Goal: Task Accomplishment & Management: Complete application form

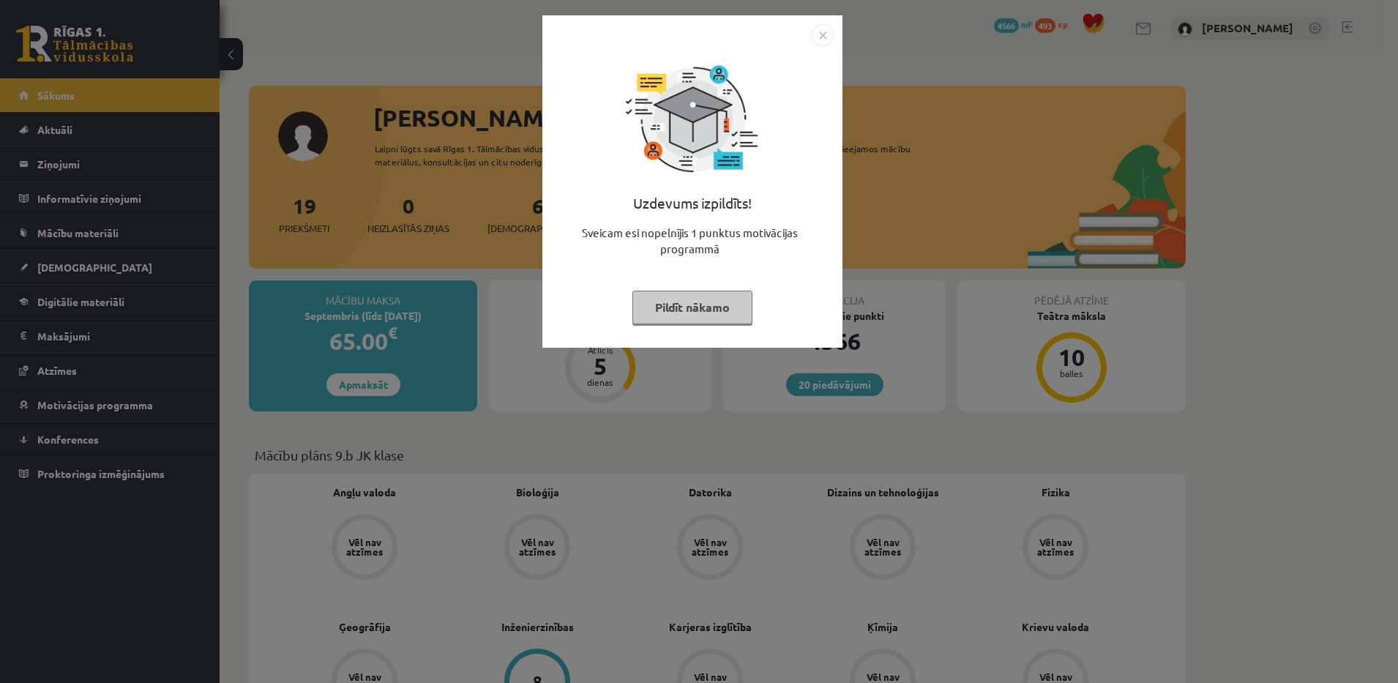
click at [702, 305] on button "Pildīt nākamo" at bounding box center [692, 307] width 120 height 34
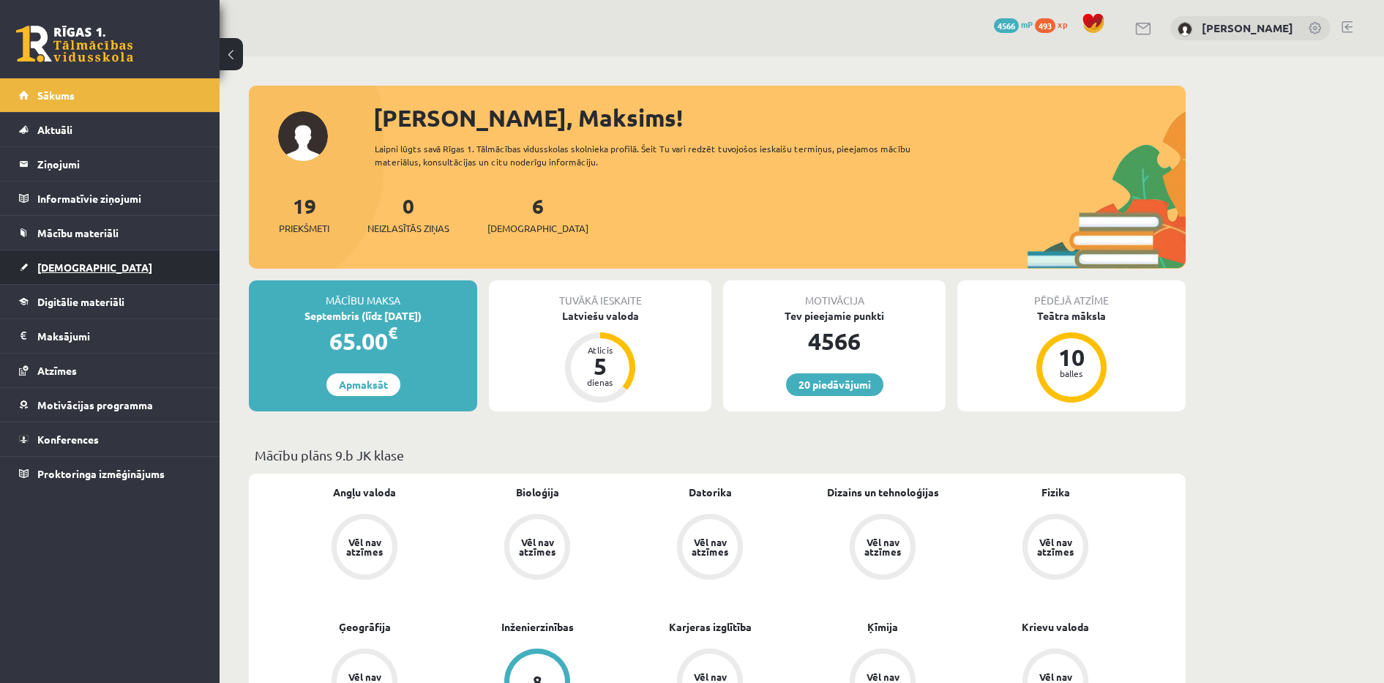
click at [73, 265] on span "[DEMOGRAPHIC_DATA]" at bounding box center [94, 266] width 115 height 13
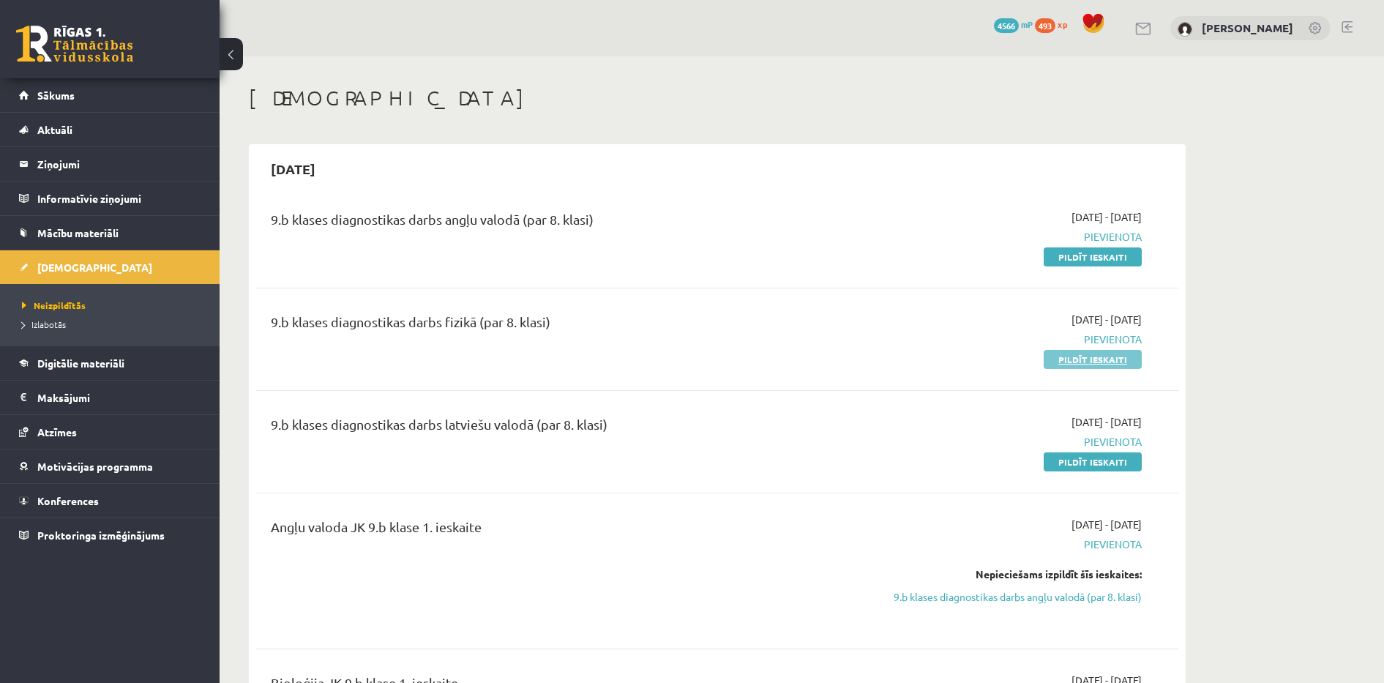
click at [1058, 353] on link "Pildīt ieskaiti" at bounding box center [1092, 359] width 98 height 19
click at [1061, 361] on link "Pildīt ieskaiti" at bounding box center [1092, 359] width 98 height 19
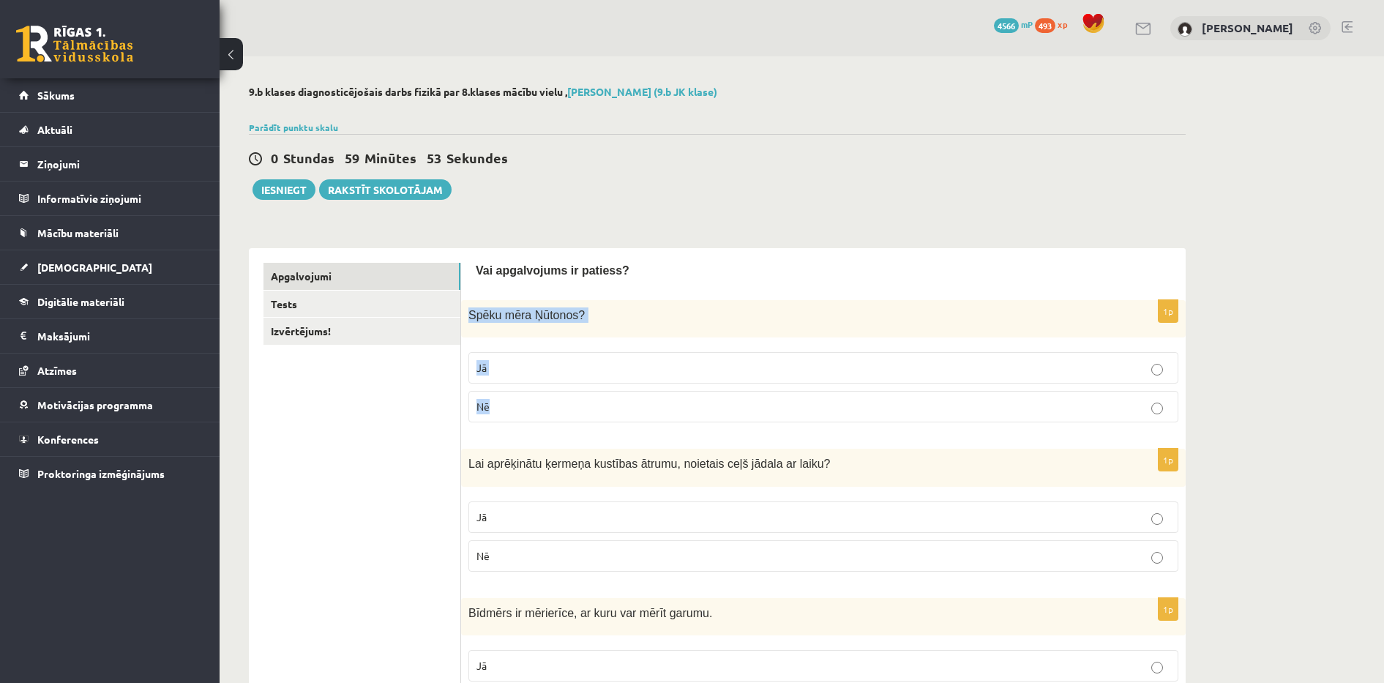
drag, startPoint x: 468, startPoint y: 305, endPoint x: 525, endPoint y: 402, distance: 112.2
click at [525, 402] on div "1p Spēku mēra Ņūtonos ? Jā Nē" at bounding box center [823, 367] width 724 height 134
drag, startPoint x: 525, startPoint y: 402, endPoint x: 411, endPoint y: 435, distance: 118.1
click at [383, 305] on link "Tests" at bounding box center [361, 303] width 197 height 27
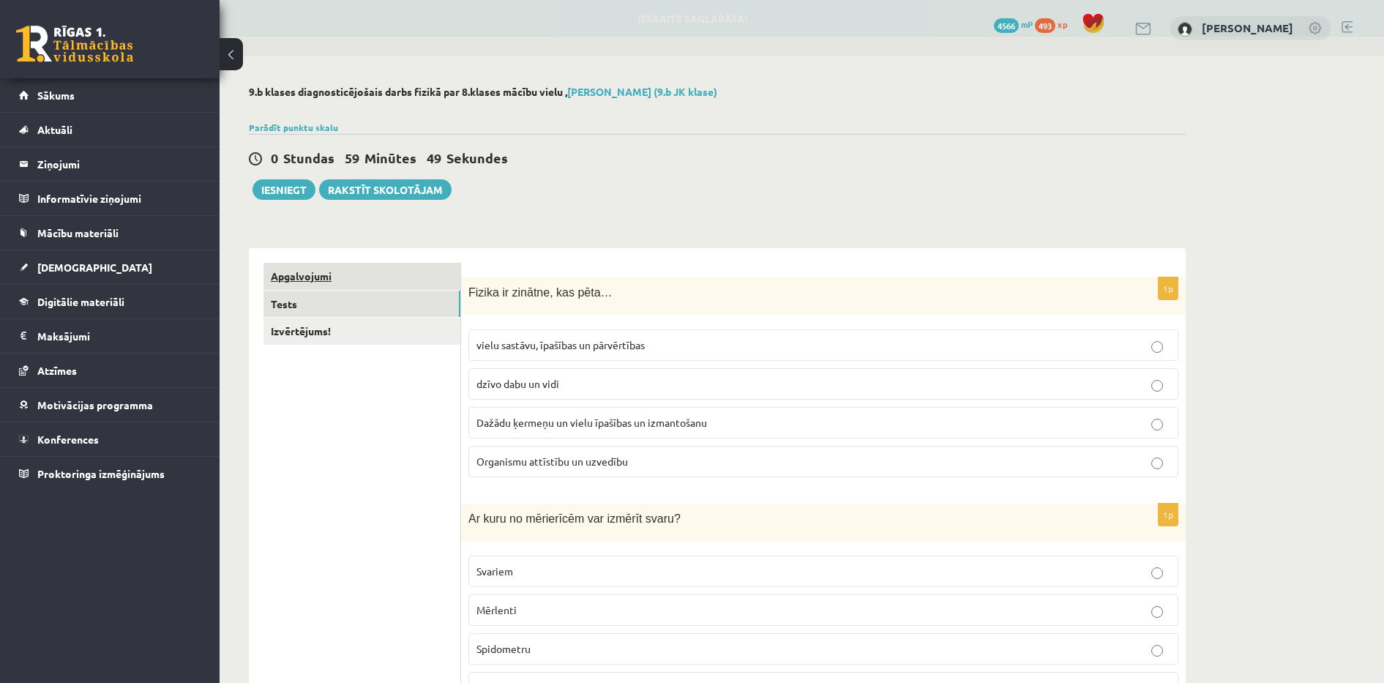
click at [317, 276] on link "Apgalvojumi" at bounding box center [361, 276] width 197 height 27
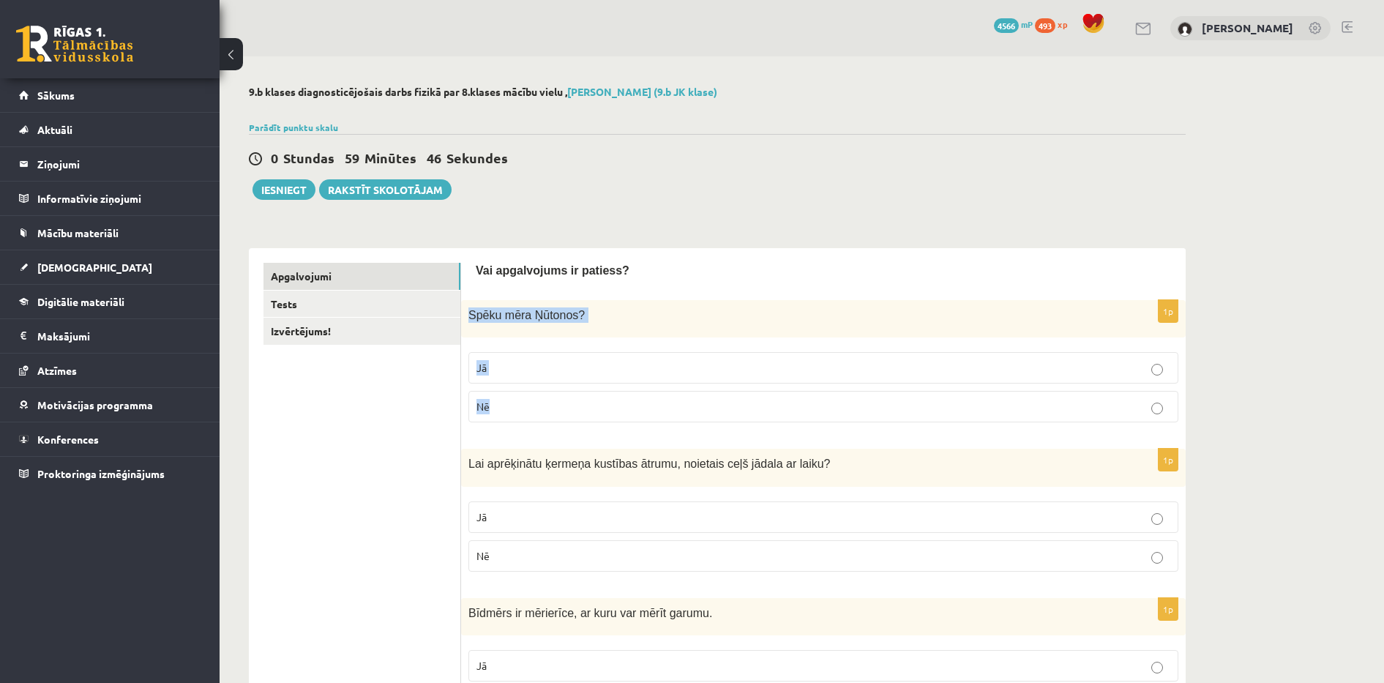
drag, startPoint x: 468, startPoint y: 312, endPoint x: 571, endPoint y: 402, distance: 137.4
click at [571, 402] on div "1p Spēku mēra Ņūtonos ? Jā Nē" at bounding box center [823, 367] width 724 height 134
copy div "Spēku mēra Ņūtonos ? Jā Nē"
click at [536, 367] on p "Jā" at bounding box center [823, 367] width 694 height 15
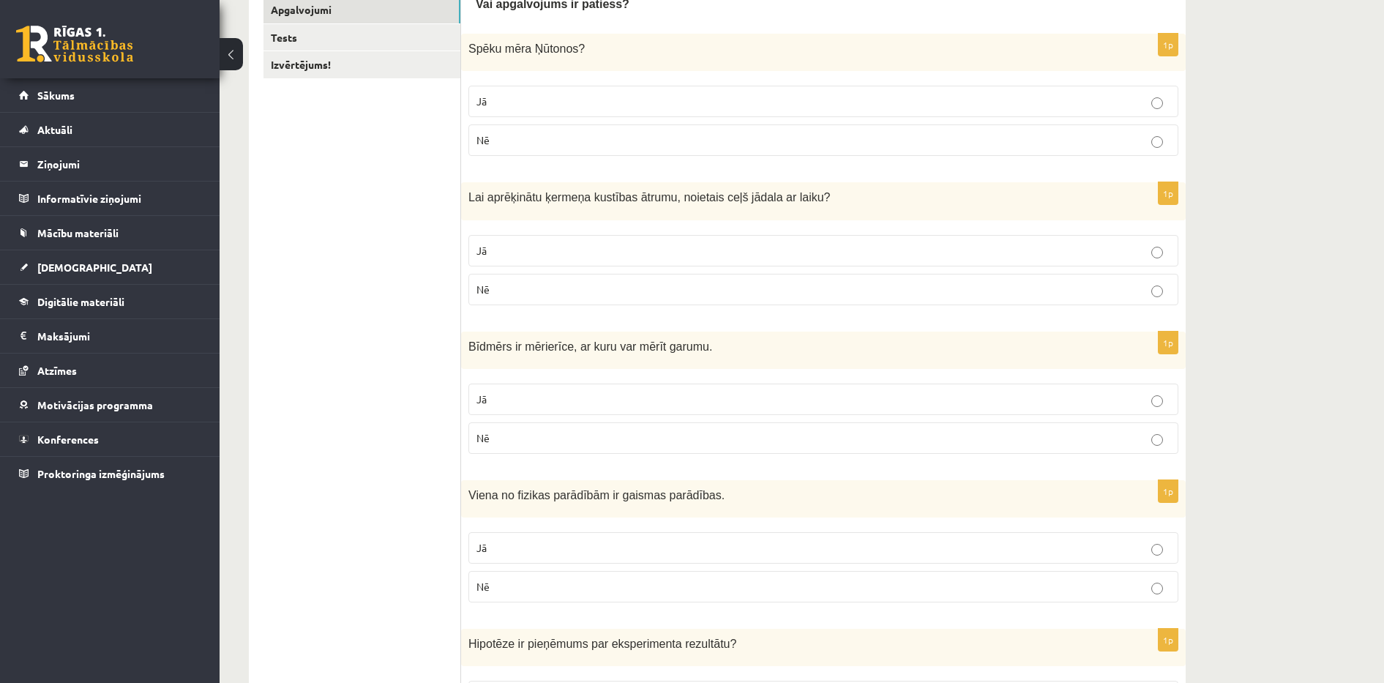
scroll to position [294, 0]
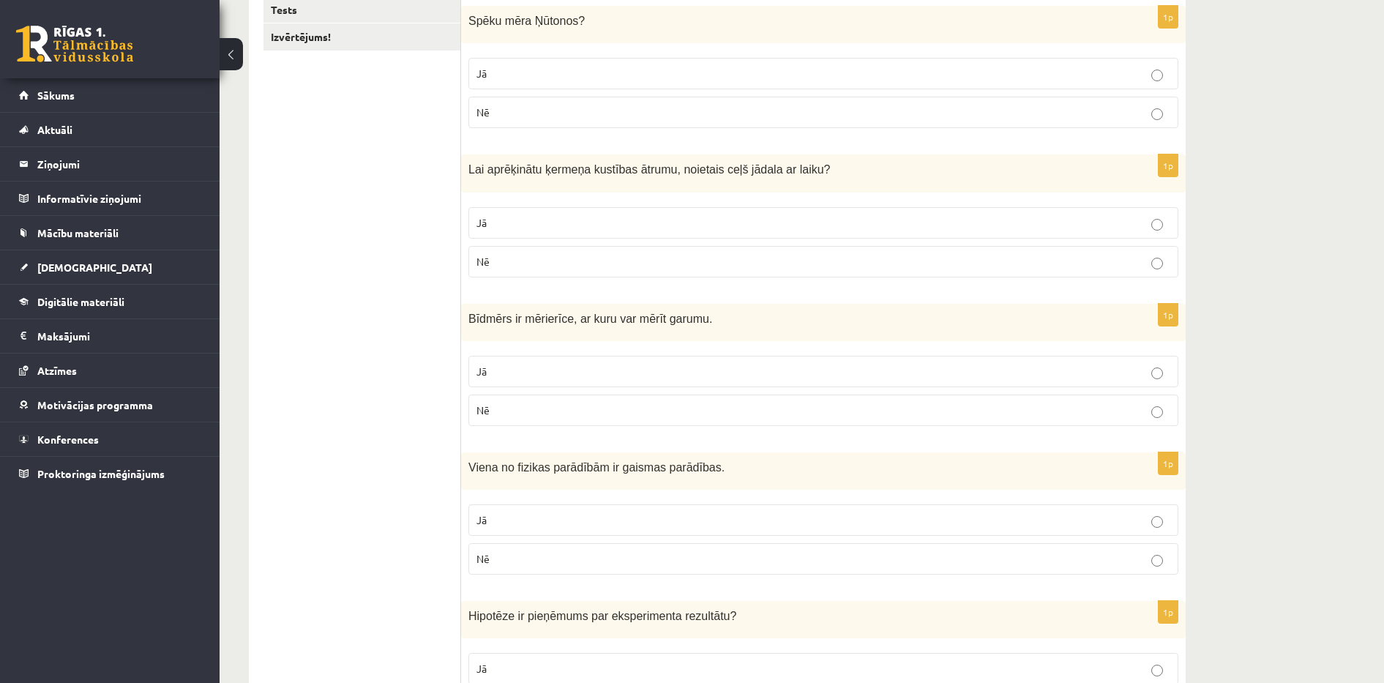
click at [492, 266] on p "Nē" at bounding box center [823, 261] width 694 height 15
drag, startPoint x: 467, startPoint y: 171, endPoint x: 574, endPoint y: 252, distance: 134.8
click at [574, 252] on div "1p Lai aprēķinātu ķermeņa kustības ātrumu, noietais ceļš jādala ar laiku? Jā Nē" at bounding box center [823, 221] width 724 height 134
drag, startPoint x: 574, startPoint y: 252, endPoint x: 896, endPoint y: 225, distance: 322.4
click at [896, 225] on p "Jā" at bounding box center [823, 222] width 694 height 15
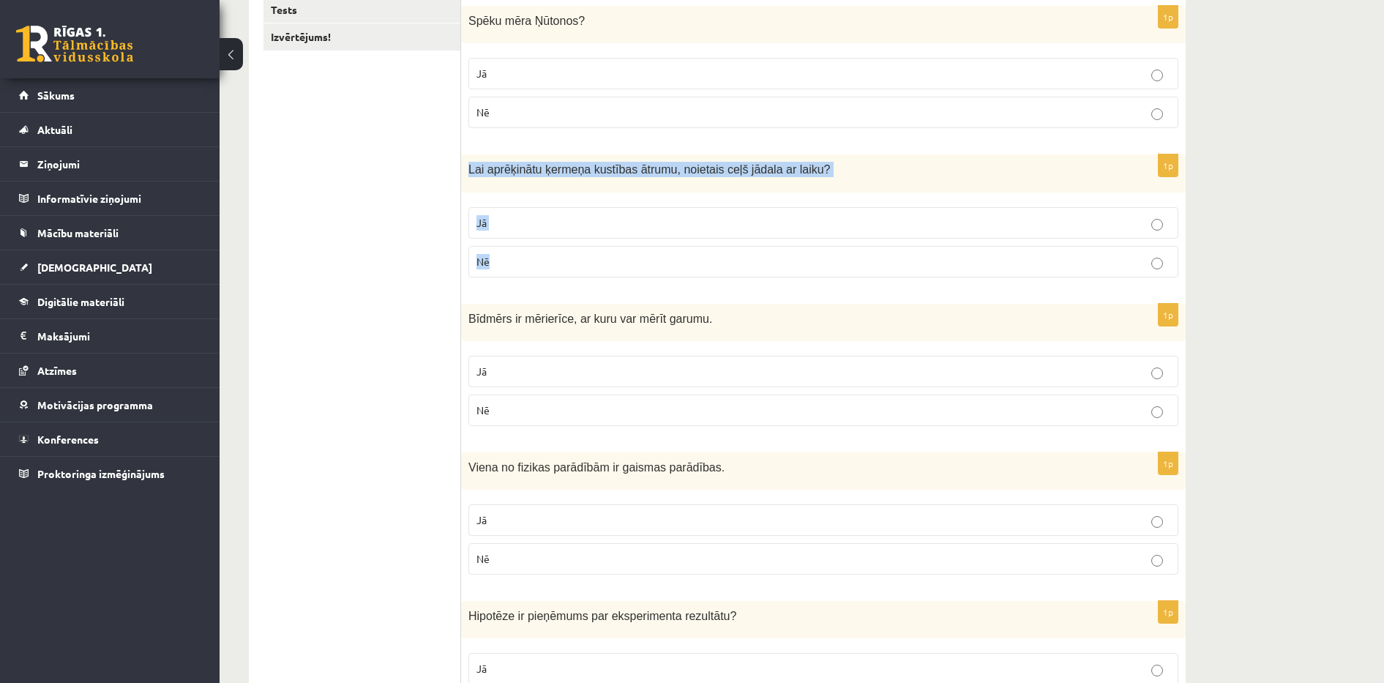
copy div "Lai aprēķinātu ķermeņa kustības ātrumu, noietais ceļš jādala ar laiku? Jā Nē"
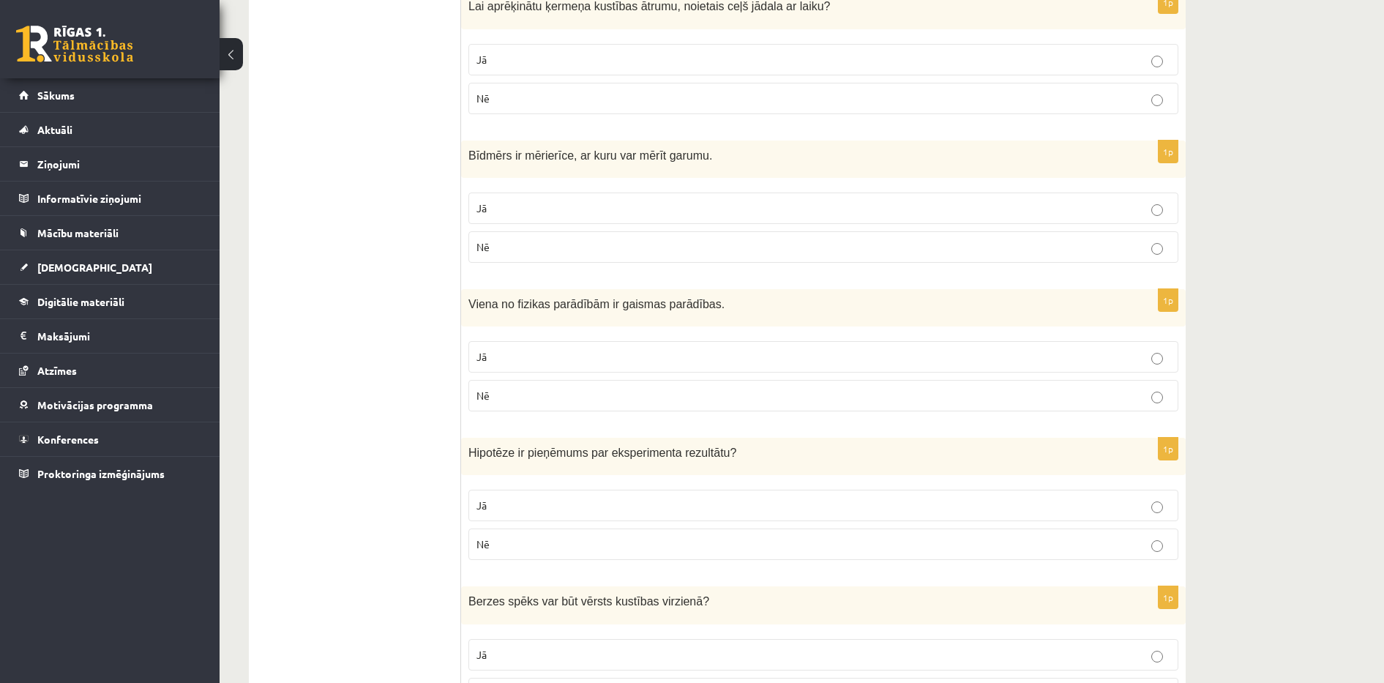
scroll to position [481, 0]
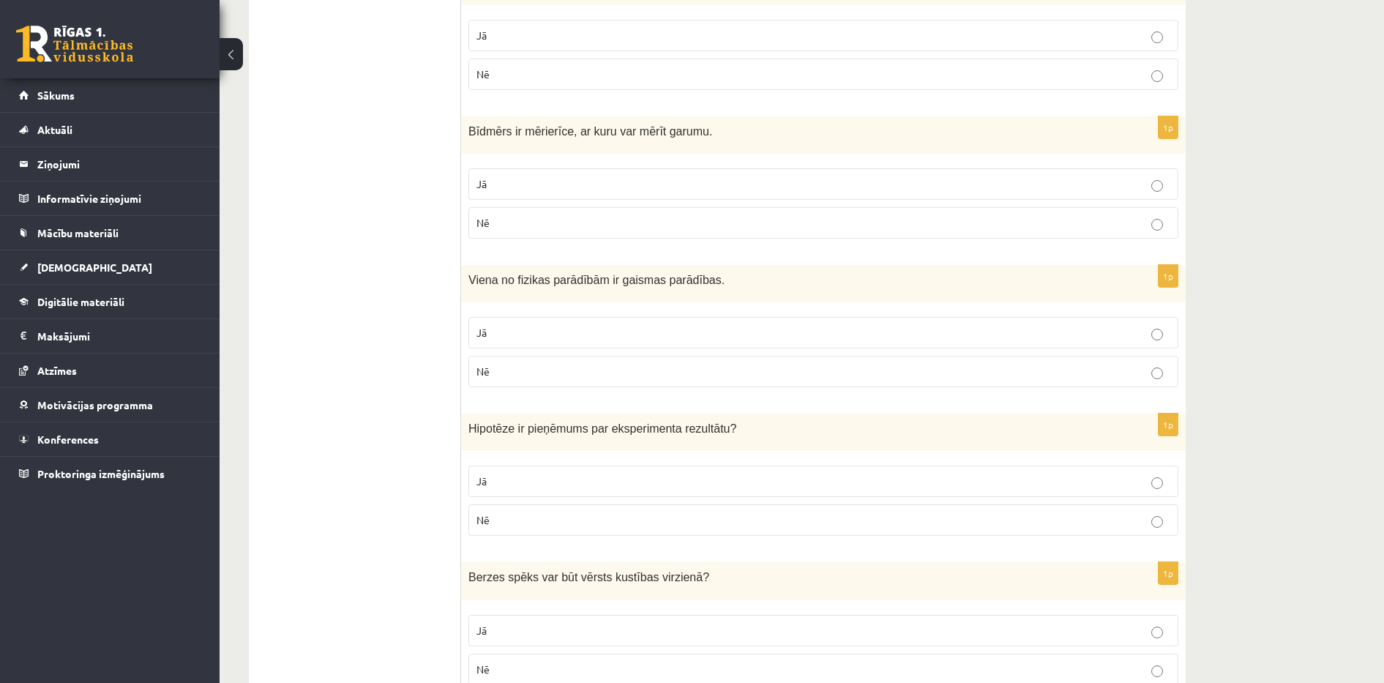
click at [735, 224] on p "Nē" at bounding box center [823, 222] width 694 height 15
drag, startPoint x: 460, startPoint y: 125, endPoint x: 554, endPoint y: 220, distance: 133.0
drag, startPoint x: 554, startPoint y: 220, endPoint x: 419, endPoint y: 208, distance: 135.9
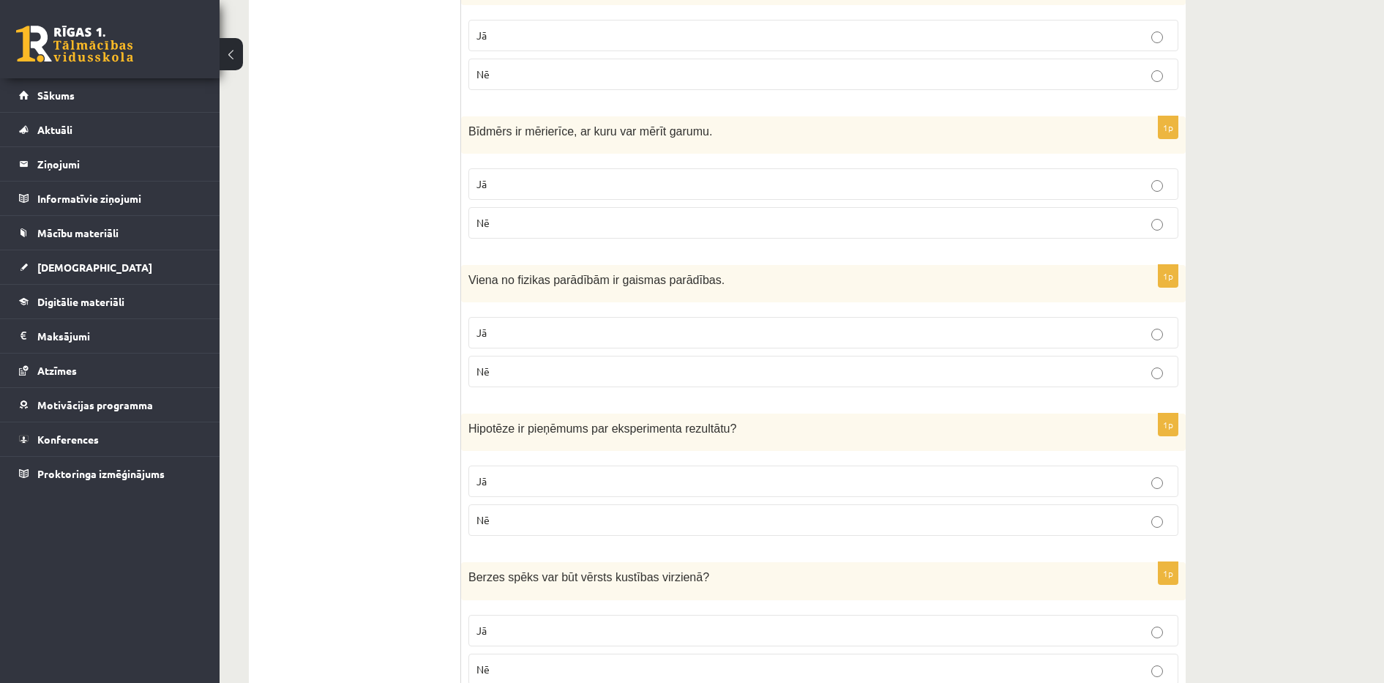
click at [474, 138] on p "Bīdmērs ir mērierīce, ar kuru var mērīt garumu." at bounding box center [786, 131] width 637 height 15
drag, startPoint x: 468, startPoint y: 126, endPoint x: 506, endPoint y: 210, distance: 92.3
click at [506, 210] on div "1p Bīdmērs ir mērierīce, ar kuru var mērīt garumu. Jā Nē" at bounding box center [823, 183] width 724 height 134
copy div "Bīdmērs ir mērierīce, ar kuru var mērīt garumu. Jā Nē"
click at [548, 189] on p "Jā" at bounding box center [823, 183] width 694 height 15
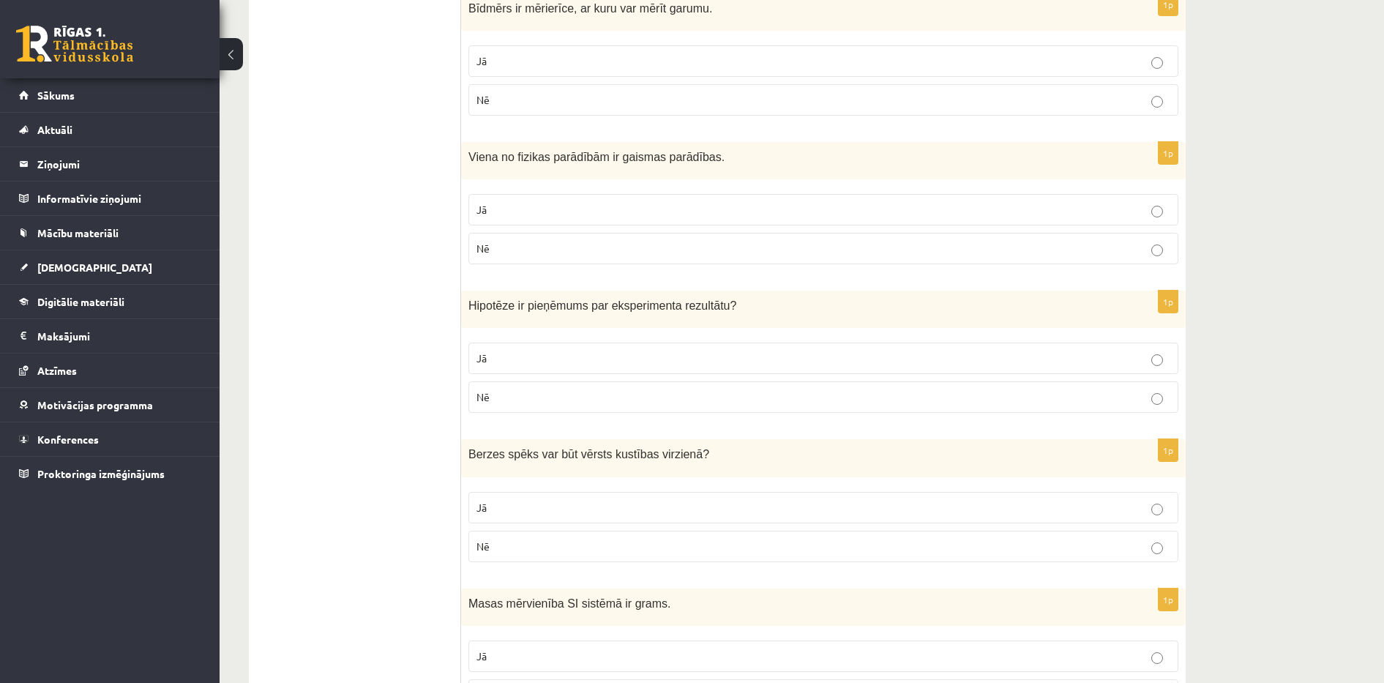
scroll to position [615, 0]
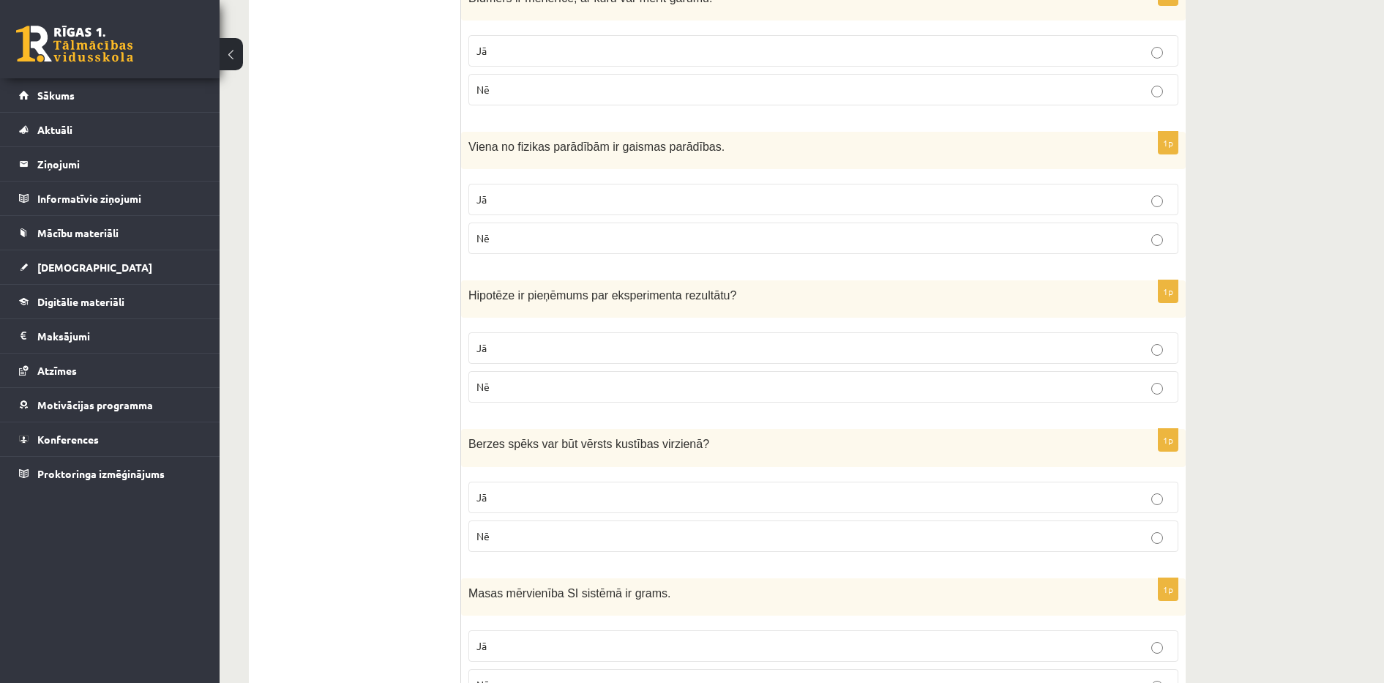
click at [496, 181] on fieldset "Jā Nē" at bounding box center [823, 217] width 710 height 82
click at [525, 202] on p "Jā" at bounding box center [823, 199] width 694 height 15
drag, startPoint x: 469, startPoint y: 142, endPoint x: 540, endPoint y: 221, distance: 106.2
click at [540, 221] on div "1p Viena no fizikas parādībām ir gaismas parādības. Jā Nē" at bounding box center [823, 199] width 724 height 134
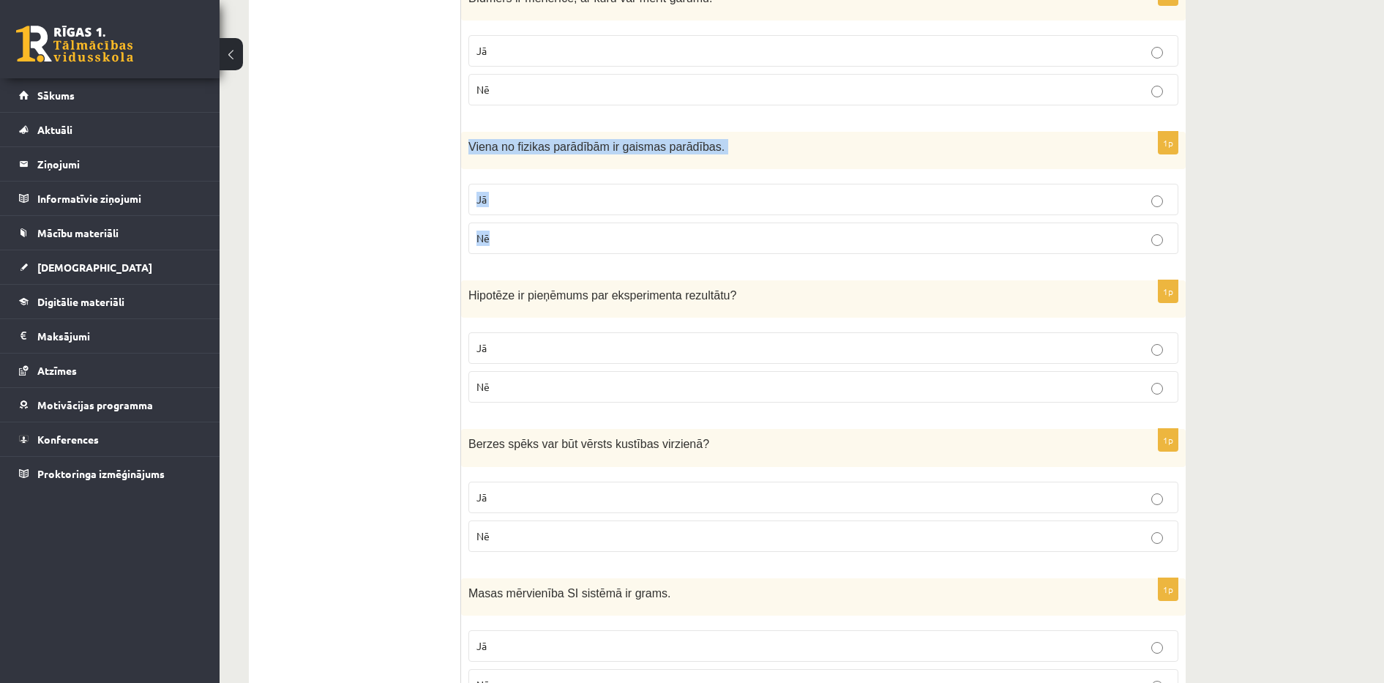
copy div "Viena no fizikas parādībām ir gaismas parādības. Jā Nē"
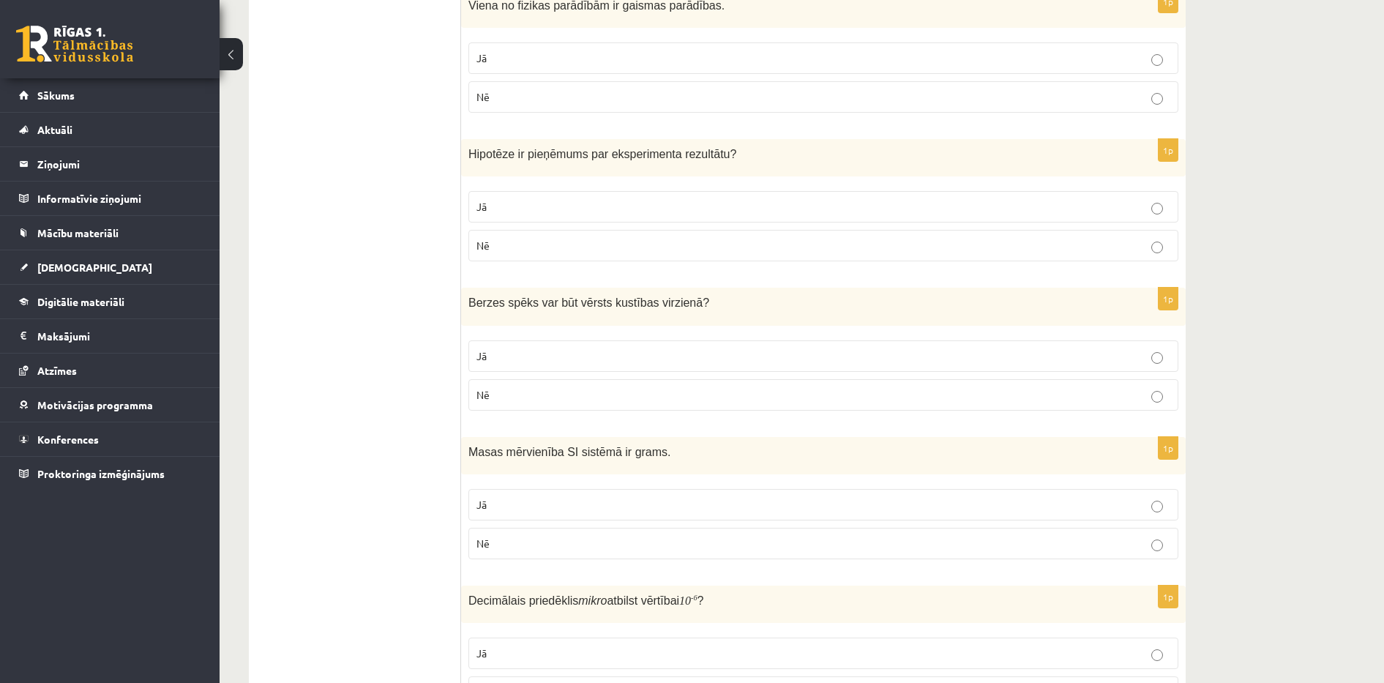
scroll to position [787, 0]
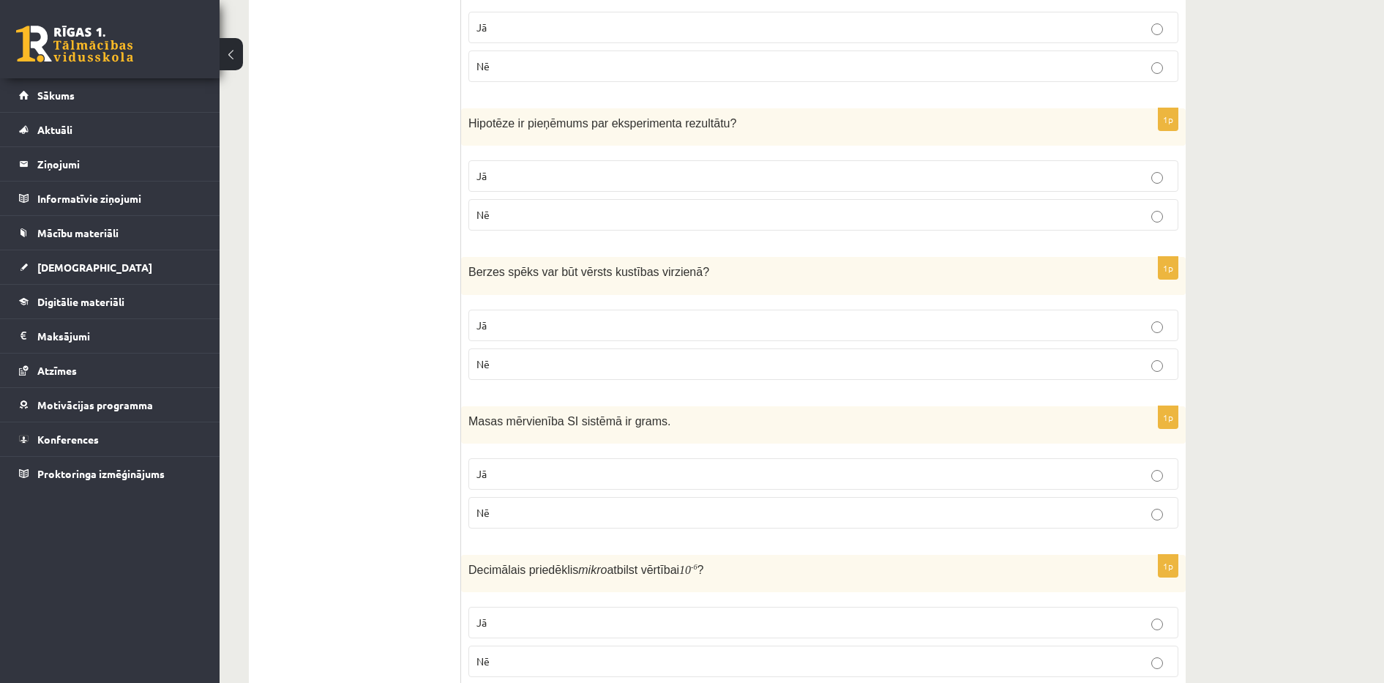
click at [563, 173] on p "Jā" at bounding box center [823, 175] width 694 height 15
drag, startPoint x: 455, startPoint y: 122, endPoint x: 536, endPoint y: 202, distance: 113.8
drag, startPoint x: 536, startPoint y: 202, endPoint x: 384, endPoint y: 185, distance: 153.1
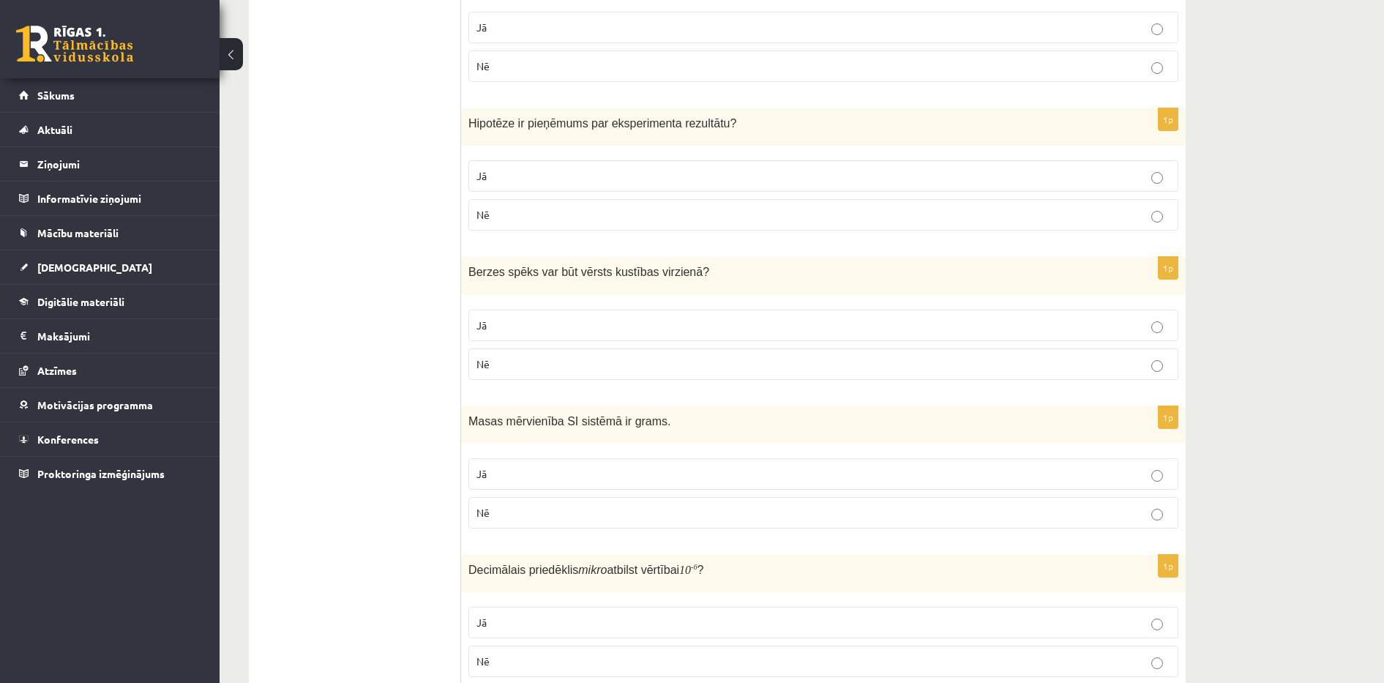
drag, startPoint x: 469, startPoint y: 123, endPoint x: 525, endPoint y: 212, distance: 105.2
click at [525, 212] on div "1p Hipotēze ir pieņēmums par eksperimenta rezultātu ? Jā Nē" at bounding box center [823, 175] width 724 height 134
copy div "Hipotēze ir pieņēmums par eksperimenta rezultātu ? Jā Nē"
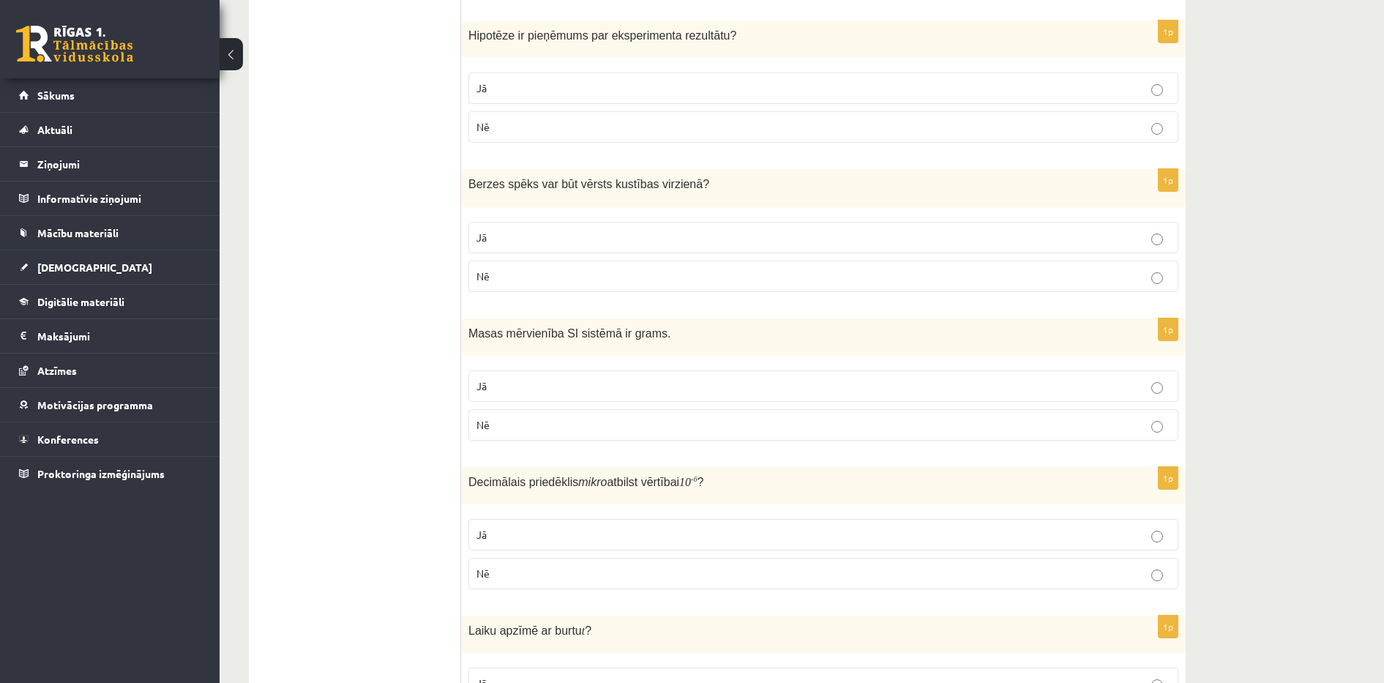
scroll to position [840, 0]
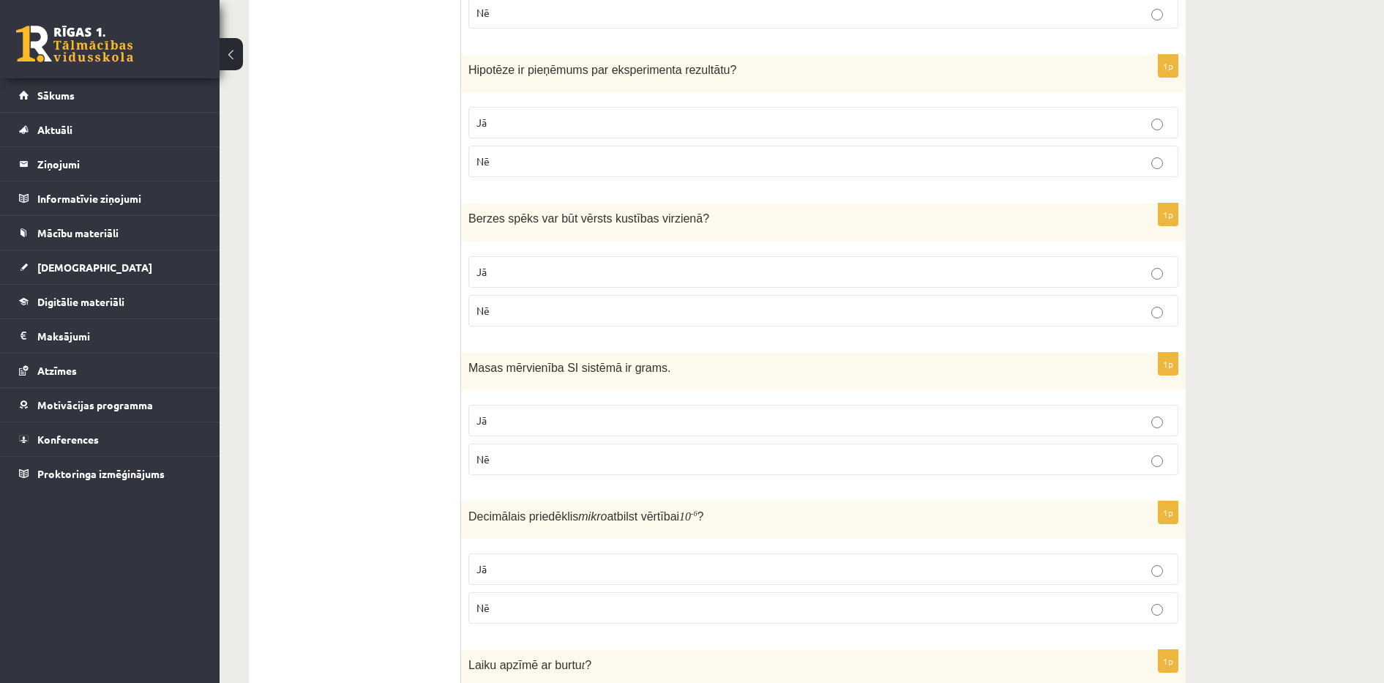
click at [583, 277] on p "Jā" at bounding box center [823, 271] width 694 height 15
drag, startPoint x: 468, startPoint y: 217, endPoint x: 736, endPoint y: 317, distance: 285.9
click at [736, 317] on div "1p Berzes spēks var būt vērsts kustības virzienā ? Jā Nē" at bounding box center [823, 270] width 724 height 134
copy div "Berzes spēks var būt vērsts kustības virzienā ? Jā Nē"
click at [495, 307] on p "Nē" at bounding box center [823, 310] width 694 height 15
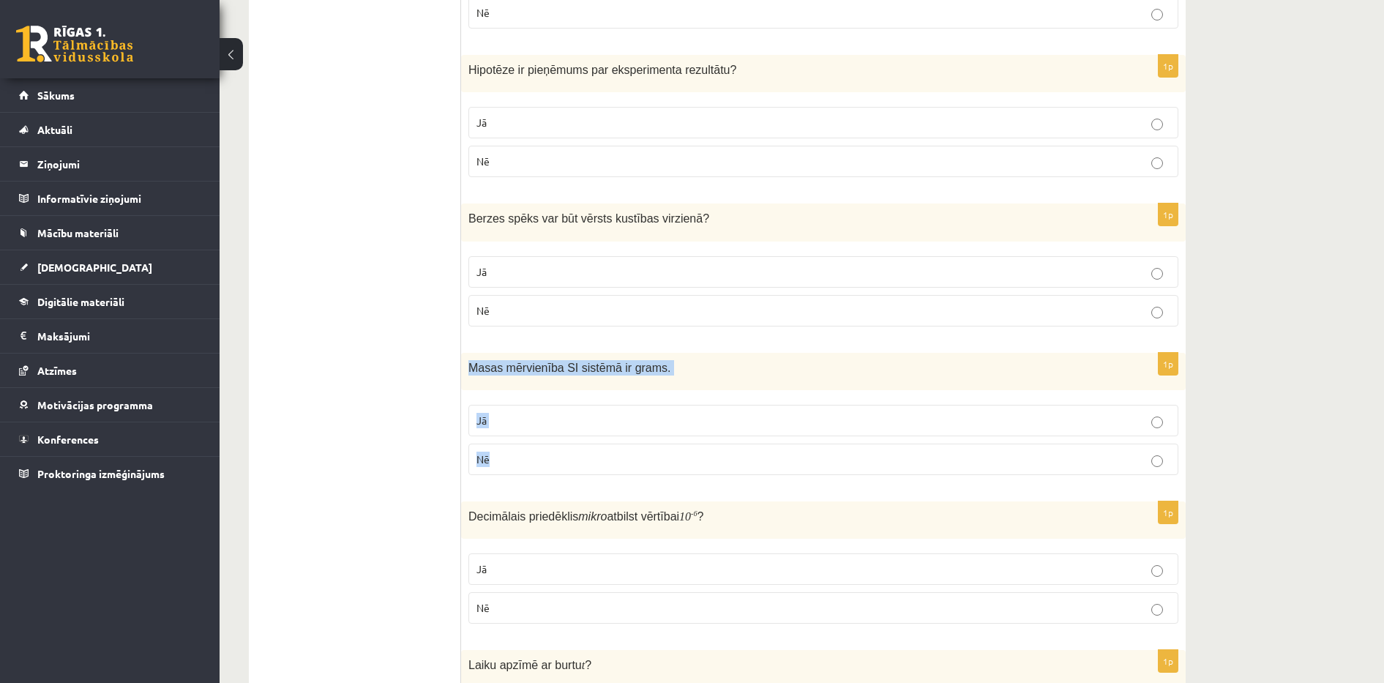
drag, startPoint x: 469, startPoint y: 366, endPoint x: 590, endPoint y: 463, distance: 155.6
click at [590, 463] on div "1p Masas mērvienība SI sistēmā ir grams. Jā Nē" at bounding box center [823, 420] width 724 height 134
copy div "Masas mērvienība SI sistēmā ir grams. Jā Nē"
click at [539, 460] on p "Nē" at bounding box center [823, 458] width 694 height 15
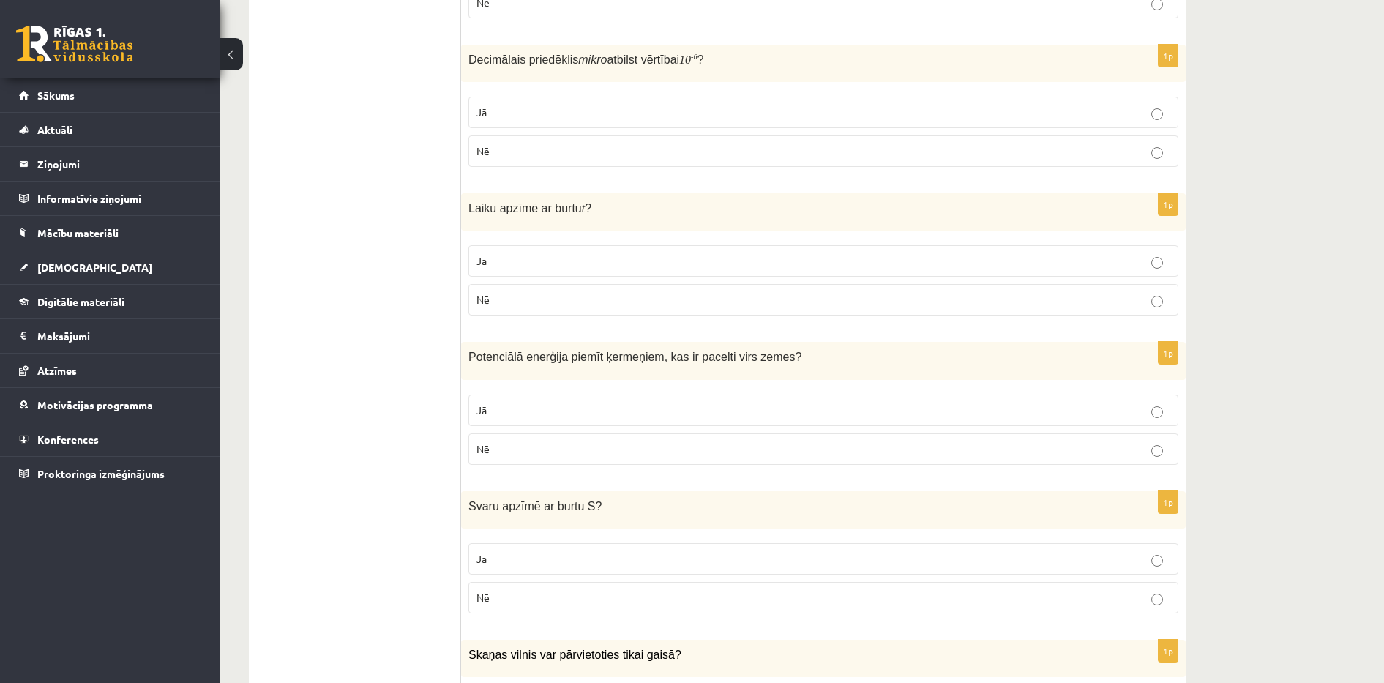
scroll to position [1304, 0]
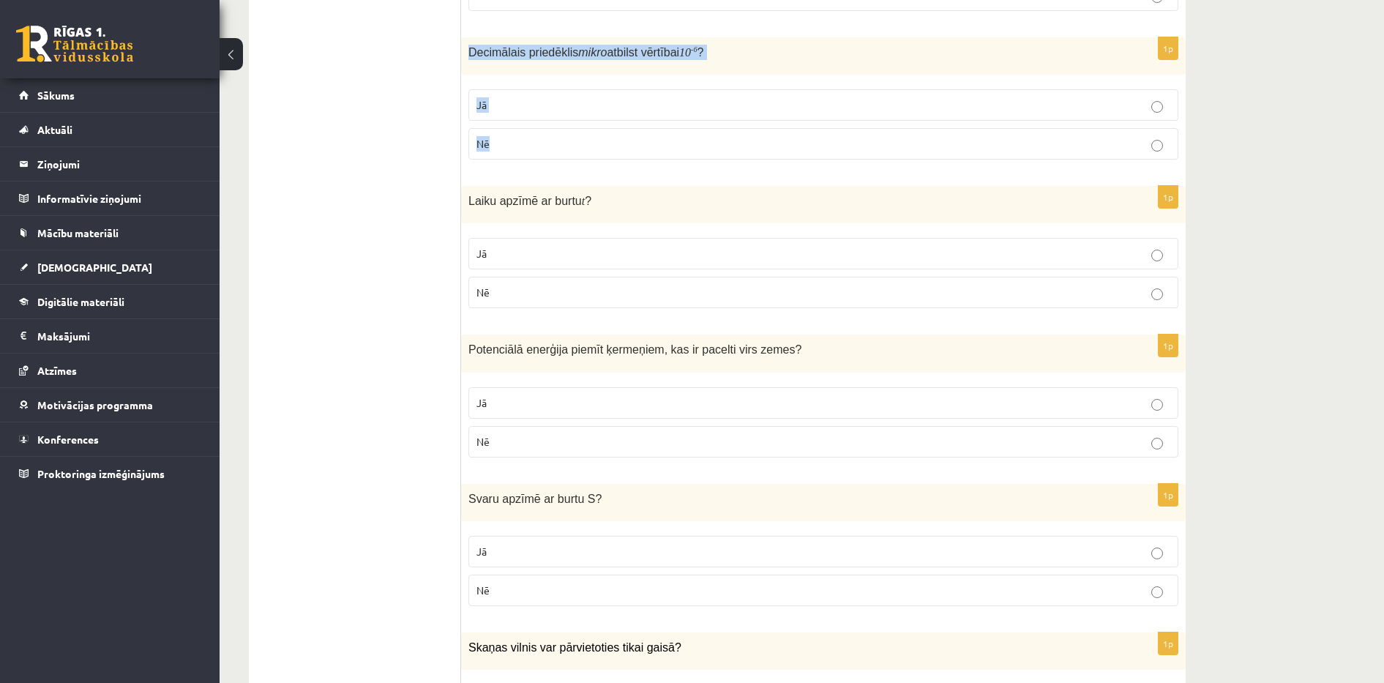
drag, startPoint x: 469, startPoint y: 52, endPoint x: 555, endPoint y: 139, distance: 122.1
click at [555, 139] on div "1p Decimālais priedēklis mikro atbilst vērtībai 10 - 6 ? Jā Nē" at bounding box center [823, 104] width 724 height 134
copy div "Decimālais priedēklis mikro atbilst vērtībai 10 - 6 ? Jā Nē"
click at [426, 280] on ul "Apgalvojumi Tests Izvērtējums!" at bounding box center [362, 309] width 198 height 2700
click at [521, 255] on p "Jā" at bounding box center [823, 253] width 694 height 15
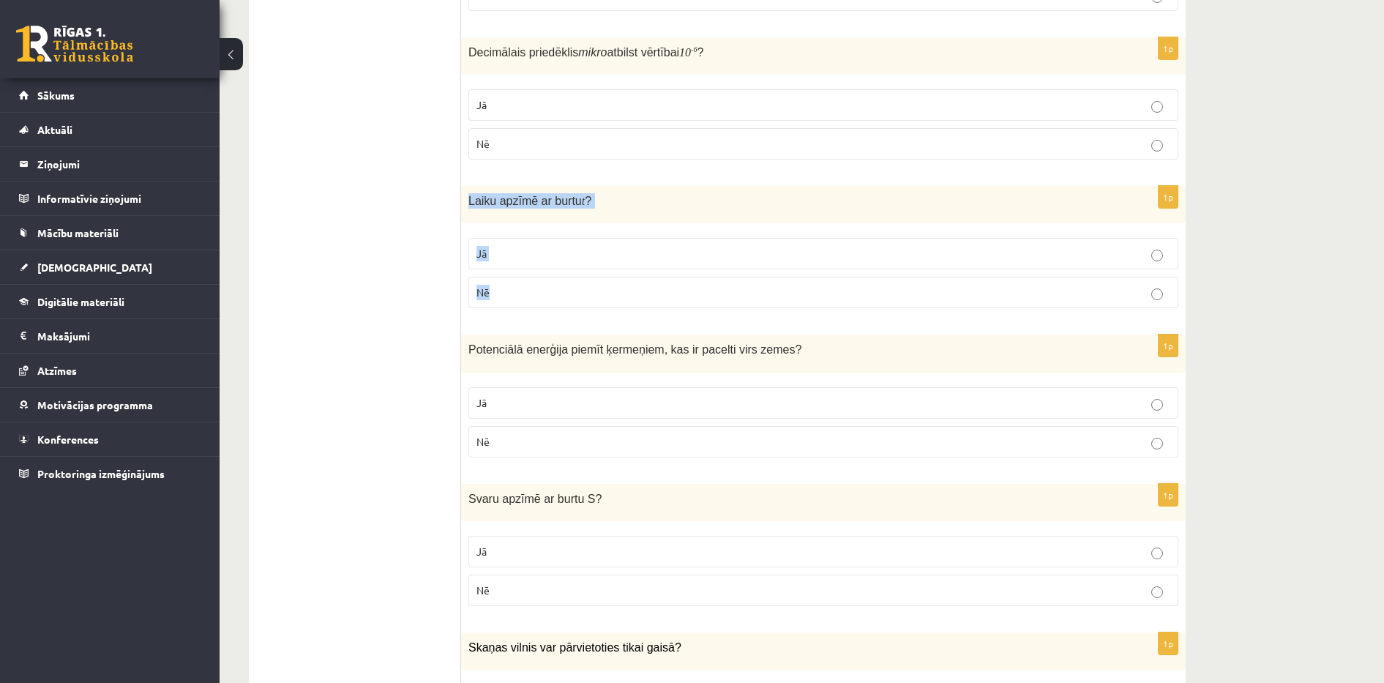
drag, startPoint x: 470, startPoint y: 201, endPoint x: 539, endPoint y: 288, distance: 111.0
click at [539, 288] on div "1p Laiku apzīmē ar burtu t ? Jā Nē" at bounding box center [823, 253] width 724 height 134
copy div "Laiku apzīmē ar burtu t ? Jā Nē"
click at [408, 556] on ul "Apgalvojumi Tests Izvērtējums!" at bounding box center [362, 309] width 198 height 2700
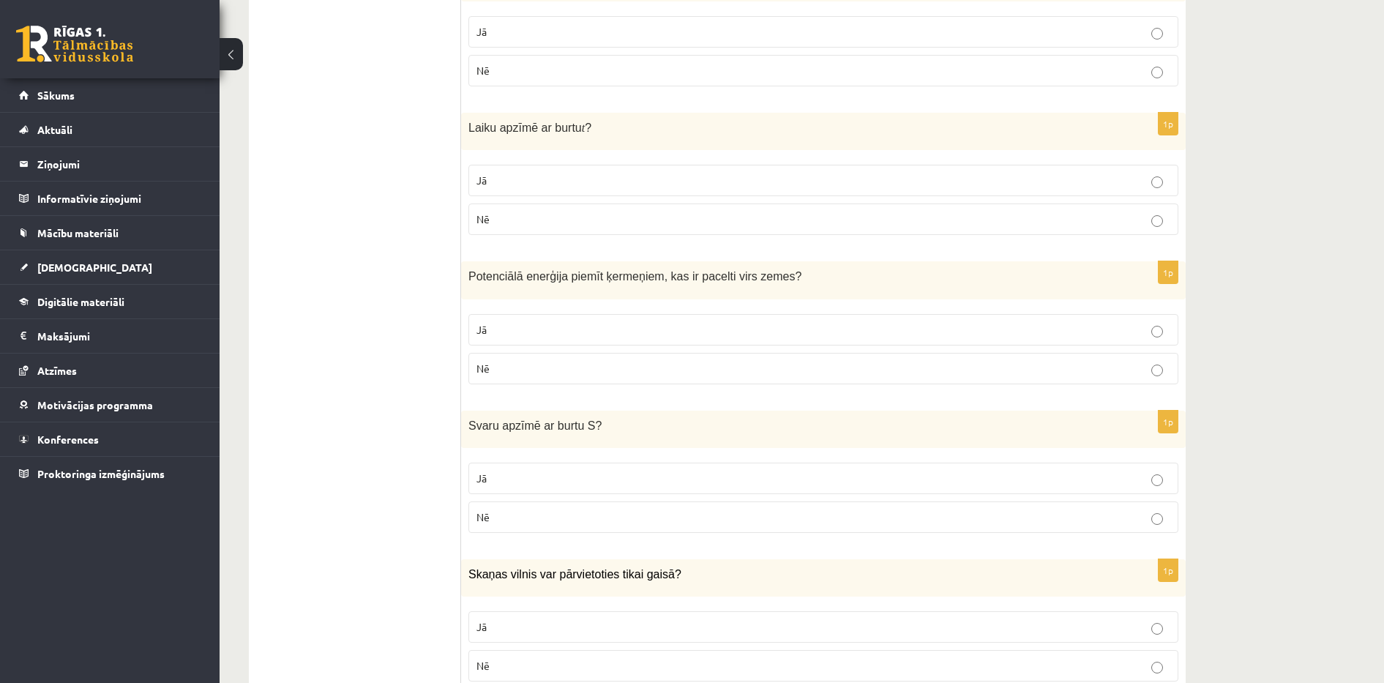
scroll to position [1463, 0]
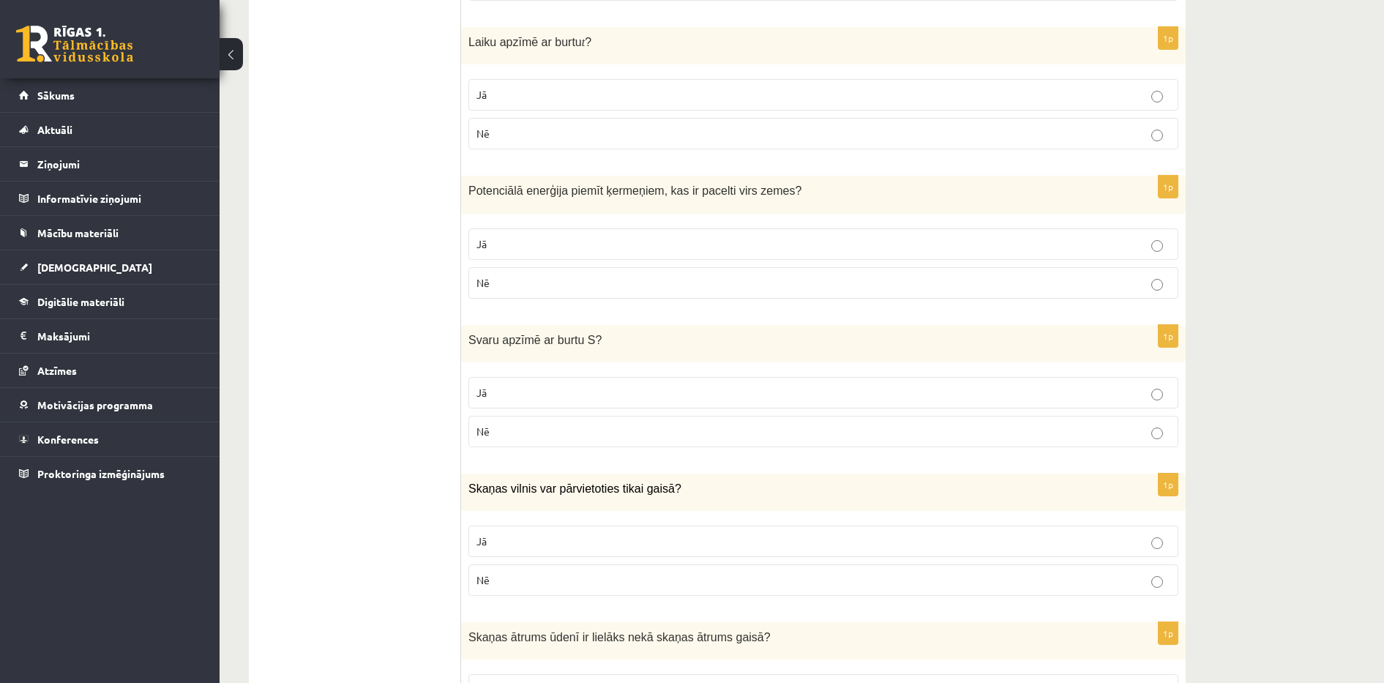
click at [1118, 249] on p "Jā" at bounding box center [823, 243] width 694 height 15
drag, startPoint x: 472, startPoint y: 190, endPoint x: 580, endPoint y: 284, distance: 143.7
click at [580, 284] on div "1p Potenciālā enerģija piemīt ķermeņiem, kas ir pacelti virs zemes ? Jā Nē" at bounding box center [823, 243] width 724 height 134
click at [410, 256] on ul "Apgalvojumi Tests Izvērtējums!" at bounding box center [362, 150] width 198 height 2700
drag, startPoint x: 469, startPoint y: 189, endPoint x: 566, endPoint y: 269, distance: 125.8
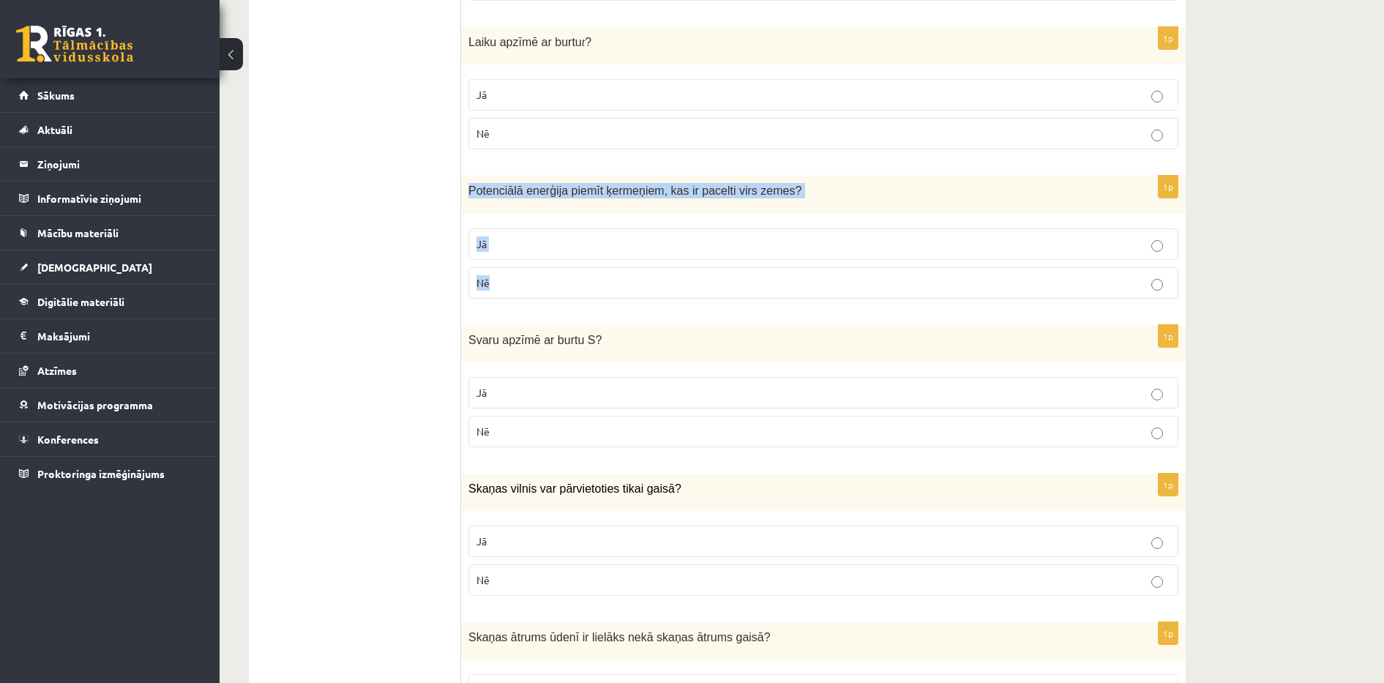
click at [566, 269] on div "1p Potenciālā enerģija piemīt ķermeņiem, kas ir pacelti virs zemes ? Jā Nē" at bounding box center [823, 243] width 724 height 134
copy div "Potenciālā enerģija piemīt ķermeņiem, kas ir pacelti virs zemes ? Jā Nē"
click at [419, 495] on ul "Apgalvojumi Tests Izvērtējums!" at bounding box center [362, 150] width 198 height 2700
click at [516, 438] on p "Nē" at bounding box center [823, 431] width 694 height 15
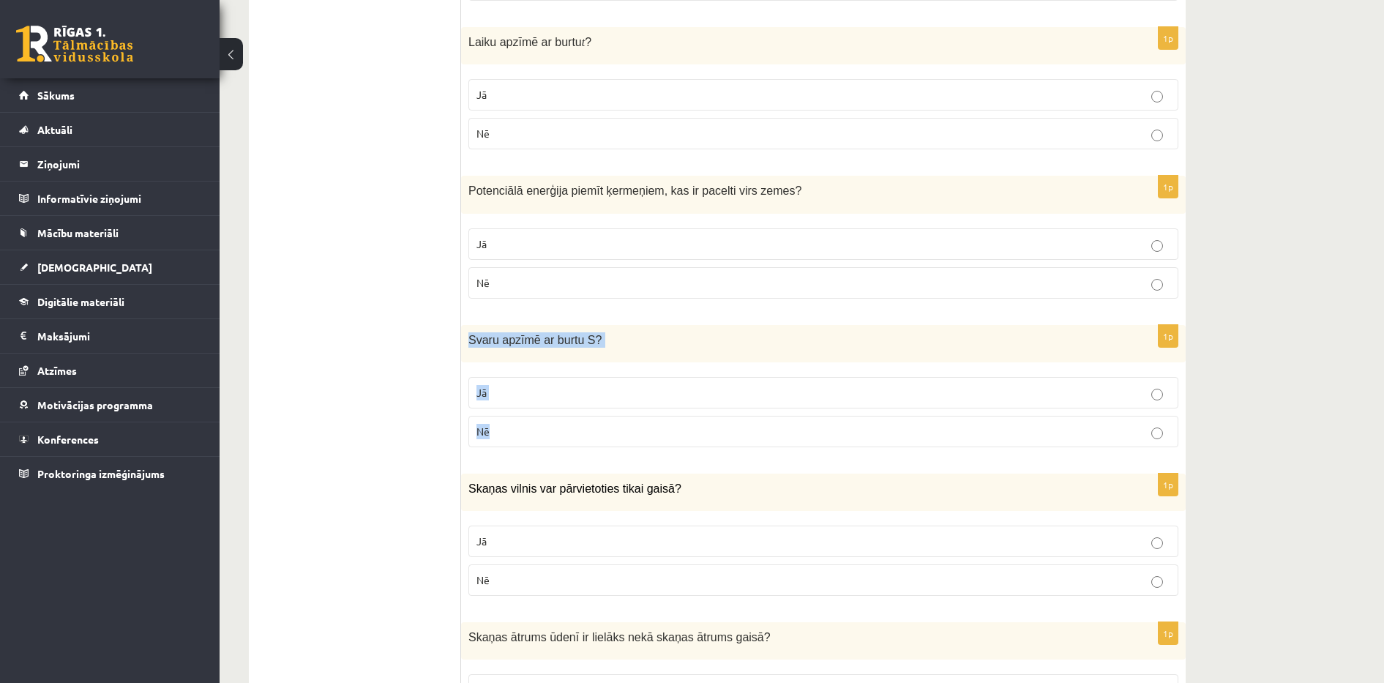
drag, startPoint x: 470, startPoint y: 340, endPoint x: 542, endPoint y: 442, distance: 124.9
click at [542, 442] on div "1p Svaru apzīmē ar burtu S ? Jā Nē" at bounding box center [823, 392] width 724 height 134
click at [439, 492] on ul "Apgalvojumi Tests Izvērtējums!" at bounding box center [362, 150] width 198 height 2700
click at [525, 593] on label "Nē" at bounding box center [823, 579] width 710 height 31
drag, startPoint x: 469, startPoint y: 489, endPoint x: 556, endPoint y: 573, distance: 121.1
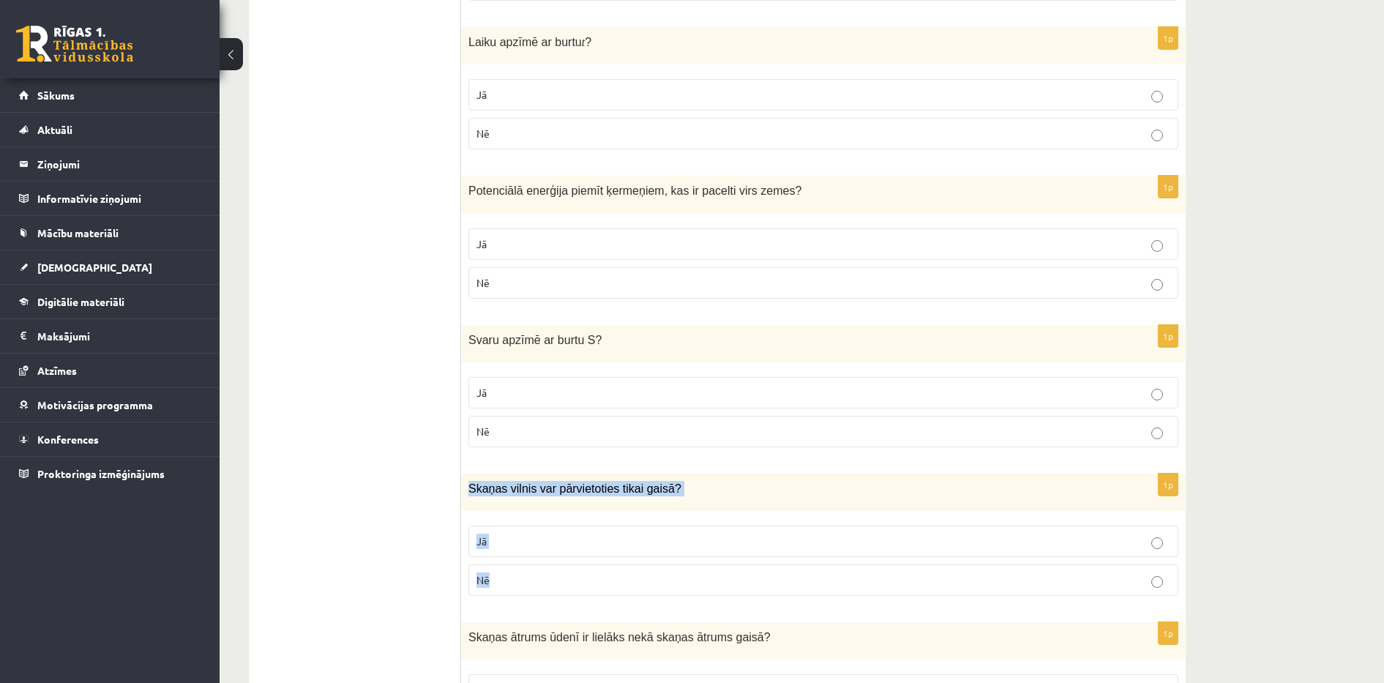
click at [556, 573] on div "1p Skaņas vilnis var pārvietoties tikai gaisā? Jā Nē" at bounding box center [823, 540] width 724 height 134
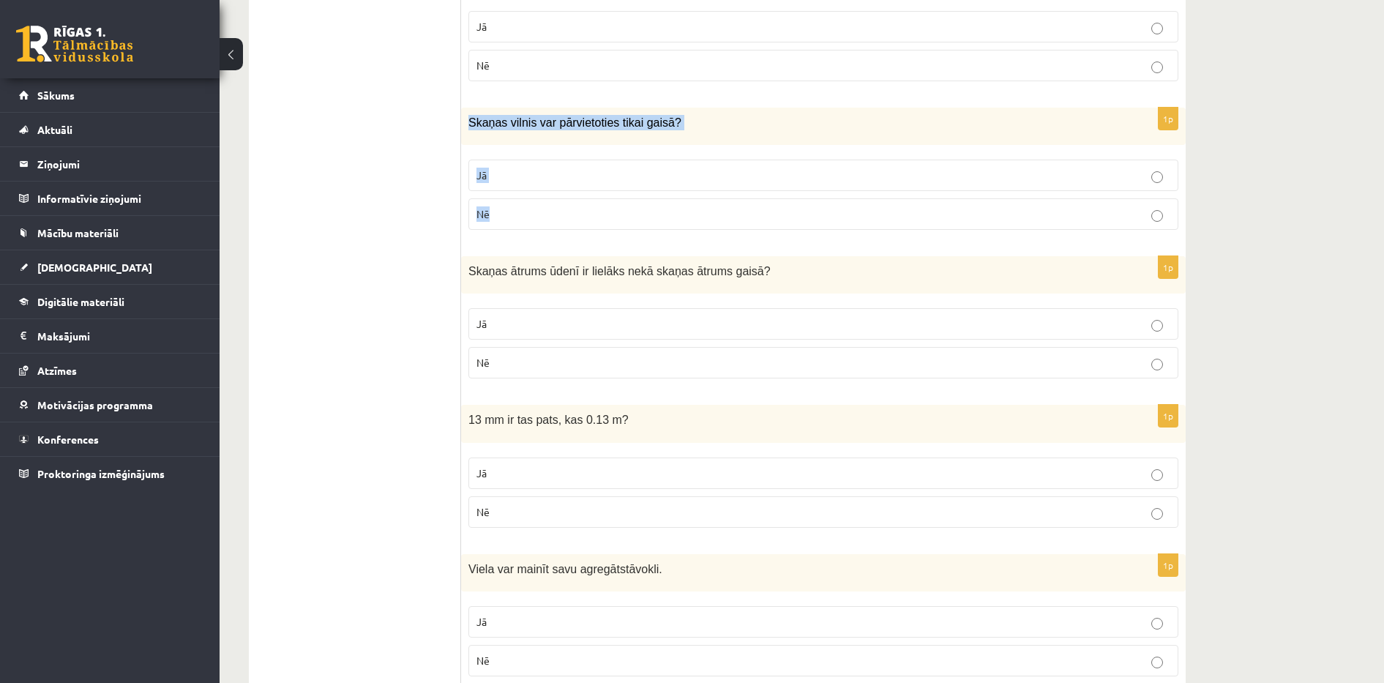
scroll to position [1865, 0]
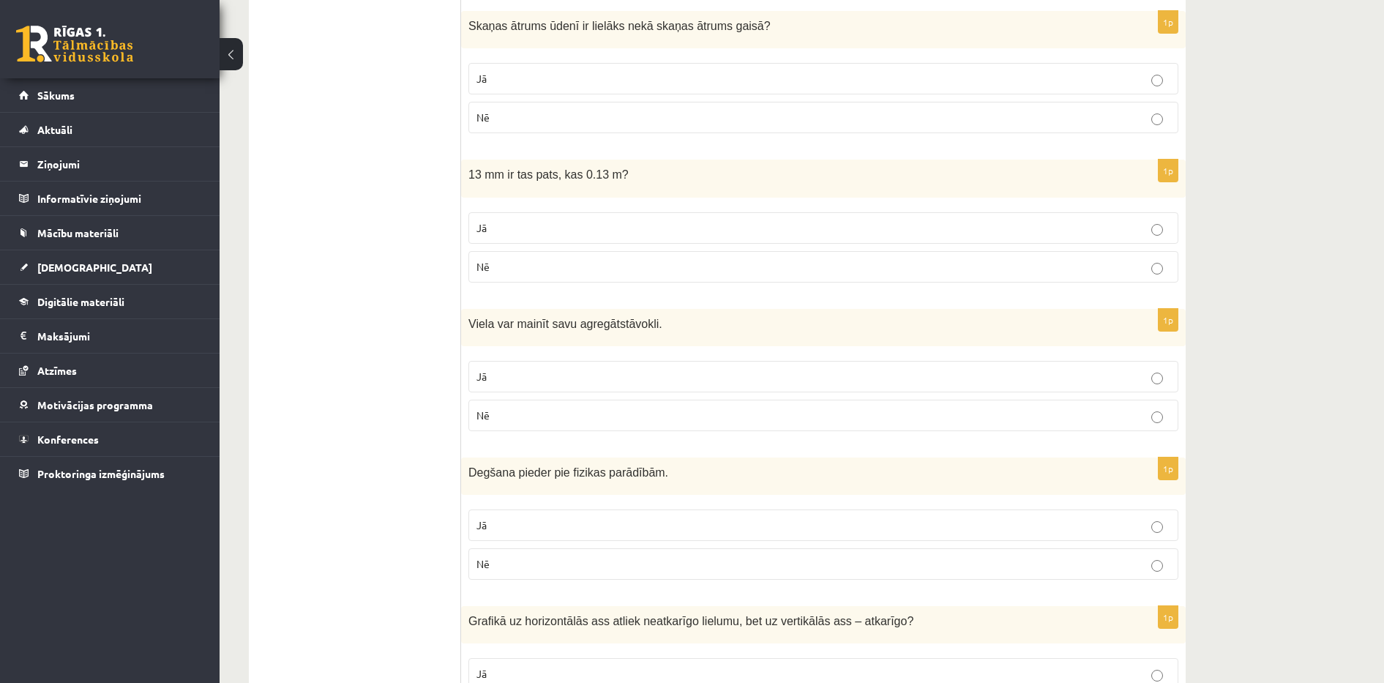
scroll to position [2085, 0]
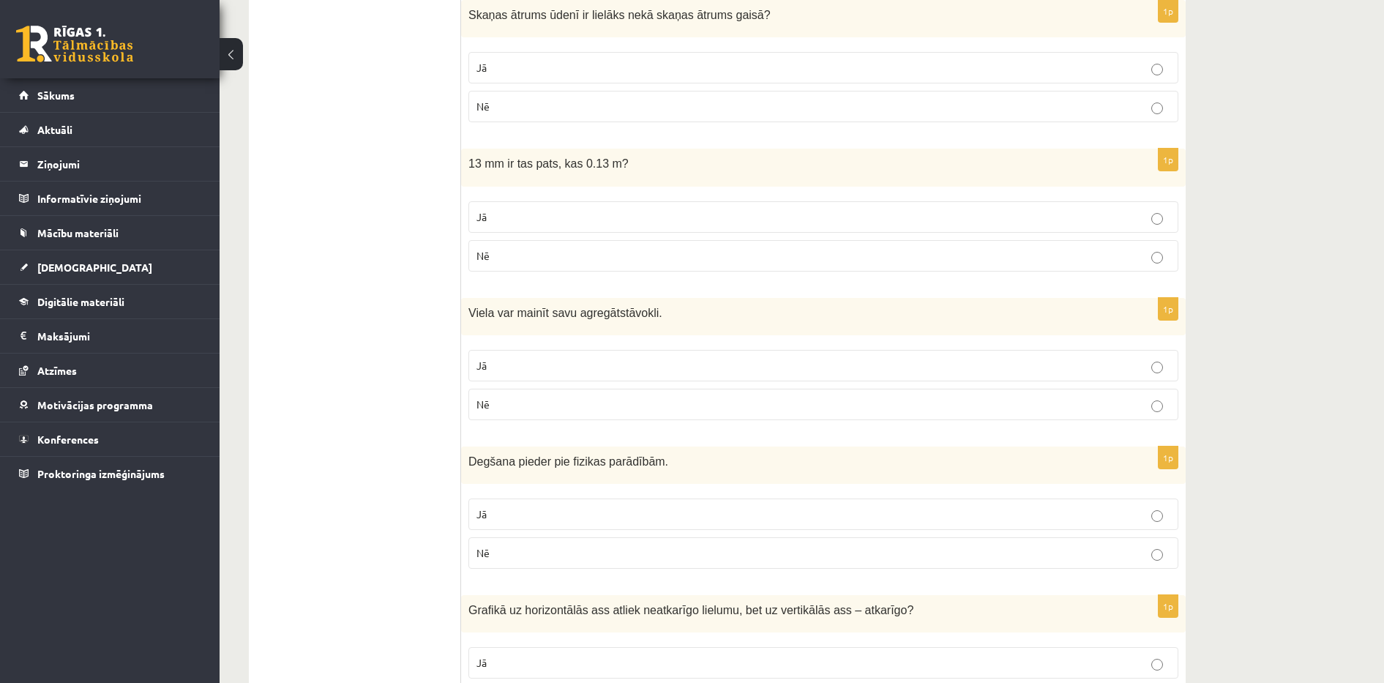
click at [911, 64] on p "Jā" at bounding box center [823, 67] width 694 height 15
drag, startPoint x: 468, startPoint y: 13, endPoint x: 596, endPoint y: 92, distance: 150.5
click at [596, 92] on div "1p Skaņas ātrums ūdenī ir lielāks nekā skaņas ātrums gaisā ? Jā Nē" at bounding box center [823, 68] width 724 height 134
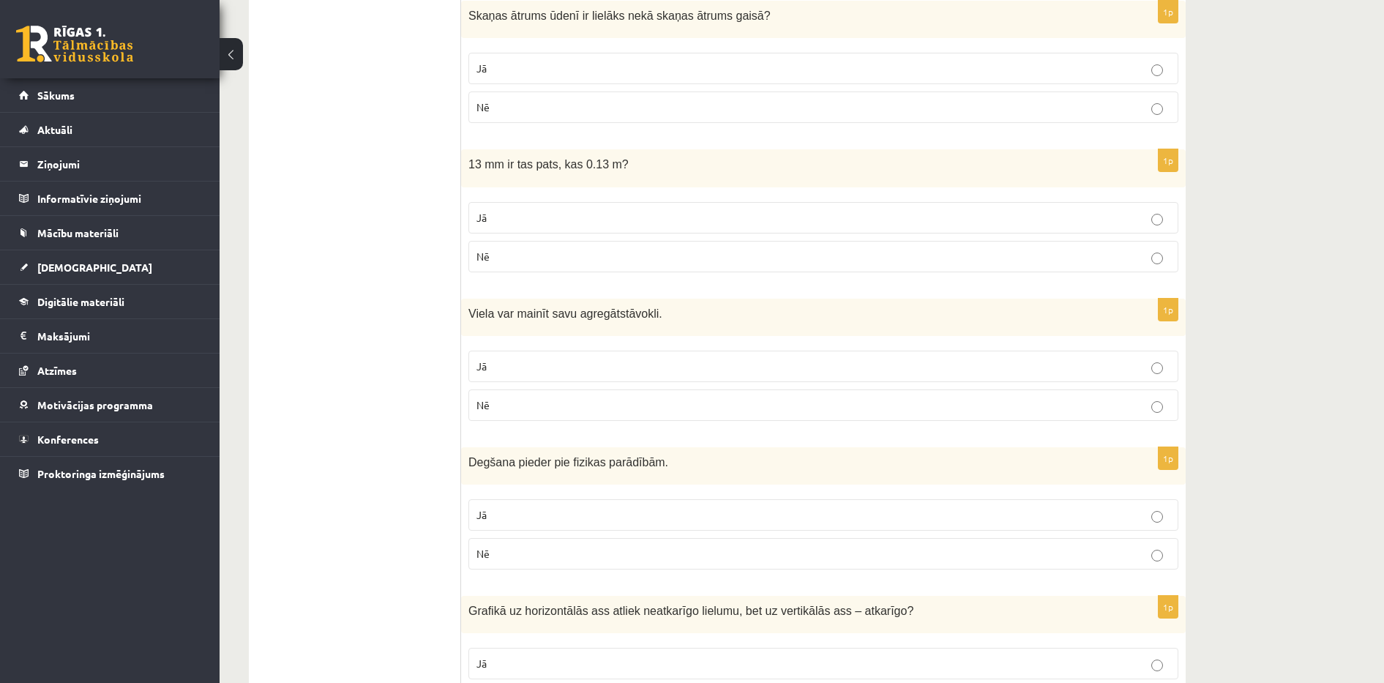
click at [492, 255] on p "Nē" at bounding box center [823, 256] width 694 height 15
drag, startPoint x: 472, startPoint y: 165, endPoint x: 517, endPoint y: 218, distance: 69.6
click at [517, 218] on div "1p 13 mm ir tas pats, kas 0.13 m? Jā Nē" at bounding box center [823, 216] width 724 height 134
drag, startPoint x: 517, startPoint y: 218, endPoint x: 418, endPoint y: 195, distance: 101.4
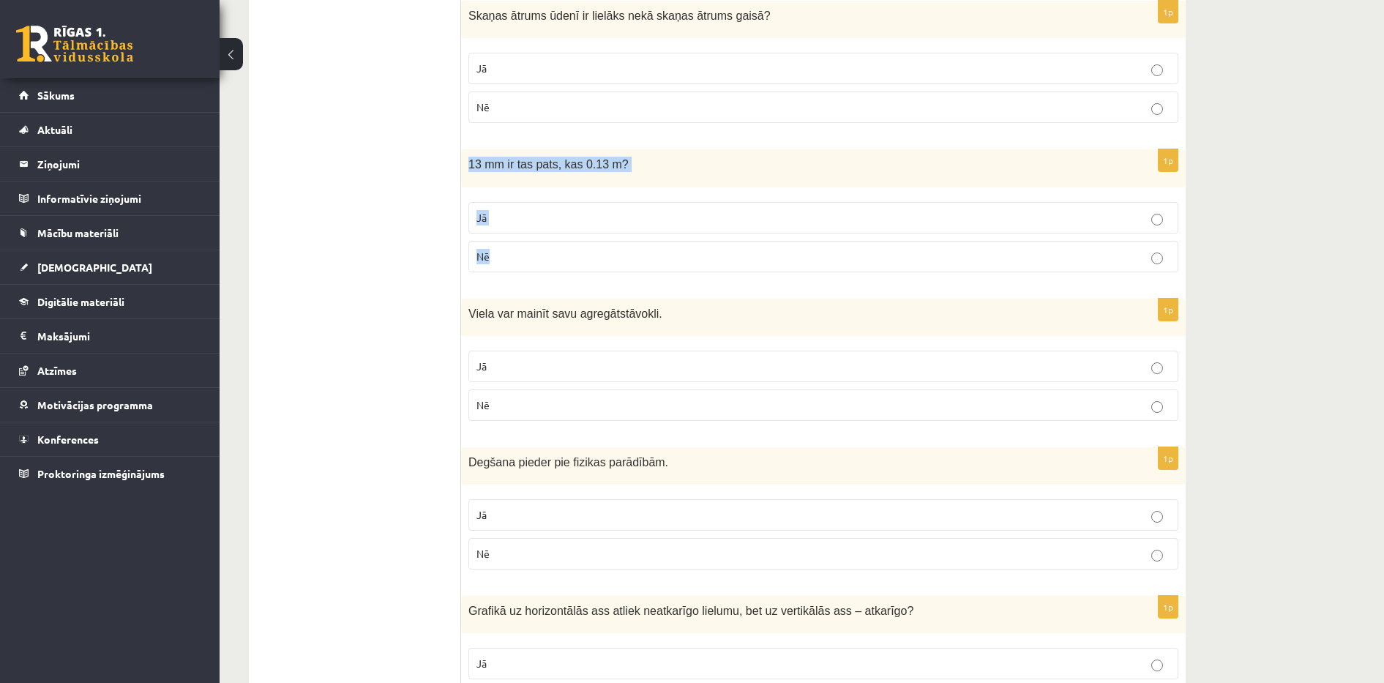
drag, startPoint x: 465, startPoint y: 165, endPoint x: 547, endPoint y: 270, distance: 132.9
click at [547, 270] on div "1p 13 mm ir tas pats, kas 0.13 m? Jā Nē" at bounding box center [823, 216] width 724 height 134
click at [504, 368] on p "Jā" at bounding box center [823, 366] width 694 height 15
drag, startPoint x: 469, startPoint y: 315, endPoint x: 498, endPoint y: 409, distance: 98.8
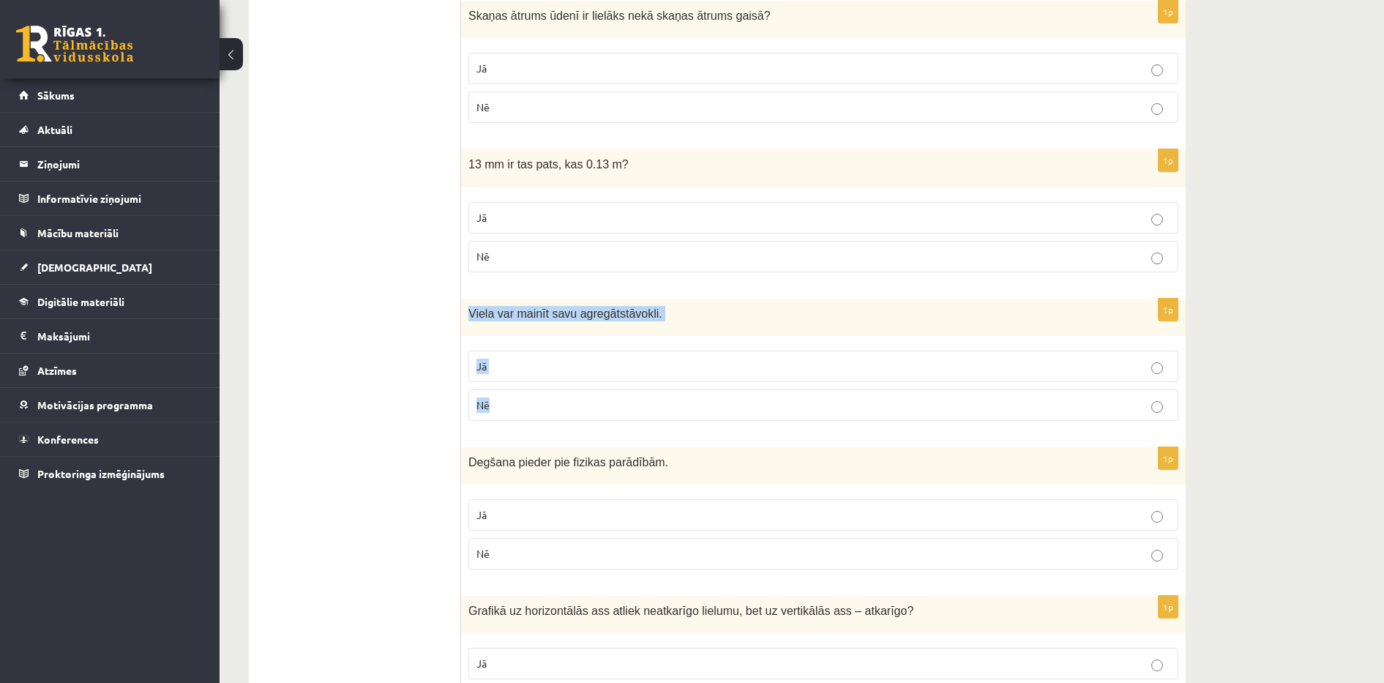
click at [498, 409] on div "1p Viela var mainīt savu agregātstāvokli. Jā Nē" at bounding box center [823, 366] width 724 height 134
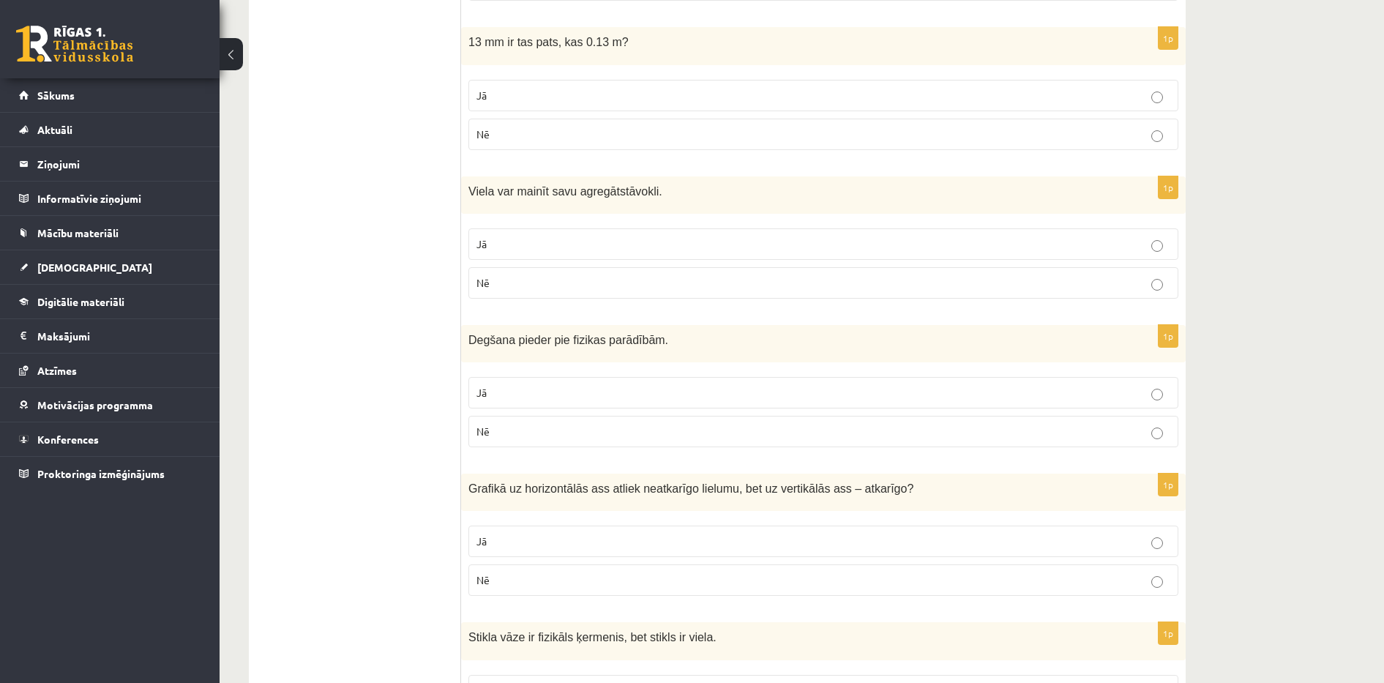
scroll to position [2325, 0]
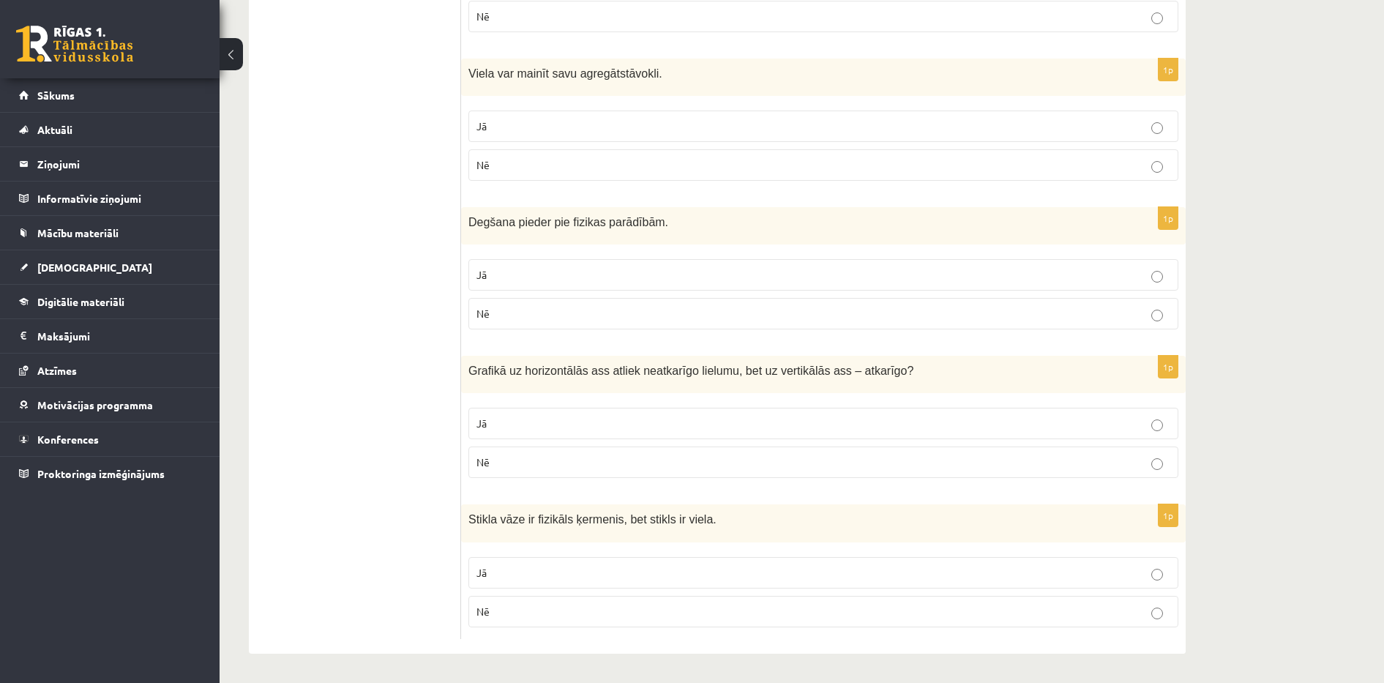
click at [906, 447] on label "Nē" at bounding box center [823, 461] width 710 height 31
click at [730, 310] on p "Nē" at bounding box center [823, 313] width 694 height 15
drag, startPoint x: 468, startPoint y: 220, endPoint x: 563, endPoint y: 307, distance: 129.0
click at [563, 307] on div "1p Degšana pieder pie fizikas parādībām. Jā Nē" at bounding box center [823, 274] width 724 height 134
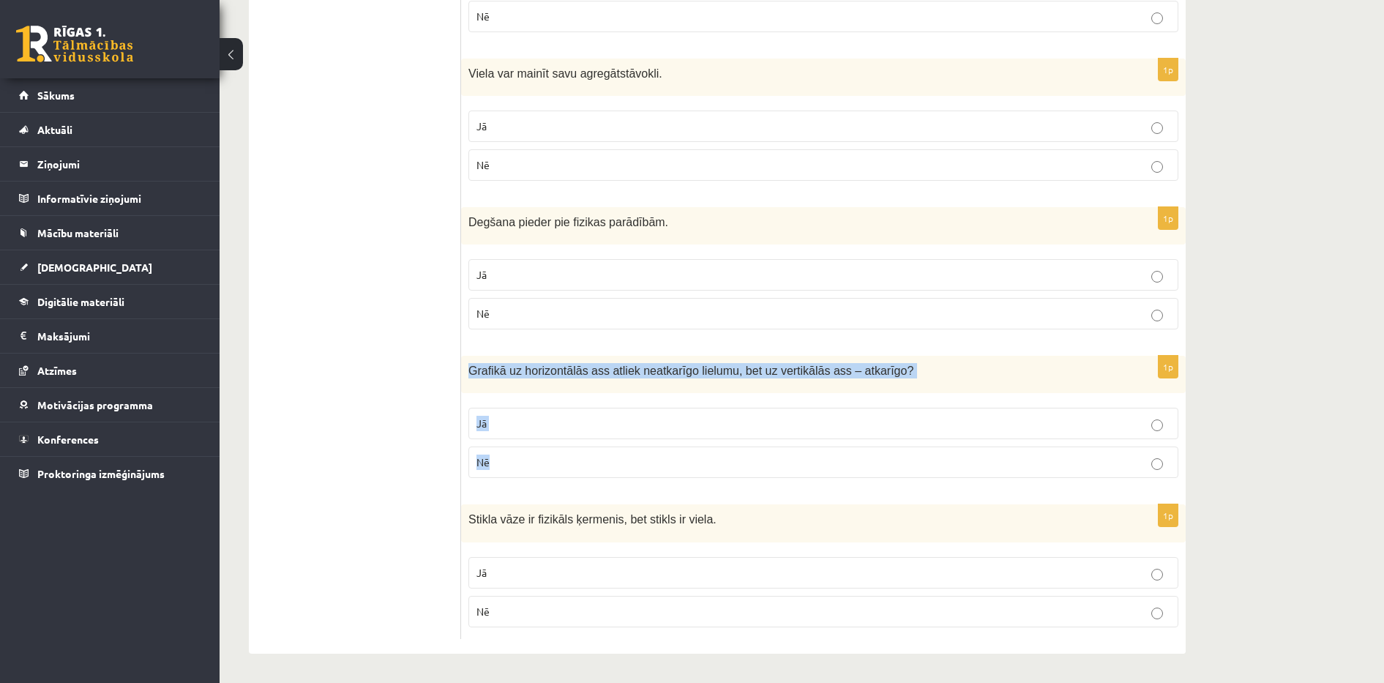
drag, startPoint x: 470, startPoint y: 368, endPoint x: 530, endPoint y: 444, distance: 96.5
click at [530, 444] on div "1p Grafikā uz horizontālās ass atliek neatkarīgo lielumu, bet uz vertikālās ass…" at bounding box center [823, 423] width 724 height 134
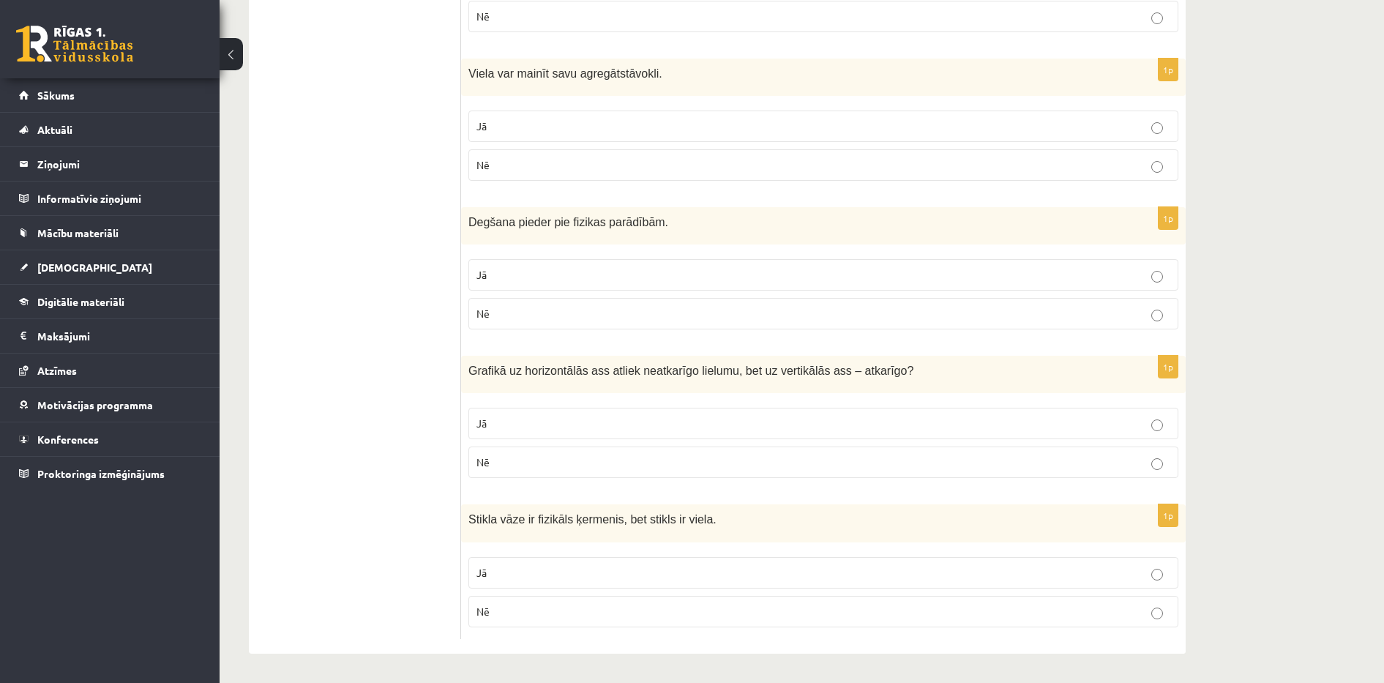
click at [485, 432] on label "Jā" at bounding box center [823, 423] width 710 height 31
click at [496, 611] on p "Nē" at bounding box center [823, 611] width 694 height 15
drag, startPoint x: 468, startPoint y: 516, endPoint x: 514, endPoint y: 607, distance: 101.4
click at [514, 607] on div "1p Stikla vāze ir fizikāls ķermenis, bet stikls ir viela. Jā Nē" at bounding box center [823, 571] width 724 height 134
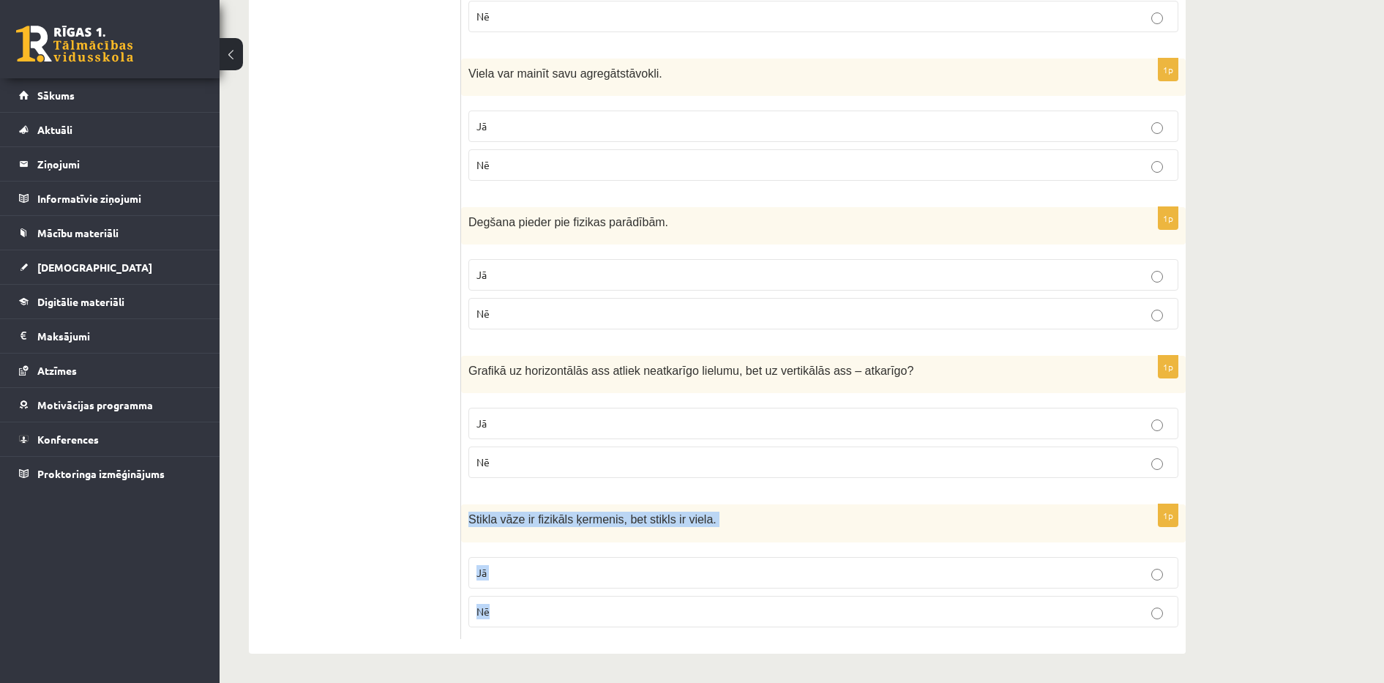
click at [533, 568] on p "Jā" at bounding box center [823, 572] width 694 height 15
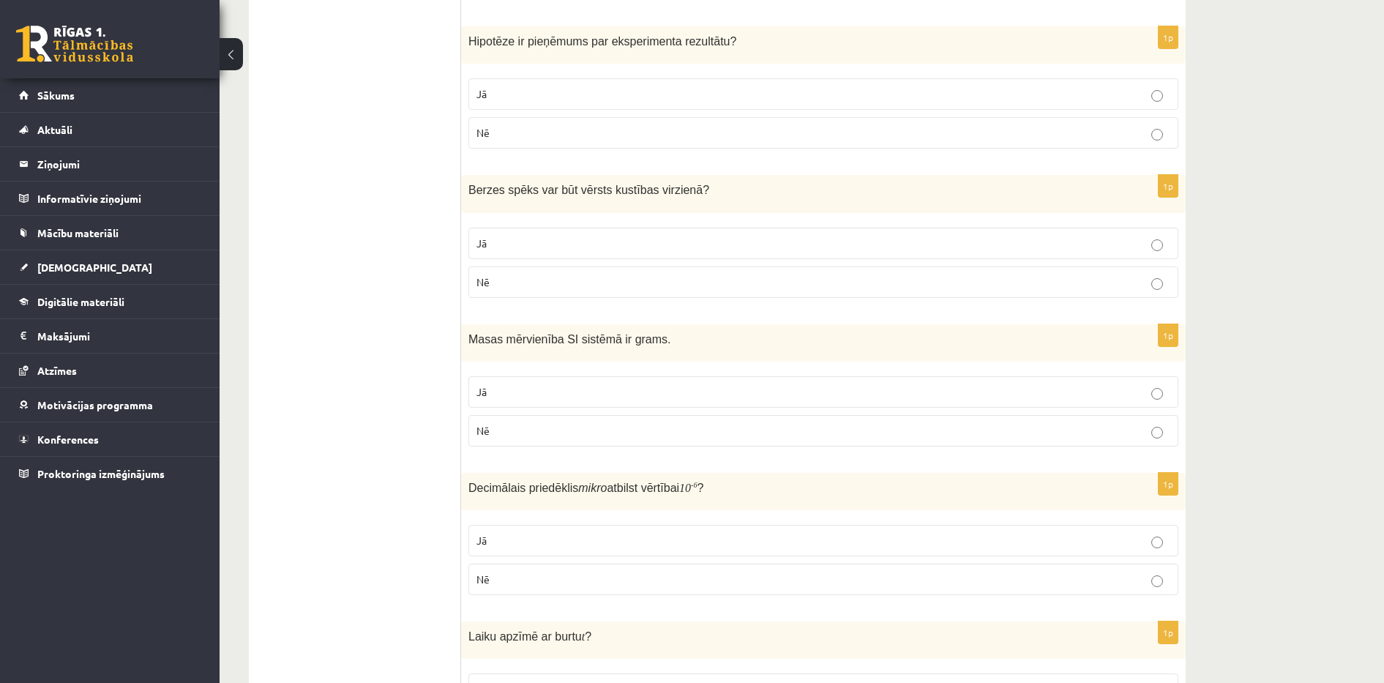
scroll to position [0, 0]
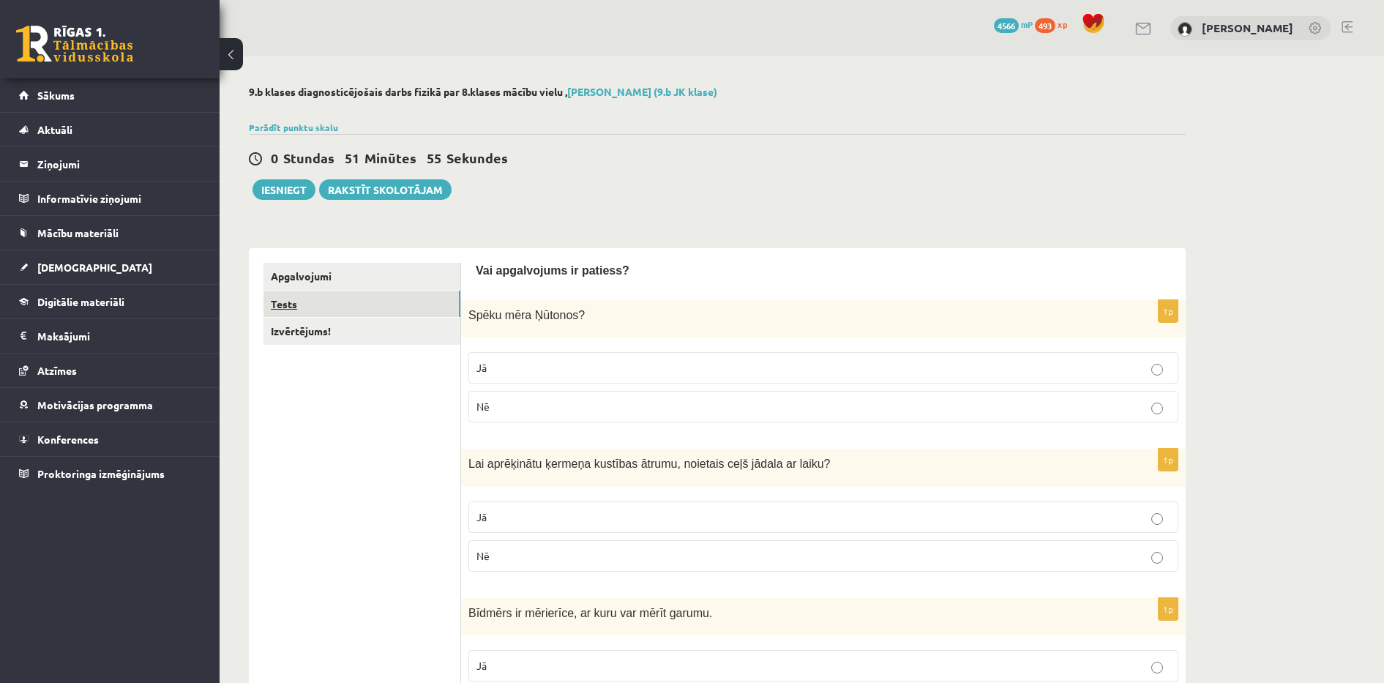
click at [361, 307] on link "Tests" at bounding box center [361, 303] width 197 height 27
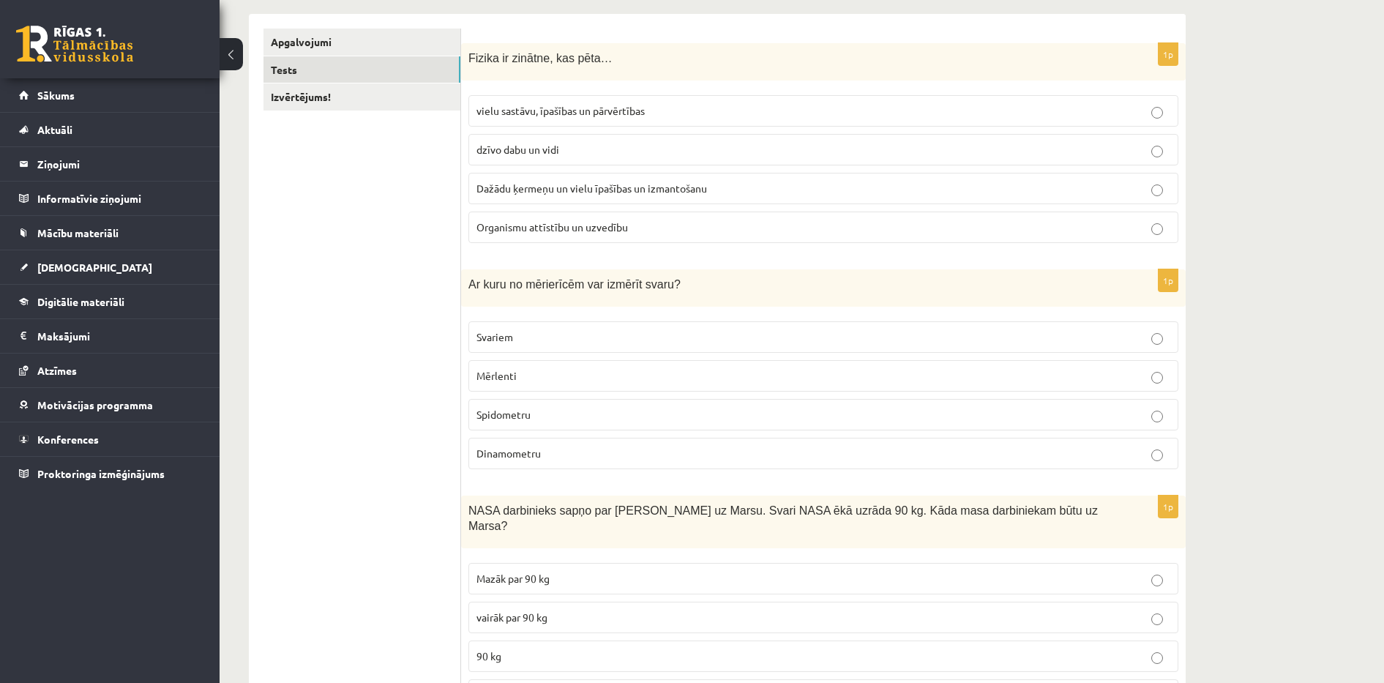
scroll to position [244, 0]
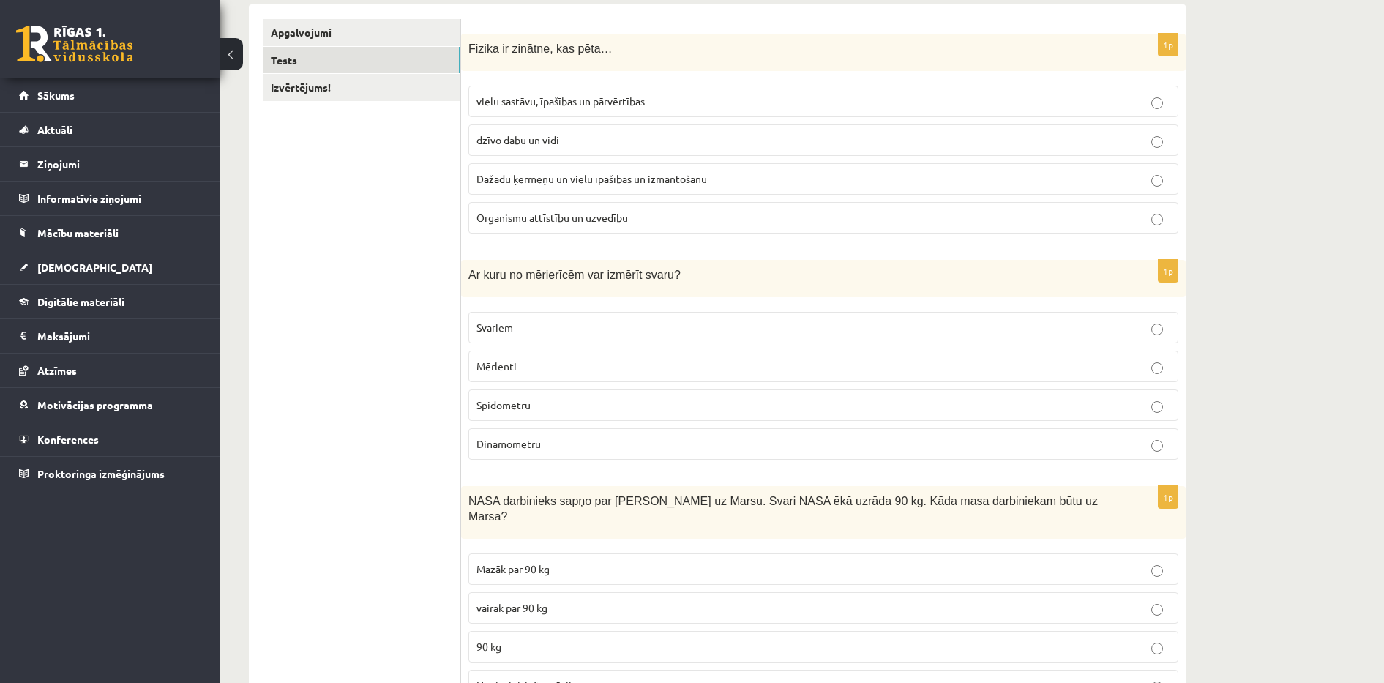
click at [684, 186] on p "Dažādu ķermeņu un vielu īpašības un izmantošanu" at bounding box center [823, 178] width 694 height 15
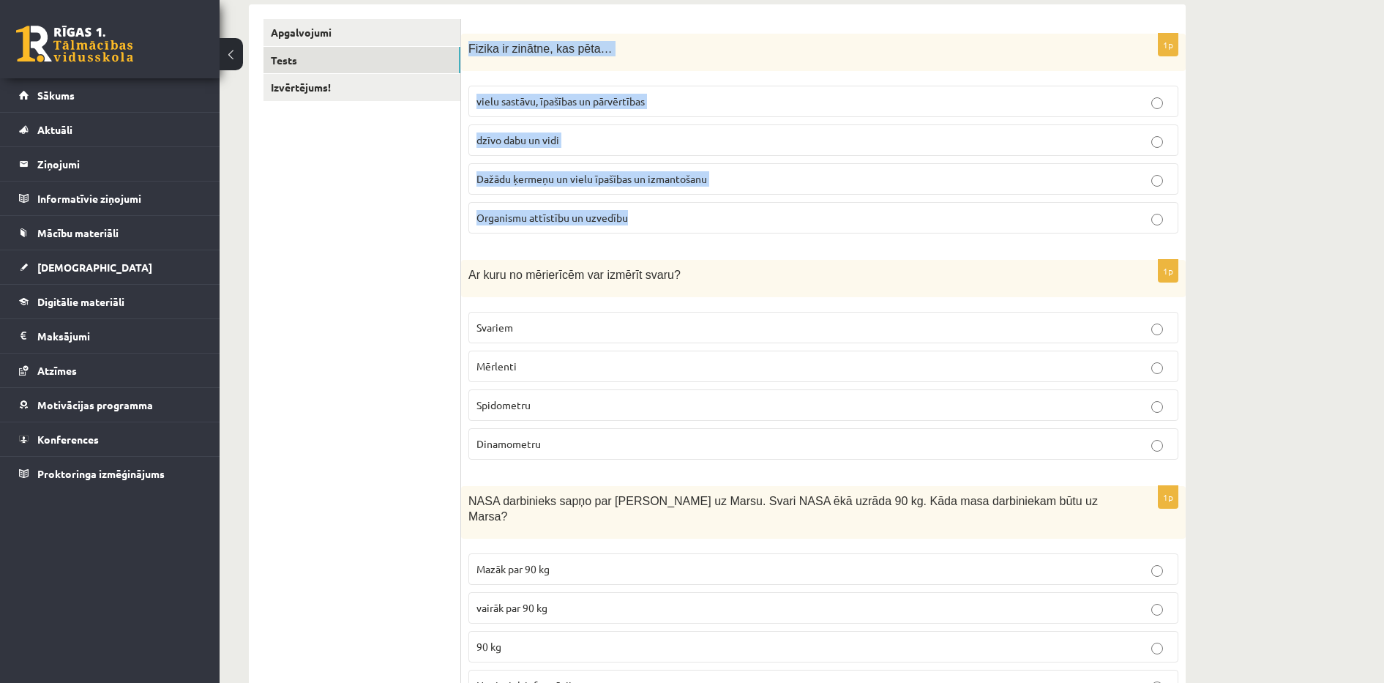
drag, startPoint x: 468, startPoint y: 48, endPoint x: 640, endPoint y: 237, distance: 255.4
click at [640, 237] on div "1p Fizika ir zinātne, kas pēta… vielu sastāvu, īpašības un pārvērtības dzīvo da…" at bounding box center [823, 139] width 724 height 211
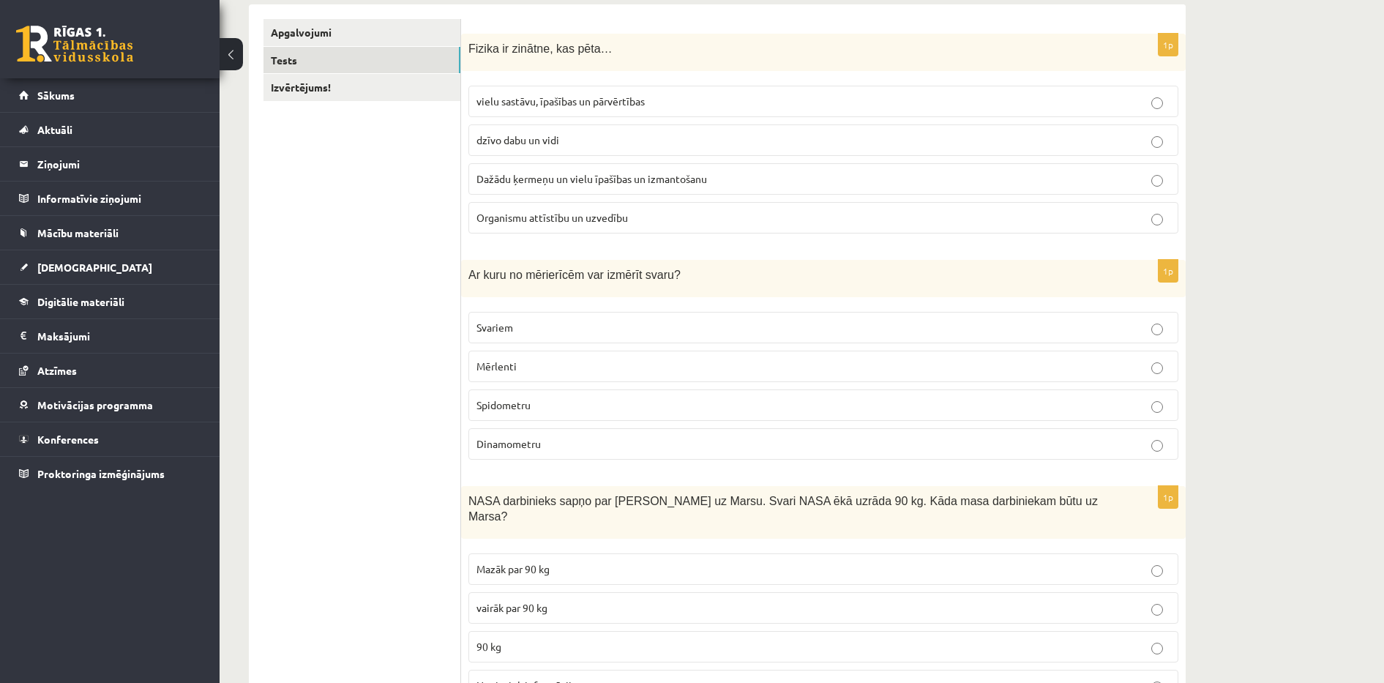
drag, startPoint x: 470, startPoint y: 269, endPoint x: 599, endPoint y: 454, distance: 225.1
click at [599, 454] on div "1p Ar kuru no mērierīcēm var izmērīt svaru? Svariem Mērlenti Spidometru Dinamom…" at bounding box center [823, 365] width 724 height 211
click at [491, 328] on span "Svariem" at bounding box center [494, 326] width 37 height 13
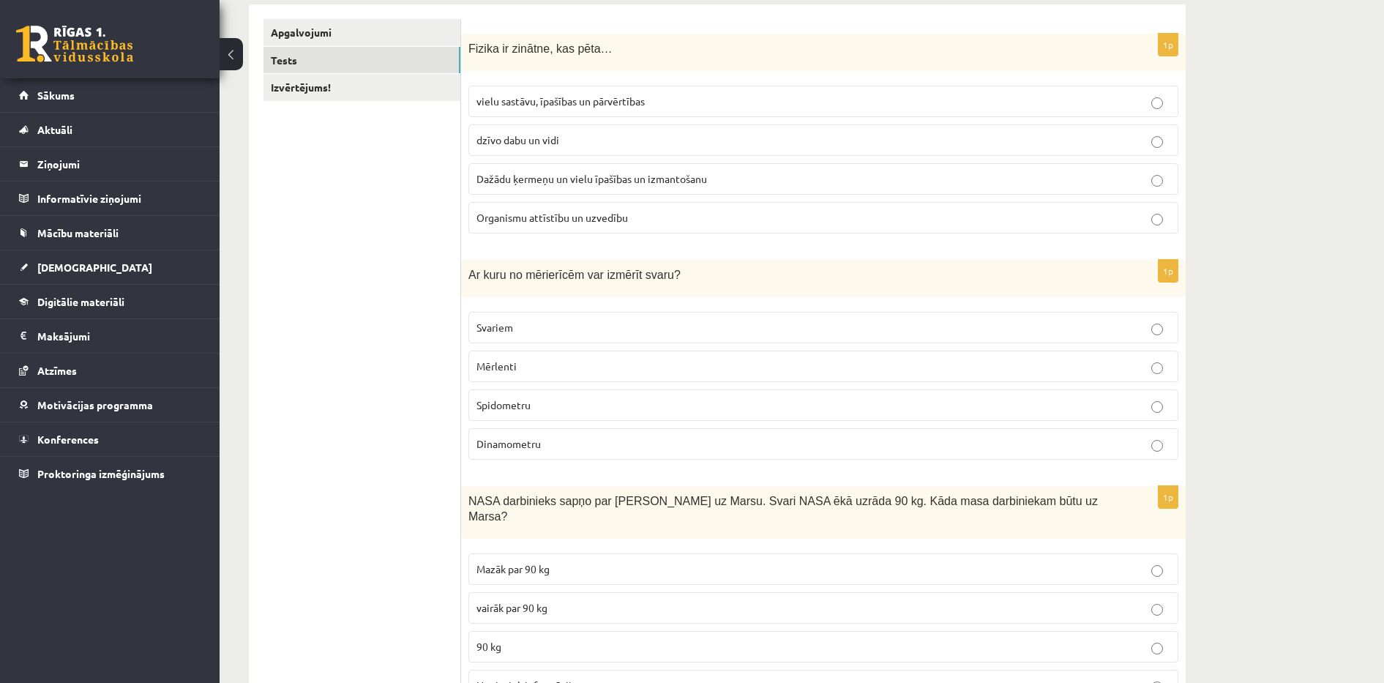
click at [533, 448] on span "Dinamometru" at bounding box center [508, 443] width 64 height 13
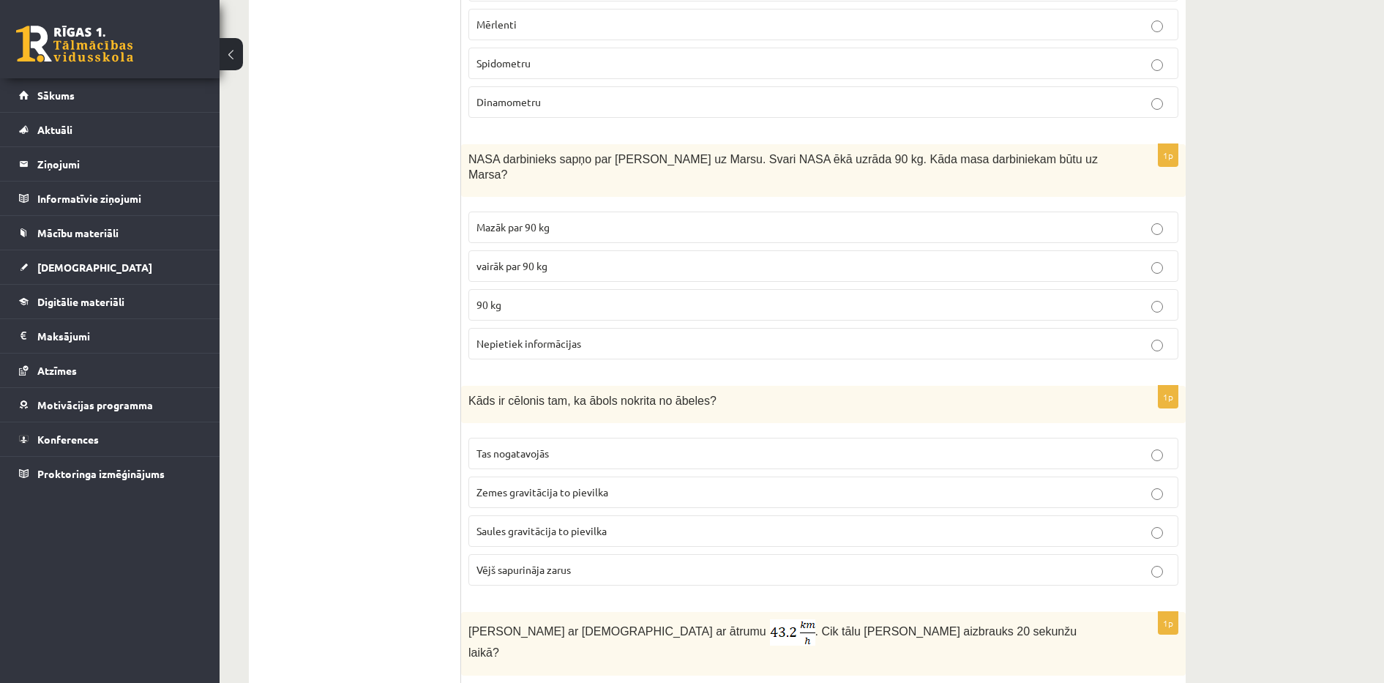
scroll to position [695, 0]
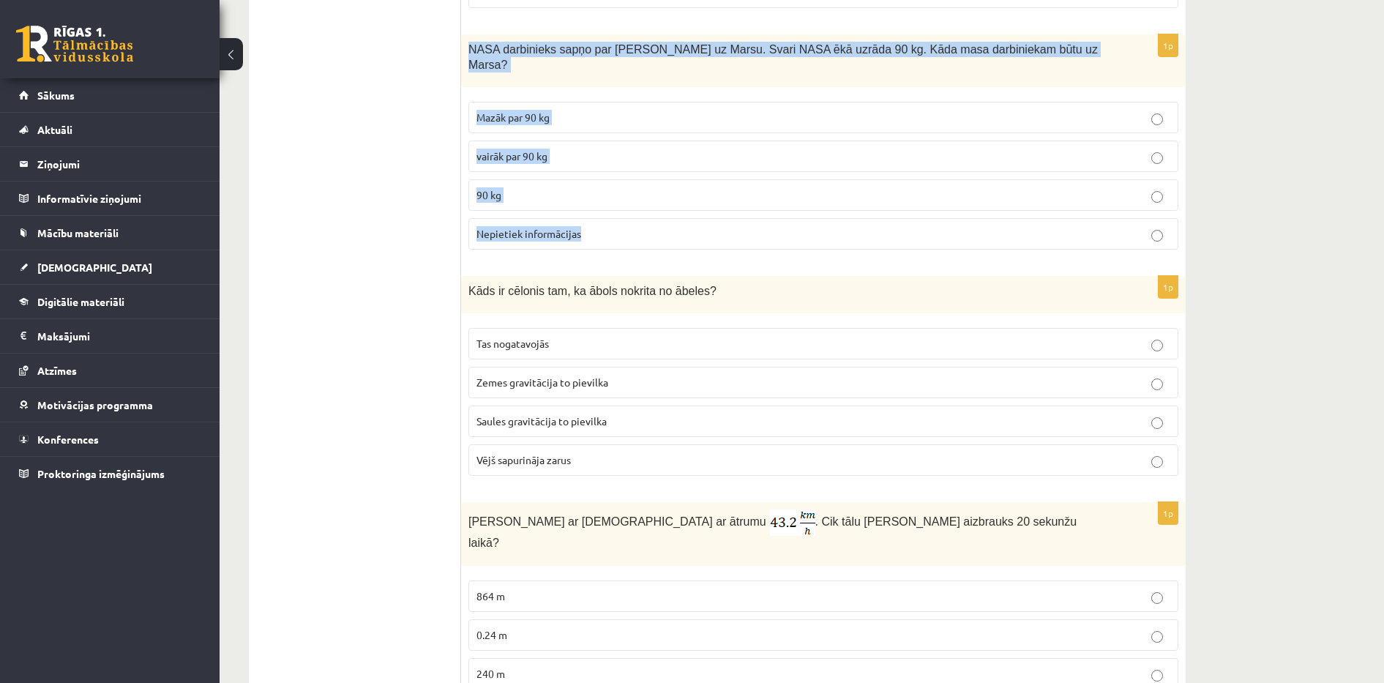
drag, startPoint x: 470, startPoint y: 47, endPoint x: 613, endPoint y: 235, distance: 236.1
click at [613, 235] on div "1p NASA darbinieks sapņo par ceļošanu uz Marsu. Svari NASA ēkā uzrāda 90 kg. Kā…" at bounding box center [823, 147] width 724 height 227
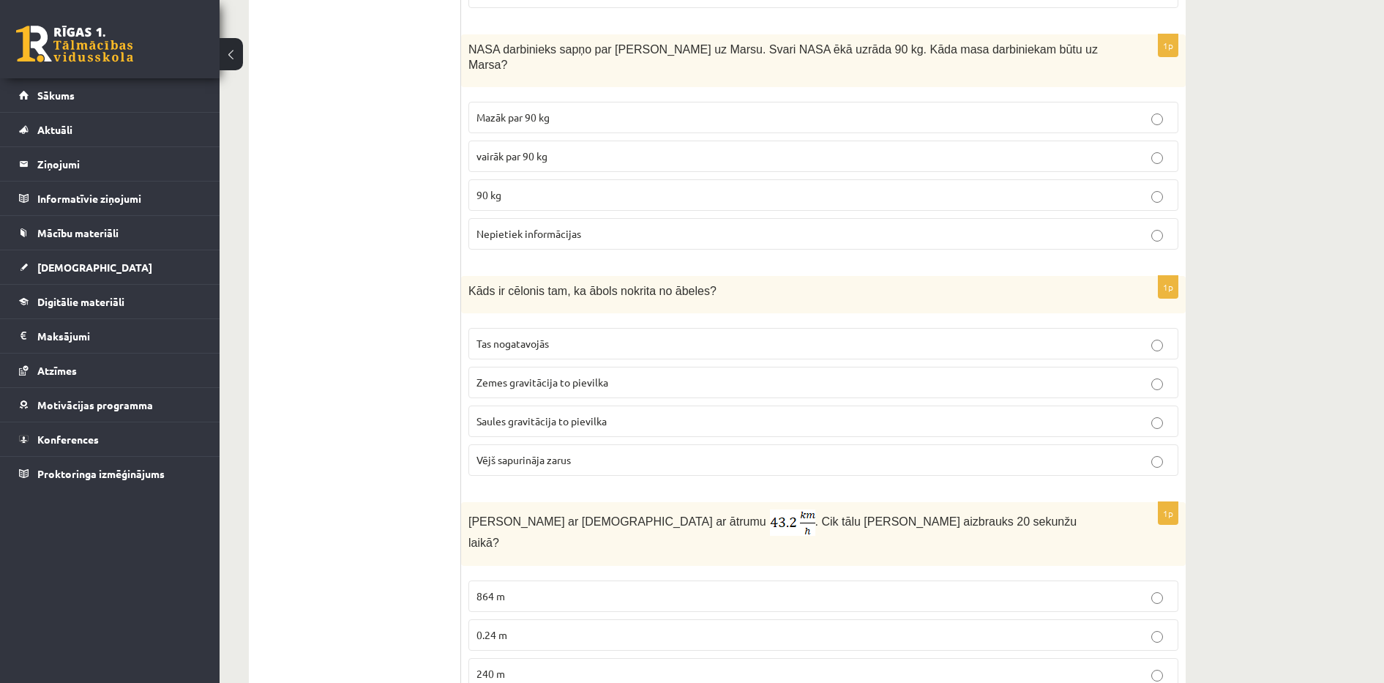
click at [514, 110] on span "Mazāk par 90 kg" at bounding box center [512, 116] width 73 height 13
click at [484, 188] on span "90 kg" at bounding box center [488, 194] width 25 height 13
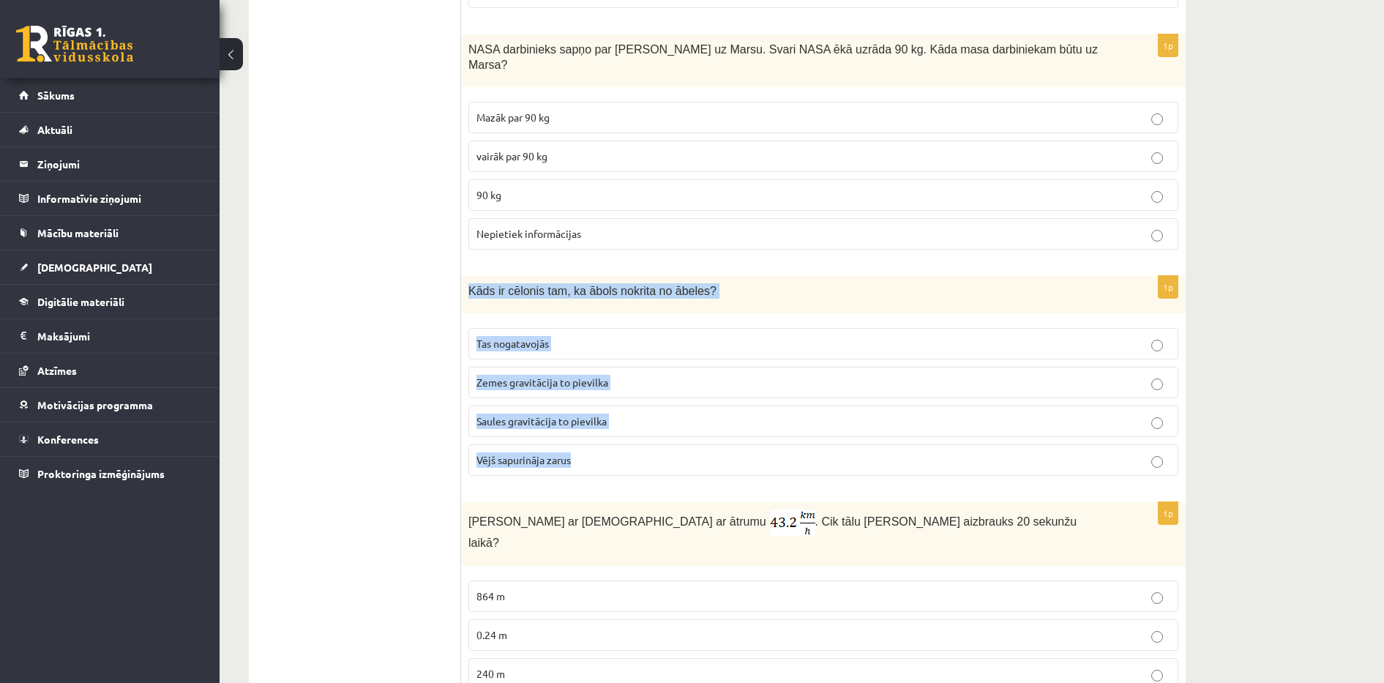
drag, startPoint x: 468, startPoint y: 273, endPoint x: 618, endPoint y: 440, distance: 225.4
click at [618, 440] on div "1p Kāds ir cēlonis tam, ka ābols nokrita no ābeles? Tas nogatavojās Zemes gravi…" at bounding box center [823, 381] width 724 height 211
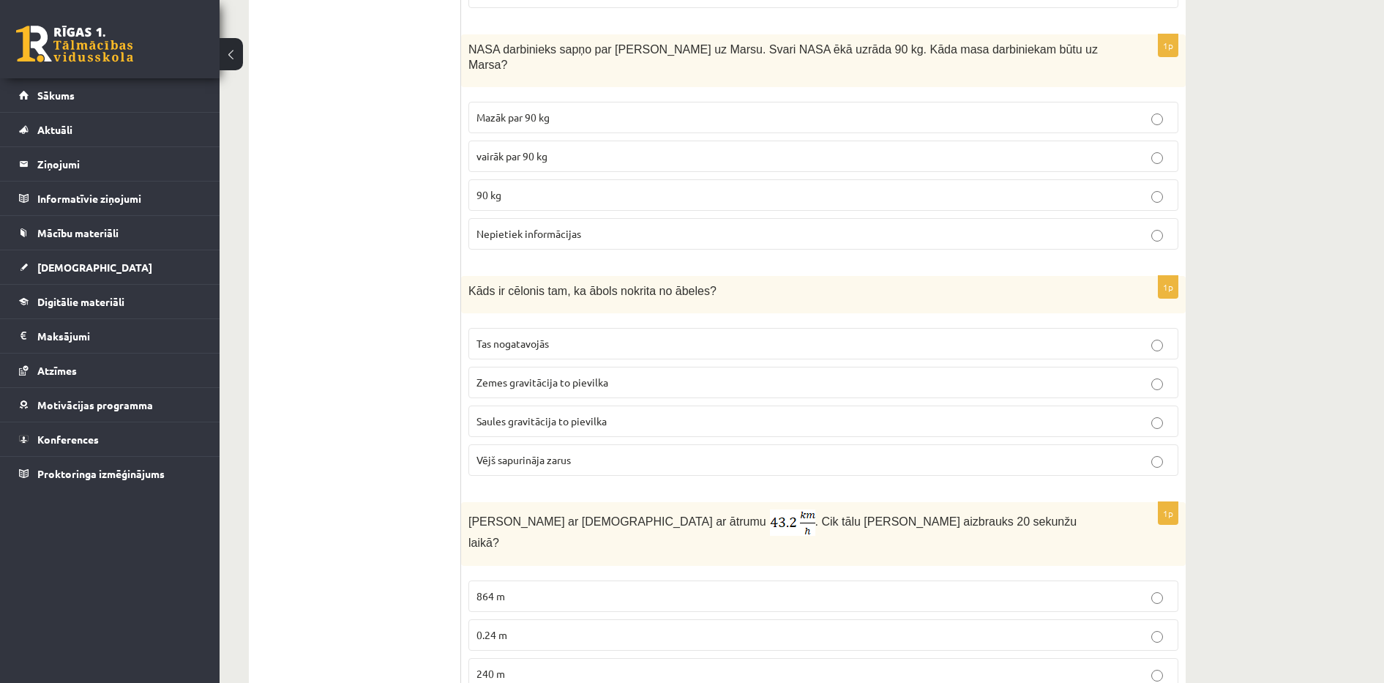
click at [510, 375] on p "Zemes gravitācija to pievilka" at bounding box center [823, 382] width 694 height 15
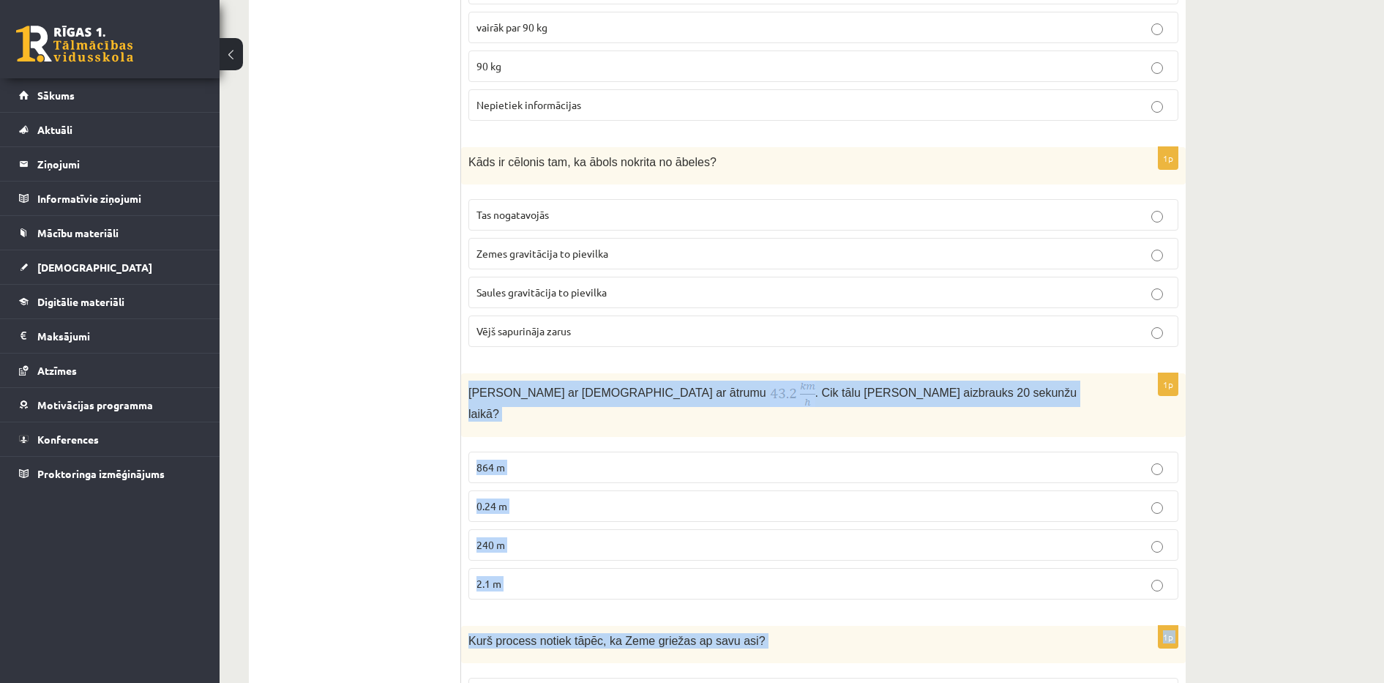
scroll to position [833, 0]
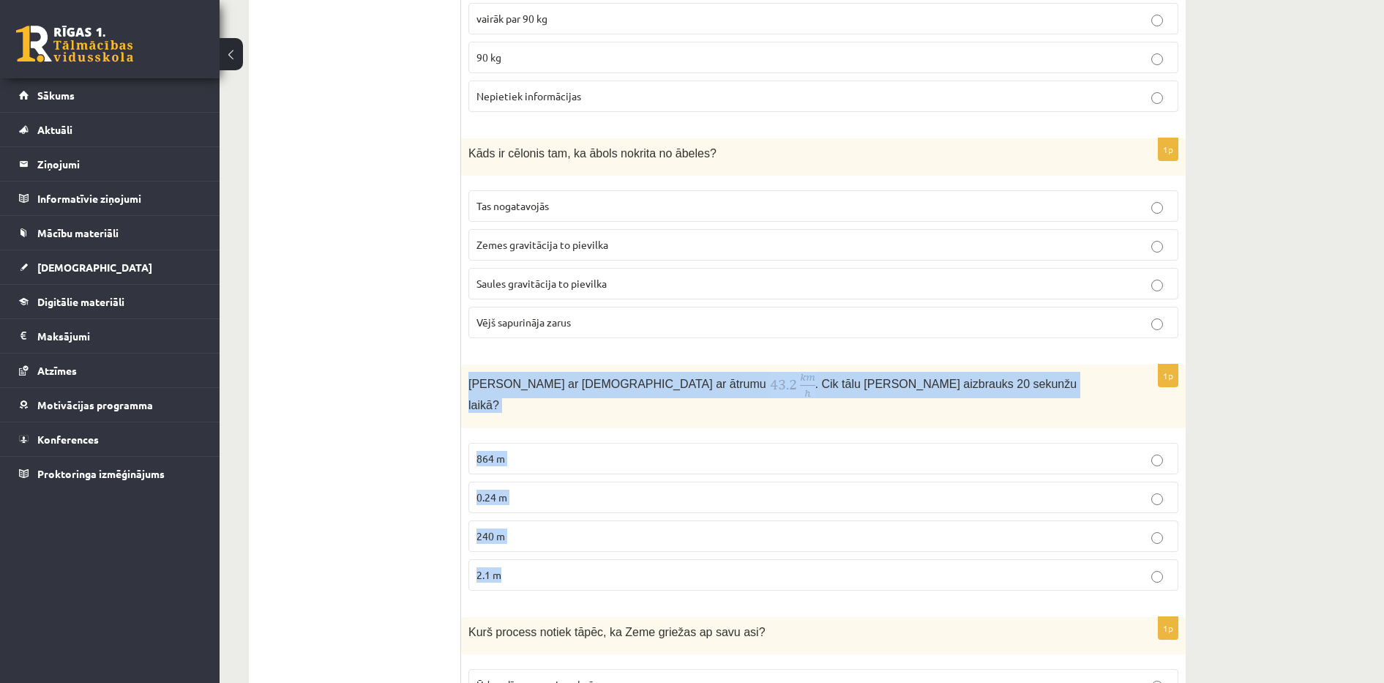
drag, startPoint x: 470, startPoint y: 503, endPoint x: 585, endPoint y: 560, distance: 127.9
click at [585, 560] on div "1p Anna brauc ar skrituļslidām ar ātrumu . Cik tālu Anna aizbrauks 20 sekunžu l…" at bounding box center [823, 482] width 724 height 237
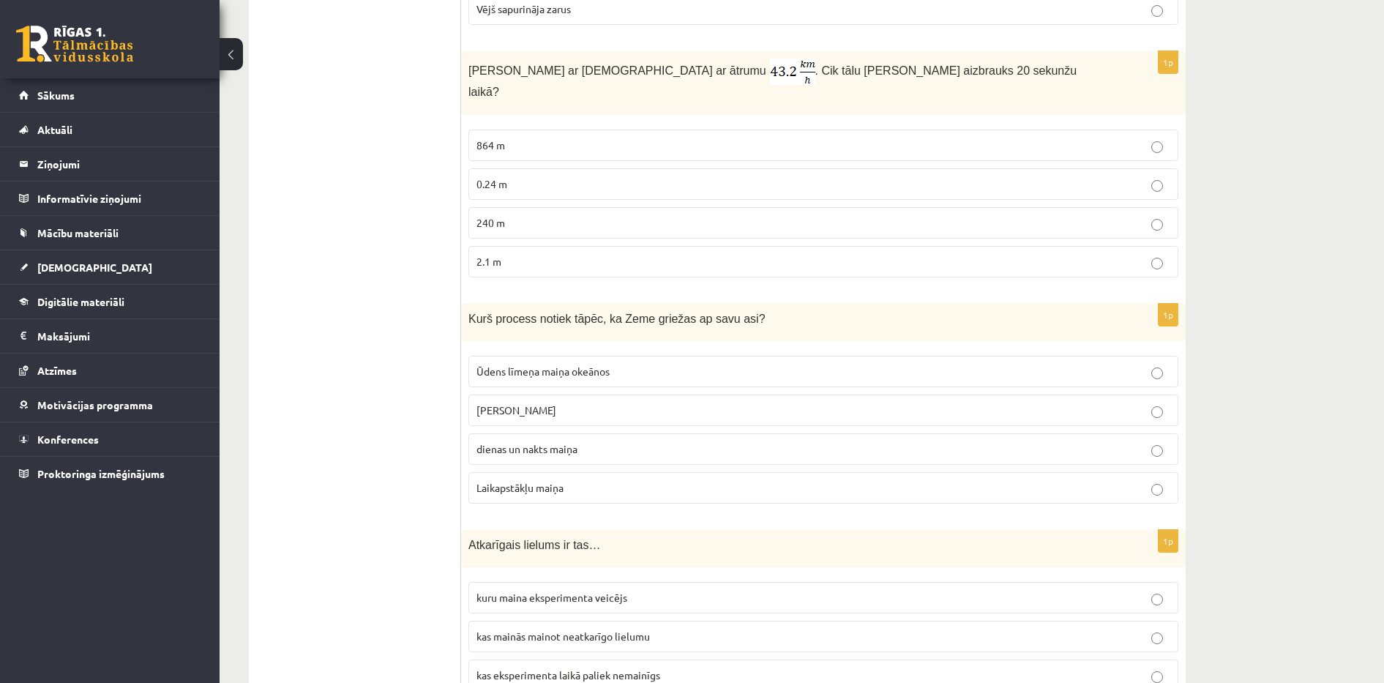
scroll to position [1162, 0]
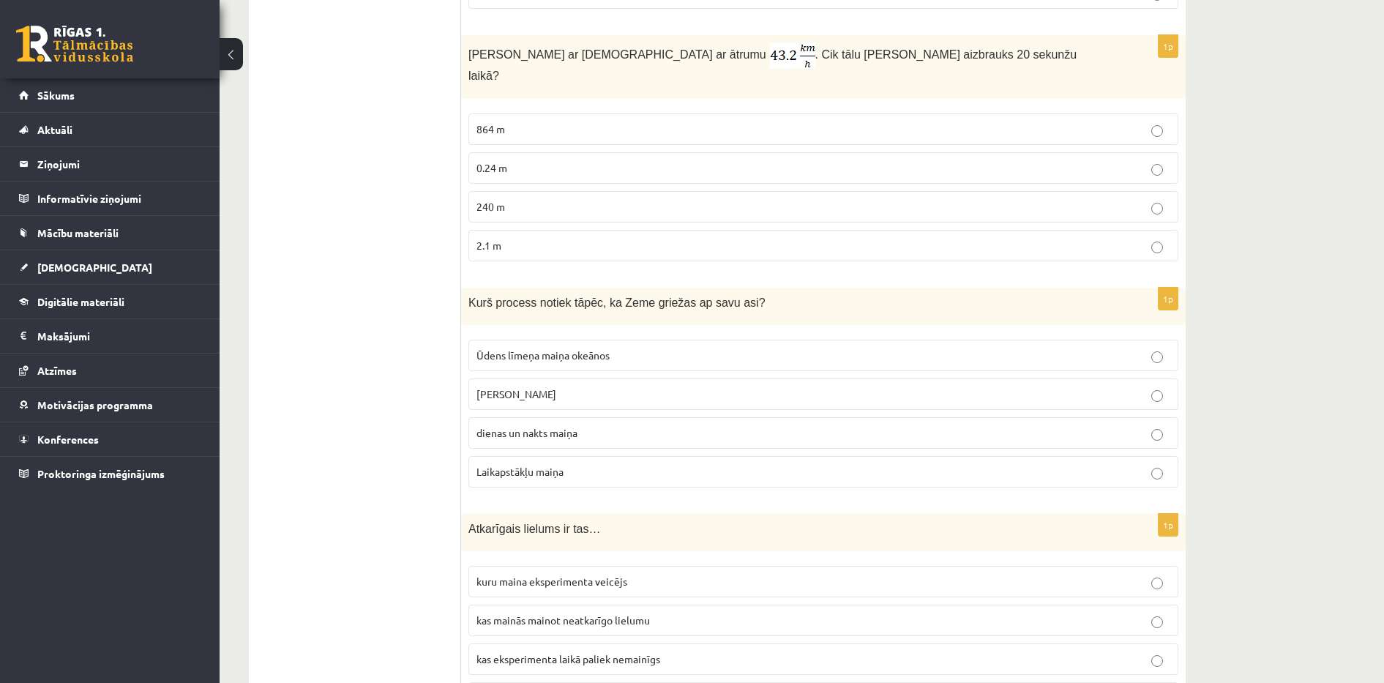
click at [524, 238] on p "2.1 m" at bounding box center [823, 245] width 694 height 15
click at [498, 200] on span "240 m" at bounding box center [490, 206] width 29 height 13
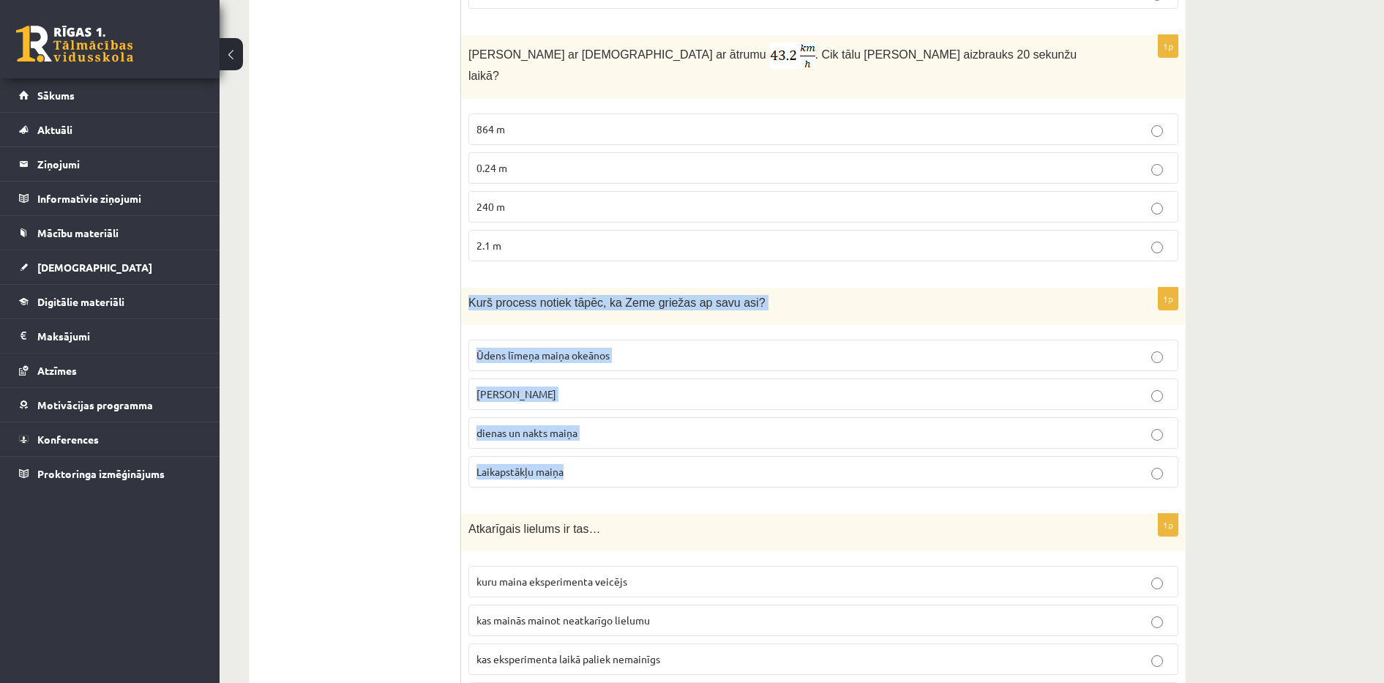
drag, startPoint x: 468, startPoint y: 277, endPoint x: 619, endPoint y: 466, distance: 242.6
click at [619, 466] on div "1p Kurš process notiek tāpēc, ka Zeme griežas ap savu asi? Ūdens līmeņa maiņa o…" at bounding box center [823, 393] width 724 height 211
click at [518, 387] on span "gadalaiku maiņa" at bounding box center [516, 393] width 80 height 13
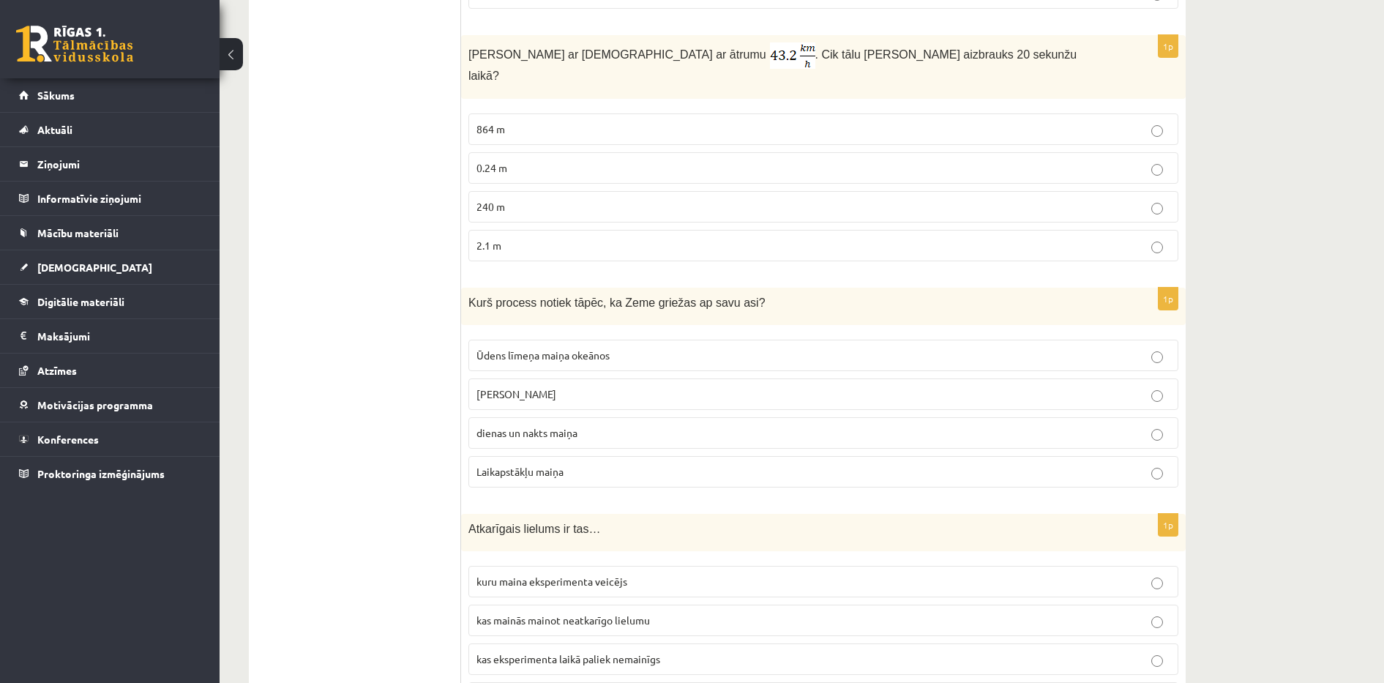
click at [520, 417] on label "dienas un nakts maiņa" at bounding box center [823, 432] width 710 height 31
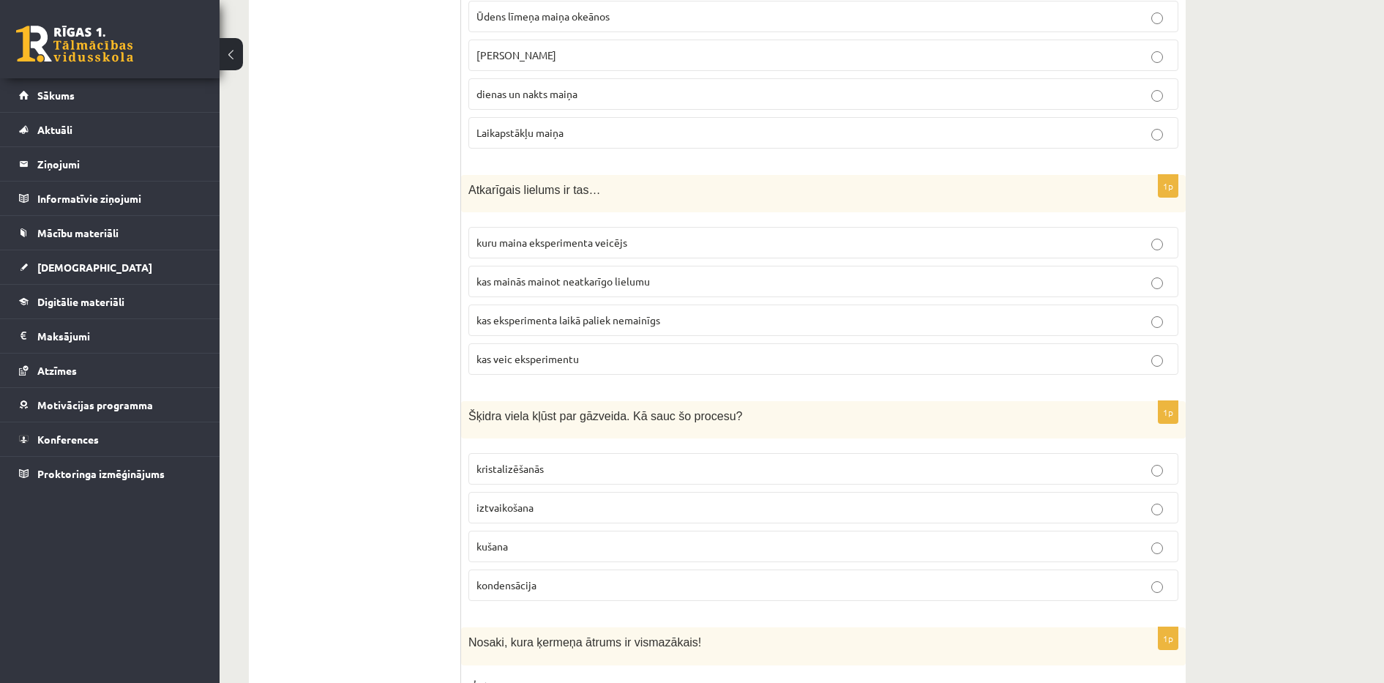
scroll to position [1561, 0]
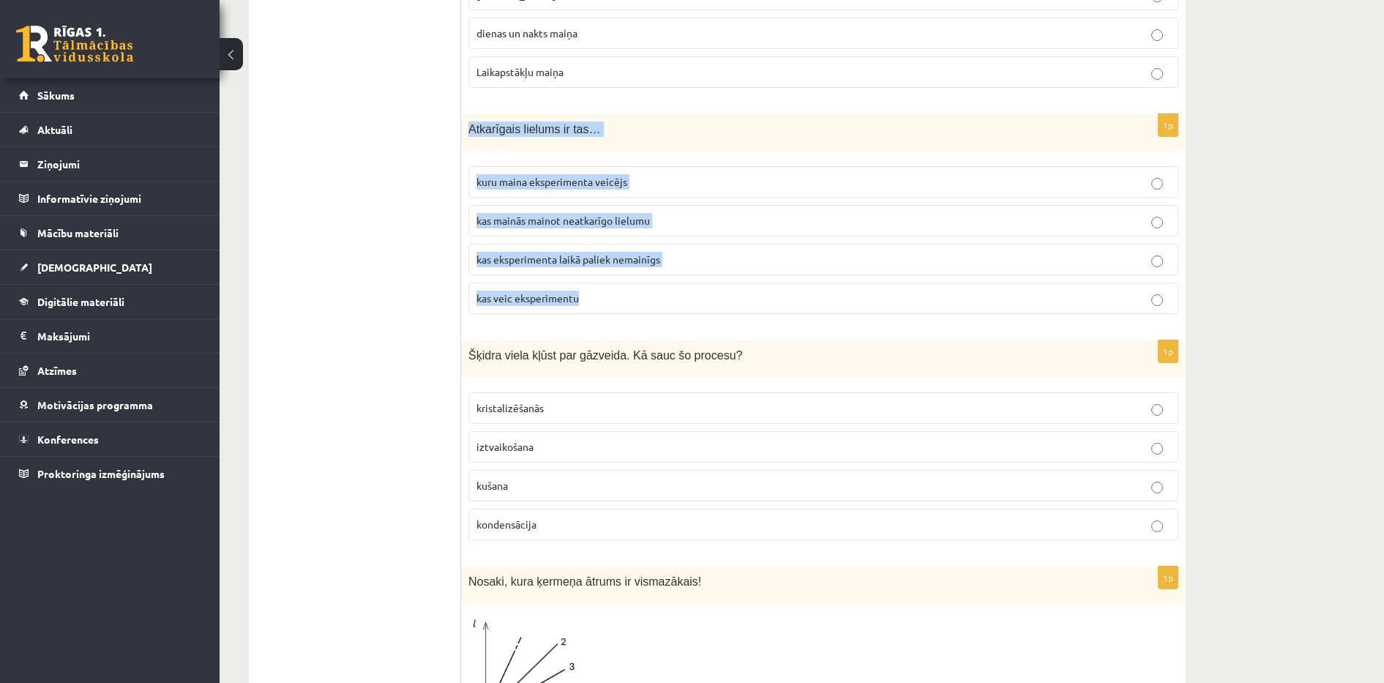
drag, startPoint x: 468, startPoint y: 101, endPoint x: 587, endPoint y: 264, distance: 201.7
click at [587, 264] on div "1p Atkarīgais lielums ir tas… kuru maina eksperimenta veicējs kas mainās mainot…" at bounding box center [823, 219] width 724 height 211
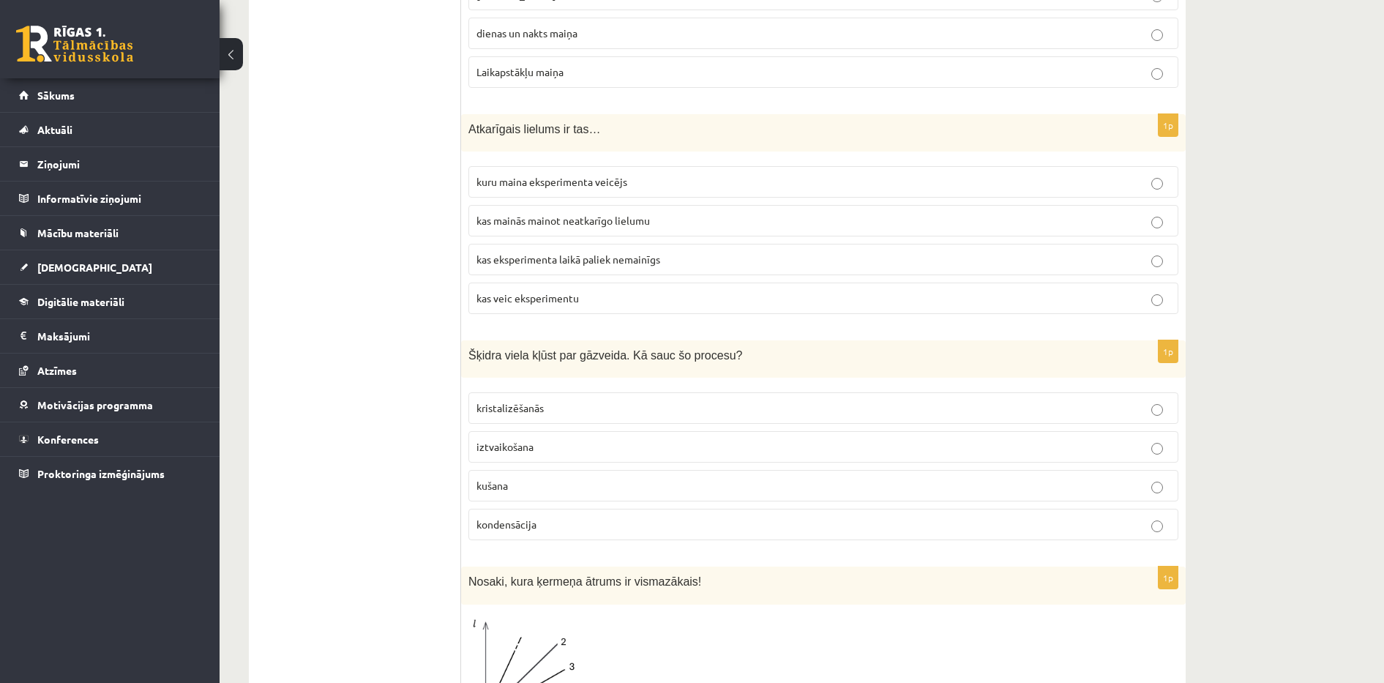
click at [445, 221] on ul "Apgalvojumi Tests Izvērtējums!" at bounding box center [362, 410] width 198 height 3419
click at [517, 214] on span "kas mainās mainot neatkarīgo lielumu" at bounding box center [562, 220] width 173 height 13
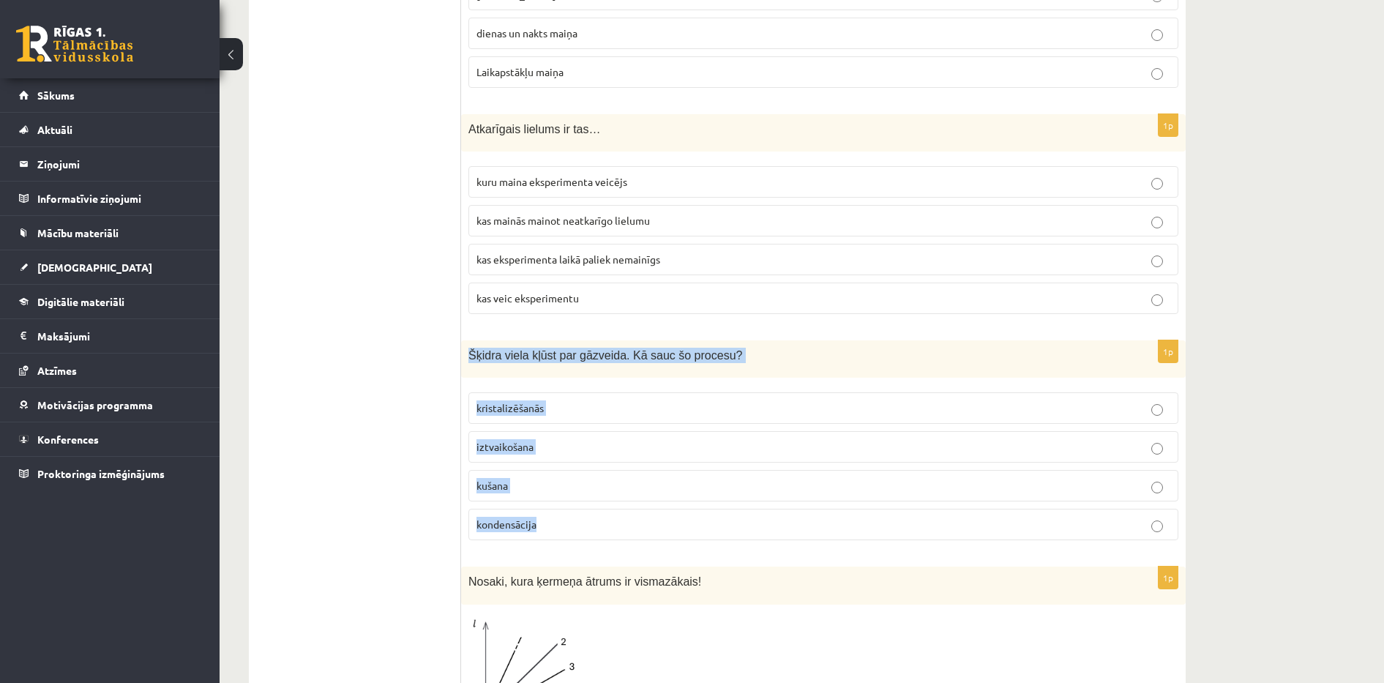
drag, startPoint x: 470, startPoint y: 324, endPoint x: 567, endPoint y: 479, distance: 182.1
click at [567, 479] on div "1p Šķidra viela kļūst par gāzveida. Kā sauc šo procesu? kristalizēšanās iztvaik…" at bounding box center [823, 445] width 724 height 211
click at [574, 517] on p "kondensācija" at bounding box center [823, 524] width 694 height 15
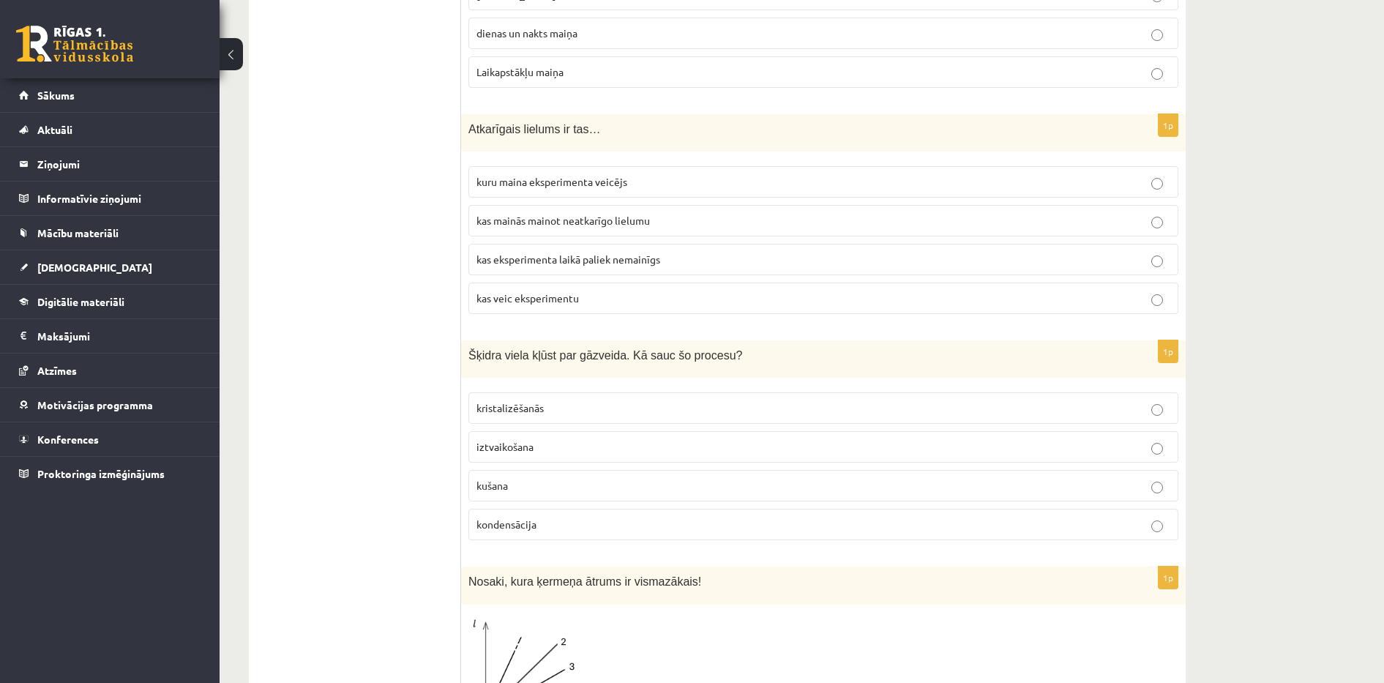
click at [780, 439] on p "iztvaikošana" at bounding box center [823, 446] width 694 height 15
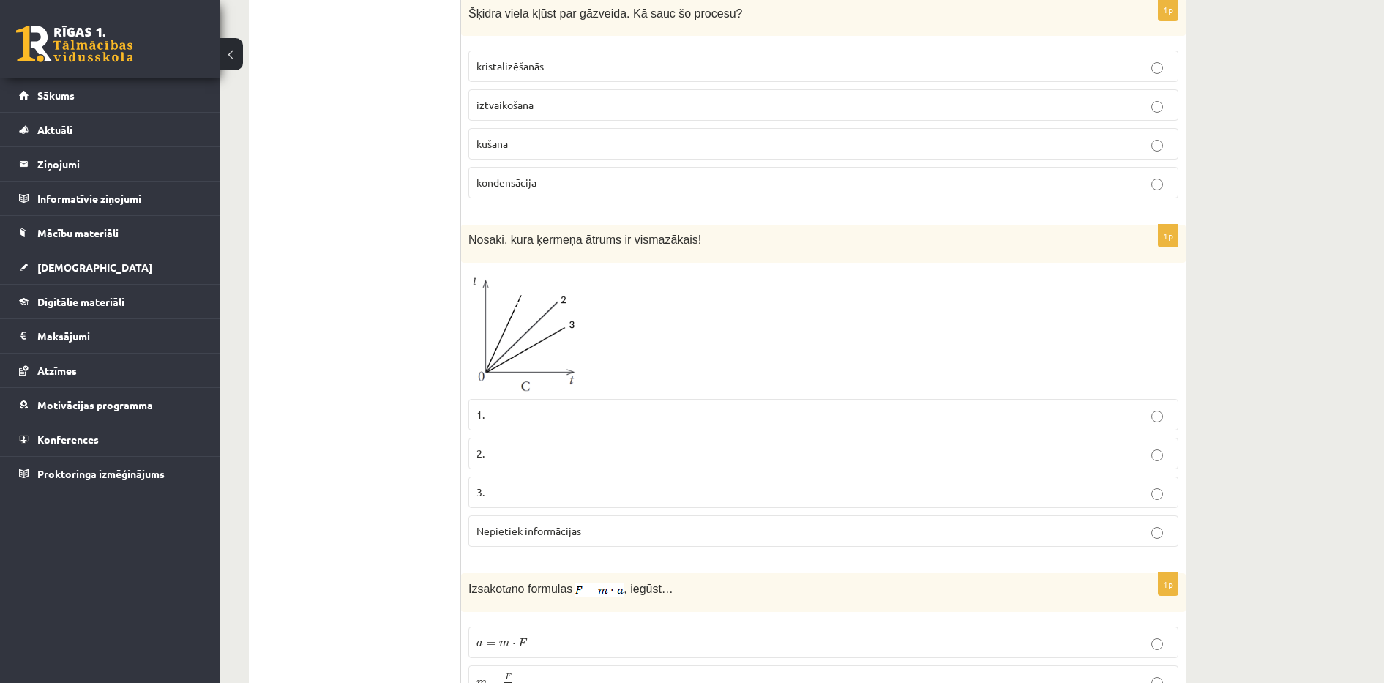
scroll to position [2000, 0]
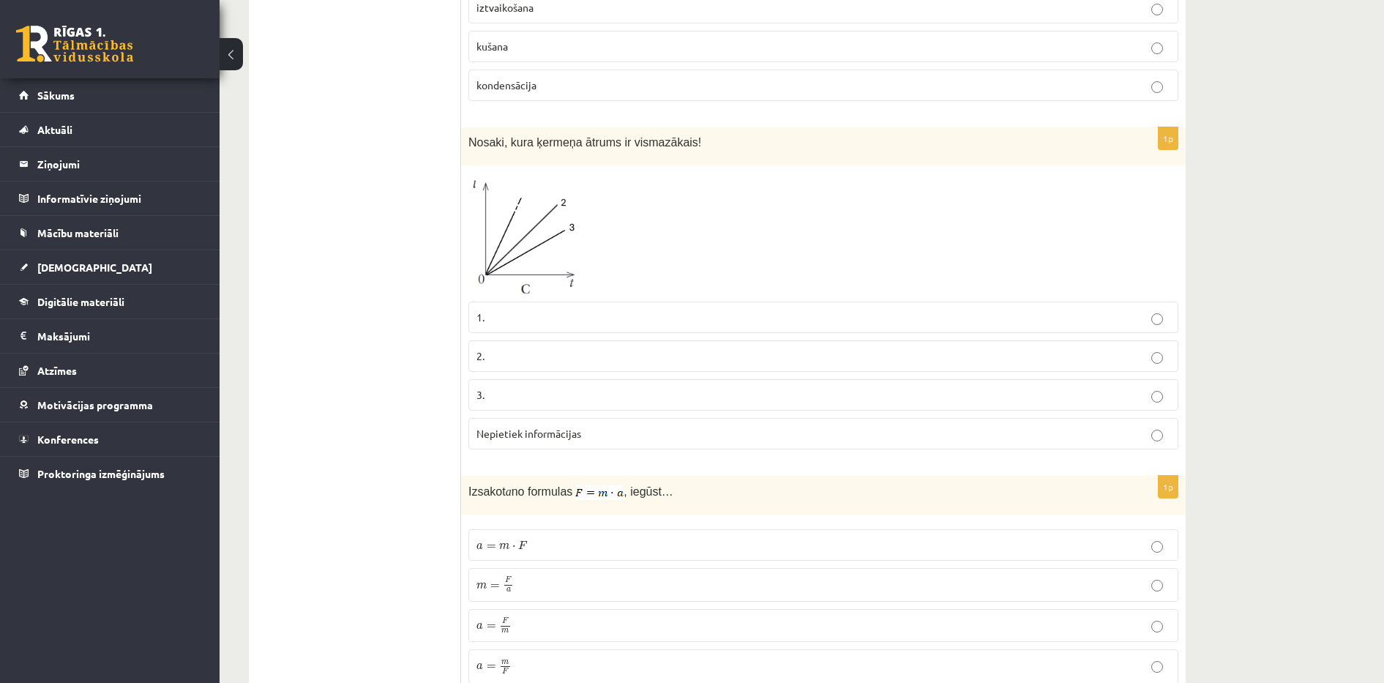
click at [526, 211] on img at bounding box center [523, 233] width 110 height 121
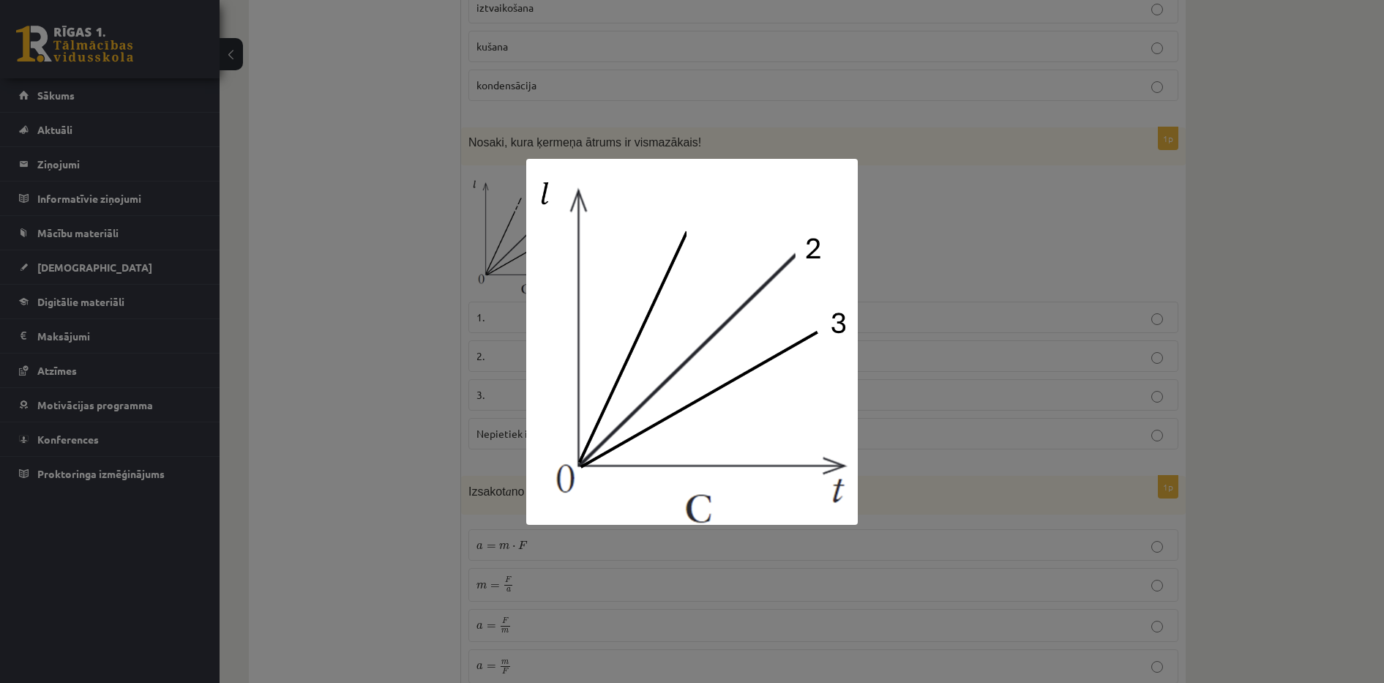
click at [580, 517] on img at bounding box center [691, 342] width 331 height 366
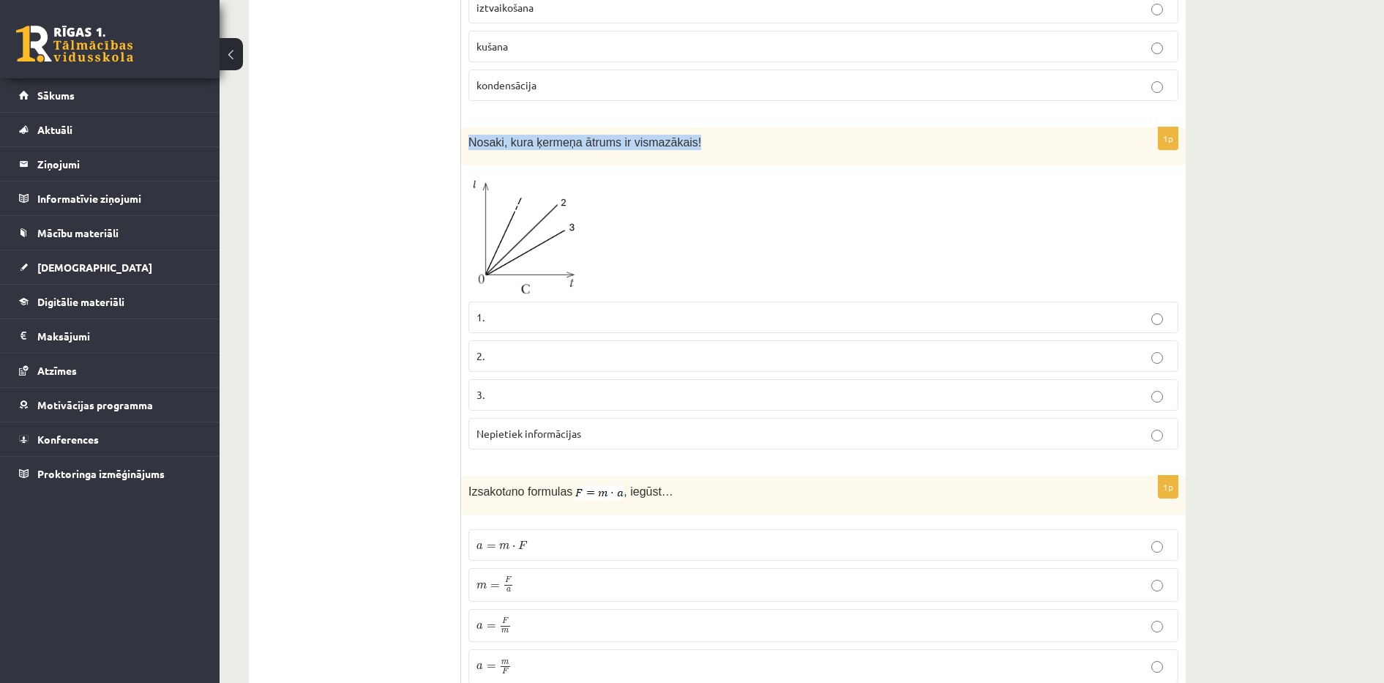
drag, startPoint x: 468, startPoint y: 112, endPoint x: 698, endPoint y: 115, distance: 230.5
click at [698, 127] on div "Nosaki, kura ķermeņa ātrums ir vismazākais!" at bounding box center [823, 145] width 724 height 37
click at [543, 387] on p "3." at bounding box center [823, 394] width 694 height 15
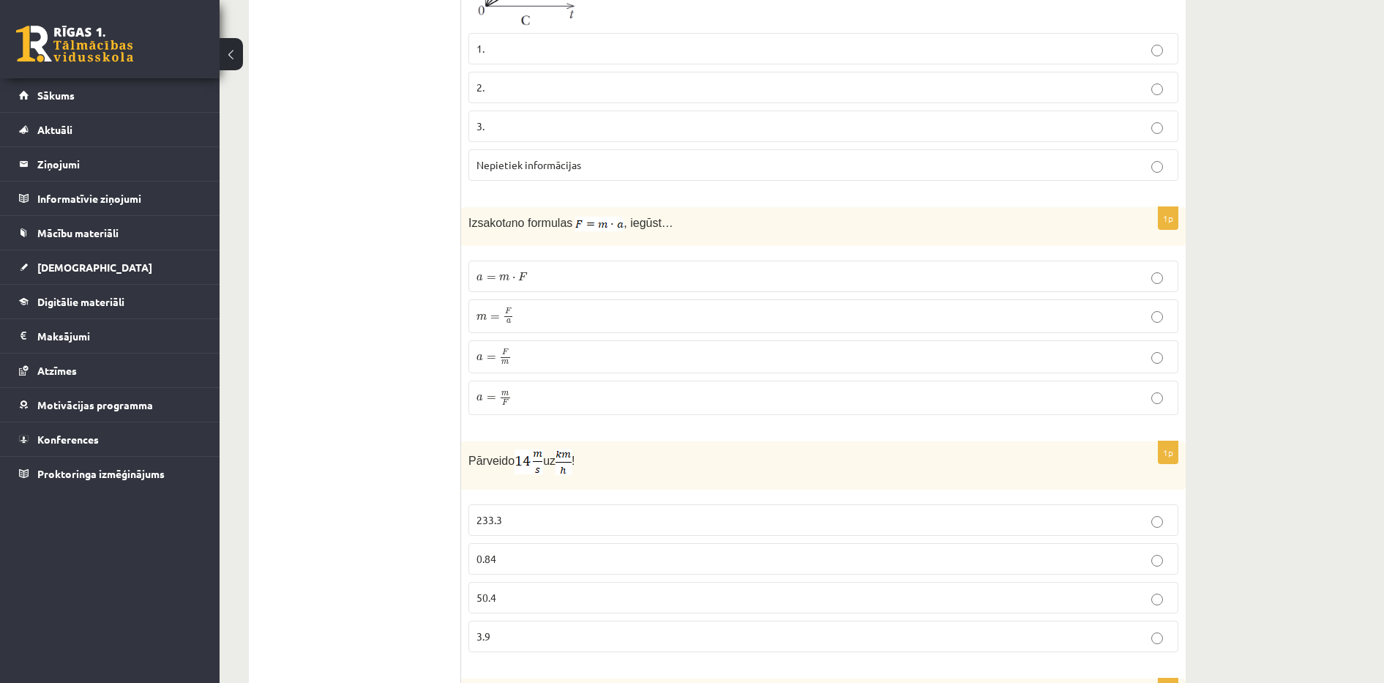
scroll to position [2306, 0]
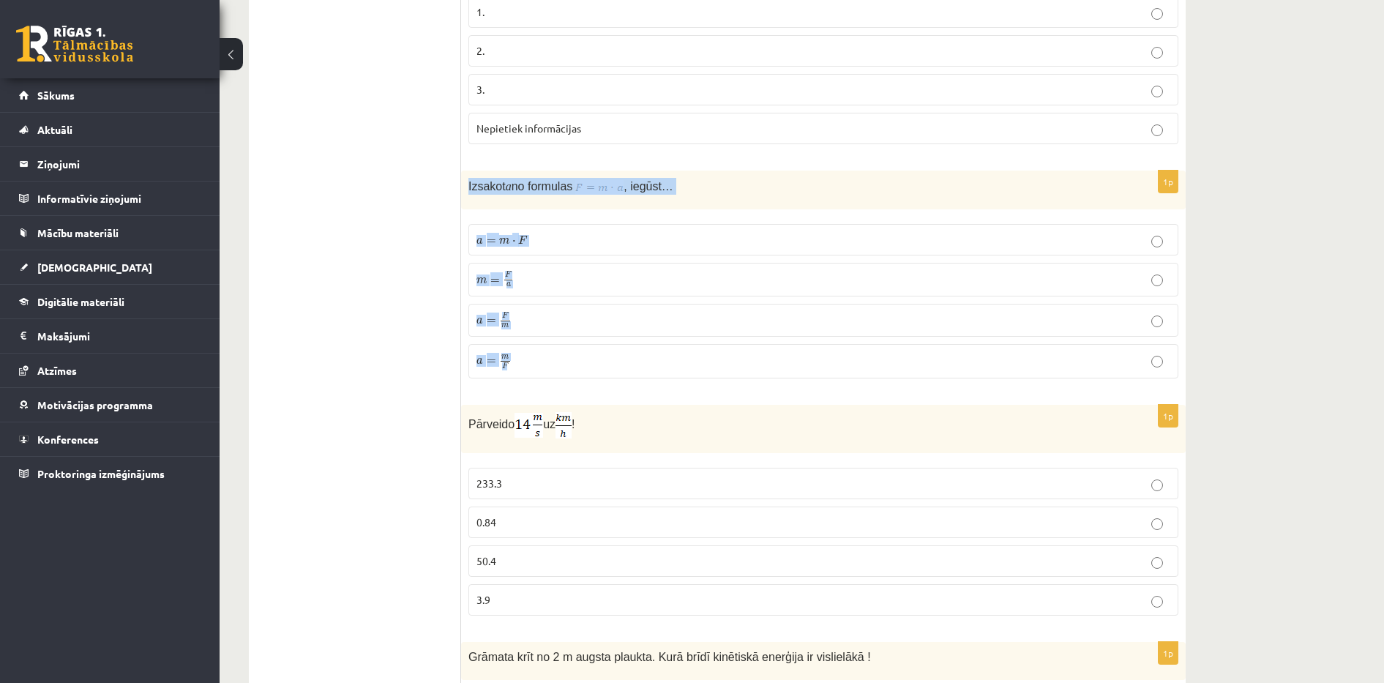
drag, startPoint x: 470, startPoint y: 159, endPoint x: 602, endPoint y: 318, distance: 207.3
click at [602, 318] on div "1p Izsakot a no formulas , iegūst… a = m ⋅ F a = m ⋅ F m = F a m = F a a = F m …" at bounding box center [823, 280] width 724 height 220
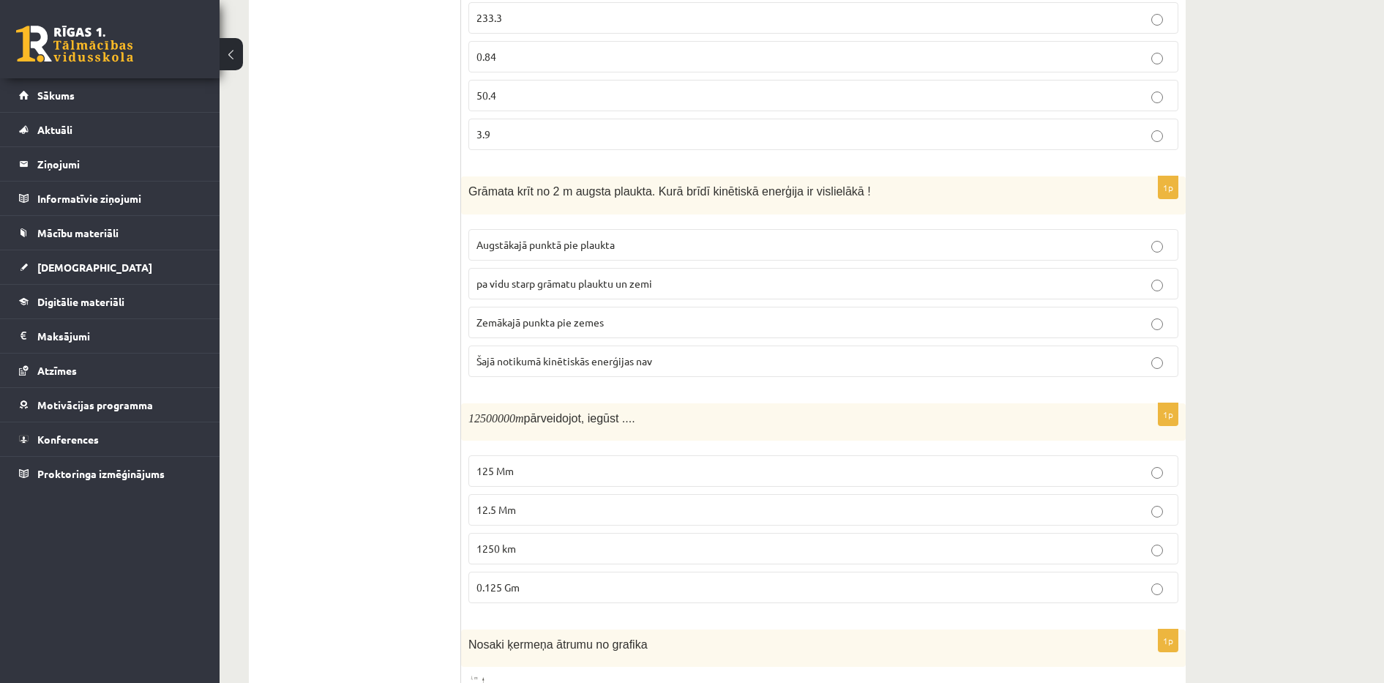
scroll to position [2781, 0]
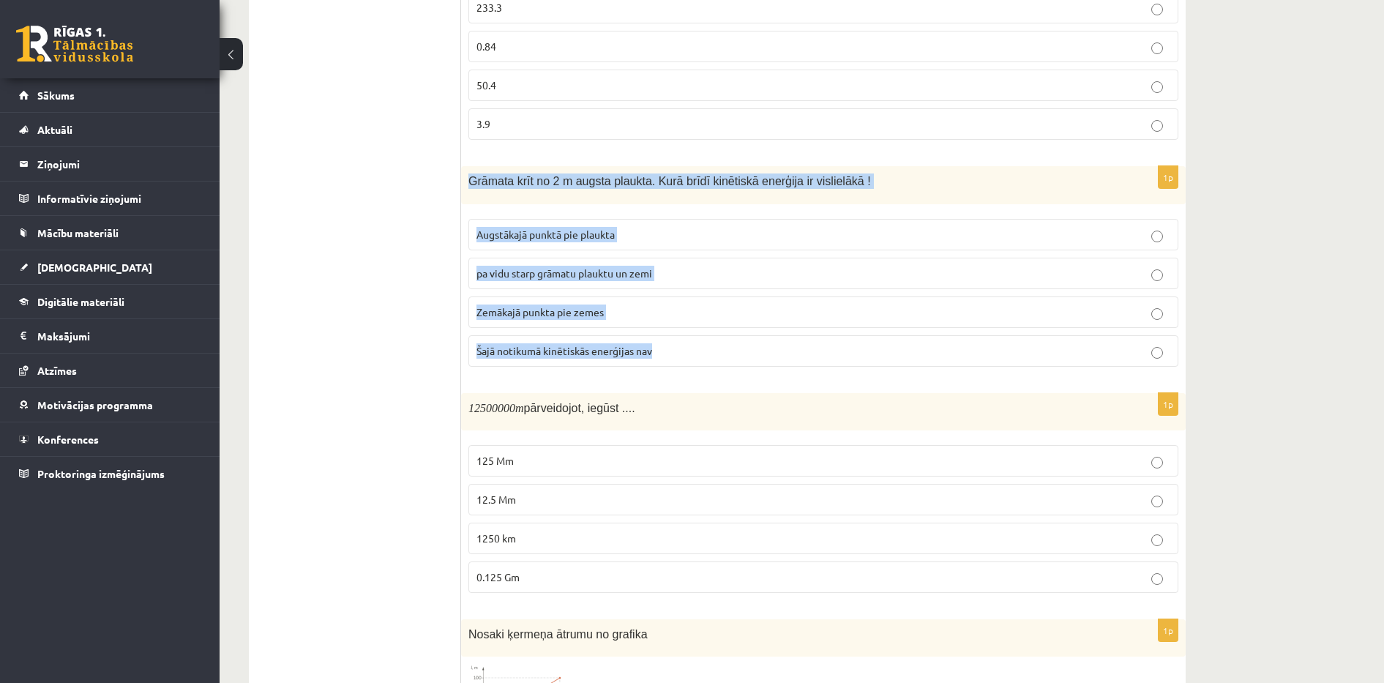
drag, startPoint x: 470, startPoint y: 150, endPoint x: 665, endPoint y: 318, distance: 257.9
click at [665, 318] on div "1p Grāmata krīt no 2 m augsta plaukta. Kurā brīdī kinētiskā enerģija ir visliel…" at bounding box center [823, 271] width 724 height 211
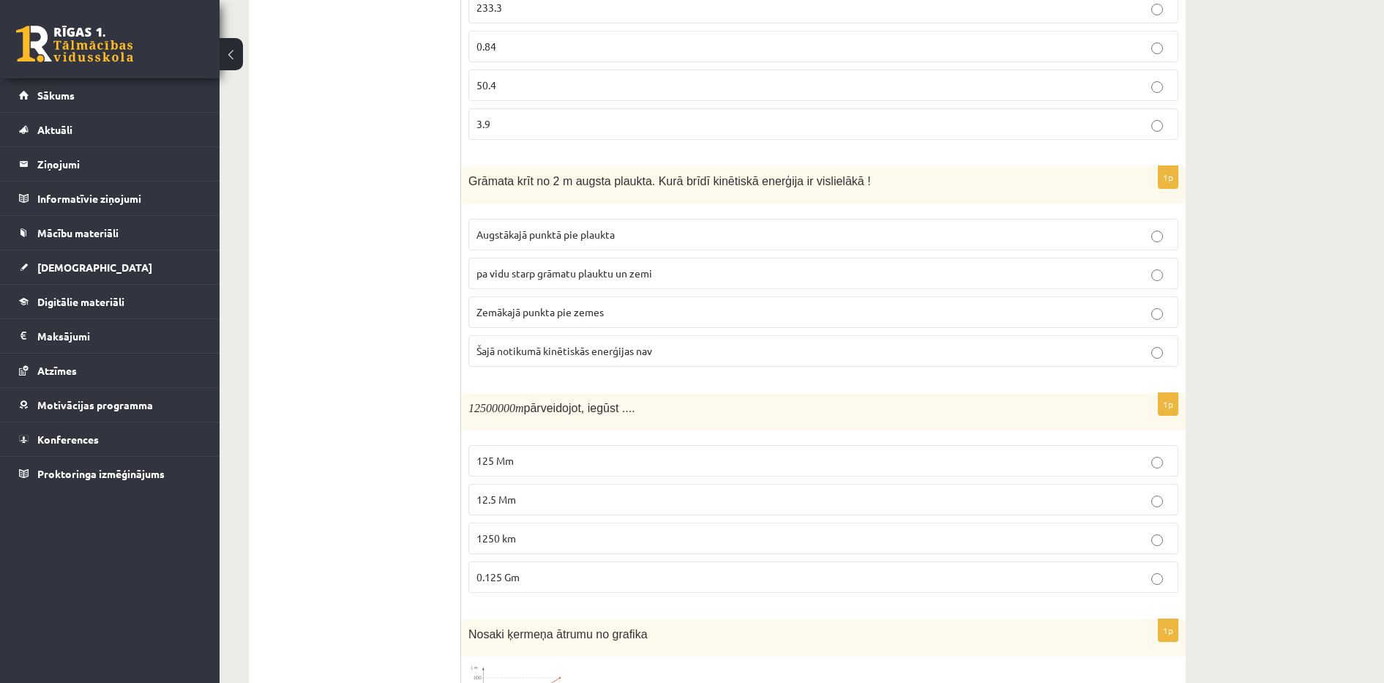
click at [520, 305] on span "Zemākajā punkta pie zemes" at bounding box center [539, 311] width 127 height 13
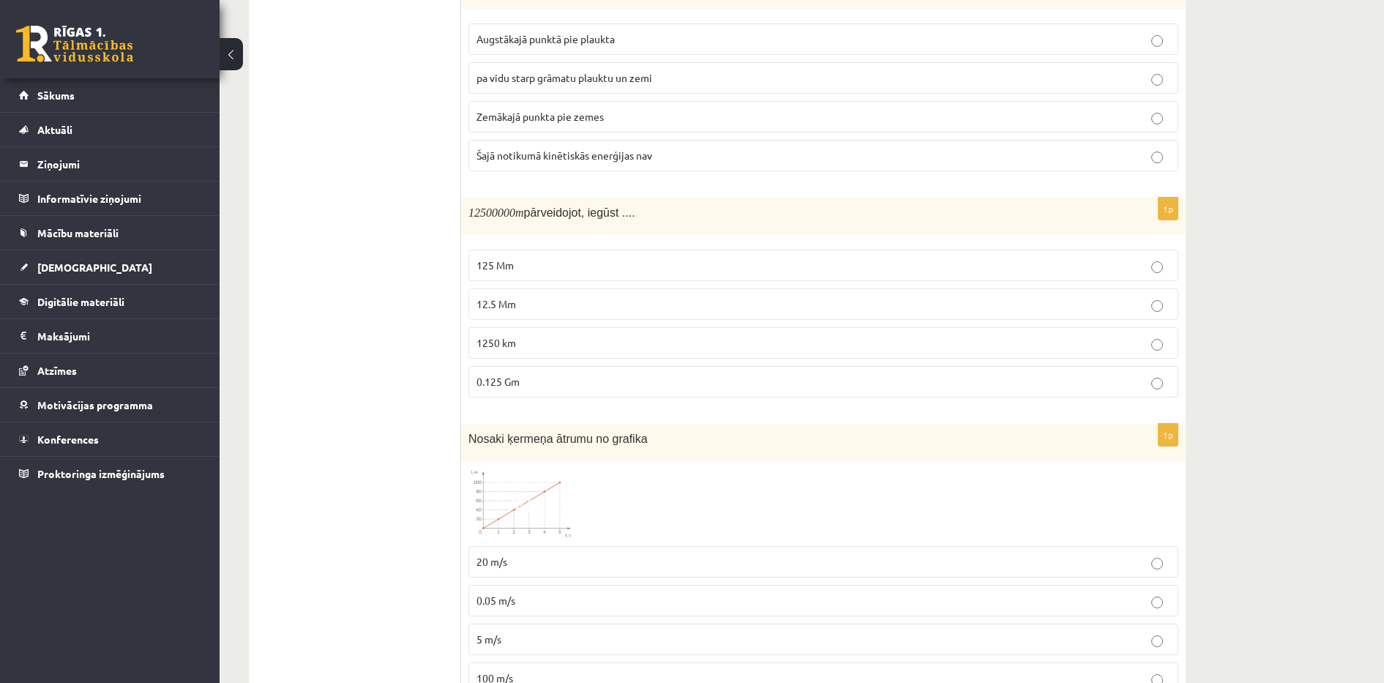
scroll to position [3012, 0]
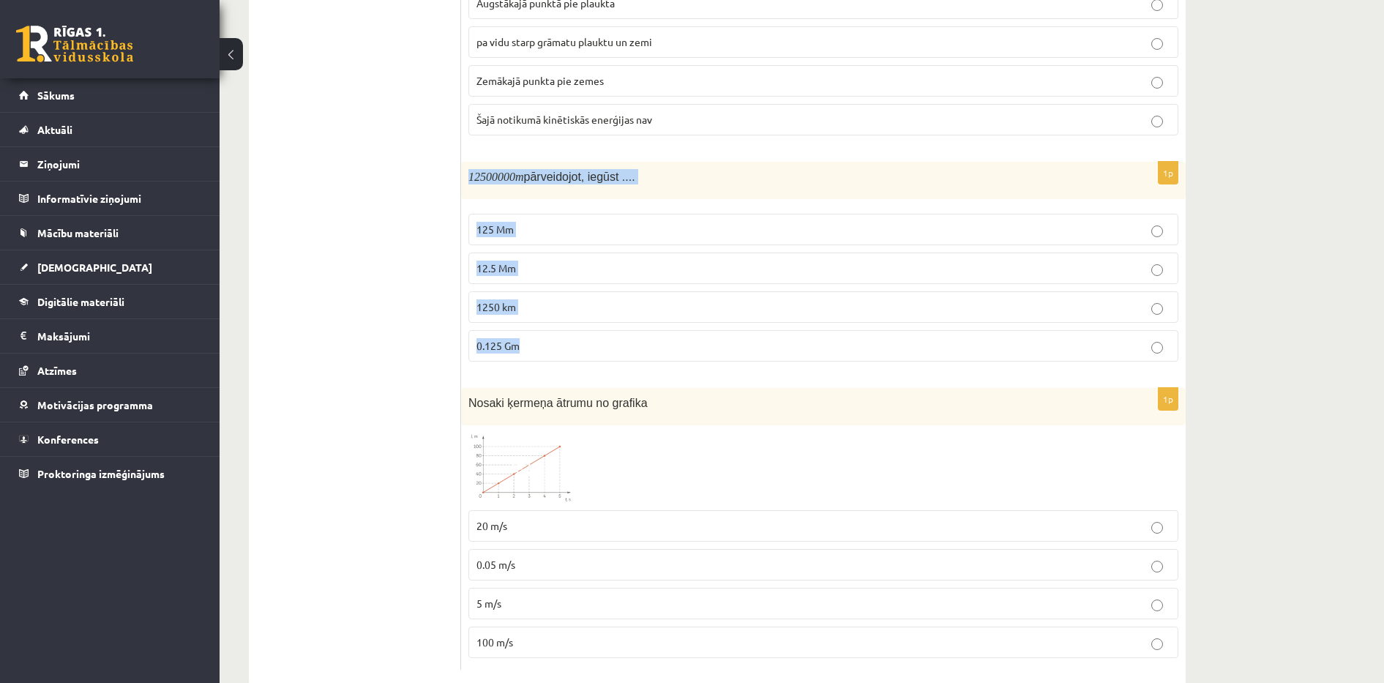
drag, startPoint x: 471, startPoint y: 142, endPoint x: 585, endPoint y: 312, distance: 204.8
click at [585, 312] on div "1p 12500000 m pārveidojot, iegūst .... 125 Mm 12.5 Mm 1250 km 0.125 Gm" at bounding box center [823, 267] width 724 height 211
click at [553, 299] on p "1250 km" at bounding box center [823, 306] width 694 height 15
click at [557, 260] on p "12.5 Mm" at bounding box center [823, 267] width 694 height 15
click at [531, 456] on span at bounding box center [523, 467] width 23 height 23
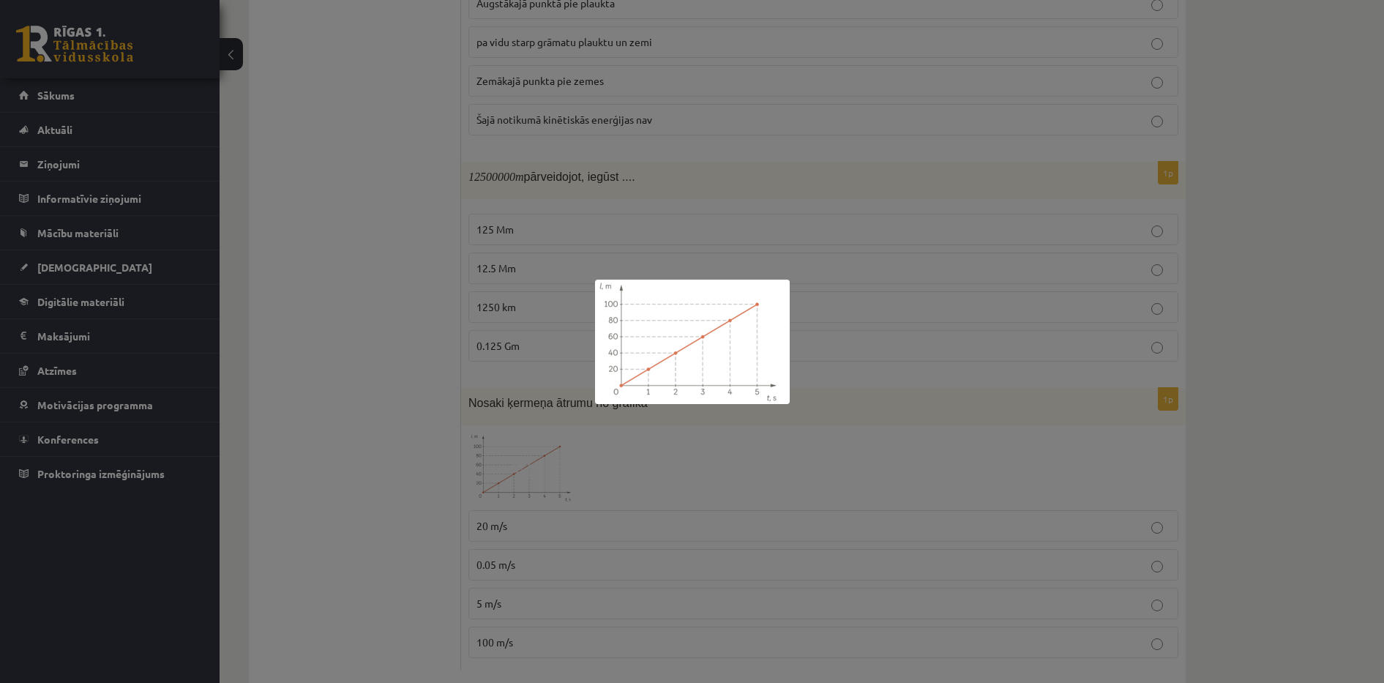
click at [531, 437] on div at bounding box center [692, 341] width 1384 height 683
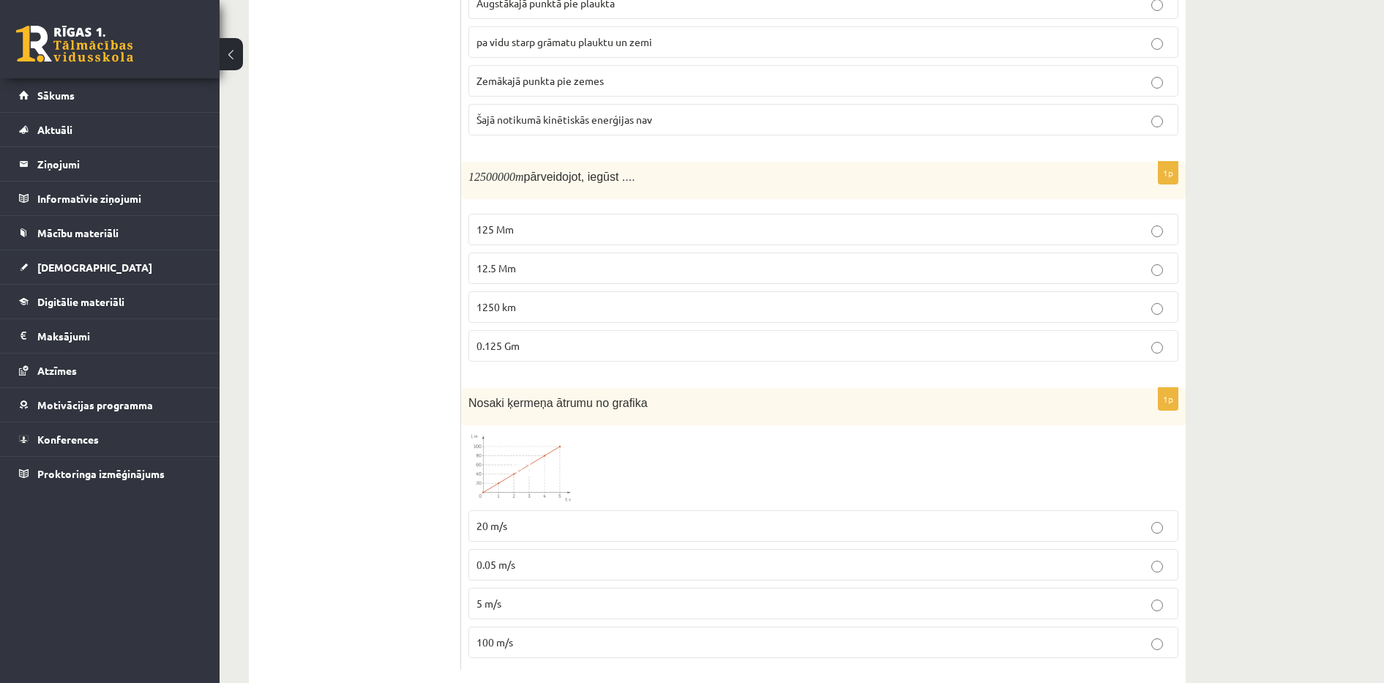
click at [531, 456] on span at bounding box center [523, 467] width 23 height 23
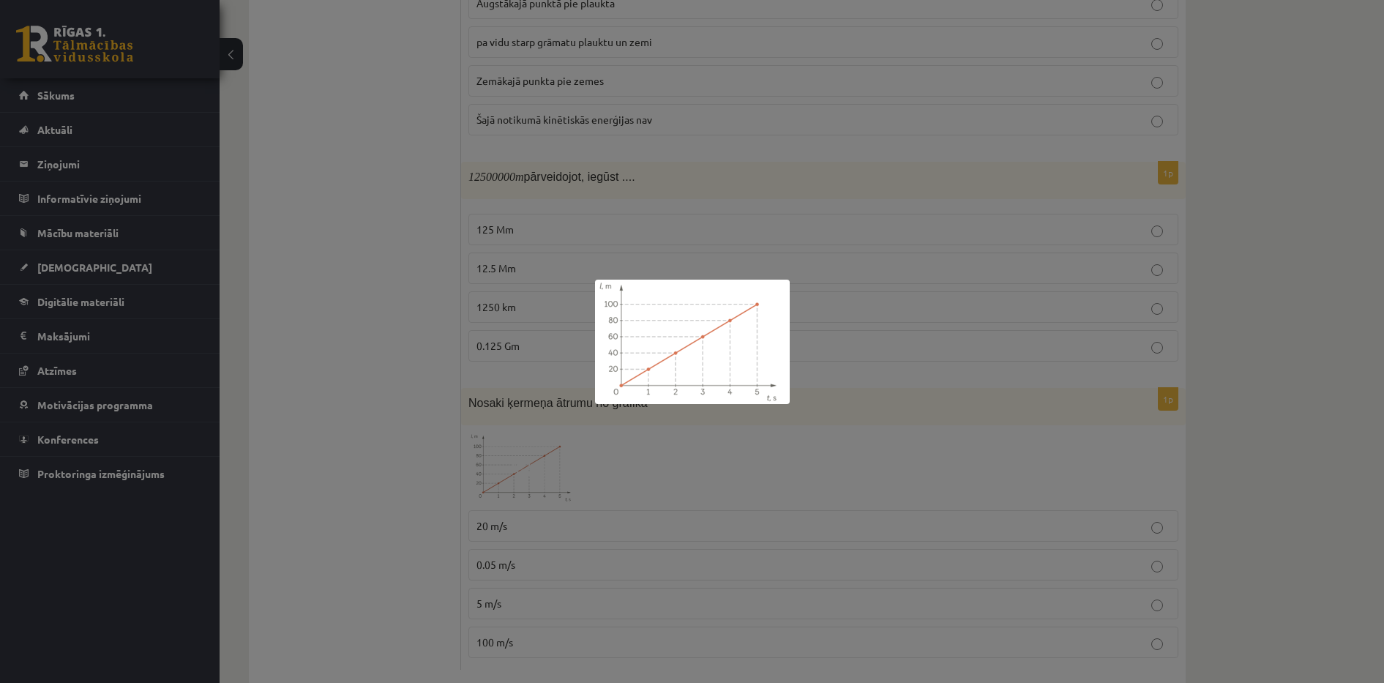
click at [491, 492] on div at bounding box center [692, 341] width 1384 height 683
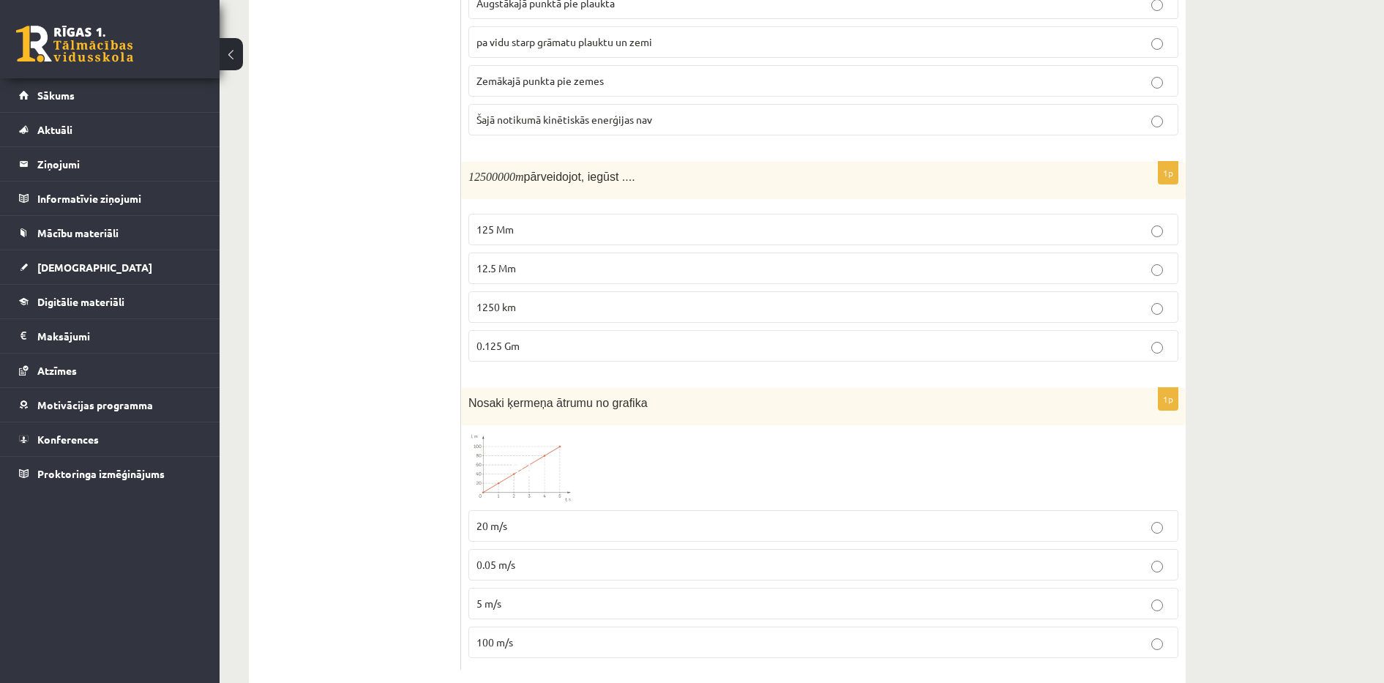
click at [498, 519] on span "20 m/s" at bounding box center [491, 525] width 31 height 13
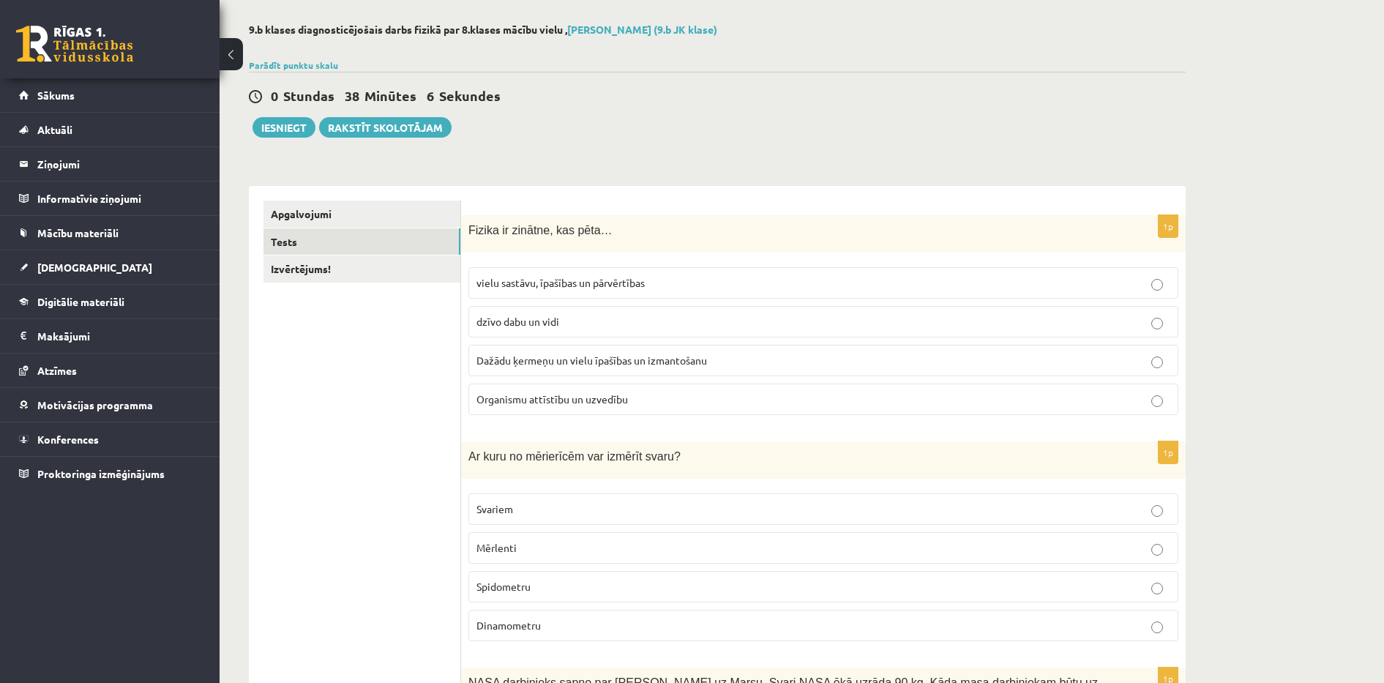
scroll to position [0, 0]
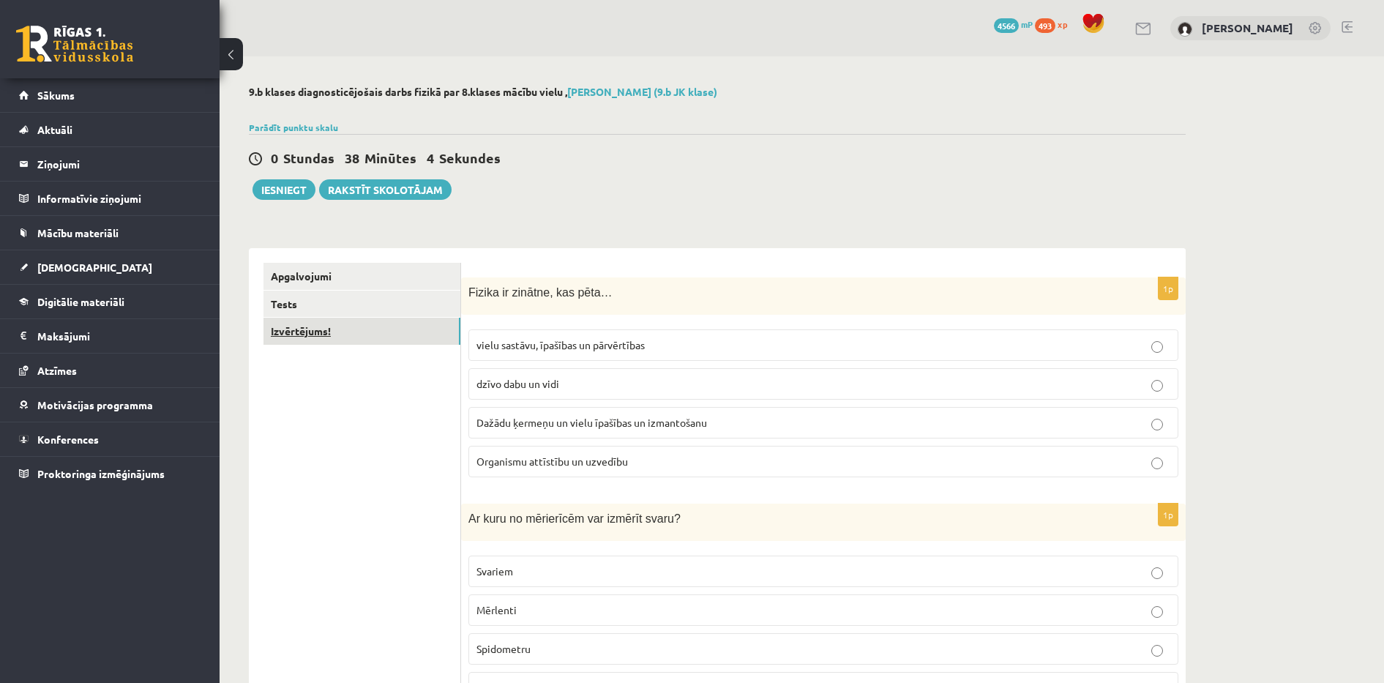
click at [323, 329] on link "Izvērtējums!" at bounding box center [361, 331] width 197 height 27
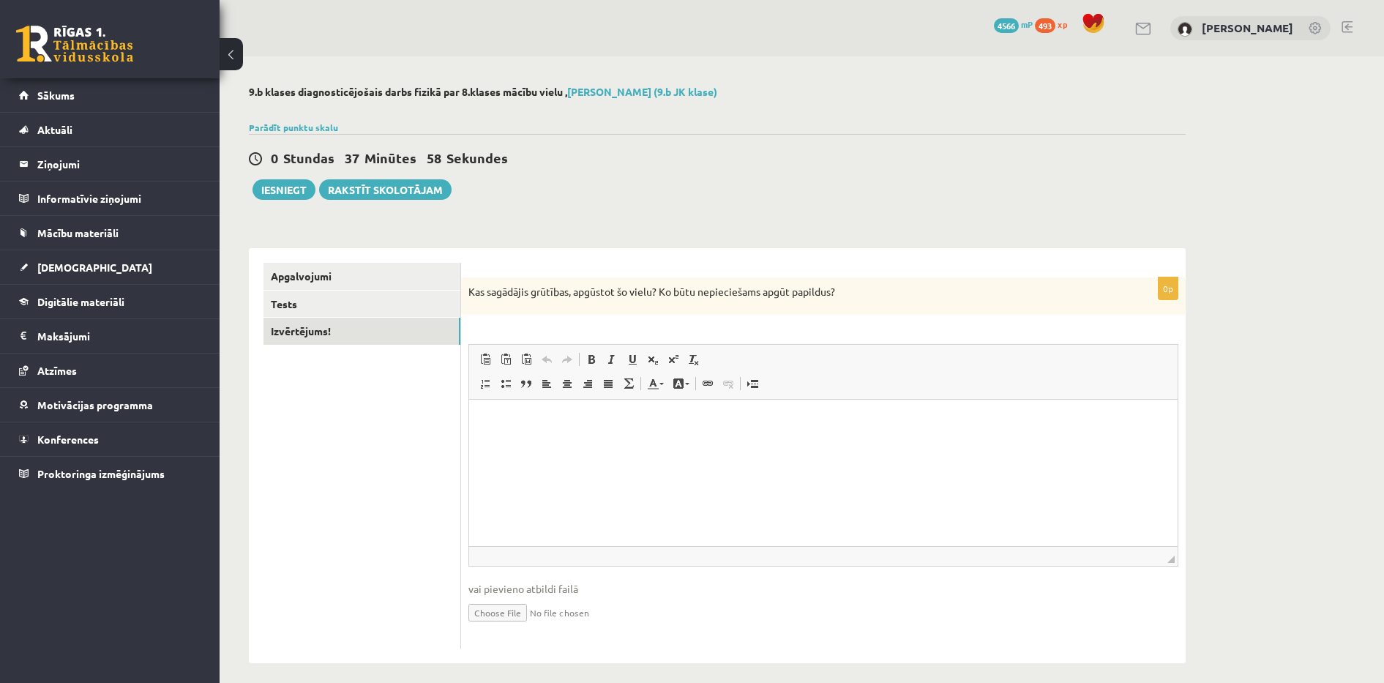
click at [525, 418] on p "Визуальный текстовый редактор, wiswyg-editor-user-answer-47024842683980" at bounding box center [823, 421] width 679 height 15
click at [414, 307] on link "Tests" at bounding box center [361, 303] width 197 height 27
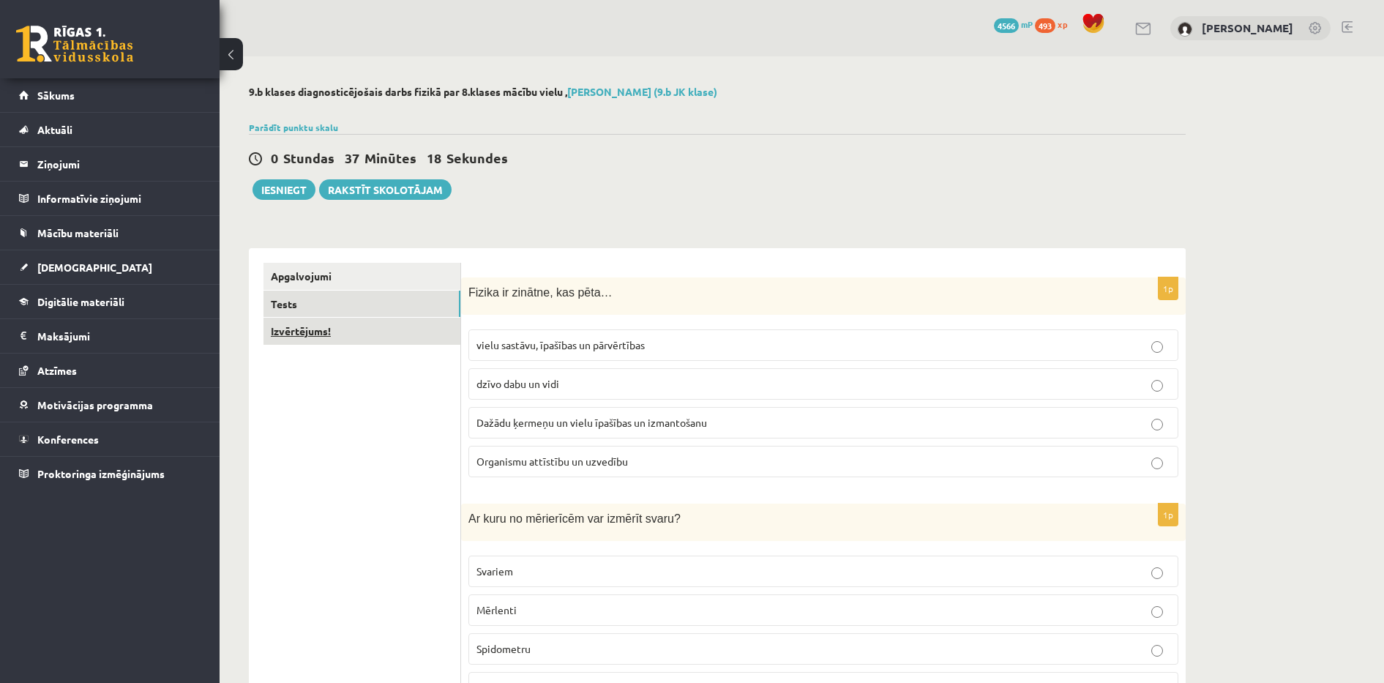
click at [328, 334] on link "Izvērtējums!" at bounding box center [361, 331] width 197 height 27
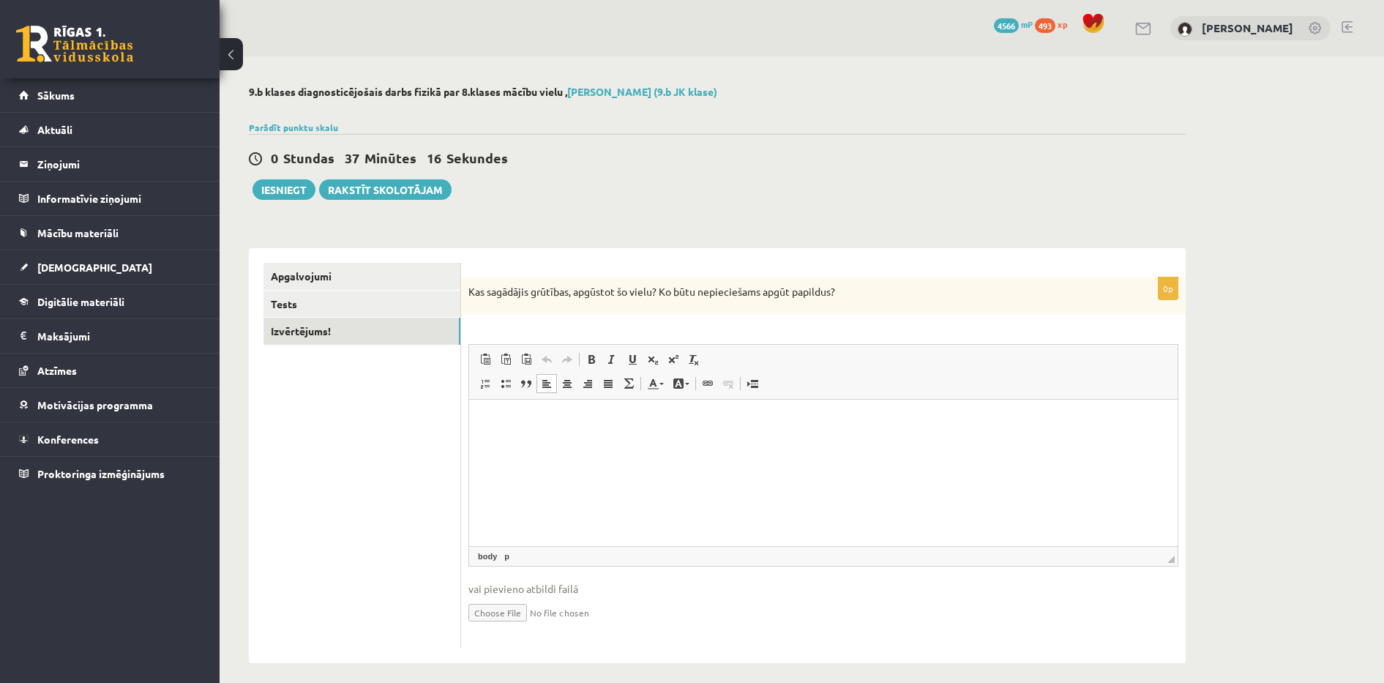
click at [564, 444] on html at bounding box center [823, 422] width 708 height 45
click at [530, 443] on html at bounding box center [823, 422] width 708 height 45
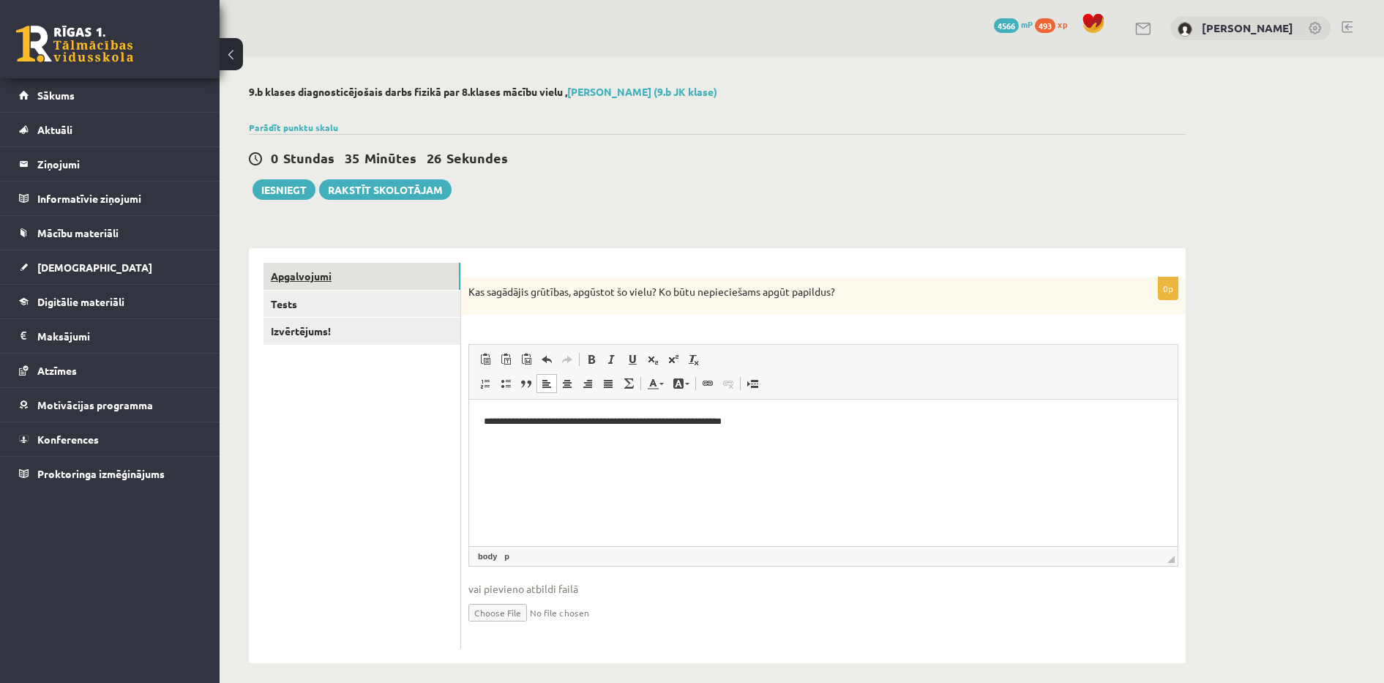
click at [324, 280] on link "Apgalvojumi" at bounding box center [361, 276] width 197 height 27
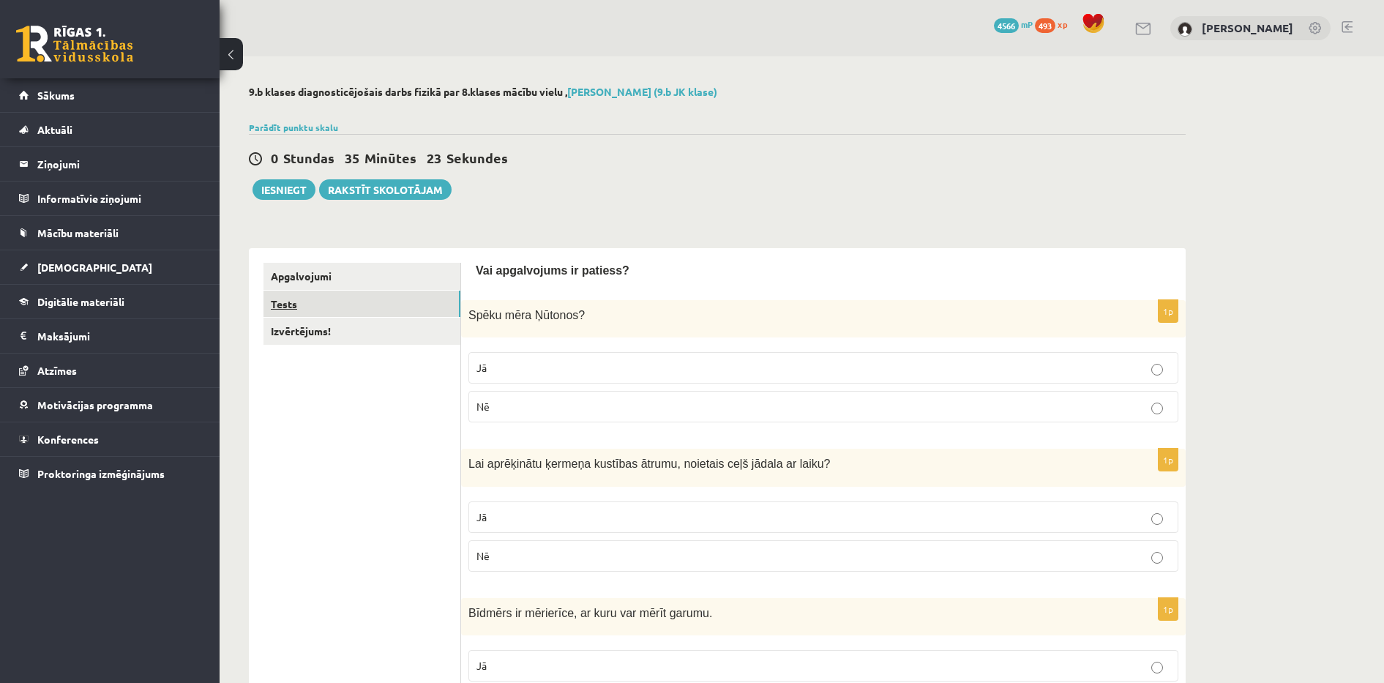
click at [305, 300] on link "Tests" at bounding box center [361, 303] width 197 height 27
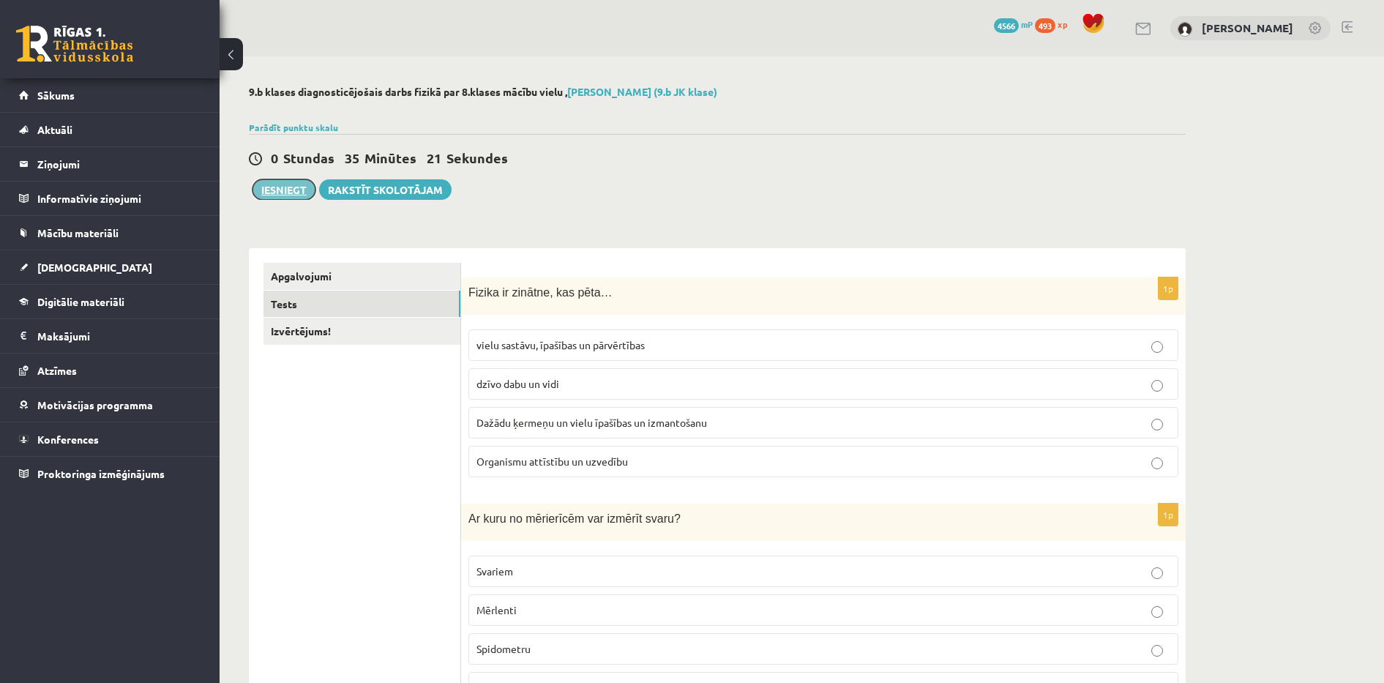
click at [276, 187] on button "Iesniegt" at bounding box center [283, 189] width 63 height 20
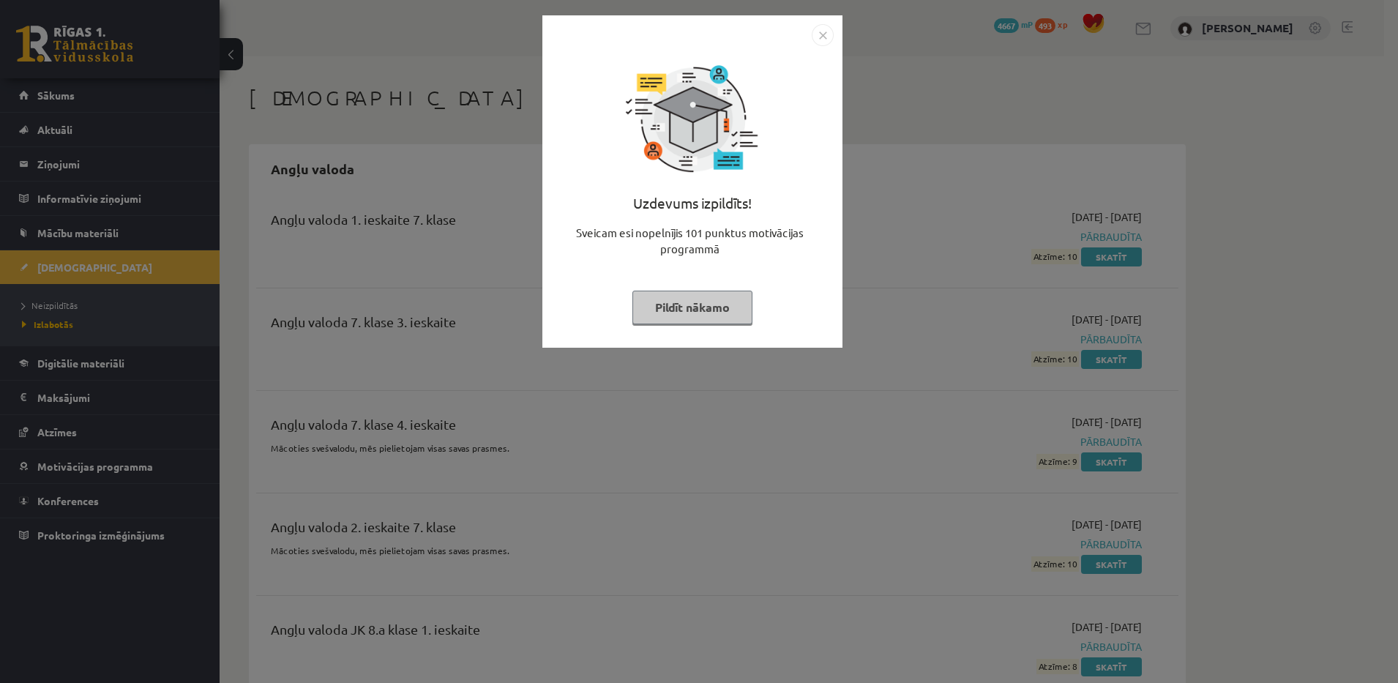
click at [705, 308] on button "Pildīt nākamo" at bounding box center [692, 307] width 120 height 34
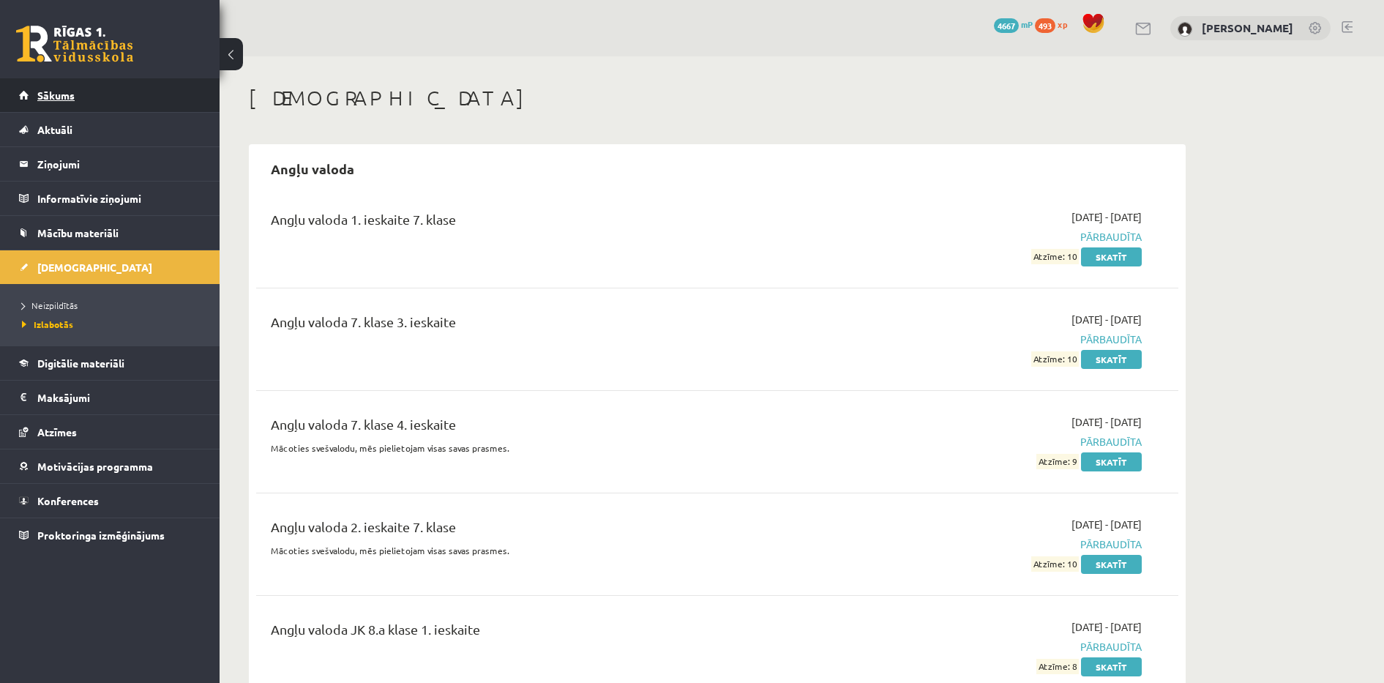
click at [100, 100] on link "Sākums" at bounding box center [110, 95] width 182 height 34
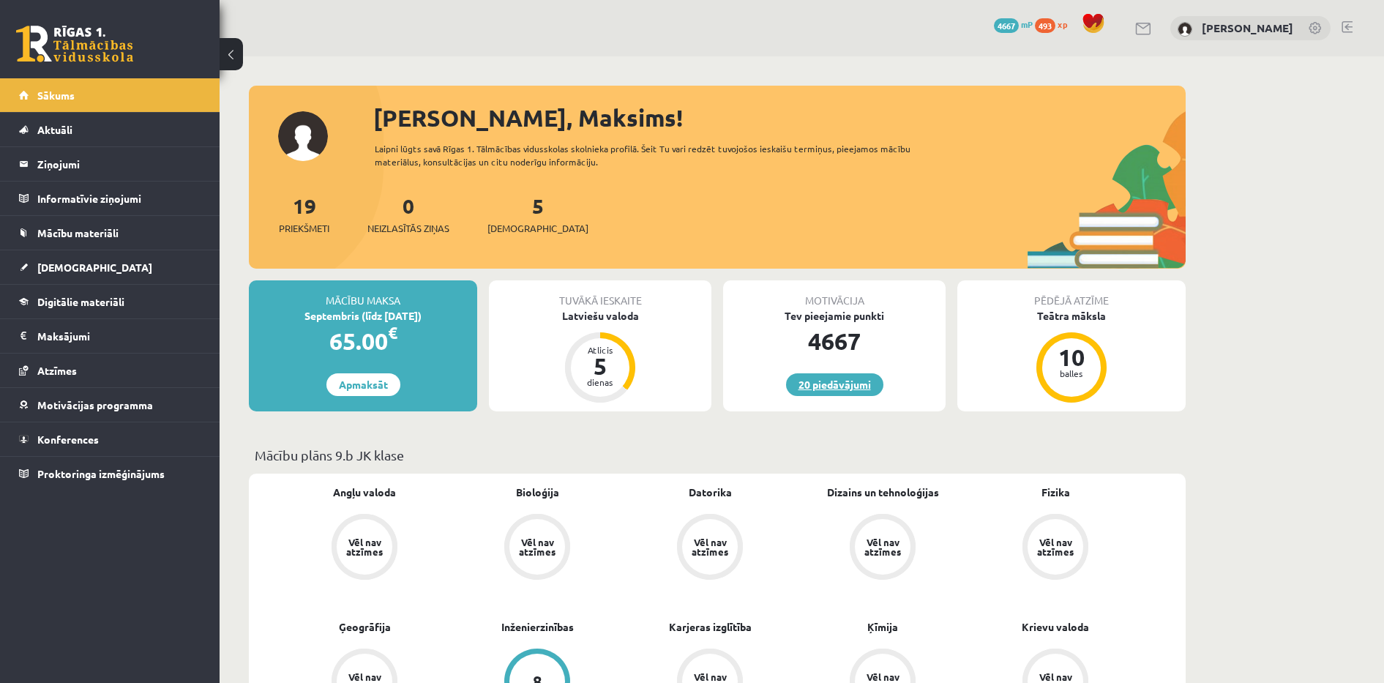
click at [841, 388] on link "20 piedāvājumi" at bounding box center [834, 384] width 97 height 23
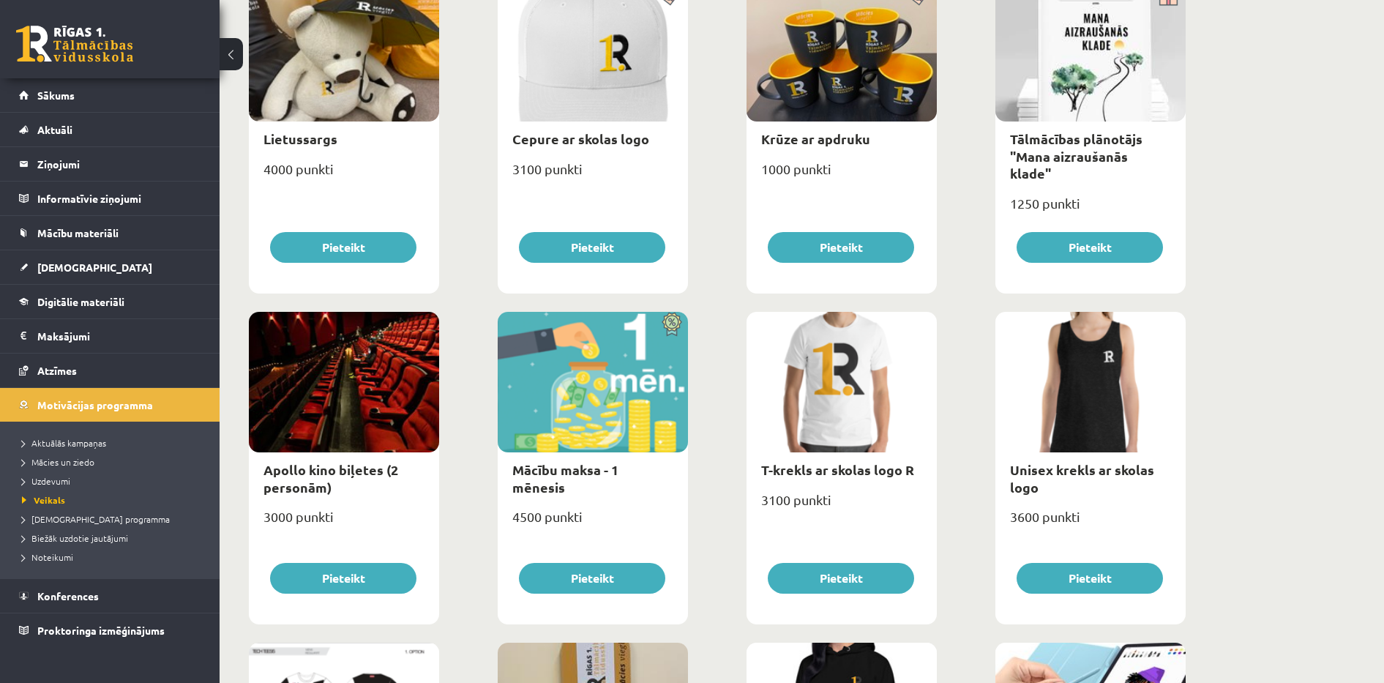
scroll to position [249, 0]
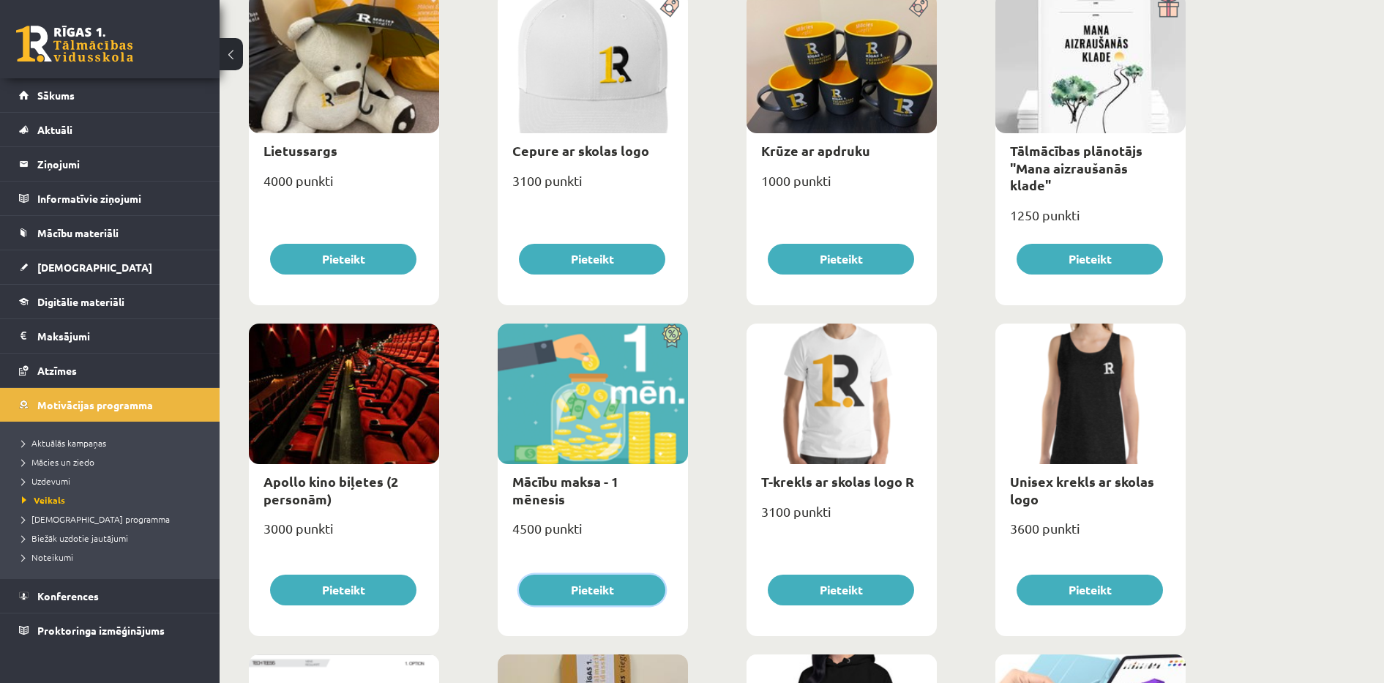
click at [600, 592] on button "Pieteikt" at bounding box center [592, 589] width 146 height 31
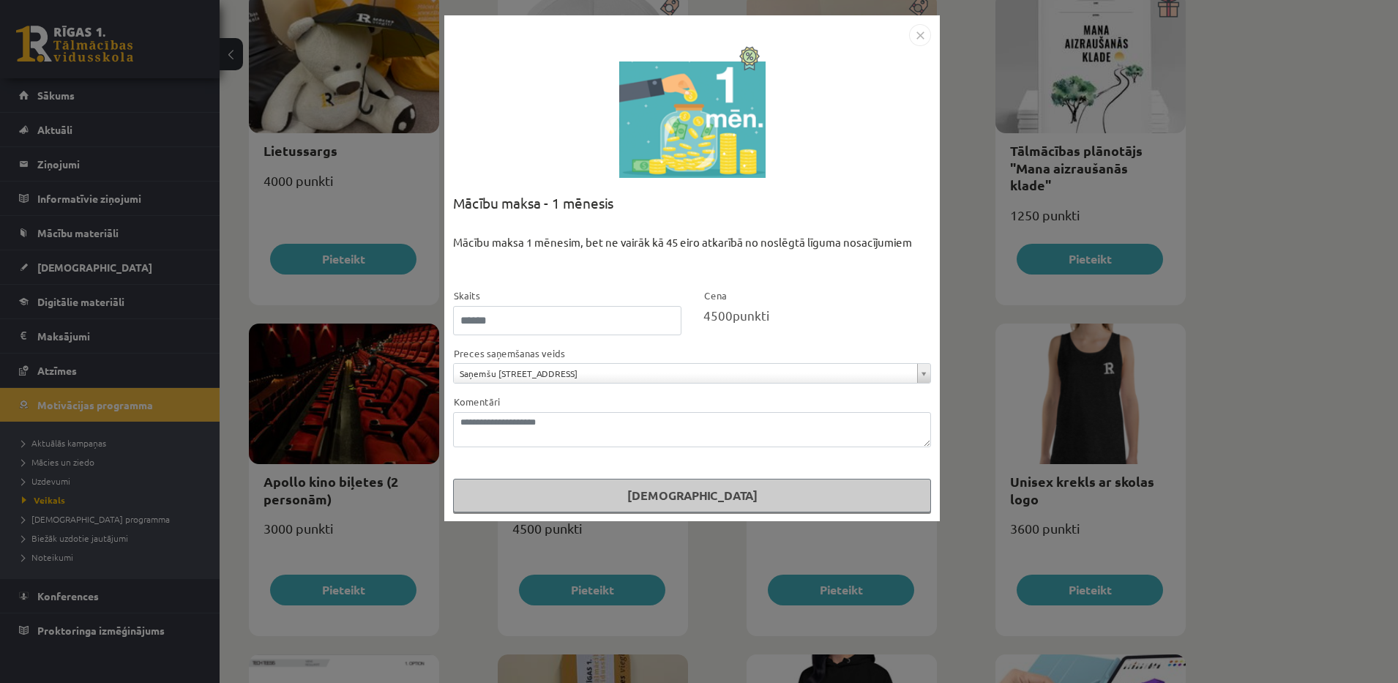
click at [702, 494] on button "Pasūtīt" at bounding box center [692, 496] width 478 height 34
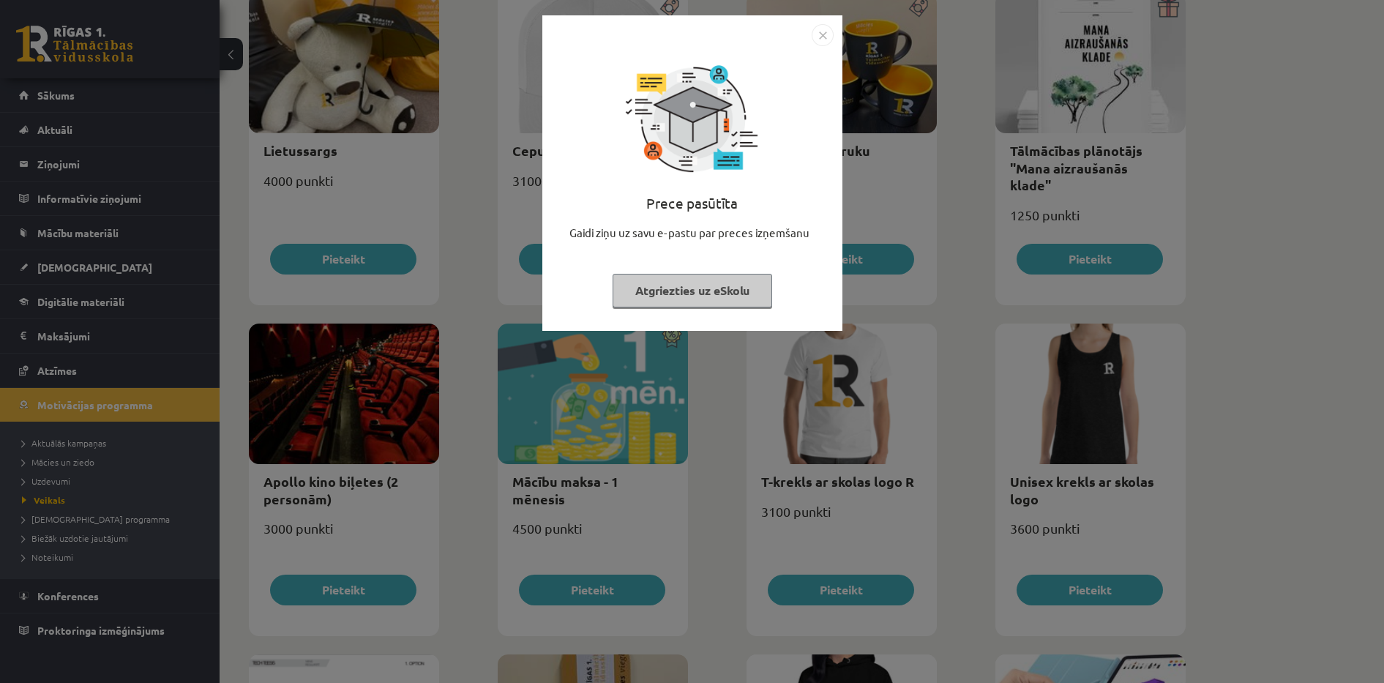
click at [716, 291] on button "Atgriezties uz eSkolu" at bounding box center [692, 291] width 160 height 34
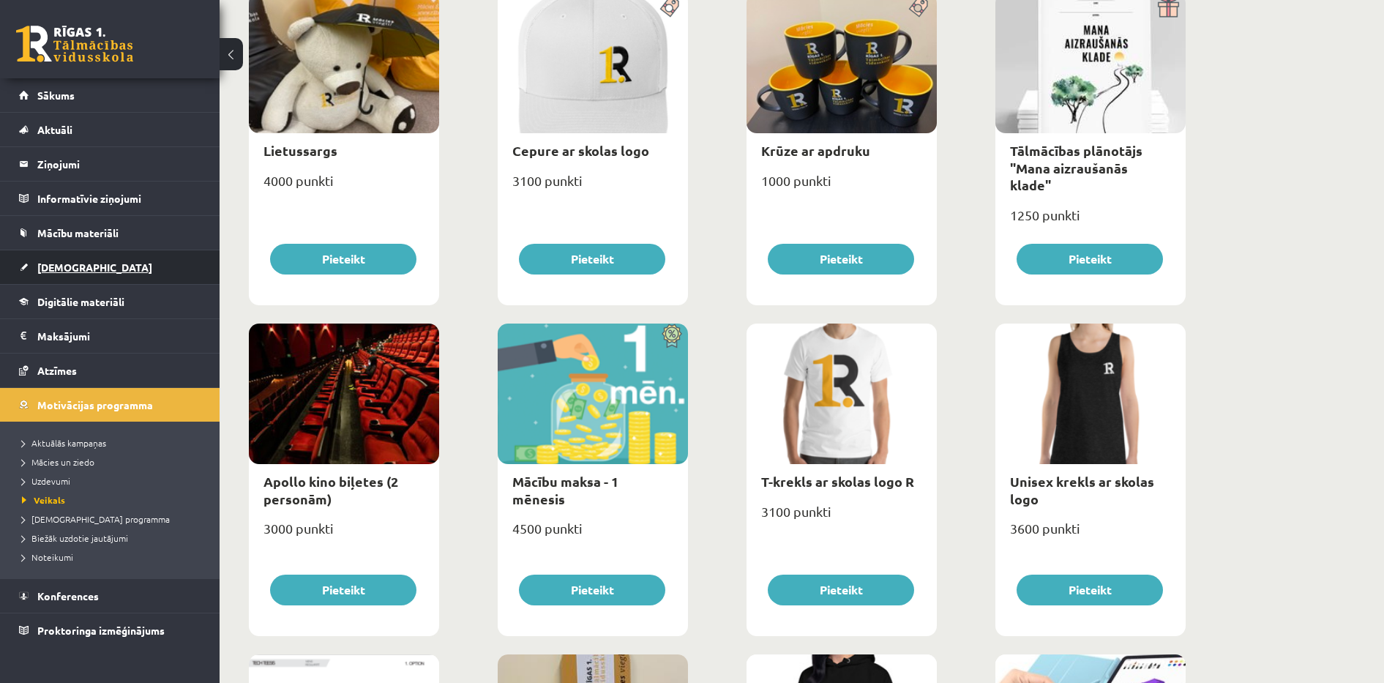
click at [83, 270] on link "[DEMOGRAPHIC_DATA]" at bounding box center [110, 267] width 182 height 34
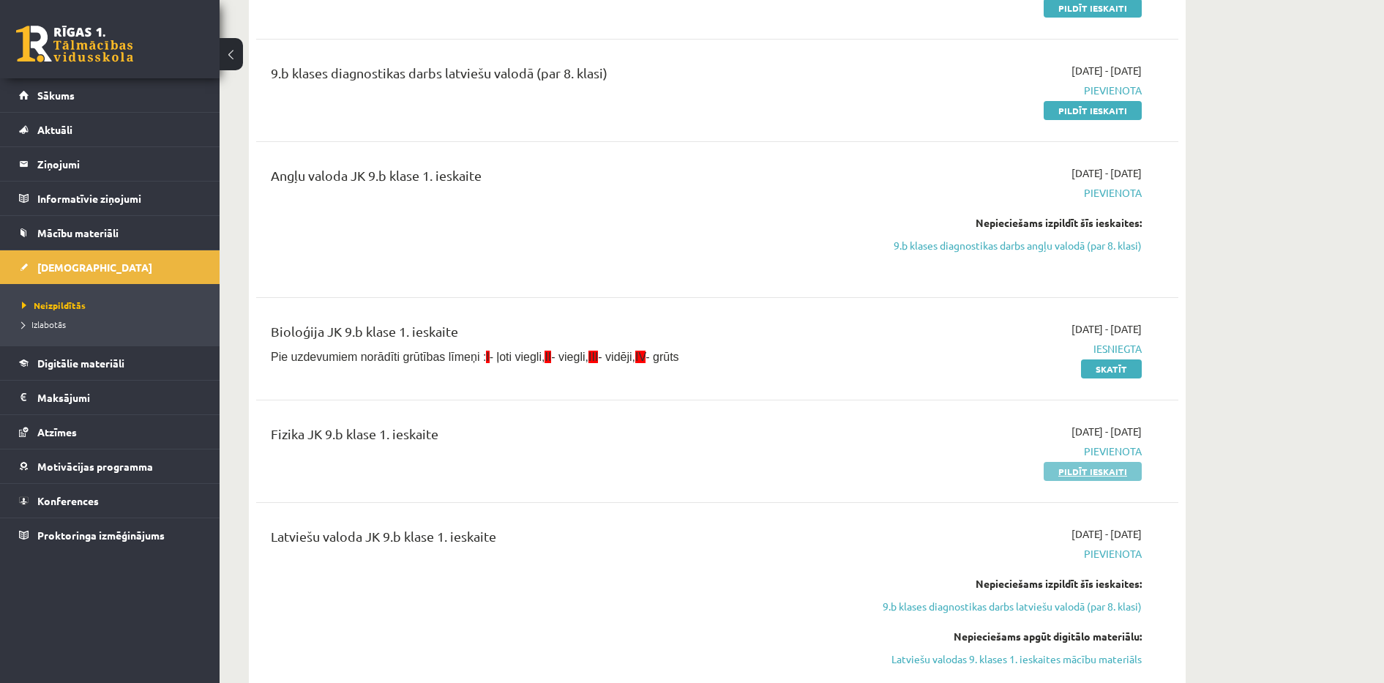
click at [1084, 465] on link "Pildīt ieskaiti" at bounding box center [1092, 471] width 98 height 19
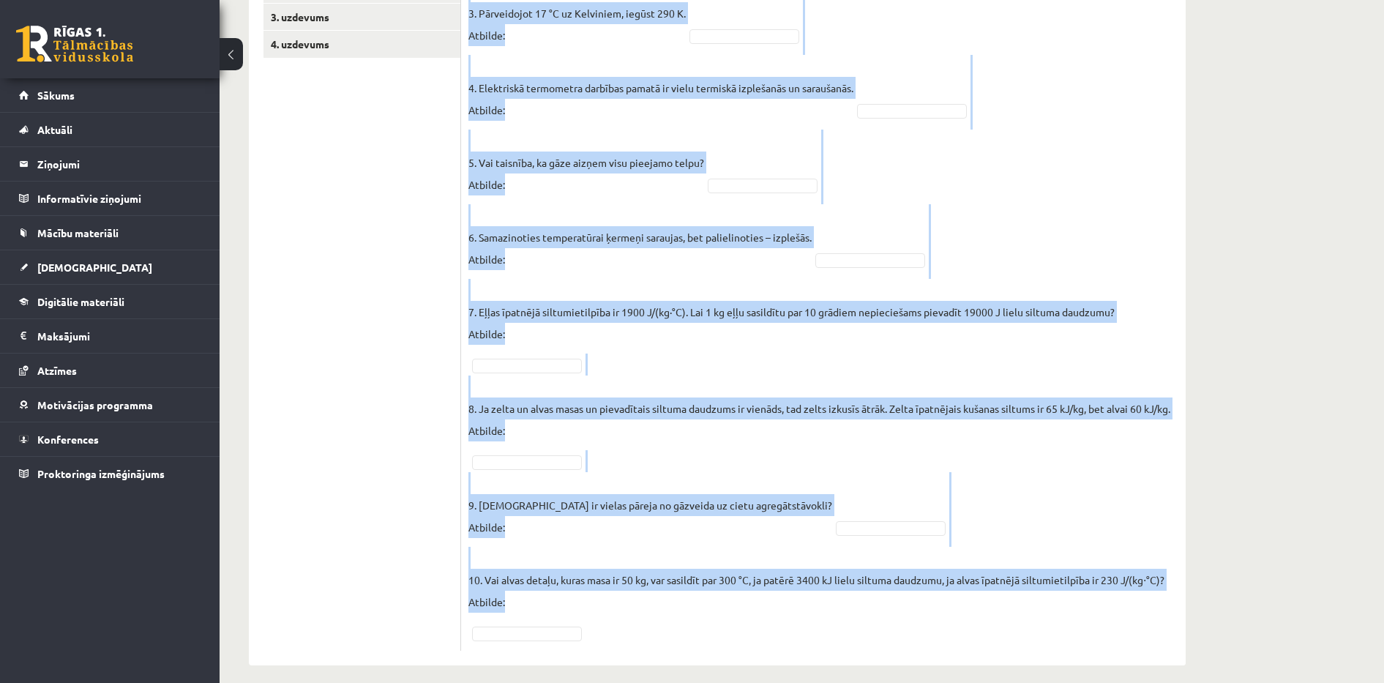
scroll to position [576, 0]
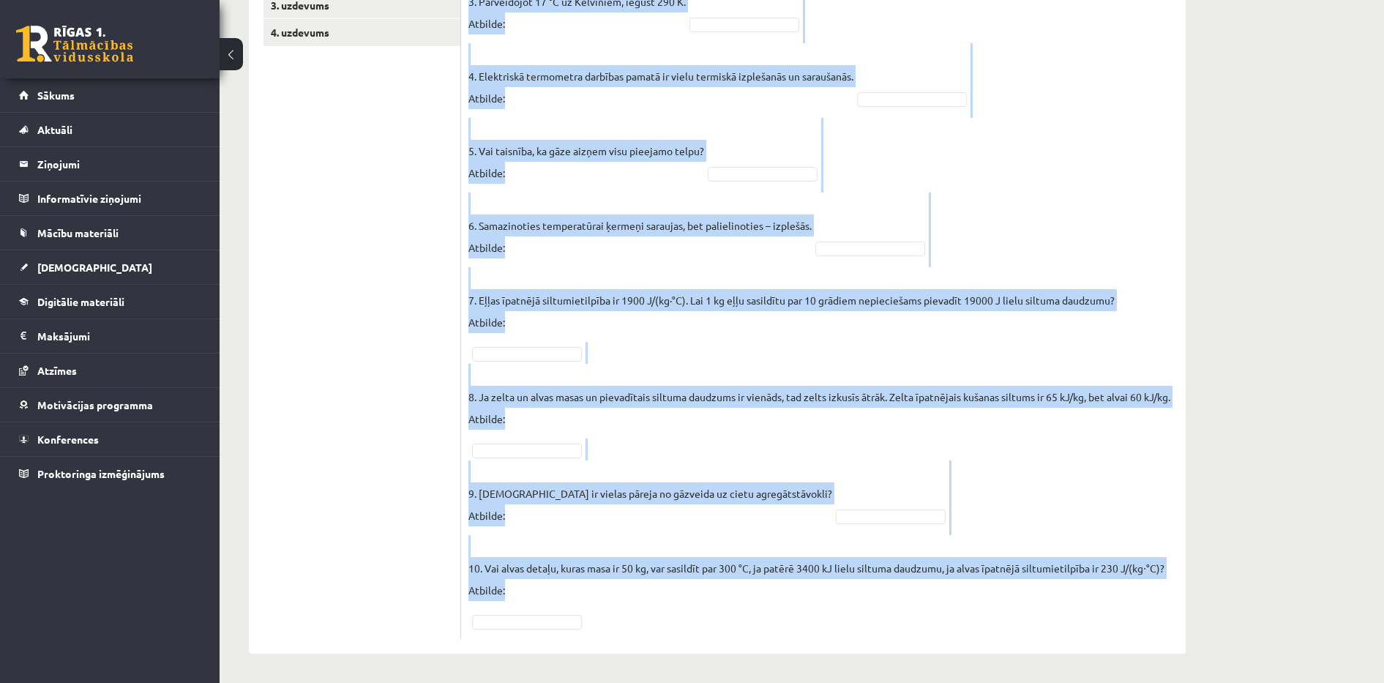
drag, startPoint x: 479, startPoint y: 165, endPoint x: 1117, endPoint y: 674, distance: 816.4
click at [1117, 674] on div "Fizika 9.b klase 1. ieskaite , [PERSON_NAME] (9.b JK klase) Parādīt punktu skal…" at bounding box center [717, 81] width 995 height 1201
copy div "Lo Ip Do Si Am Co Ad El Se Do Ei Te In Ut La Et Do Ma Al 9. Enimadmi veniamqu n…"
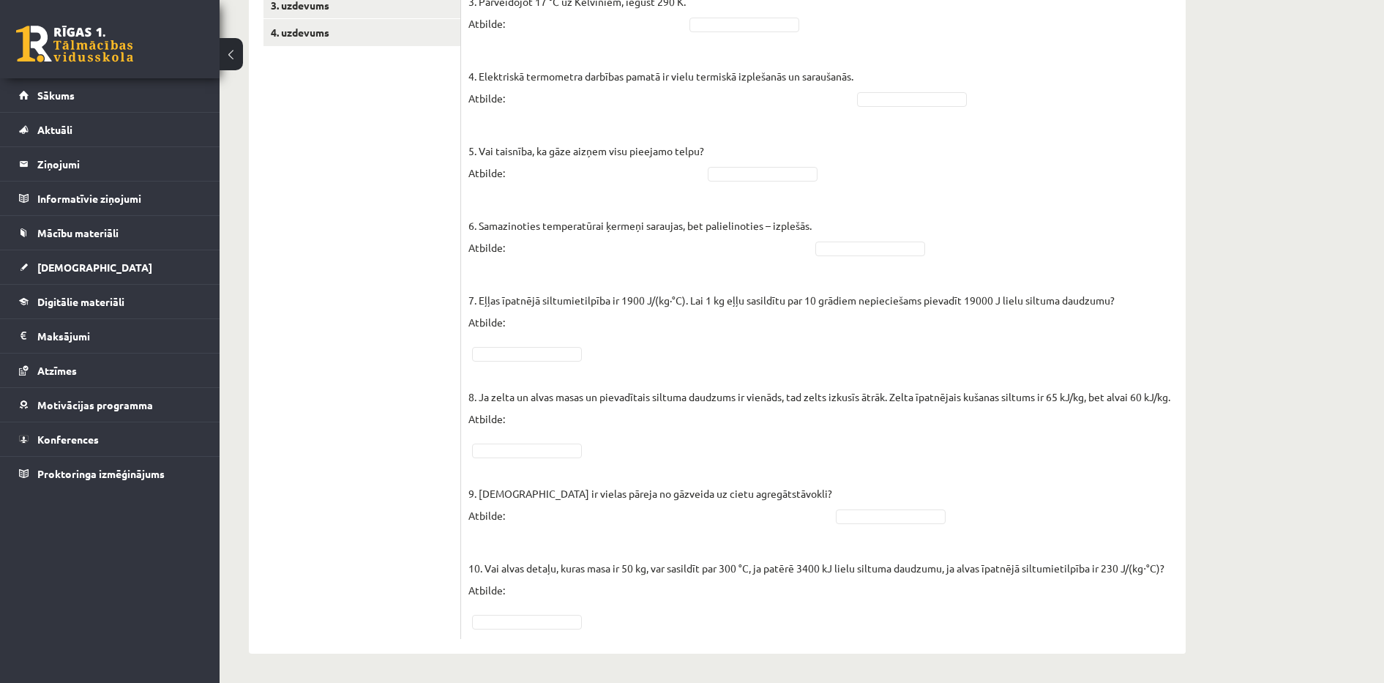
click at [376, 169] on ul "1. uzdevums 2.1. uzdevums 2.2. uzdevums 2.3. uzdevums 2.4. uzdevums 2.5. uzdevu…" at bounding box center [362, 163] width 198 height 951
click at [531, 459] on fieldset "1. Molekulu kustības ātrums vielā, to atdzesējot, samazinās! Atbilde: Jā ** 2. …" at bounding box center [823, 236] width 710 height 790
click at [548, 457] on fieldset "1. Molekulu kustības ātrums vielā, to atdzesējot, samazinās! Atbilde: Jā ** 2. …" at bounding box center [823, 236] width 710 height 790
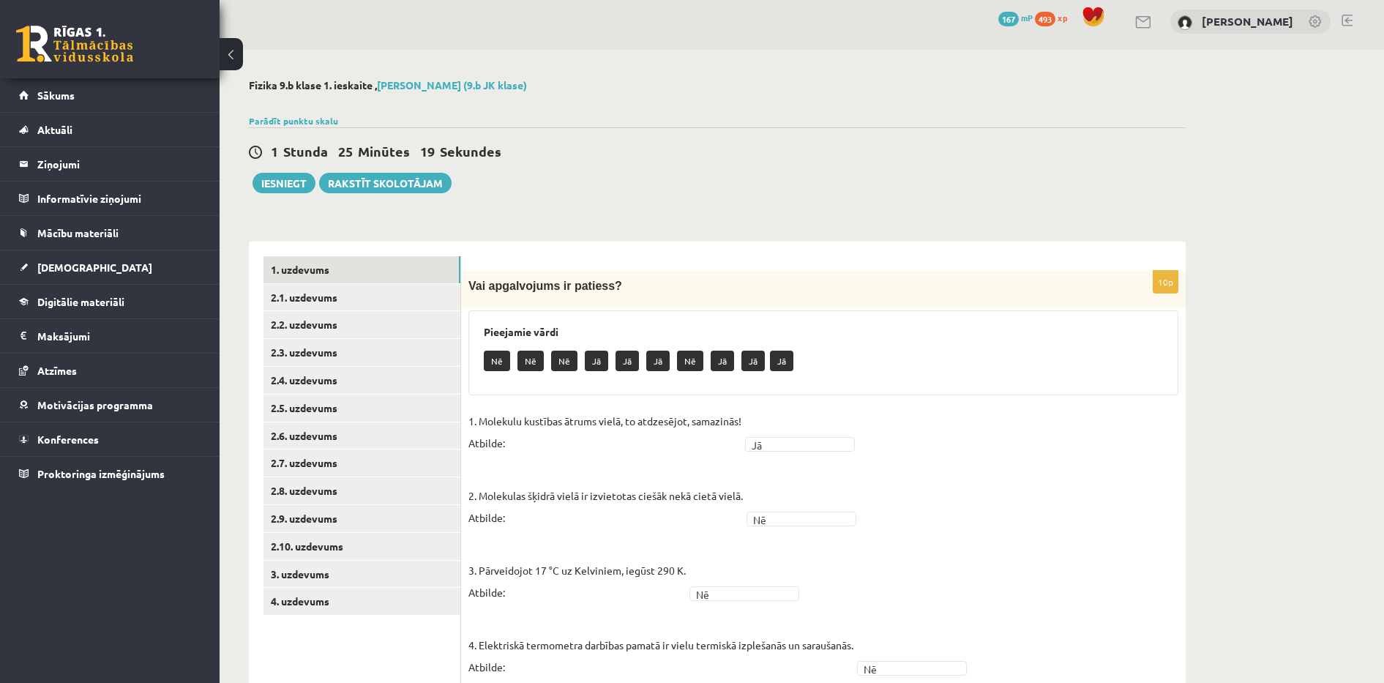
scroll to position [0, 0]
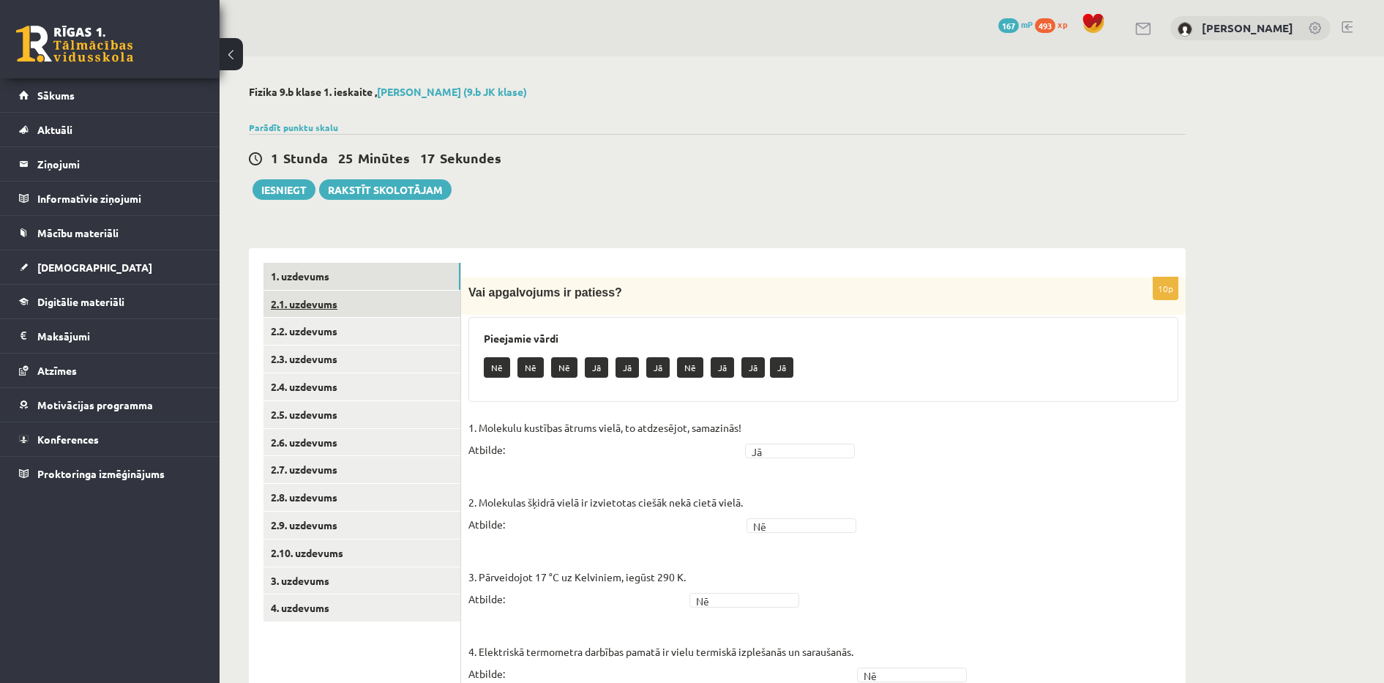
click at [342, 305] on link "2.1. uzdevums" at bounding box center [361, 303] width 197 height 27
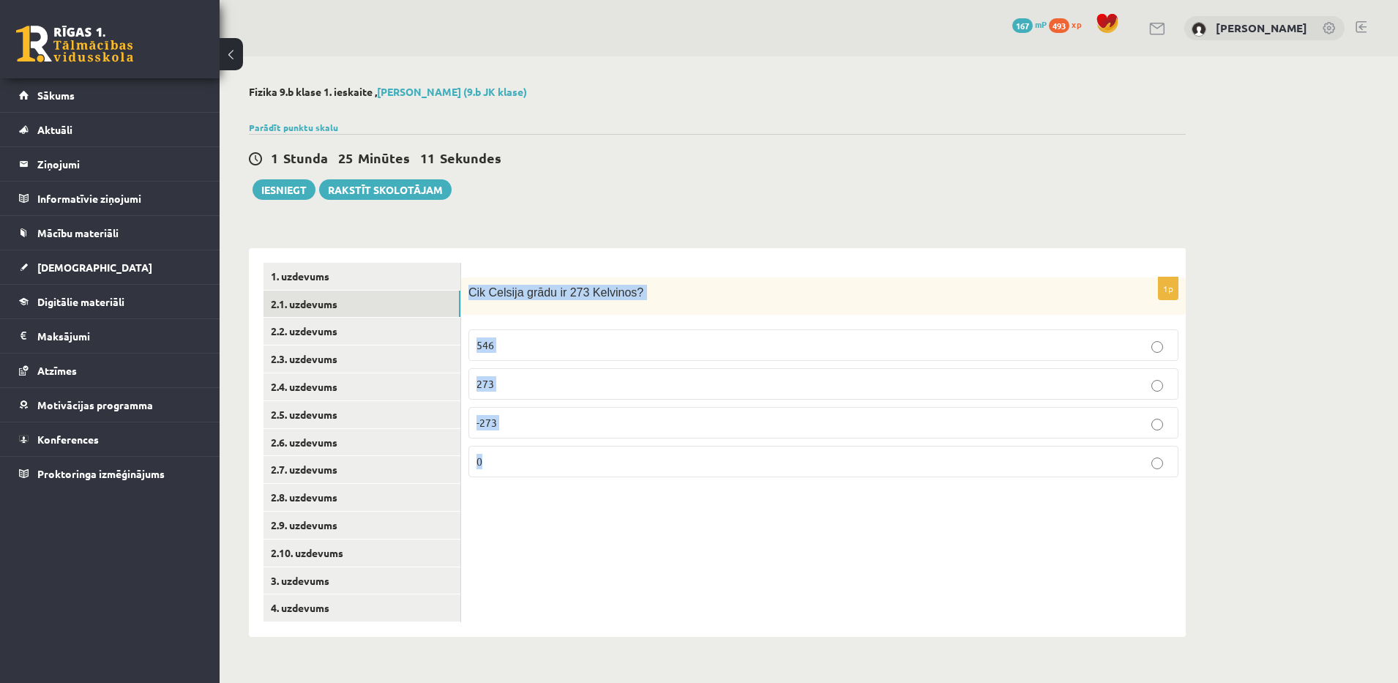
drag, startPoint x: 469, startPoint y: 290, endPoint x: 545, endPoint y: 457, distance: 183.4
click at [545, 457] on div "1p Cik Celsija grādu ir 273 Kelvinos? 546 273 -273 0" at bounding box center [823, 382] width 724 height 211
copy div "Cik Celsija grādu ir 273 Kelvinos? 546 273 -273 0"
click at [619, 220] on div "Fizika 9.b klase 1. ieskaite , Maksims Nevedomijs (9.b JK klase) Parādīt punktu…" at bounding box center [717, 361] width 995 height 610
click at [548, 458] on p "0" at bounding box center [823, 461] width 694 height 15
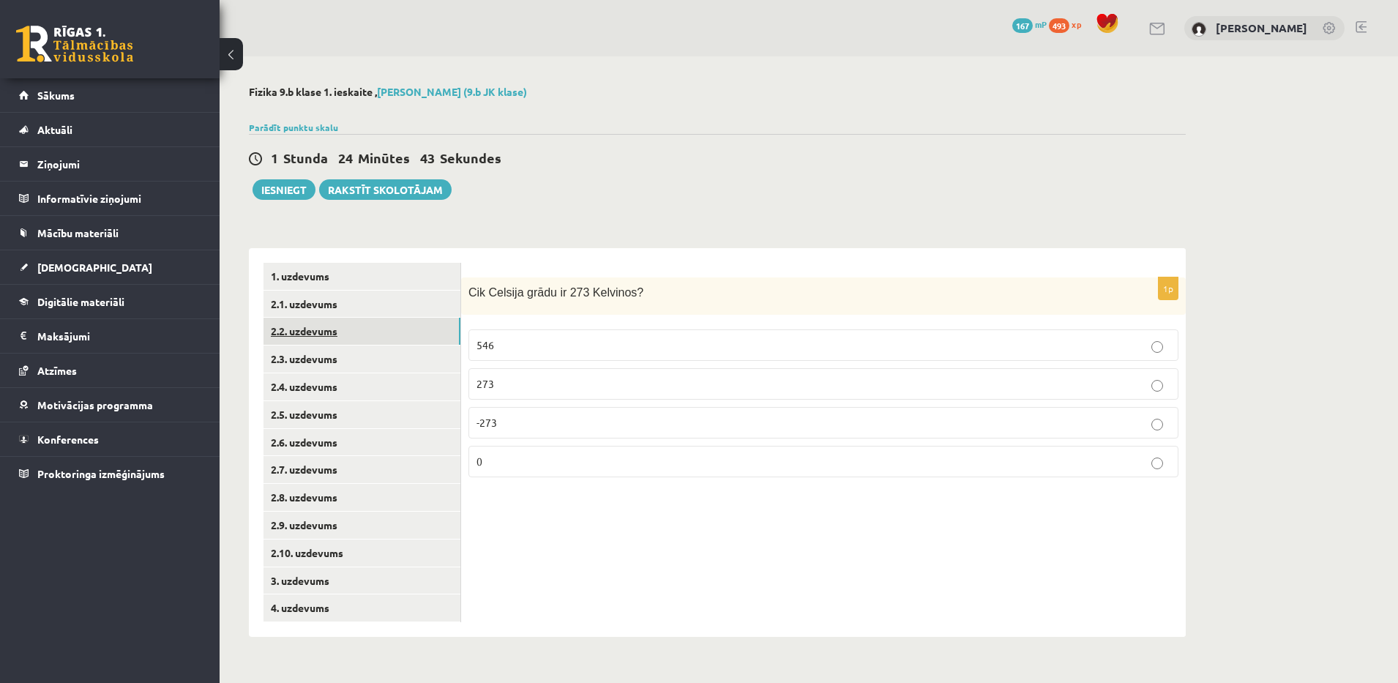
click at [331, 331] on link "2.2. uzdevums" at bounding box center [361, 331] width 197 height 27
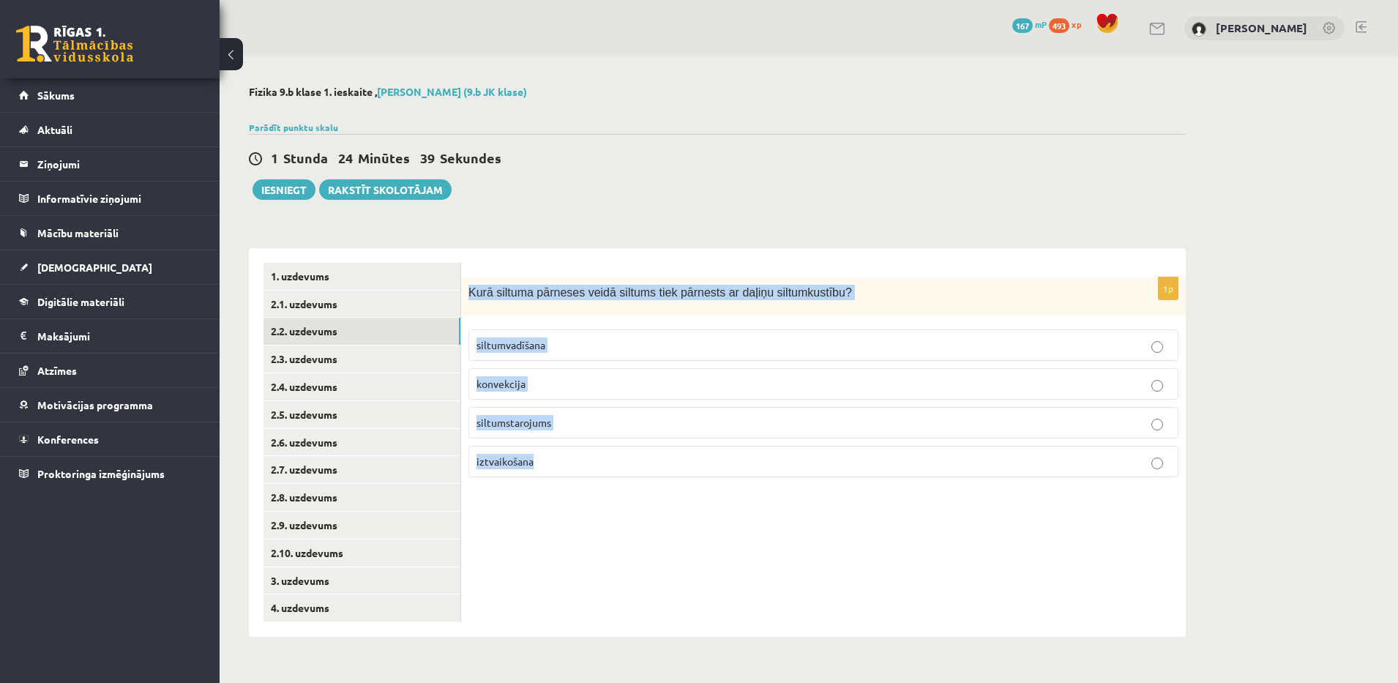
drag, startPoint x: 466, startPoint y: 291, endPoint x: 563, endPoint y: 455, distance: 190.6
click at [563, 455] on div "1p Kurā siltuma pārneses veidā siltums tiek pārnests ar daļiņu siltumkustību? s…" at bounding box center [823, 382] width 724 height 211
copy div "Kurā siltuma pārneses veidā siltums tiek pārnests ar daļiņu siltumkustību? silt…"
click at [522, 232] on div "Fizika 9.b klase 1. ieskaite , Maksims Nevedomijs (9.b JK klase) Parādīt punktu…" at bounding box center [717, 361] width 995 height 610
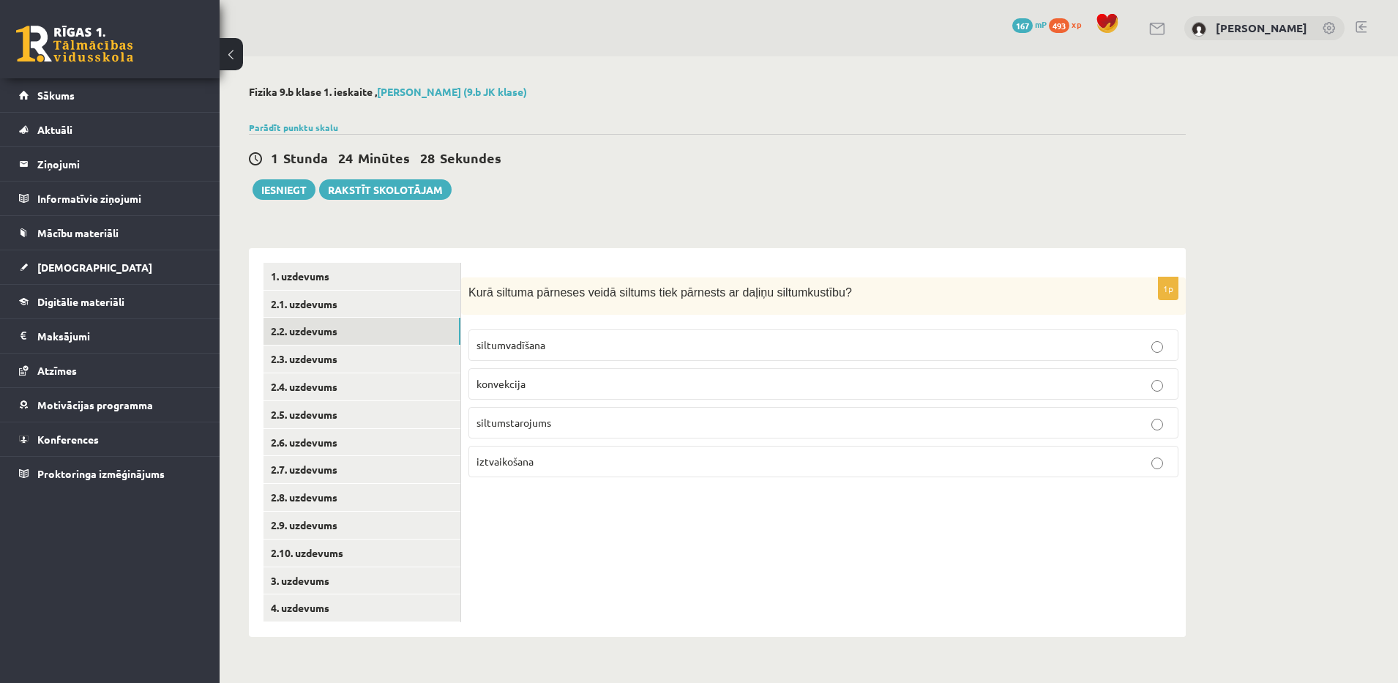
click at [528, 429] on p "siltumstarojums" at bounding box center [823, 422] width 694 height 15
click at [535, 383] on p "konvekcija" at bounding box center [823, 383] width 694 height 15
click at [380, 306] on link "2.1. uzdevums" at bounding box center [361, 303] width 197 height 27
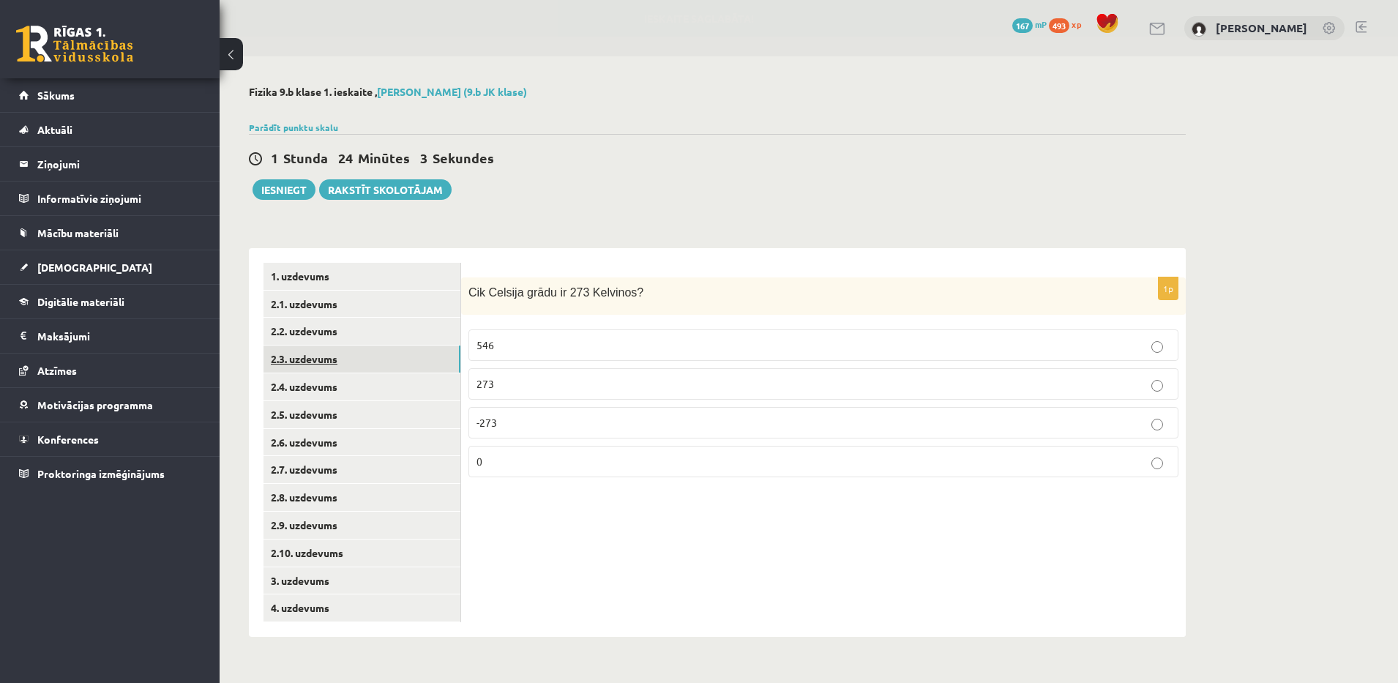
click at [377, 358] on link "2.3. uzdevums" at bounding box center [361, 358] width 197 height 27
drag, startPoint x: 468, startPoint y: 288, endPoint x: 585, endPoint y: 451, distance: 201.3
click at [585, 451] on div "1p Kurš no šiem ir siltuma avots? Jāņtārpiņs Radiatori Kažokāda ventilators" at bounding box center [823, 382] width 724 height 211
copy div "Kurš no šiem ir siltuma avots? Jāņtārpiņs Radiatori Kažokāda ventilators"
click at [615, 213] on div "Fizika 9.b klase 1. ieskaite , Maksims Nevedomijs (9.b JK klase) Parādīt punktu…" at bounding box center [717, 361] width 995 height 610
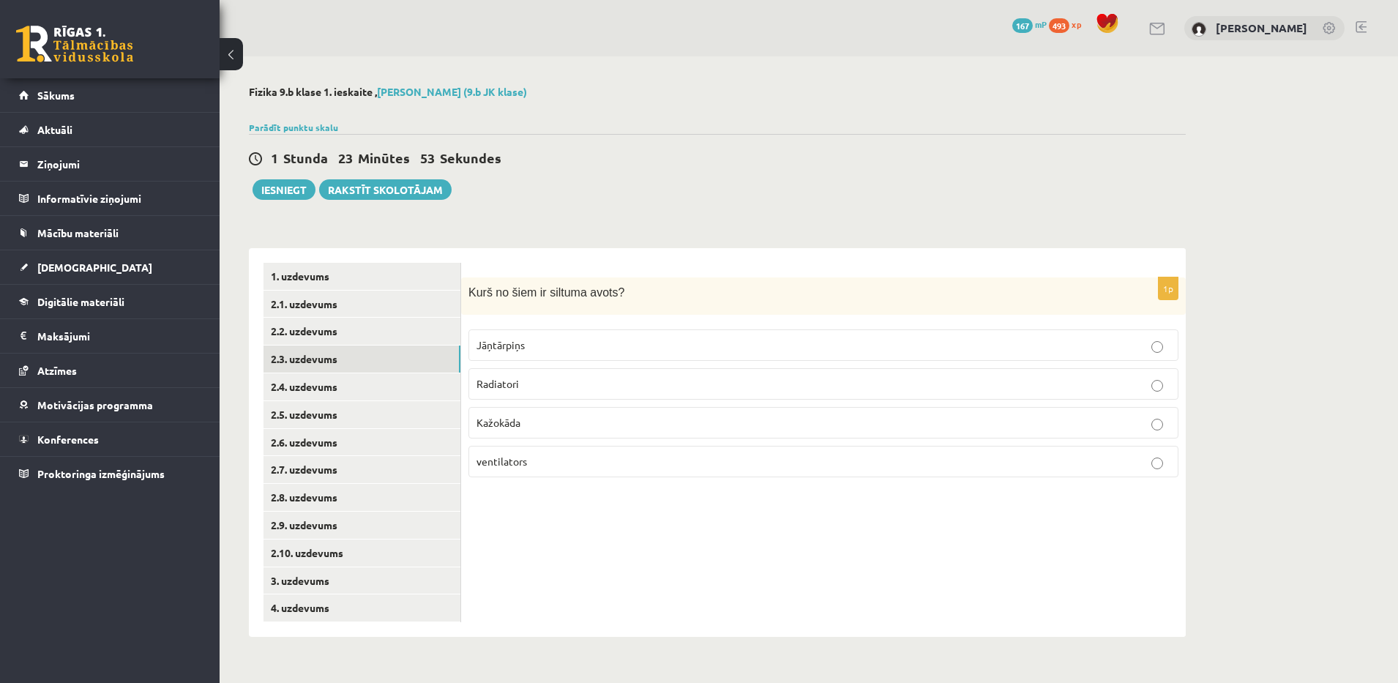
click at [547, 380] on p "Radiatori" at bounding box center [823, 383] width 694 height 15
click at [323, 390] on link "2.4. uzdevums" at bounding box center [361, 386] width 197 height 27
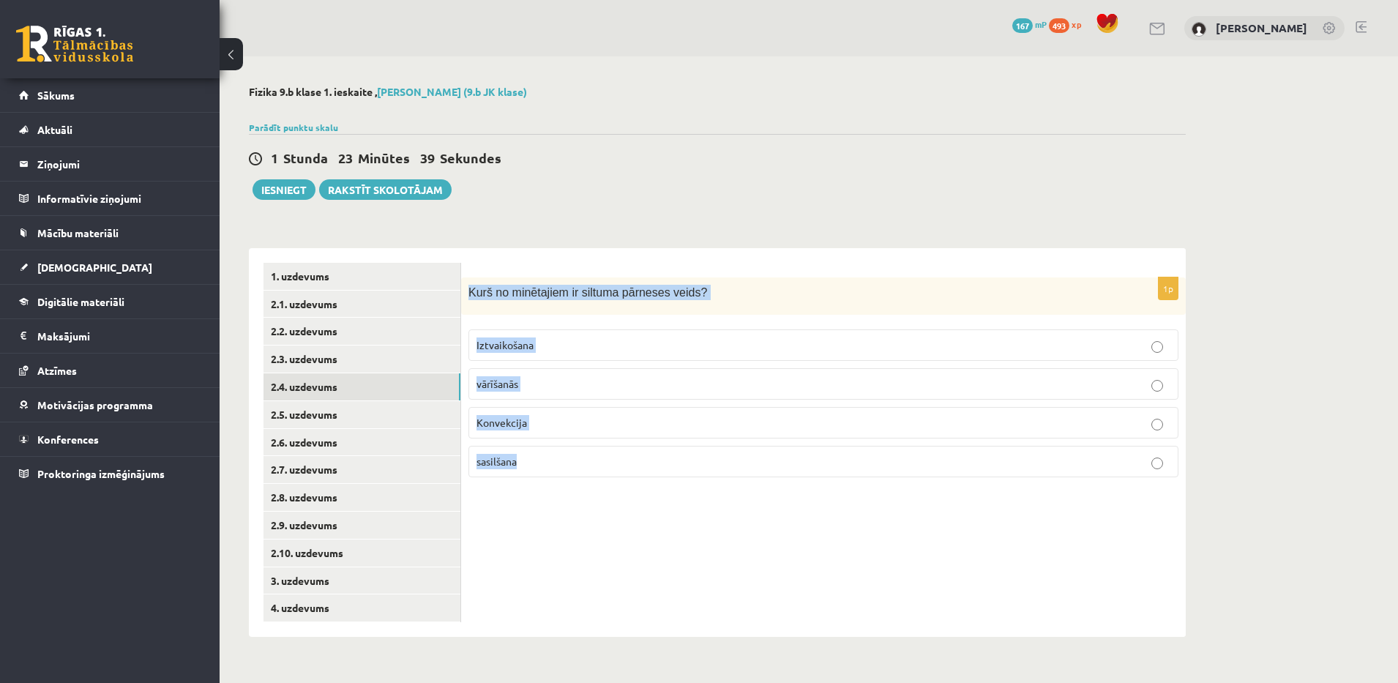
drag, startPoint x: 470, startPoint y: 295, endPoint x: 534, endPoint y: 462, distance: 178.8
click at [534, 462] on div "1p Kurš no minētajiem ir siltuma pārneses veids? Iztvaikošana vārīšanās Konvekc…" at bounding box center [823, 382] width 724 height 211
copy div "Kurš no minētajiem ir siltuma pārneses veids? Iztvaikošana vārīšanās Konvekcija…"
click at [595, 222] on div "Fizika 9.b klase 1. ieskaite , Maksims Nevedomijs (9.b JK klase) Parādīt punktu…" at bounding box center [717, 361] width 995 height 610
click at [549, 419] on p "Konvekcija" at bounding box center [823, 422] width 694 height 15
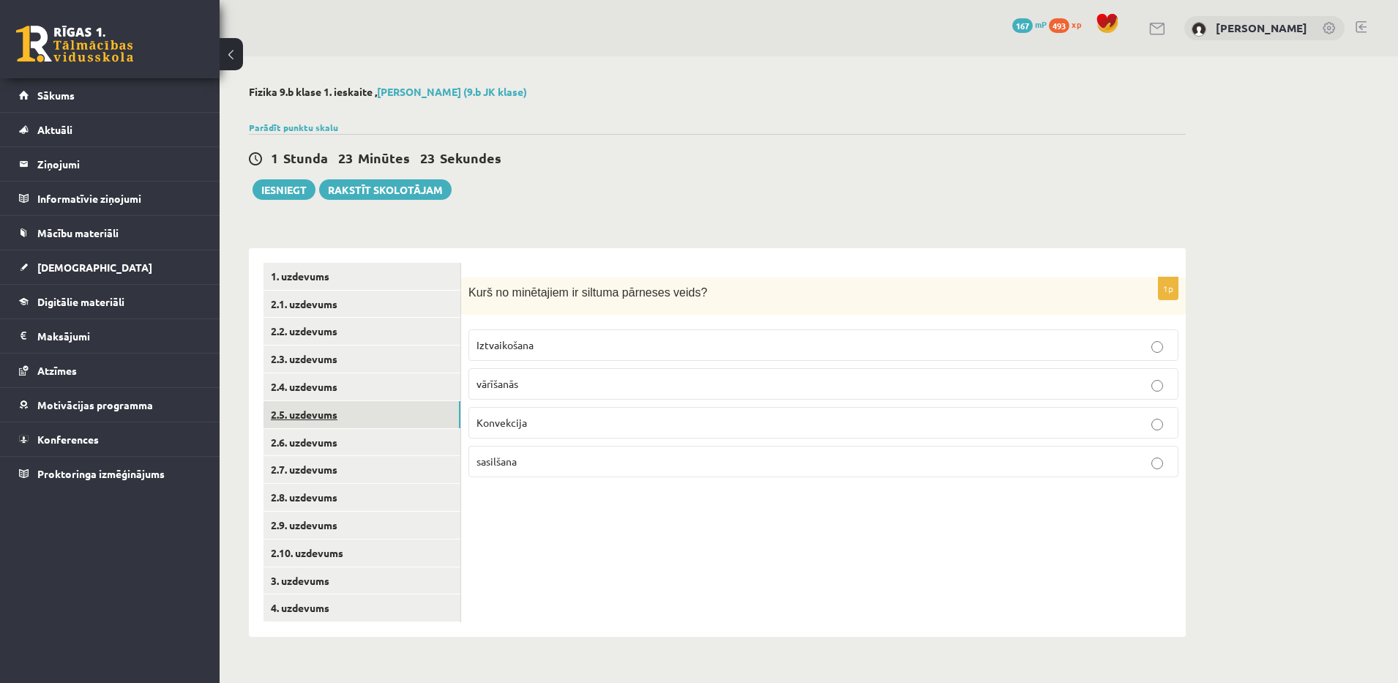
click at [364, 416] on link "2.5. uzdevums" at bounding box center [361, 414] width 197 height 27
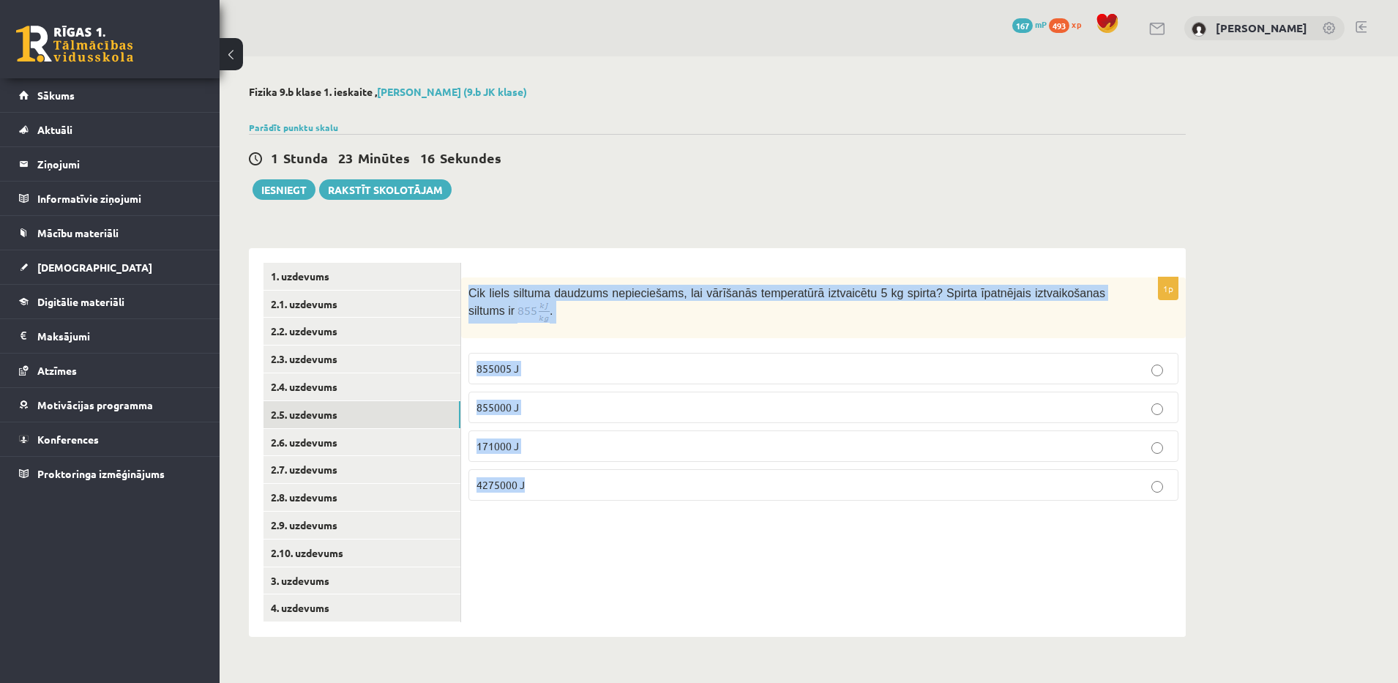
drag, startPoint x: 468, startPoint y: 288, endPoint x: 547, endPoint y: 489, distance: 216.2
click at [547, 489] on div "1p Cik liels siltuma daudzums nepieciešams, lai vārīšanās temperatūrā iztvaicēt…" at bounding box center [823, 394] width 724 height 235
copy div "Cik liels siltuma daudzums nepieciešams, lai vārīšanās temperatūrā iztvaicētu 5…"
click at [533, 215] on div "Fizika 9.b klase 1. ieskaite , Maksims Nevedomijs (9.b JK klase) Parādīt punktu…" at bounding box center [717, 361] width 995 height 610
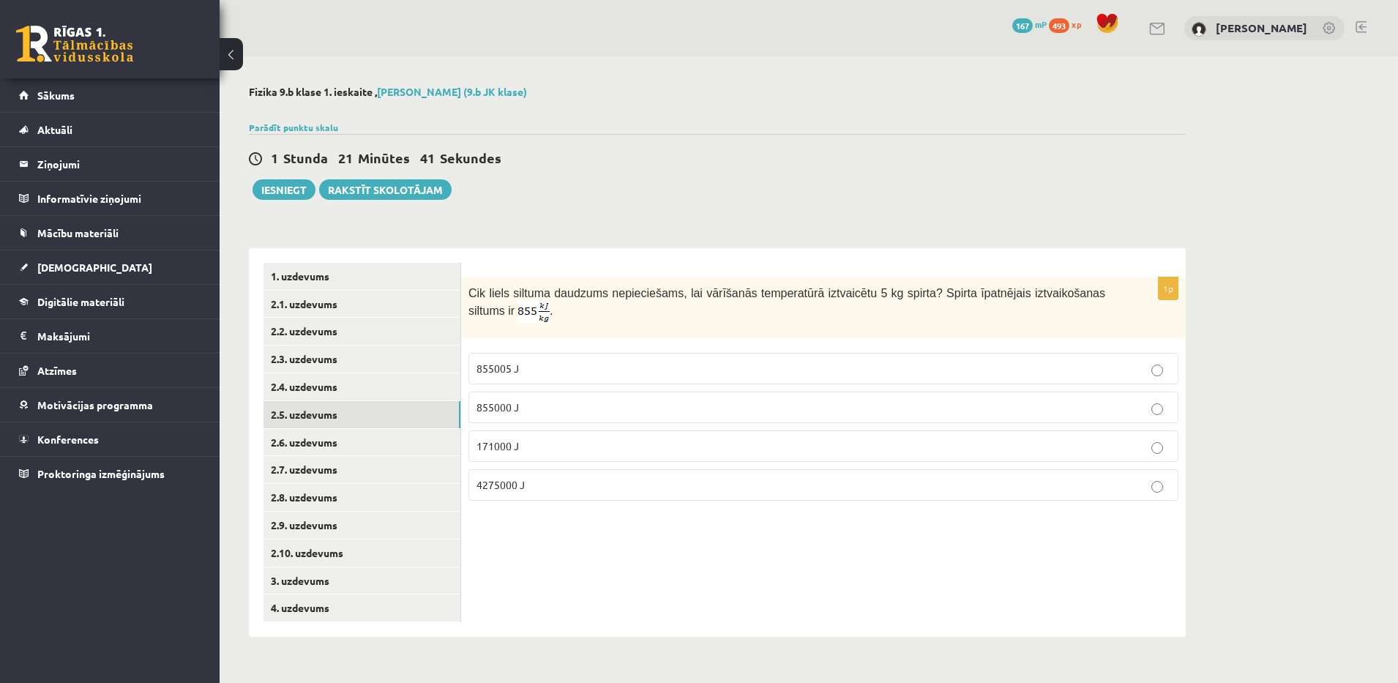
click at [634, 484] on p "4275000 J" at bounding box center [823, 484] width 694 height 15
click at [408, 448] on link "2.6. uzdevums" at bounding box center [361, 442] width 197 height 27
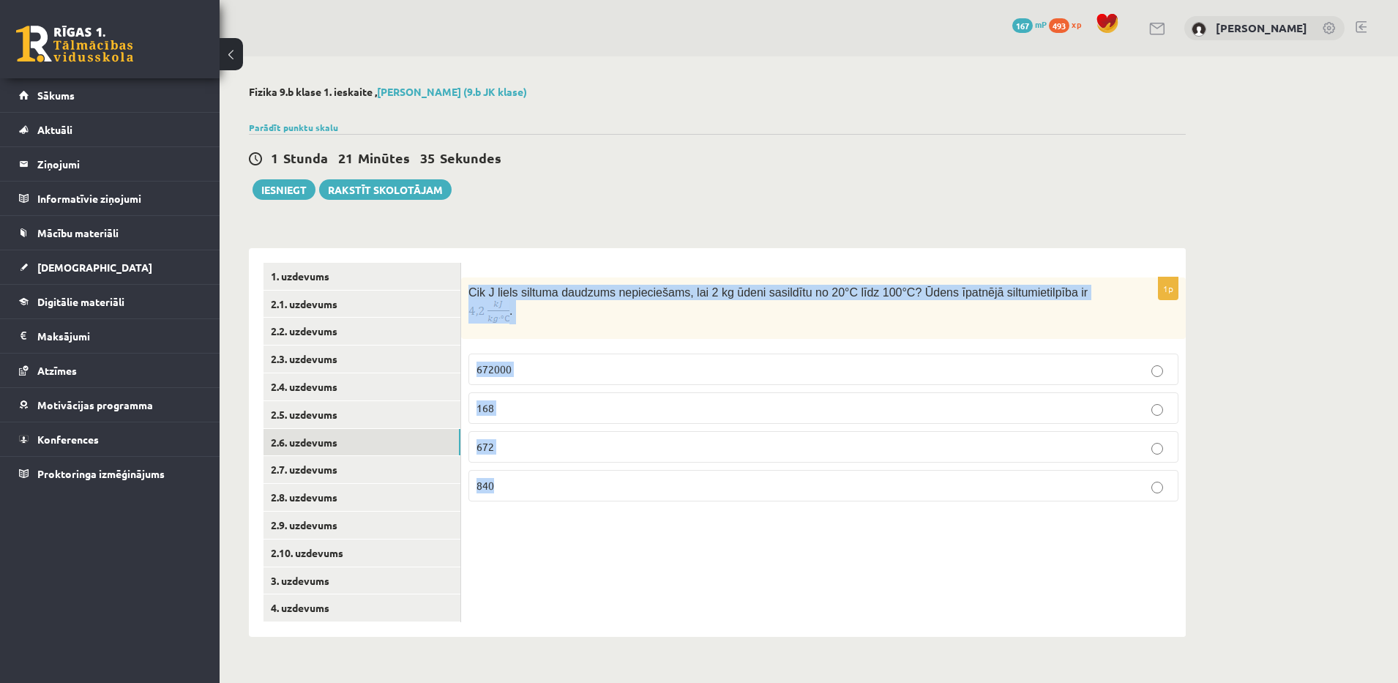
drag, startPoint x: 469, startPoint y: 290, endPoint x: 584, endPoint y: 478, distance: 220.4
click at [584, 478] on div "1p Cik J liels siltuma daudzums nepieciešams, lai 2 kg ūdeni sasildītu no 20°C …" at bounding box center [823, 395] width 724 height 236
copy div "Cik J liels siltuma daudzums nepieciešams, lai 2 kg ūdeni sasildītu no 20°C līd…"
click at [959, 229] on div "Fizika 9.b klase 1. ieskaite , Maksims Nevedomijs (9.b JK klase) Parādīt punktu…" at bounding box center [717, 361] width 995 height 610
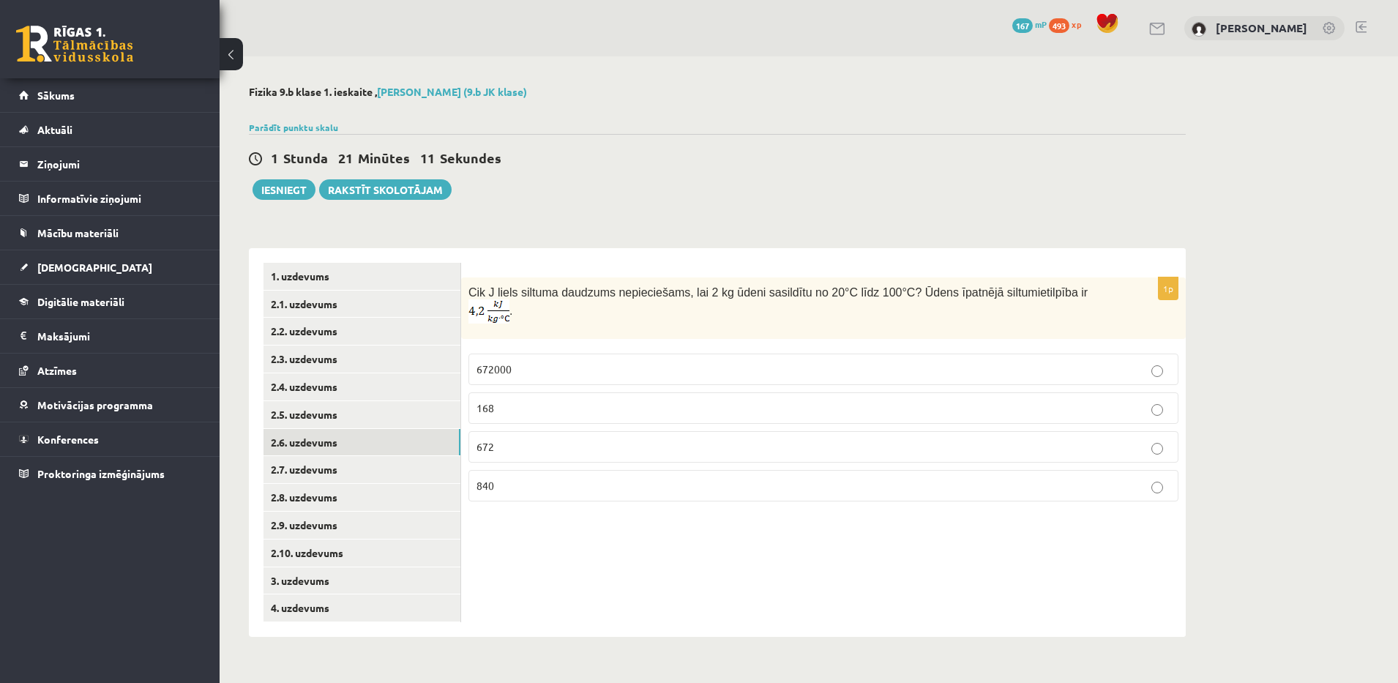
click at [541, 361] on p "672000" at bounding box center [823, 368] width 694 height 15
click at [402, 470] on link "2.7. uzdevums" at bounding box center [361, 469] width 197 height 27
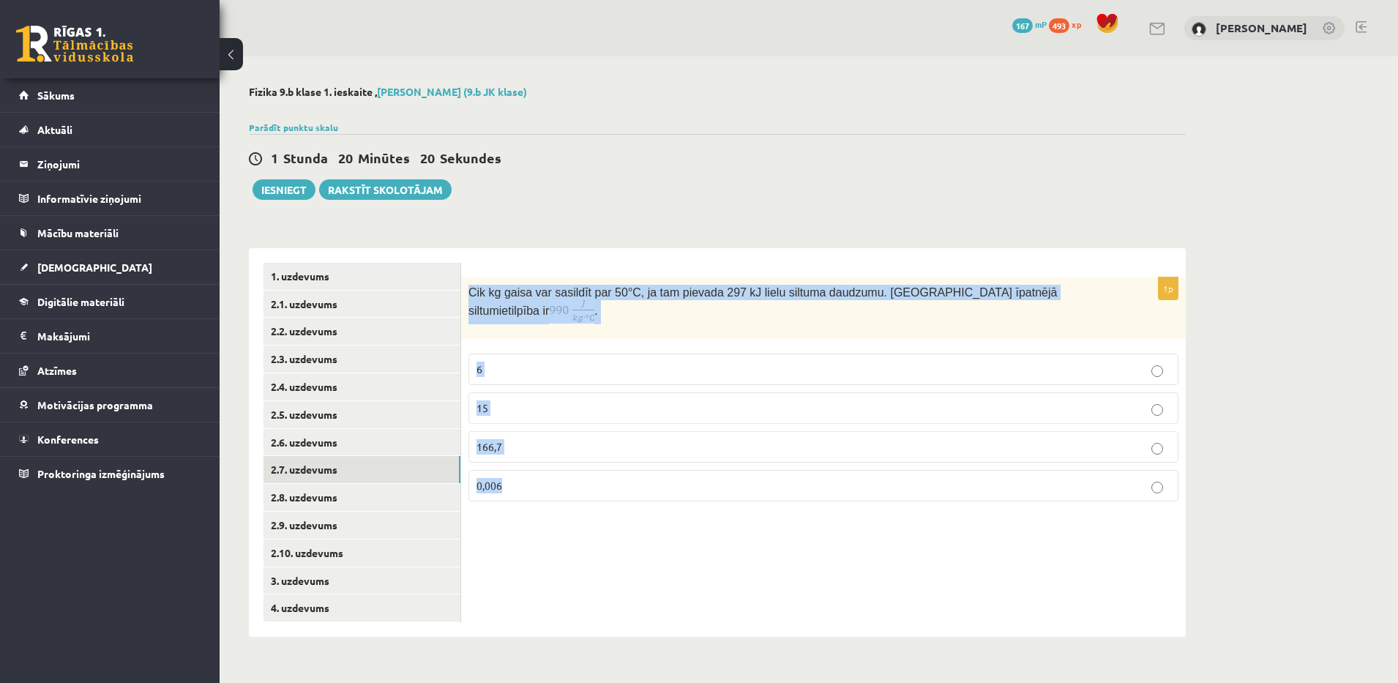
drag, startPoint x: 470, startPoint y: 296, endPoint x: 532, endPoint y: 454, distance: 170.5
click at [532, 454] on div "1p Cik kg gaisa var sasildīt par 50 °C, ja tam pievada 297 kJ lielu siltuma dau…" at bounding box center [823, 395] width 724 height 236
copy div "Cik kg gaisa var sasildīt par 50 °C, ja tam pievada 297 kJ lielu siltuma daudzu…"
click at [607, 241] on div "**********" at bounding box center [717, 434] width 937 height 403
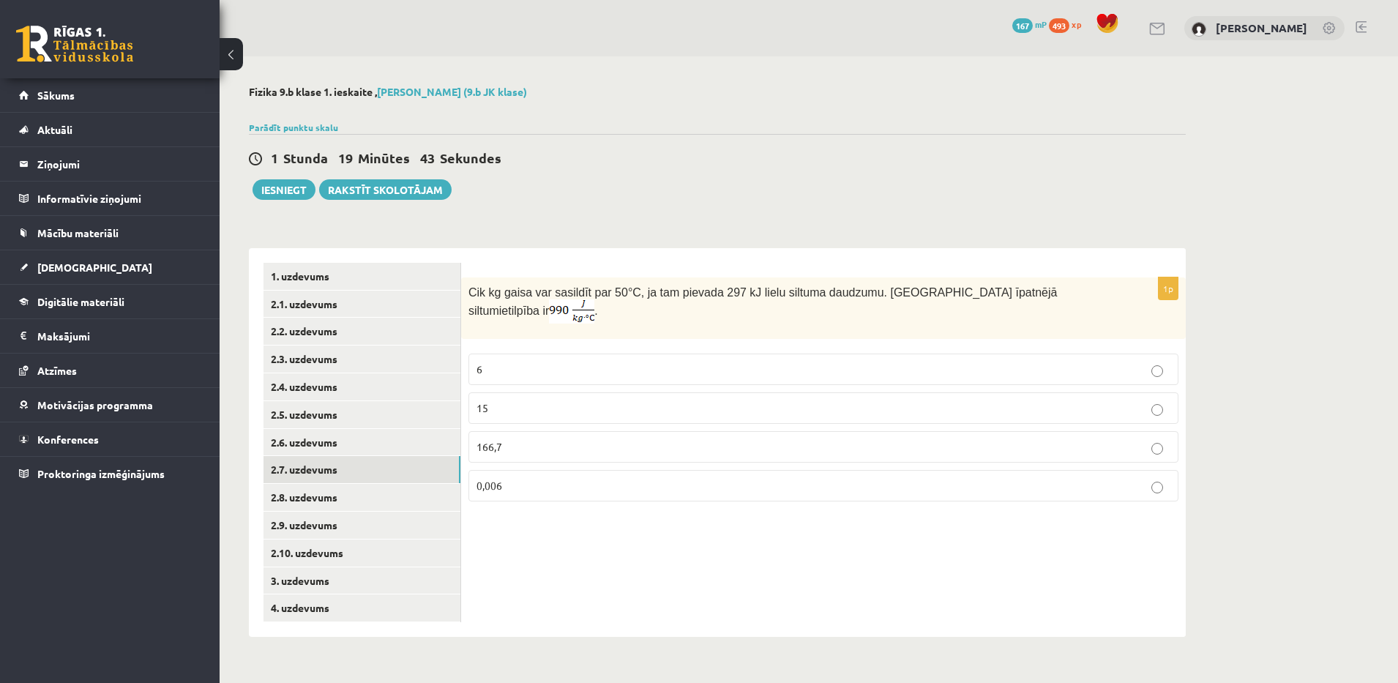
click at [579, 478] on p "0,006" at bounding box center [823, 485] width 694 height 15
click at [496, 361] on p "6" at bounding box center [823, 368] width 694 height 15
click at [354, 499] on link "2.8. uzdevums" at bounding box center [361, 497] width 197 height 27
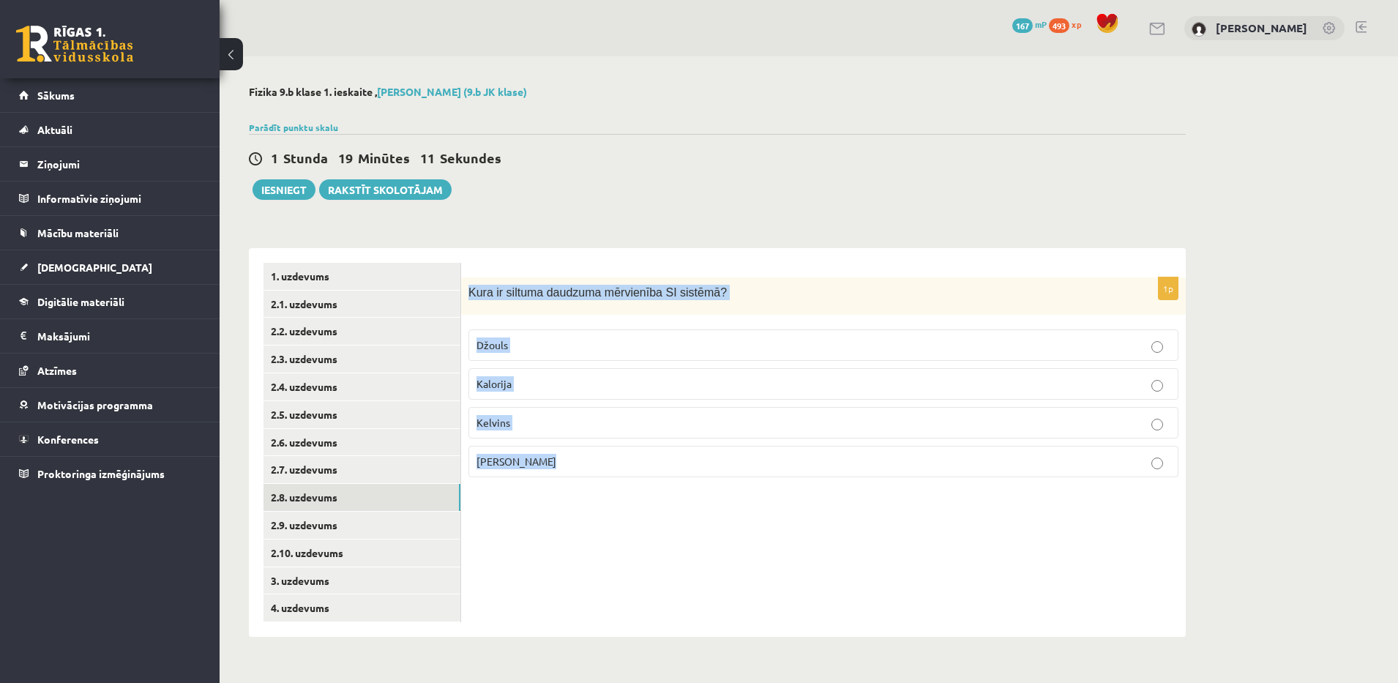
drag, startPoint x: 469, startPoint y: 295, endPoint x: 550, endPoint y: 451, distance: 175.7
click at [550, 451] on div "1p Kura ir siltuma daudzuma mērvienība SI sistēmā ? Džouls Kalorija Kelvins Cel…" at bounding box center [823, 382] width 724 height 211
copy div "Kura ir siltuma daudzuma mērvienība SI sistēmā ? Džouls Kalorija Kelvins Celsij…"
click at [612, 240] on div "**********" at bounding box center [717, 434] width 937 height 403
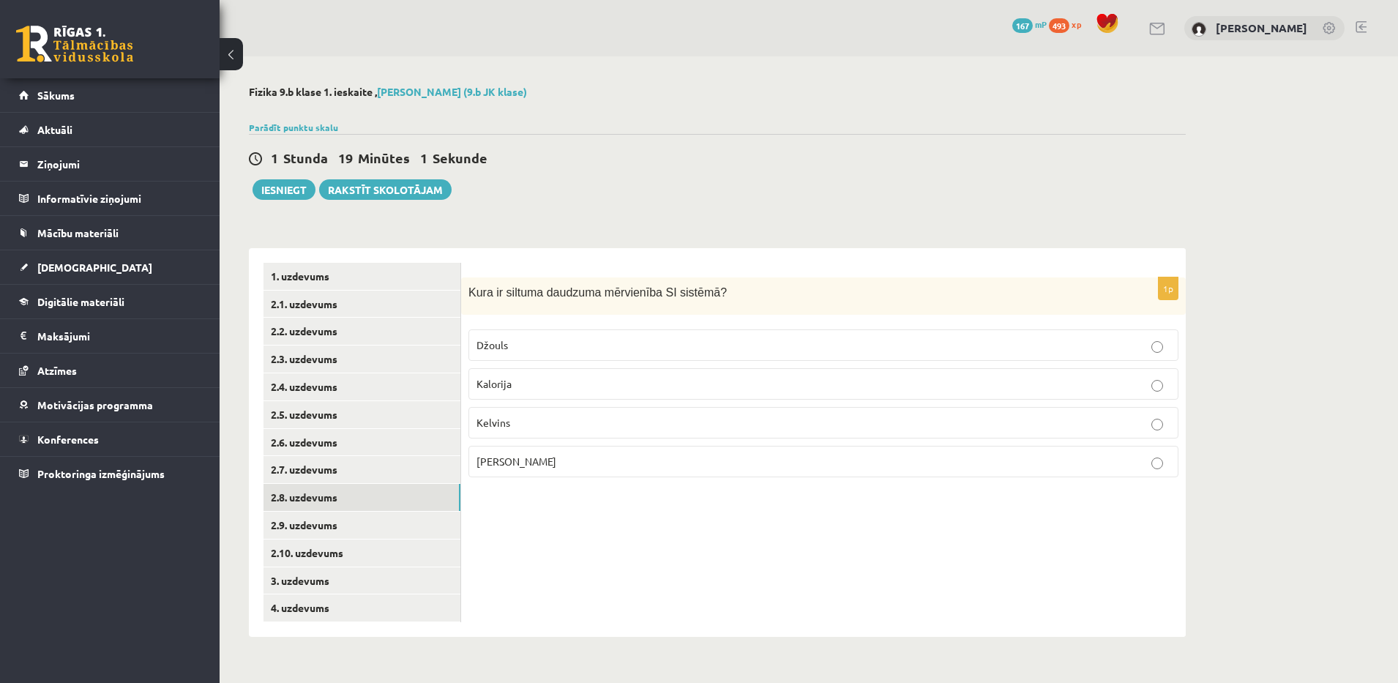
click at [575, 343] on p "Džouls" at bounding box center [823, 344] width 694 height 15
click at [354, 527] on link "2.9. uzdevums" at bounding box center [361, 524] width 197 height 27
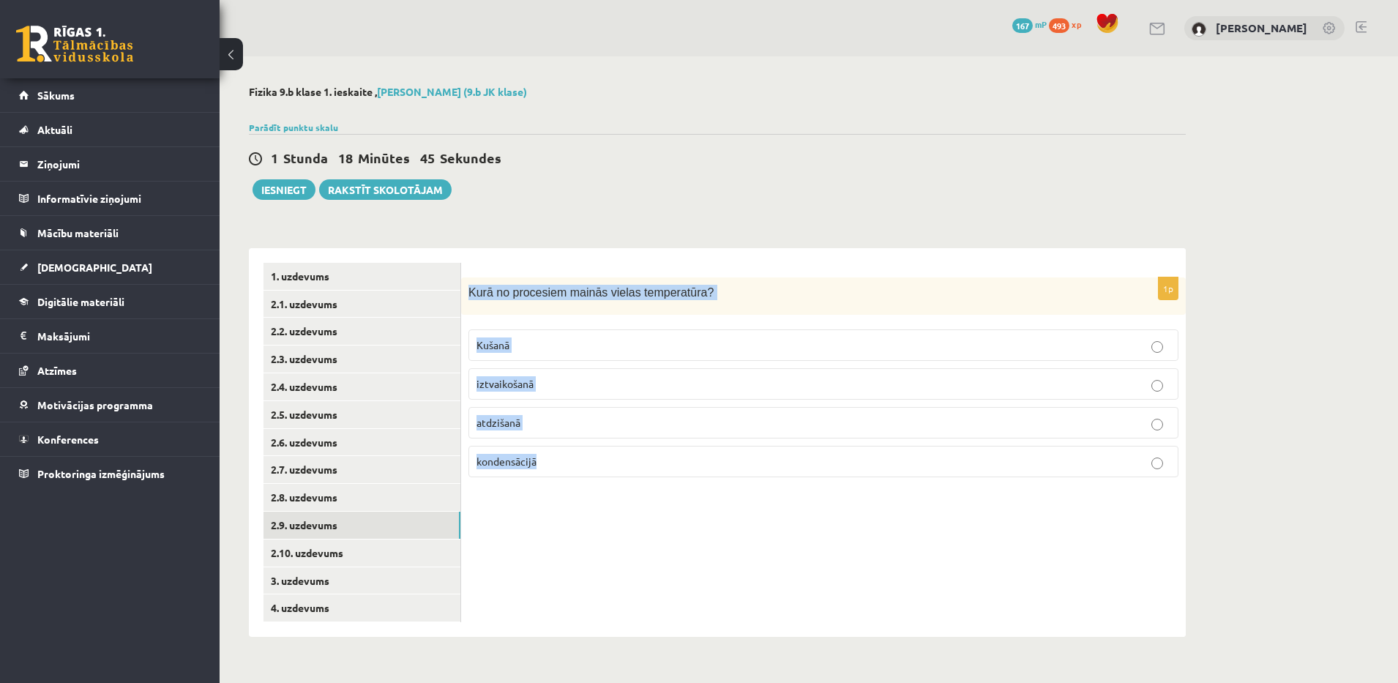
drag, startPoint x: 467, startPoint y: 296, endPoint x: 555, endPoint y: 460, distance: 186.3
click at [555, 460] on div "1p Kurā no procesiem mainās vielas temperatūra? Kušanā iztvaikošanā atdzišanā k…" at bounding box center [823, 382] width 724 height 211
copy div "Kurā no procesiem mainās vielas temperatūra? Kušanā iztvaikošanā atdzišanā kond…"
click at [631, 236] on div "**********" at bounding box center [717, 434] width 937 height 403
click at [529, 427] on p "atdzišanā" at bounding box center [823, 422] width 694 height 15
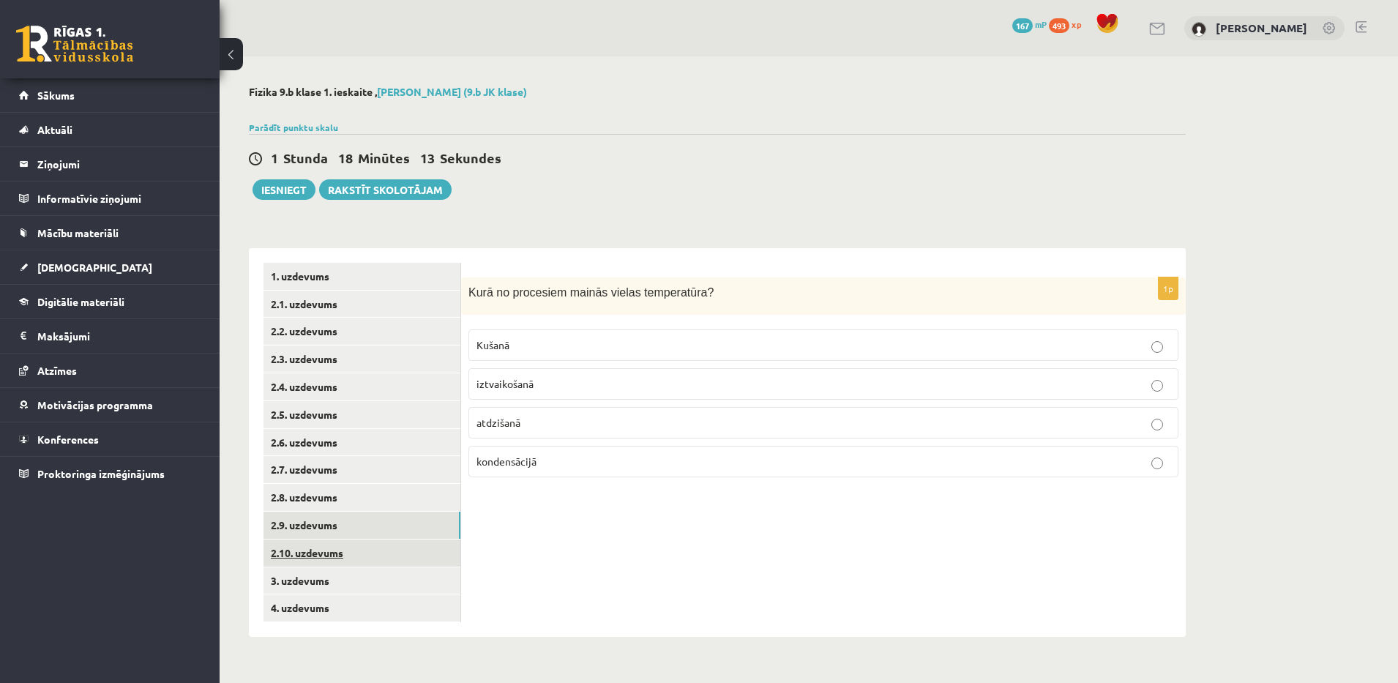
click at [419, 555] on link "2.10. uzdevums" at bounding box center [361, 552] width 197 height 27
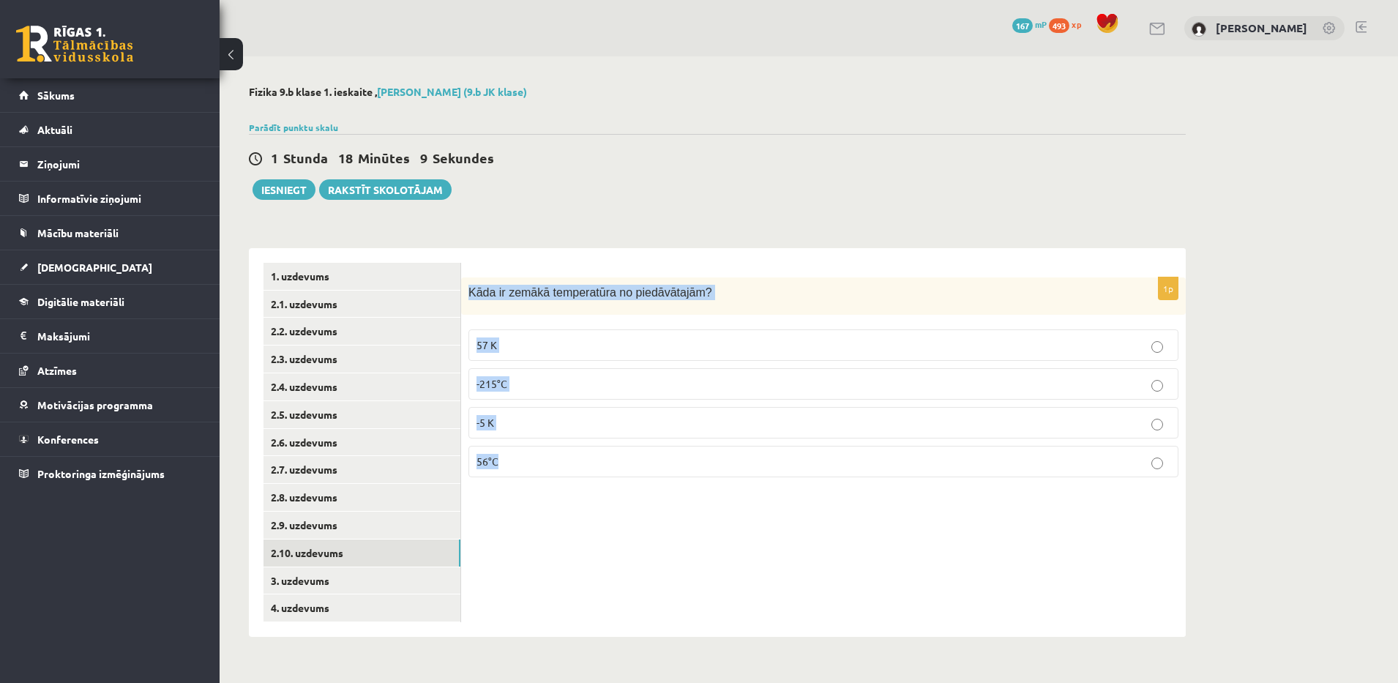
drag, startPoint x: 468, startPoint y: 291, endPoint x: 522, endPoint y: 477, distance: 193.6
click at [522, 477] on div "1p Kāda ir zemākā temperatūra no piedāvātajām? 57 K -215°C -5 K 56°C" at bounding box center [823, 382] width 724 height 211
click at [524, 231] on div "Fizika 9.b klase 1. ieskaite , Maksims Nevedomijs (9.b JK klase) Parādīt punktu…" at bounding box center [717, 361] width 995 height 610
click at [503, 423] on p "-5 K" at bounding box center [823, 422] width 694 height 15
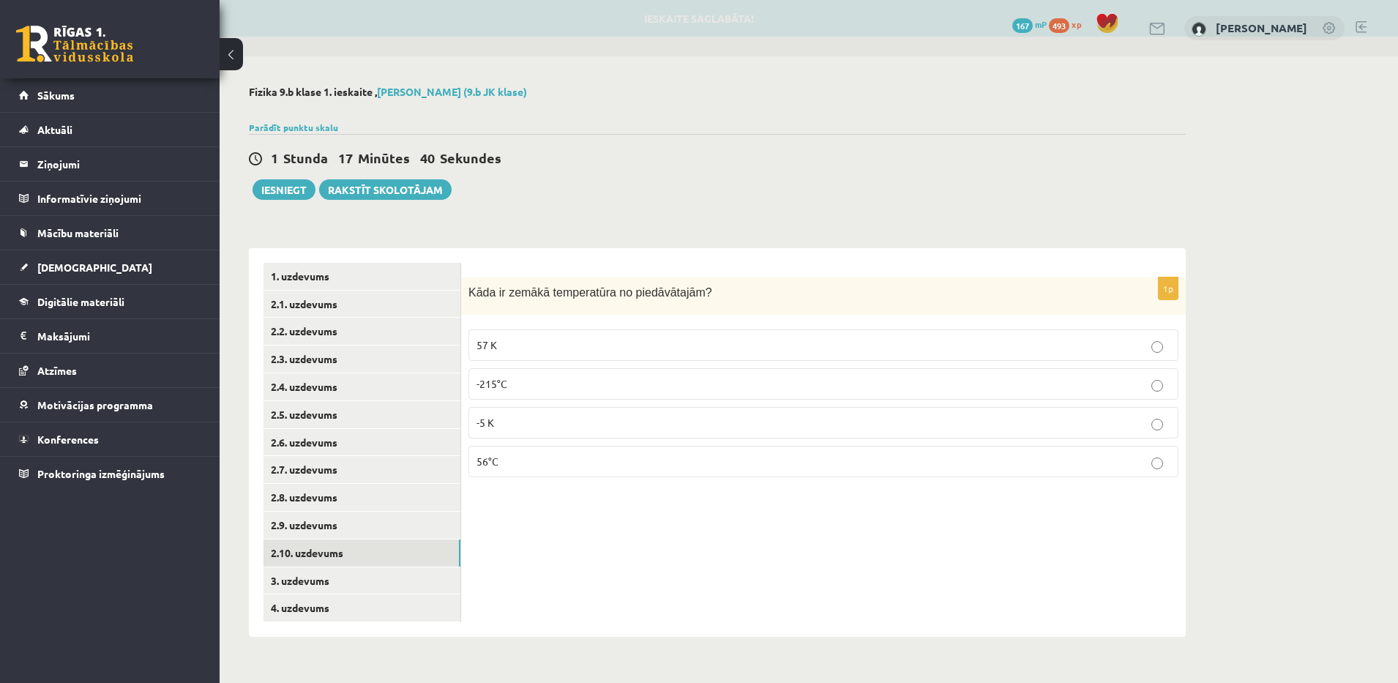
click at [513, 389] on p "-215°C" at bounding box center [823, 383] width 694 height 15
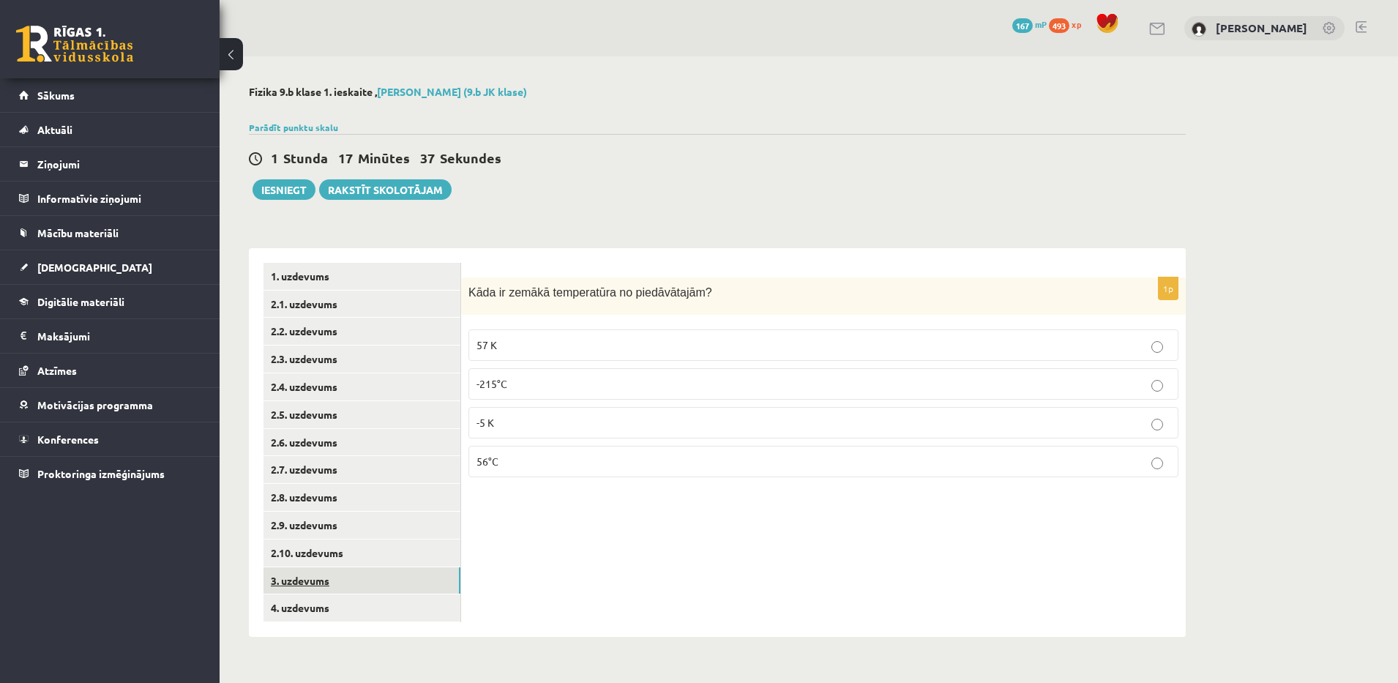
click at [424, 584] on link "3. uzdevums" at bounding box center [361, 580] width 197 height 27
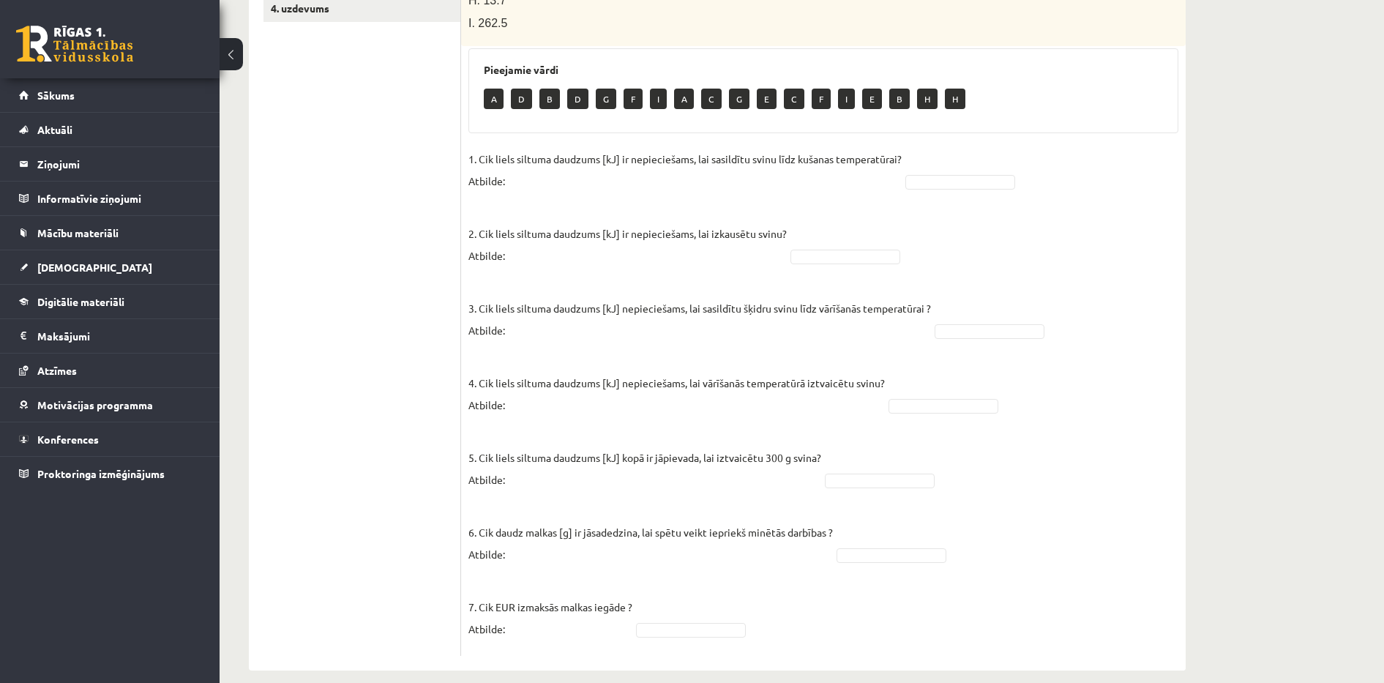
scroll to position [603, 0]
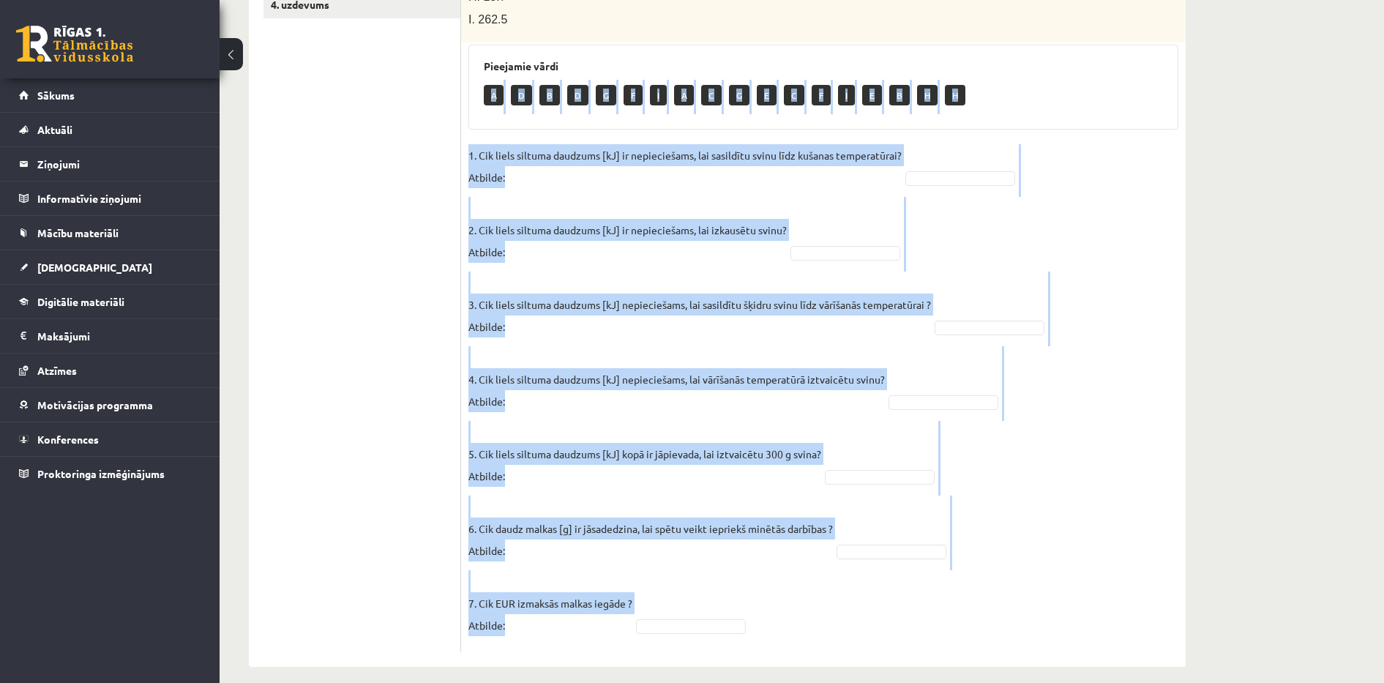
drag, startPoint x: 481, startPoint y: 83, endPoint x: 824, endPoint y: 600, distance: 620.4
click at [824, 600] on div "7p Svina klucīti, kura masa ir 300 g un temperatūra ir - 30 ° C , silda kamēr t…" at bounding box center [823, 163] width 724 height 978
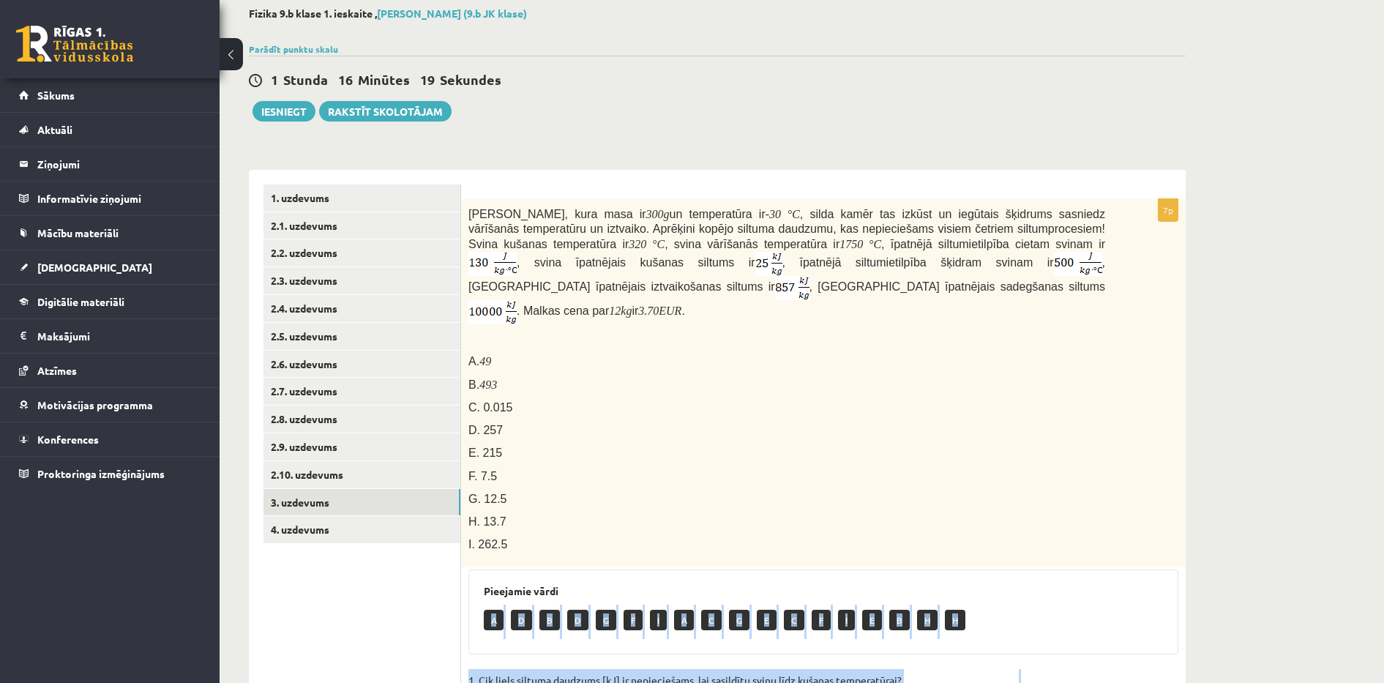
scroll to position [18, 0]
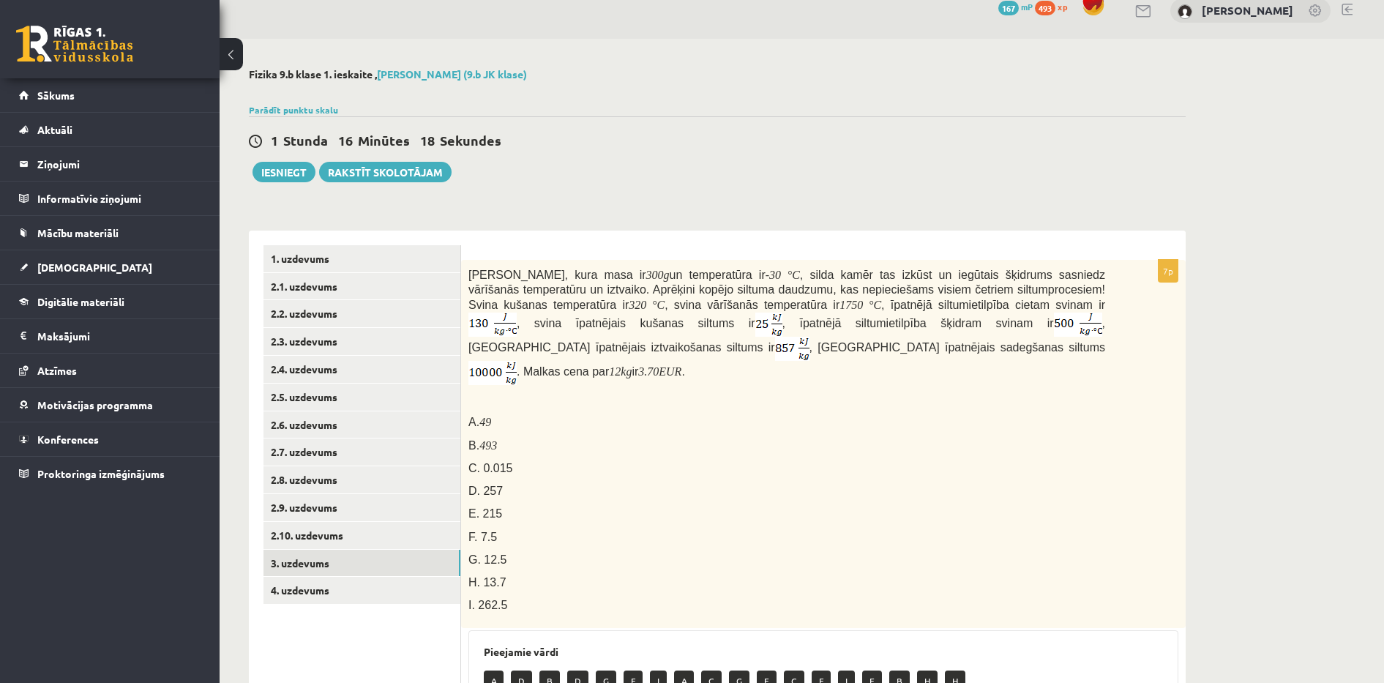
click at [691, 215] on div "Fizika 9.b klase 1. ieskaite , Maksims Nevedomijs (9.b JK klase) Parādīt punktu…" at bounding box center [717, 660] width 995 height 1242
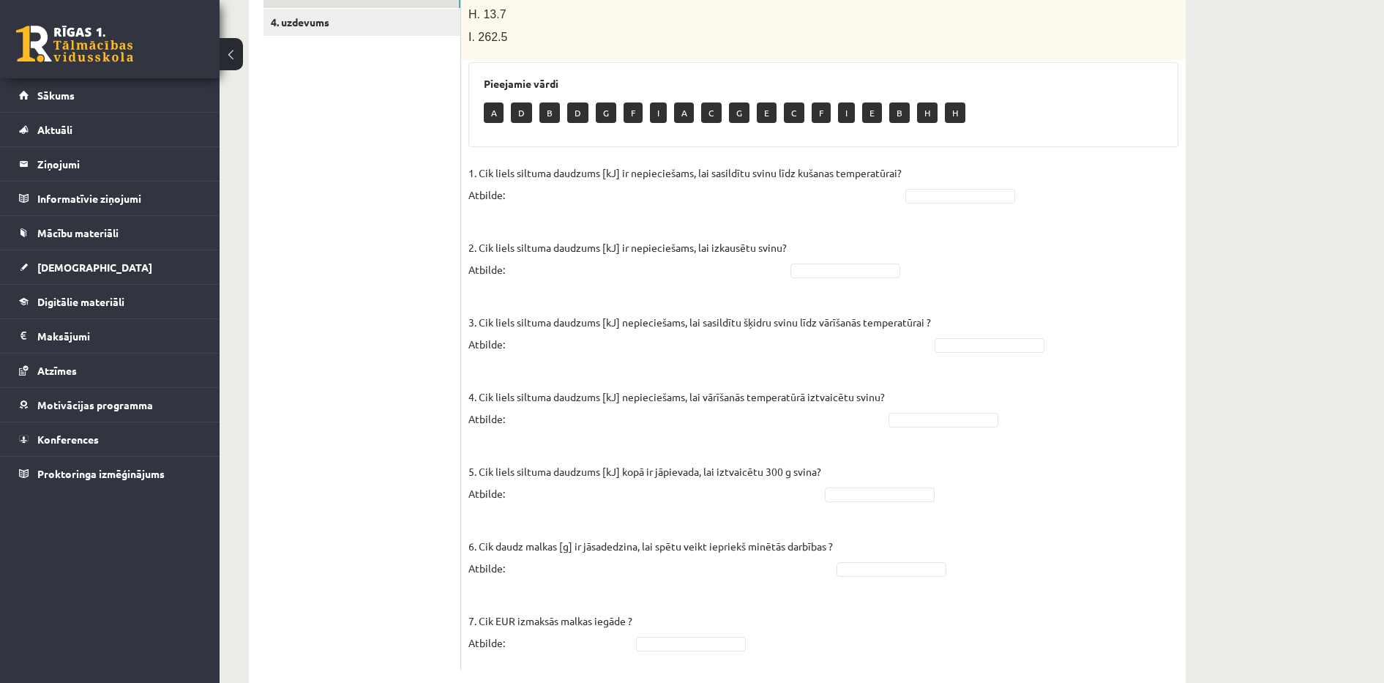
scroll to position [603, 0]
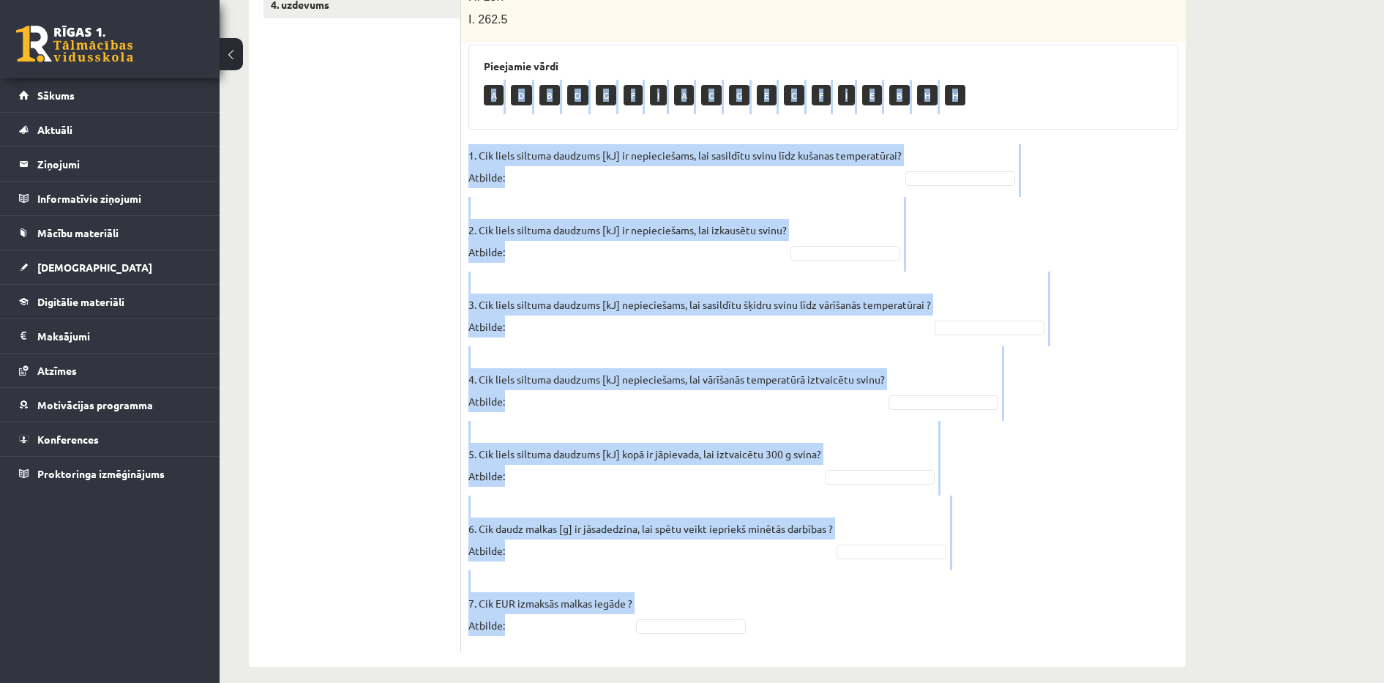
drag, startPoint x: 479, startPoint y: 77, endPoint x: 879, endPoint y: 575, distance: 638.7
click at [879, 575] on div "7p Svina klucīti, kura masa ir 300 g un temperatūra ir - 30 ° C , silda kamēr t…" at bounding box center [823, 163] width 724 height 978
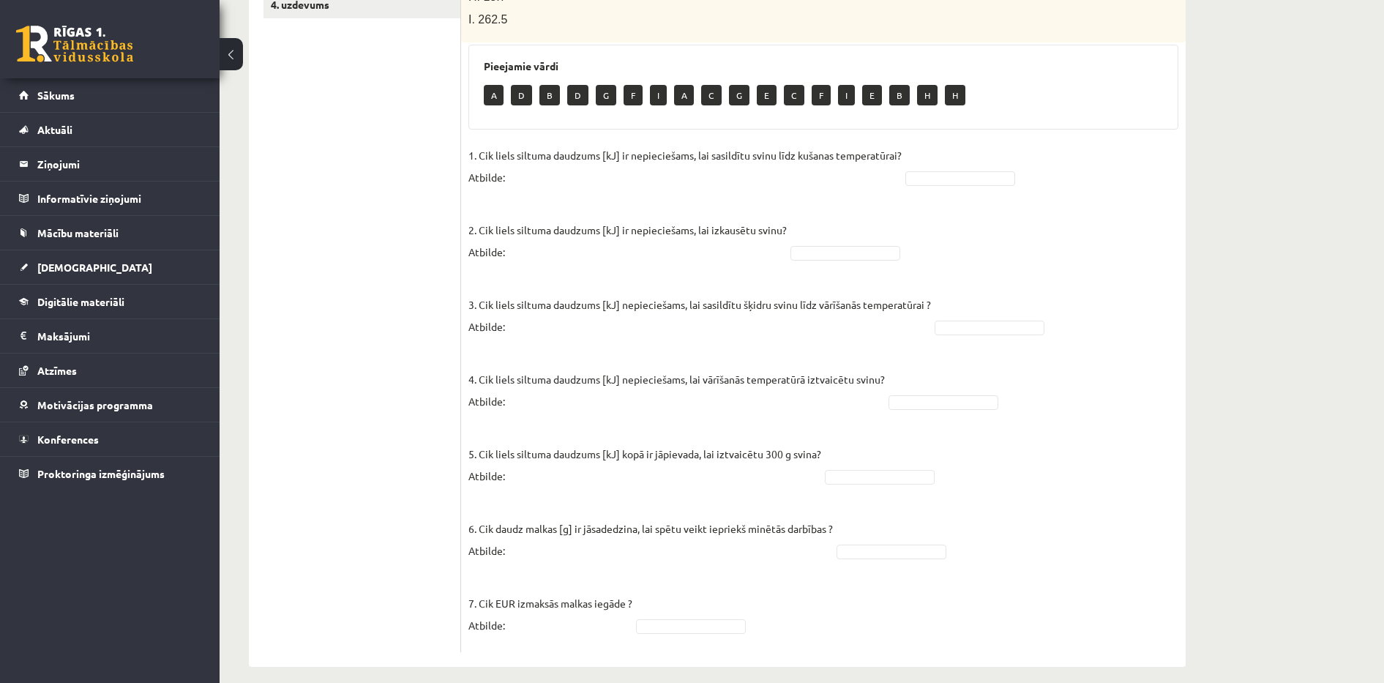
click at [320, 255] on ul "1. uzdevums 2.1. uzdevums 2.2. uzdevums 2.3. uzdevums 2.4. uzdevums 2.5. uzdevu…" at bounding box center [362, 156] width 198 height 992
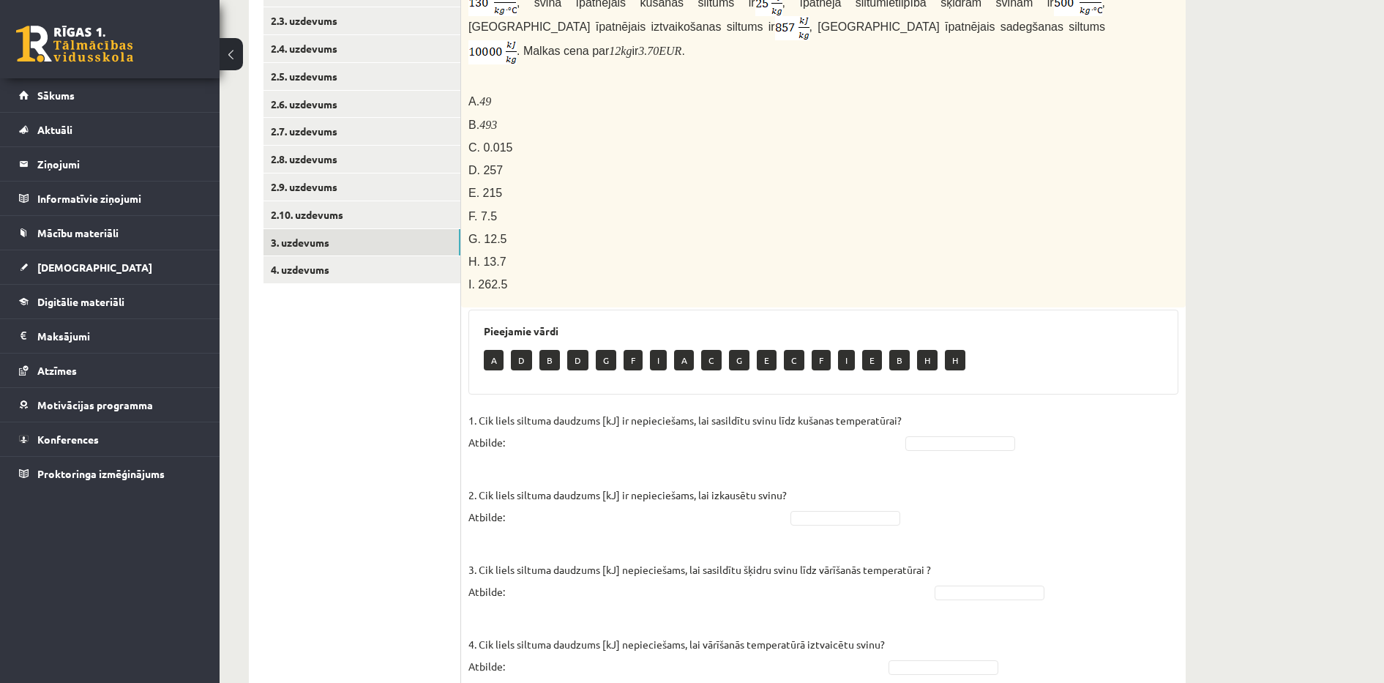
scroll to position [347, 0]
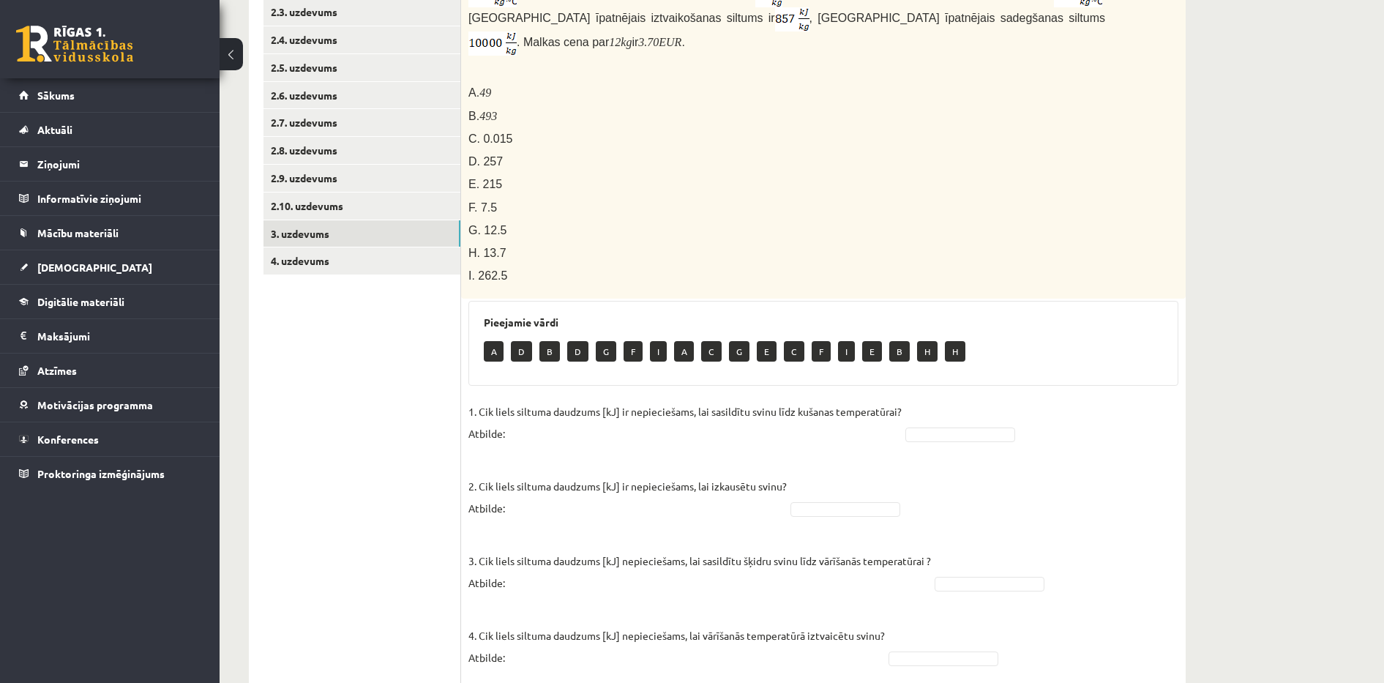
click at [539, 422] on p "1. Cik liels siltuma daudzums [kJ] ir nepieciešams, lai sasildītu svinu līdz ku…" at bounding box center [684, 422] width 433 height 44
click at [920, 428] on fieldset "1. Cik liels siltuma daudzums [kJ] ir nepieciešams, lai sasildītu svinu līdz ku…" at bounding box center [823, 650] width 710 height 500
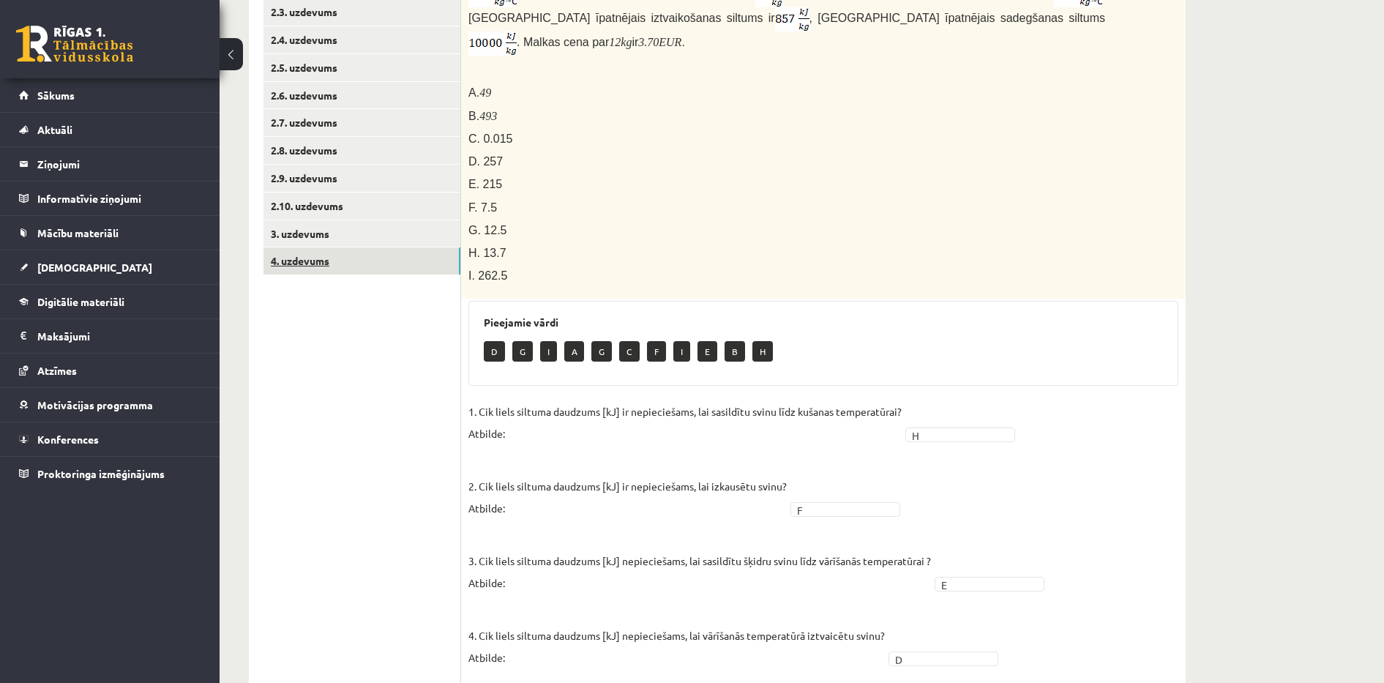
click at [388, 261] on link "4. uzdevums" at bounding box center [361, 260] width 197 height 27
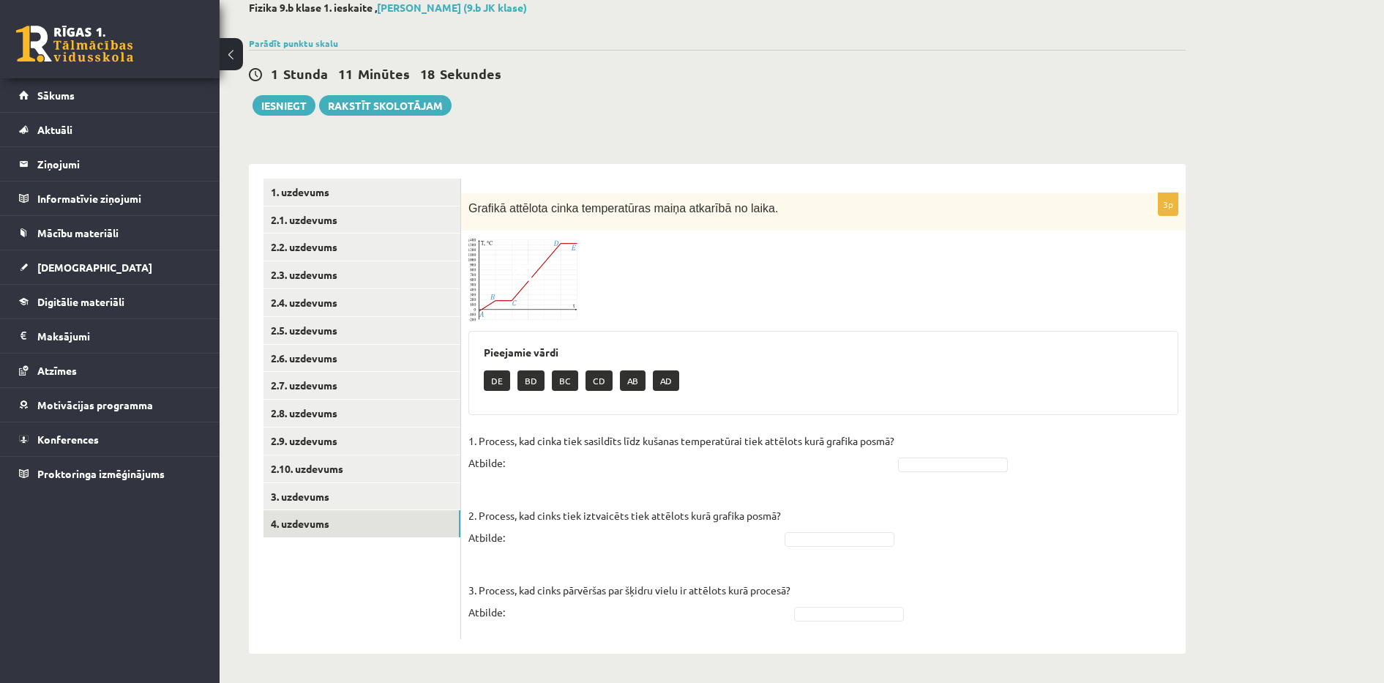
click at [507, 259] on img at bounding box center [523, 279] width 110 height 83
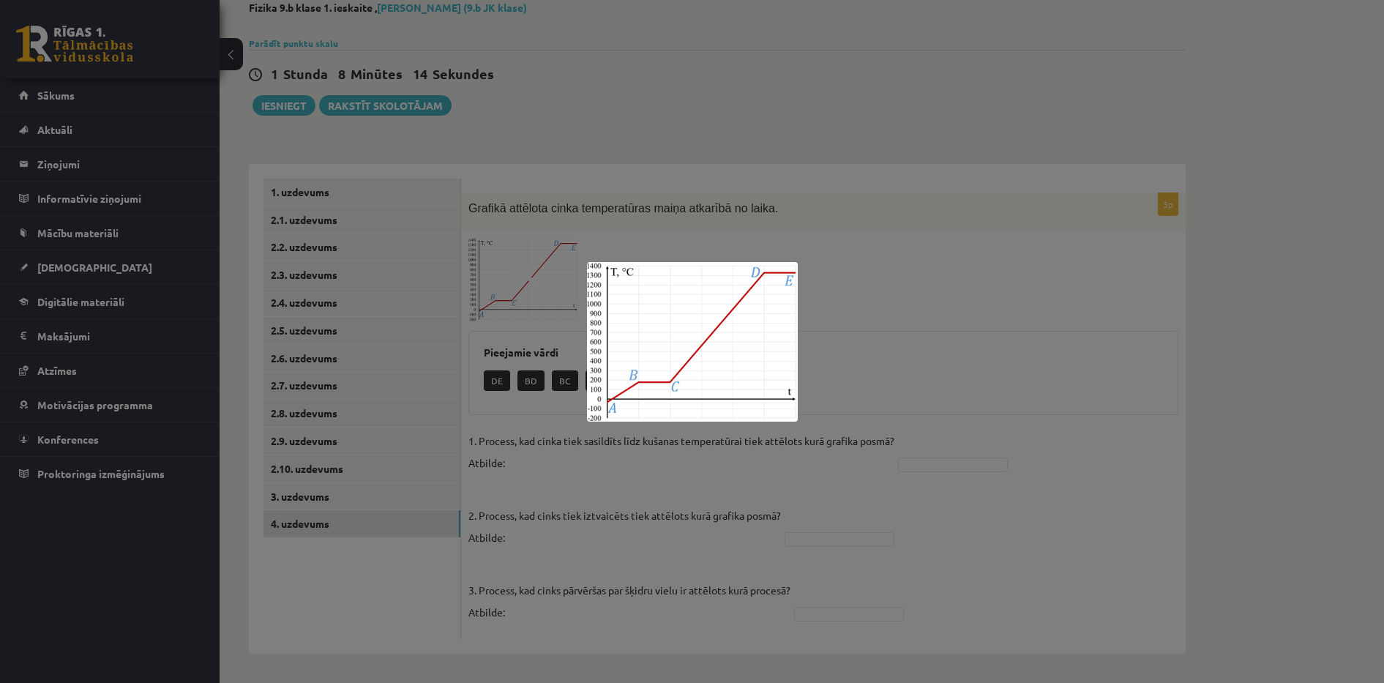
click at [770, 124] on div at bounding box center [692, 341] width 1384 height 683
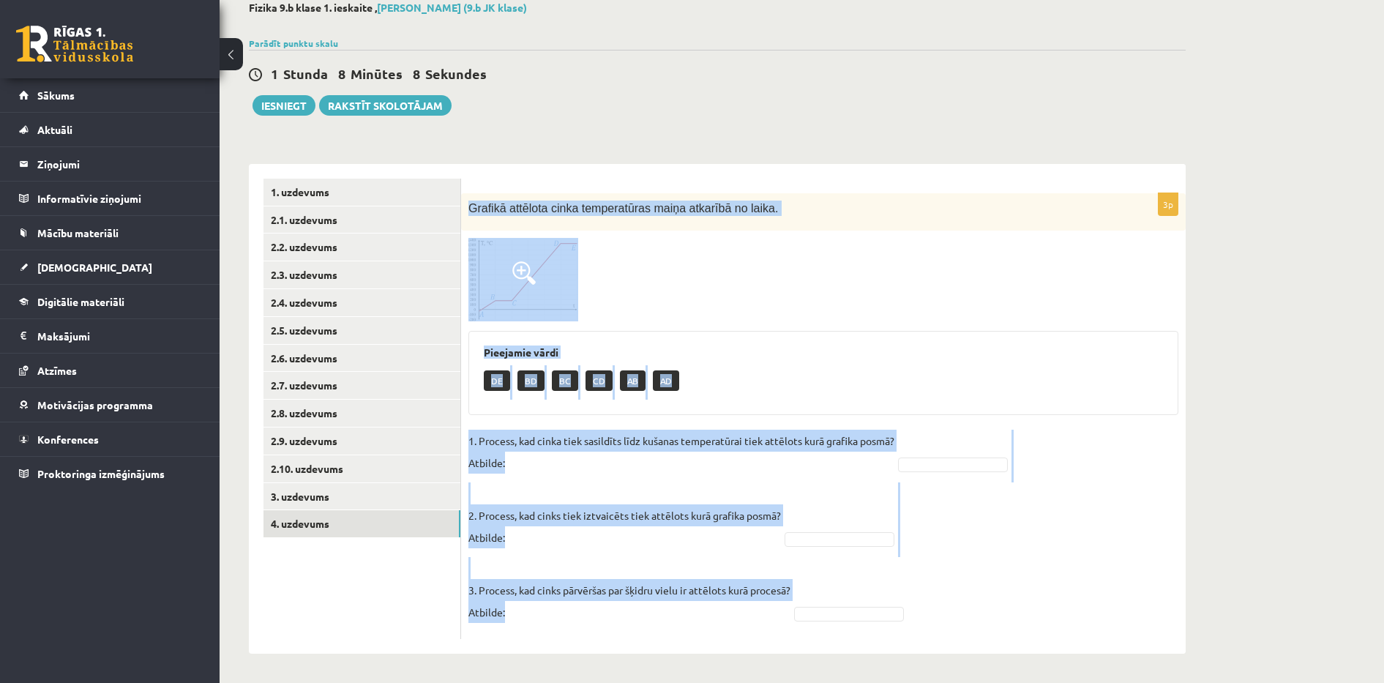
drag, startPoint x: 468, startPoint y: 208, endPoint x: 948, endPoint y: 654, distance: 656.0
click at [948, 654] on div "Fizika 9.b klase 1. ieskaite , Maksims Nevedomijs (9.b JK klase) Parādīt punktu…" at bounding box center [717, 327] width 995 height 710
click at [1078, 116] on div "Fizika 9.b klase 1. ieskaite , Maksims Nevedomijs (9.b JK klase) Parādīt punktu…" at bounding box center [717, 327] width 995 height 710
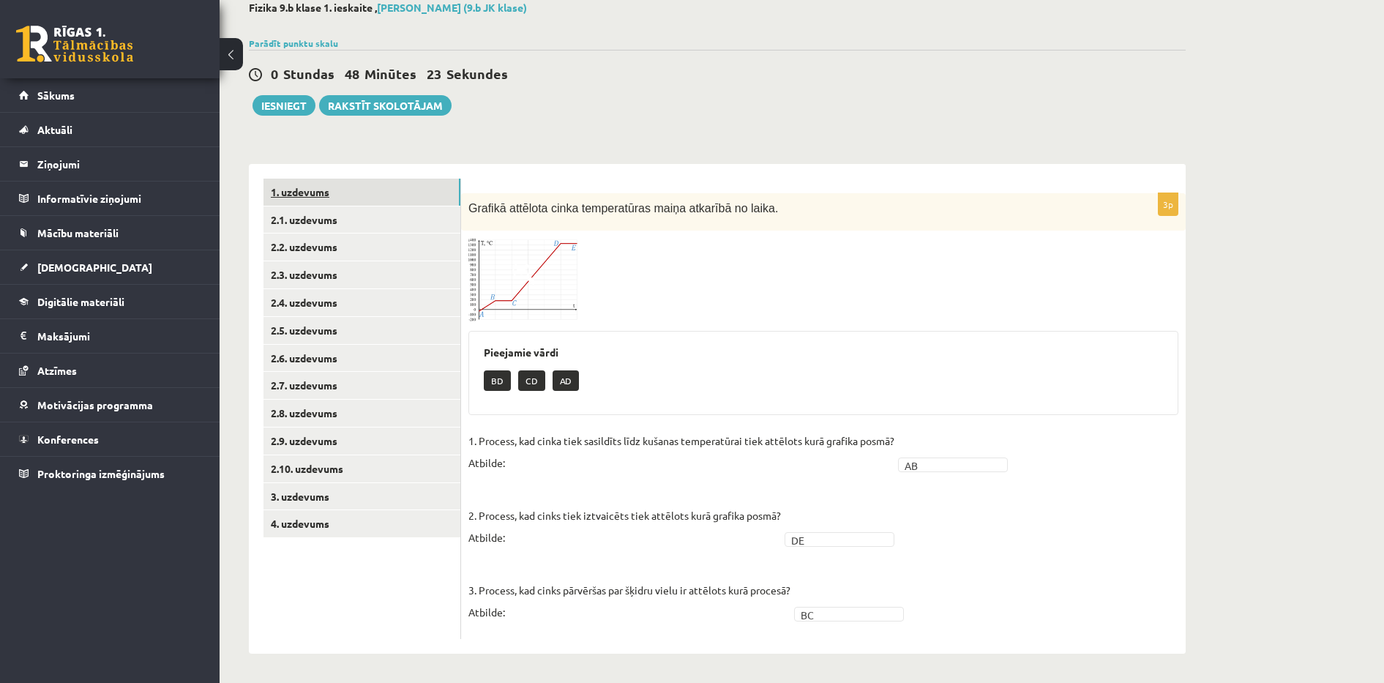
click at [331, 192] on link "1. uzdevums" at bounding box center [361, 192] width 197 height 27
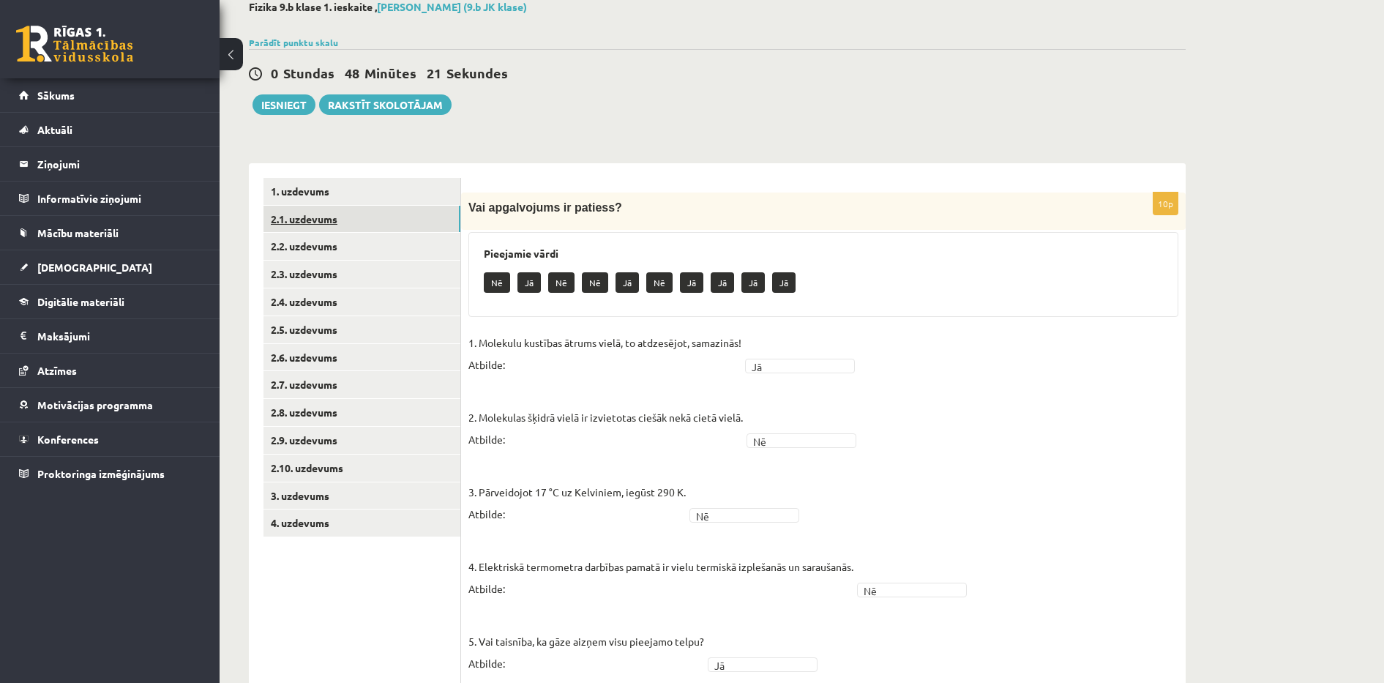
click at [328, 215] on link "2.1. uzdevums" at bounding box center [361, 219] width 197 height 27
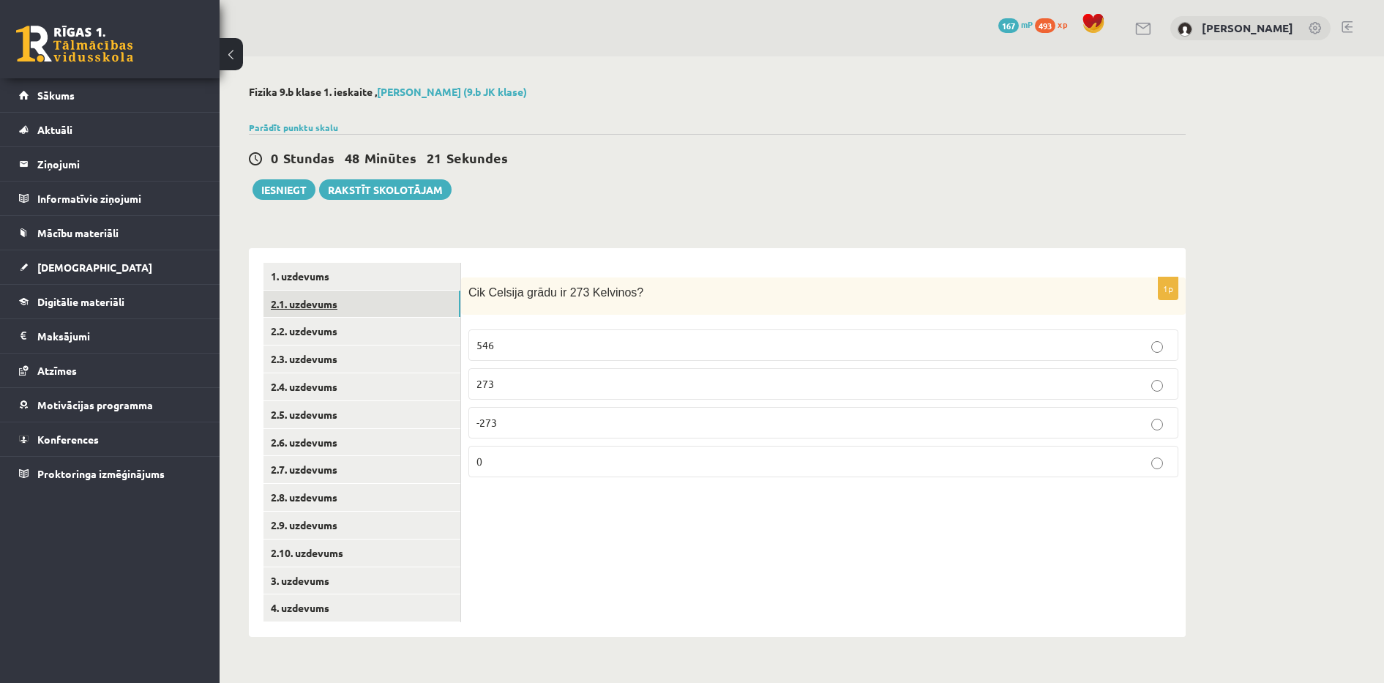
scroll to position [0, 0]
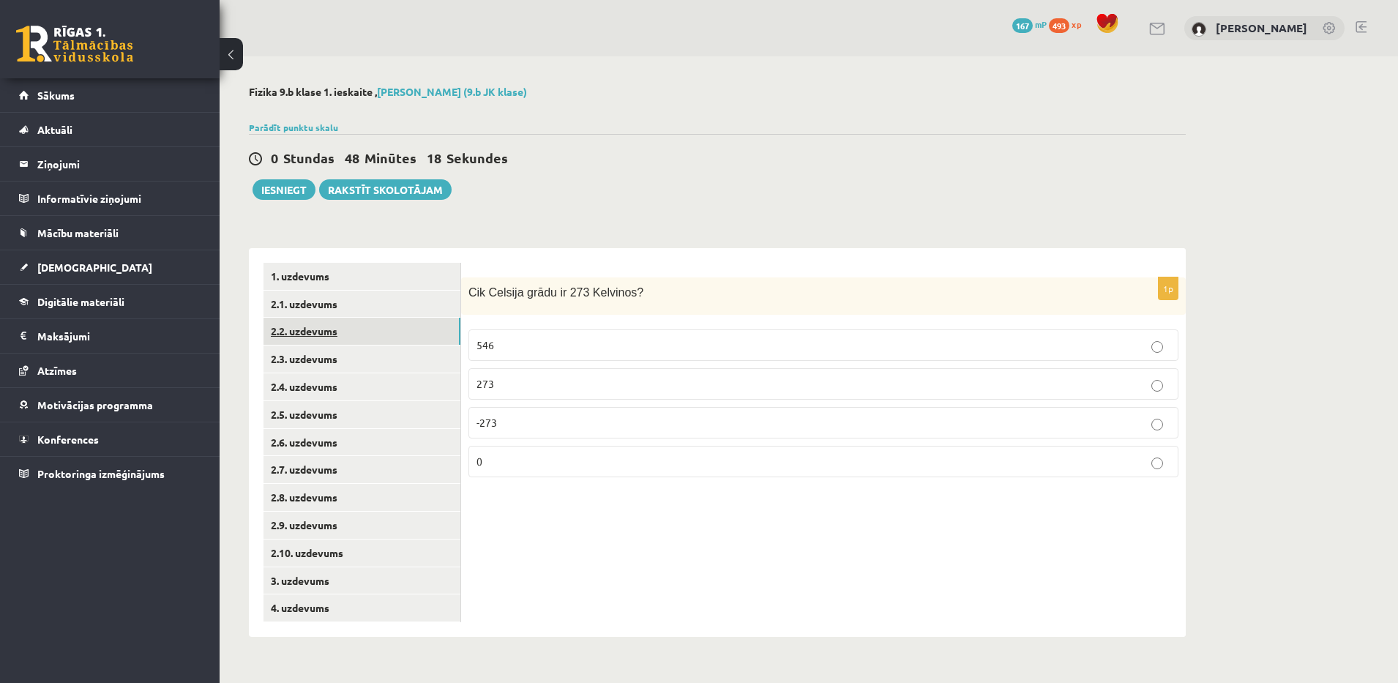
click at [306, 326] on link "2.2. uzdevums" at bounding box center [361, 331] width 197 height 27
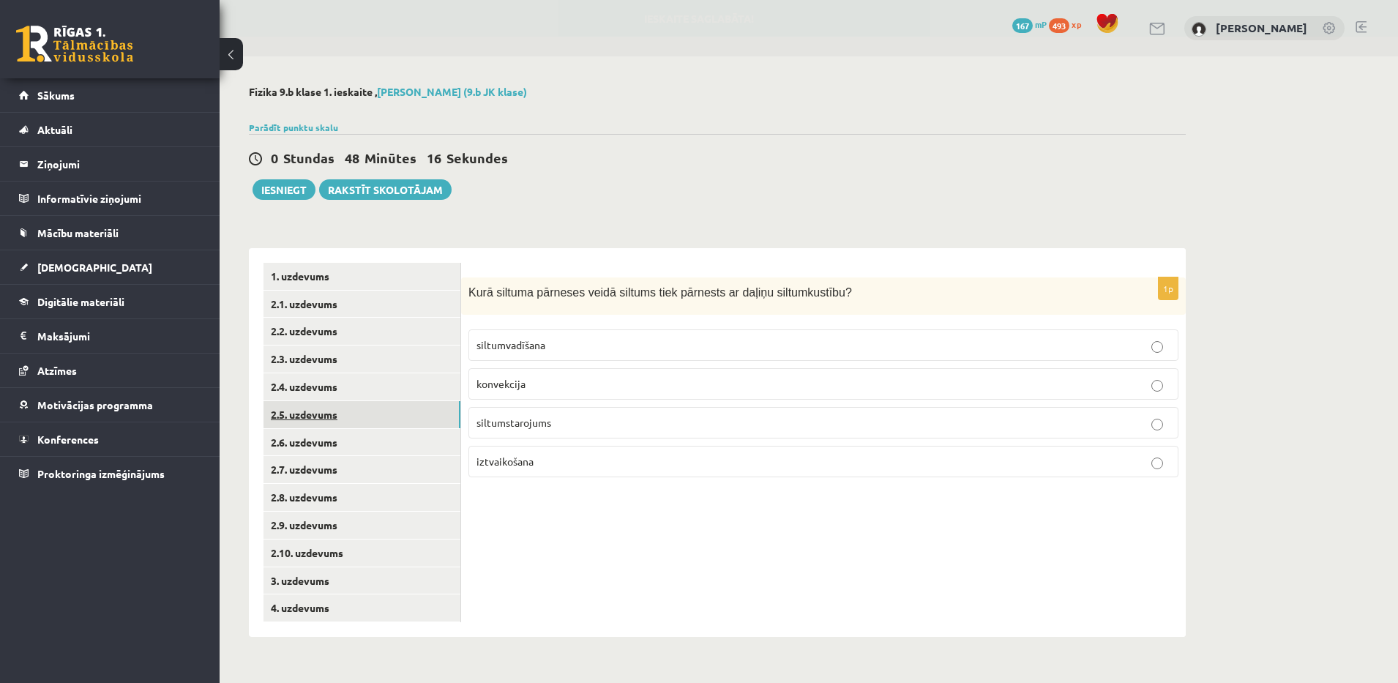
click at [315, 416] on link "2.5. uzdevums" at bounding box center [361, 414] width 197 height 27
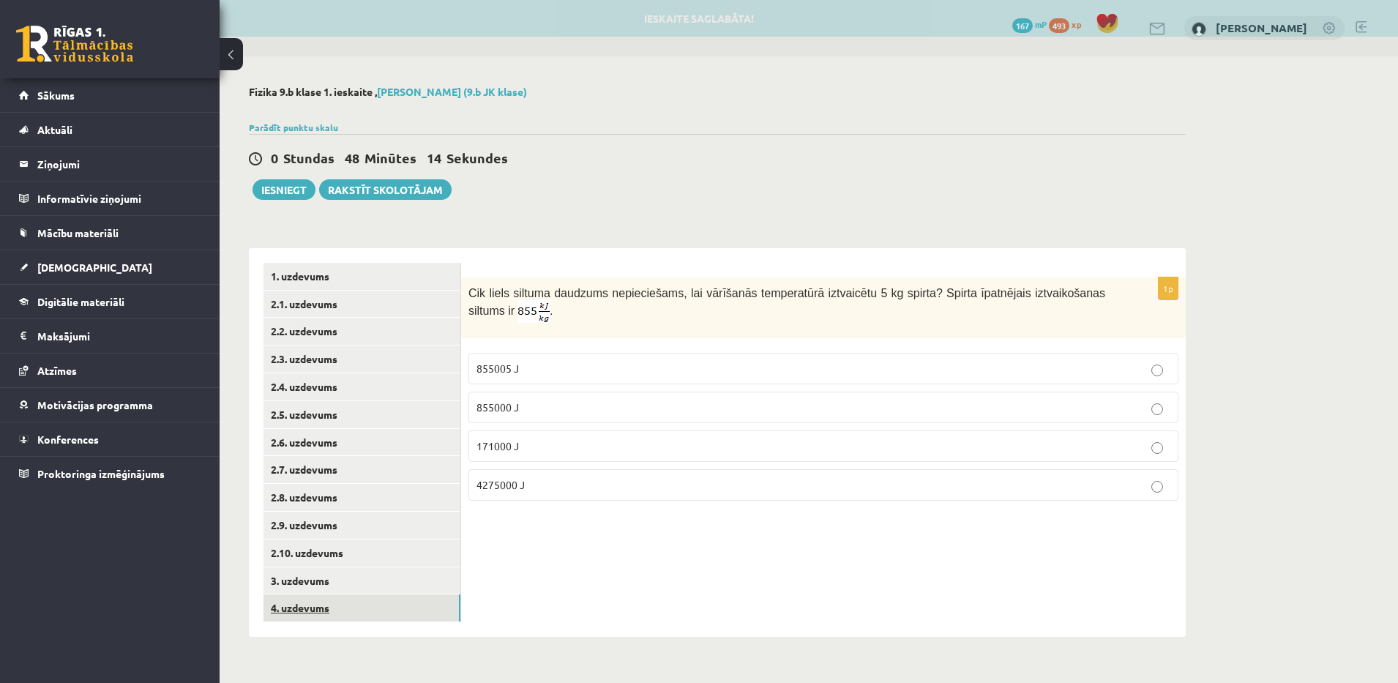
click at [353, 608] on link "4. uzdevums" at bounding box center [361, 607] width 197 height 27
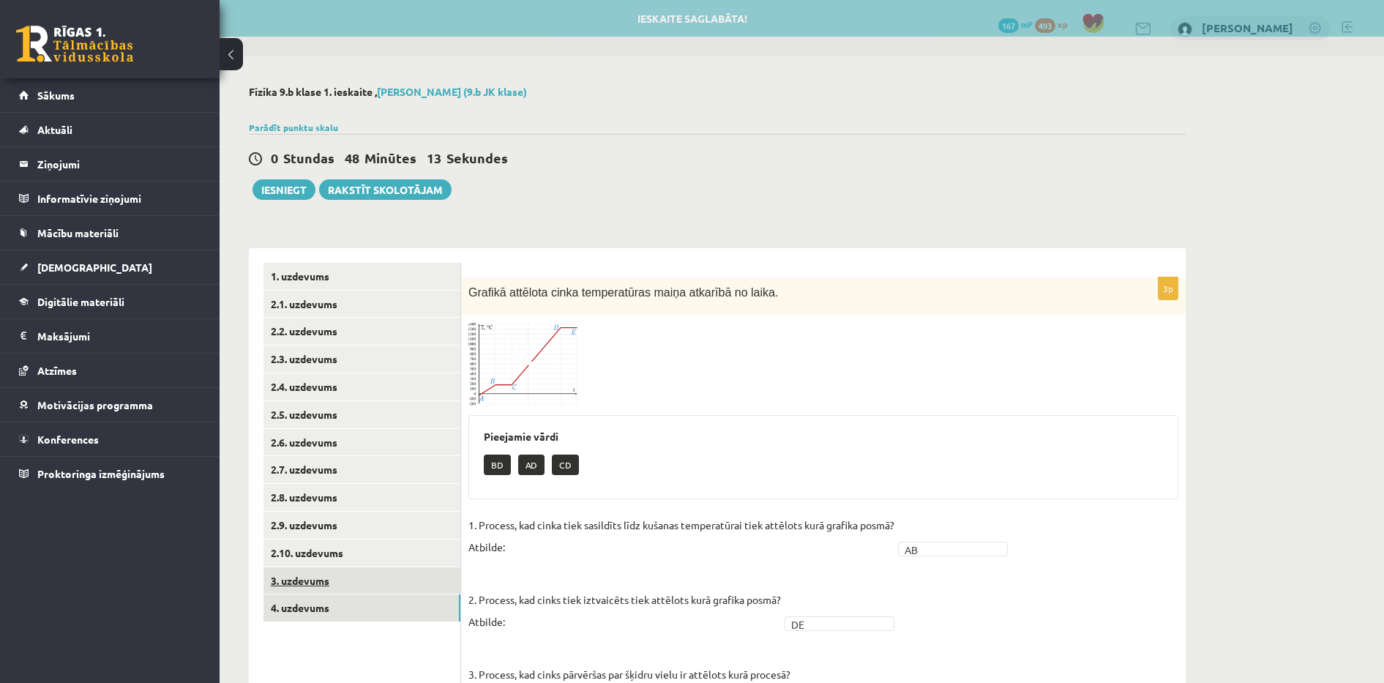
click at [339, 571] on link "3. uzdevums" at bounding box center [361, 580] width 197 height 27
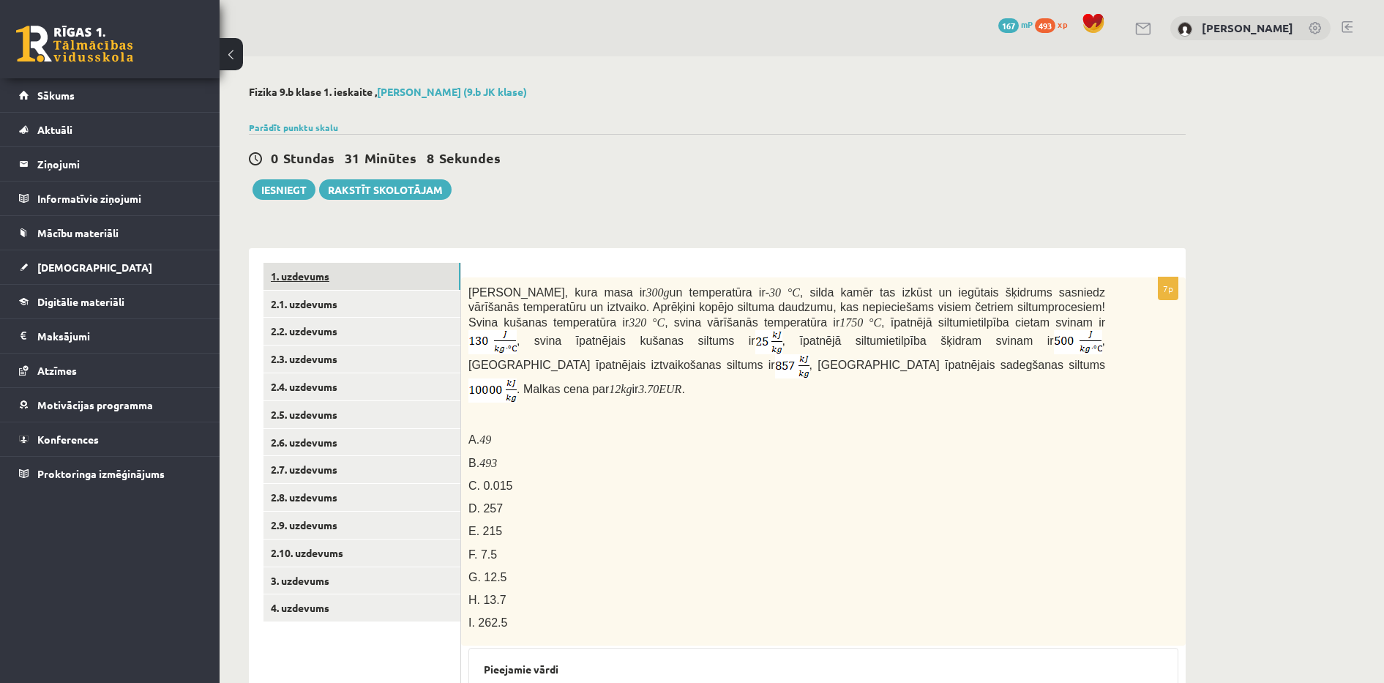
click at [304, 273] on link "1. uzdevums" at bounding box center [361, 276] width 197 height 27
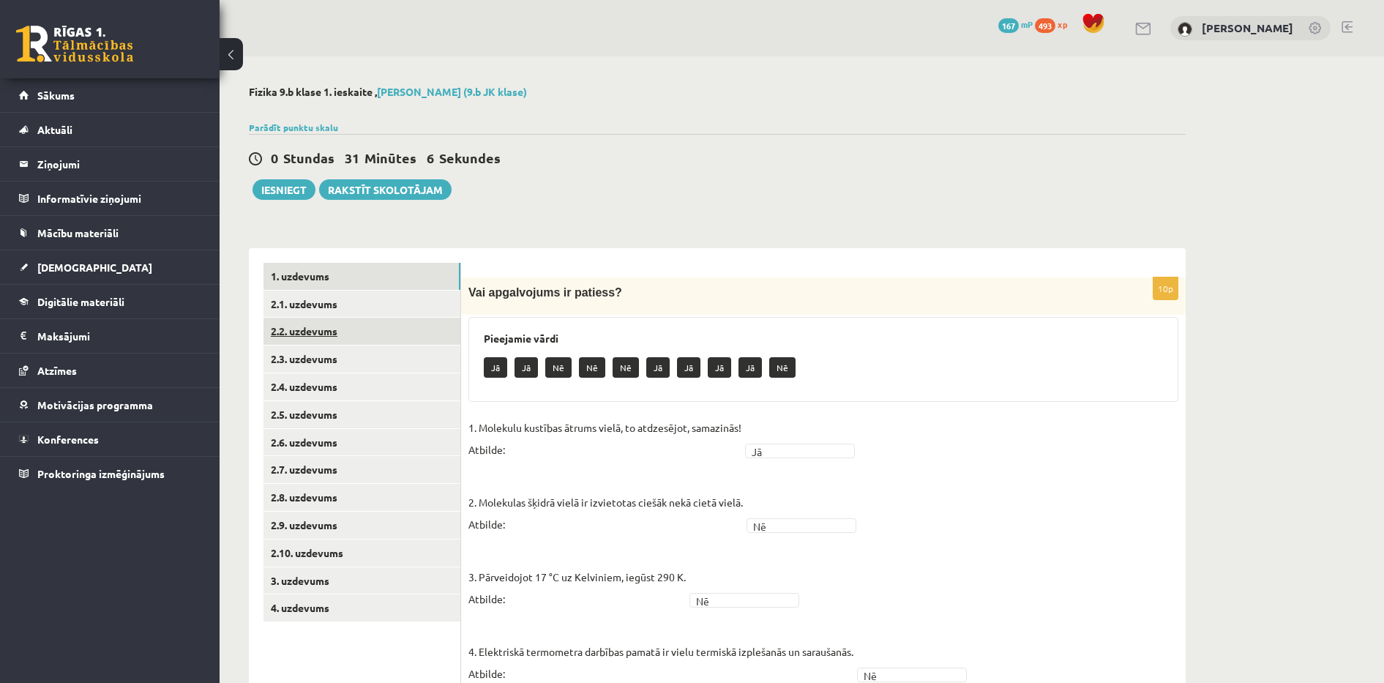
click at [331, 336] on link "2.2. uzdevums" at bounding box center [361, 331] width 197 height 27
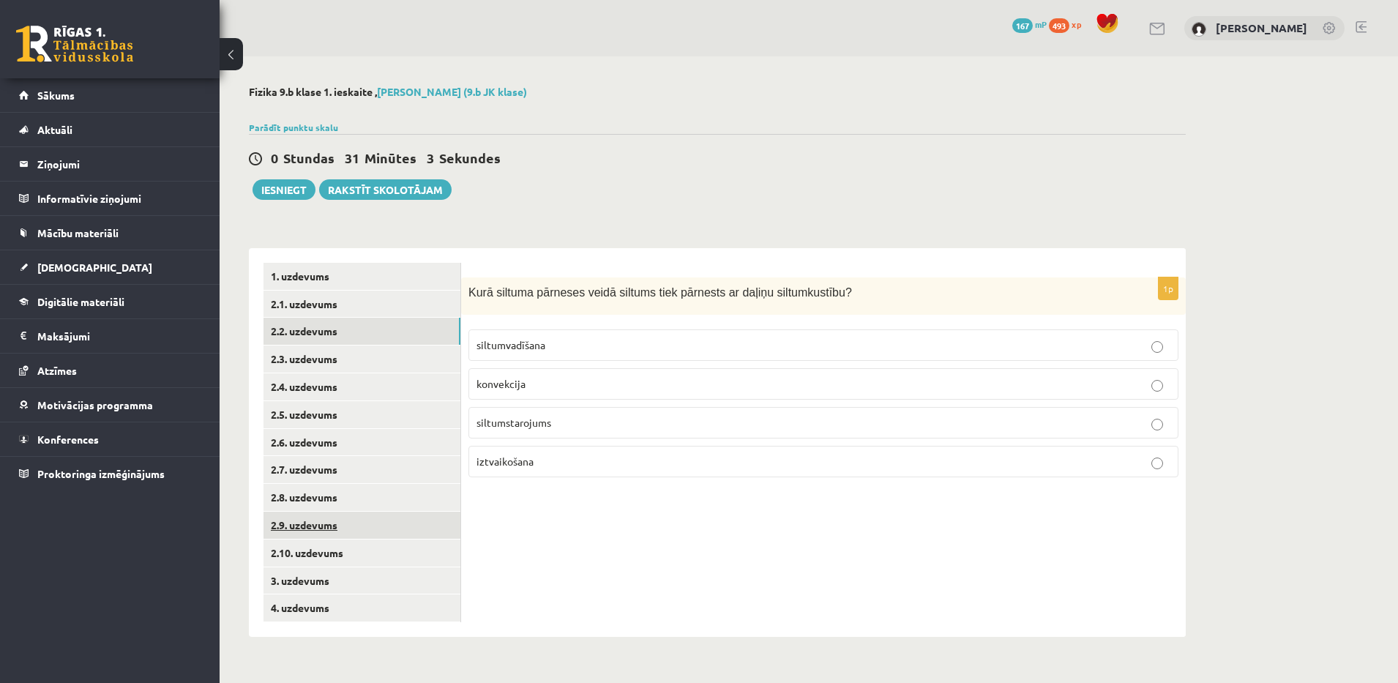
click at [338, 528] on link "2.9. uzdevums" at bounding box center [361, 524] width 197 height 27
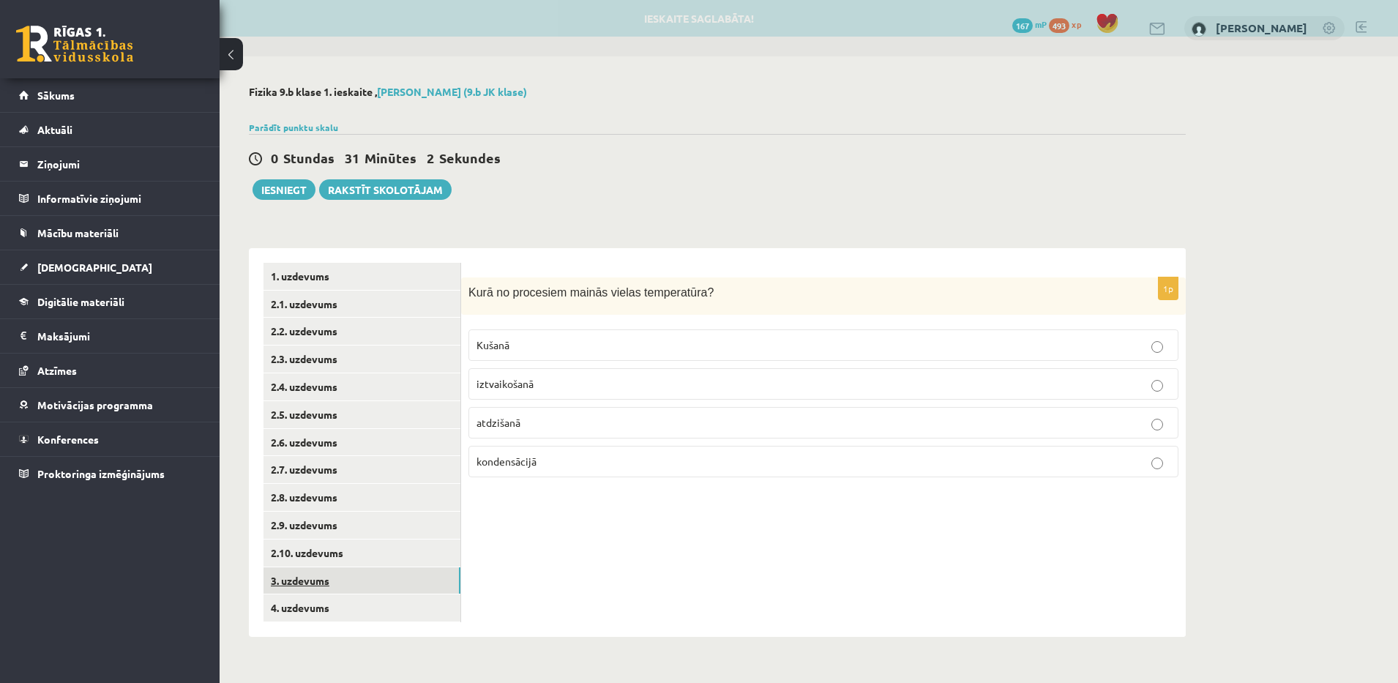
click at [342, 582] on link "3. uzdevums" at bounding box center [361, 580] width 197 height 27
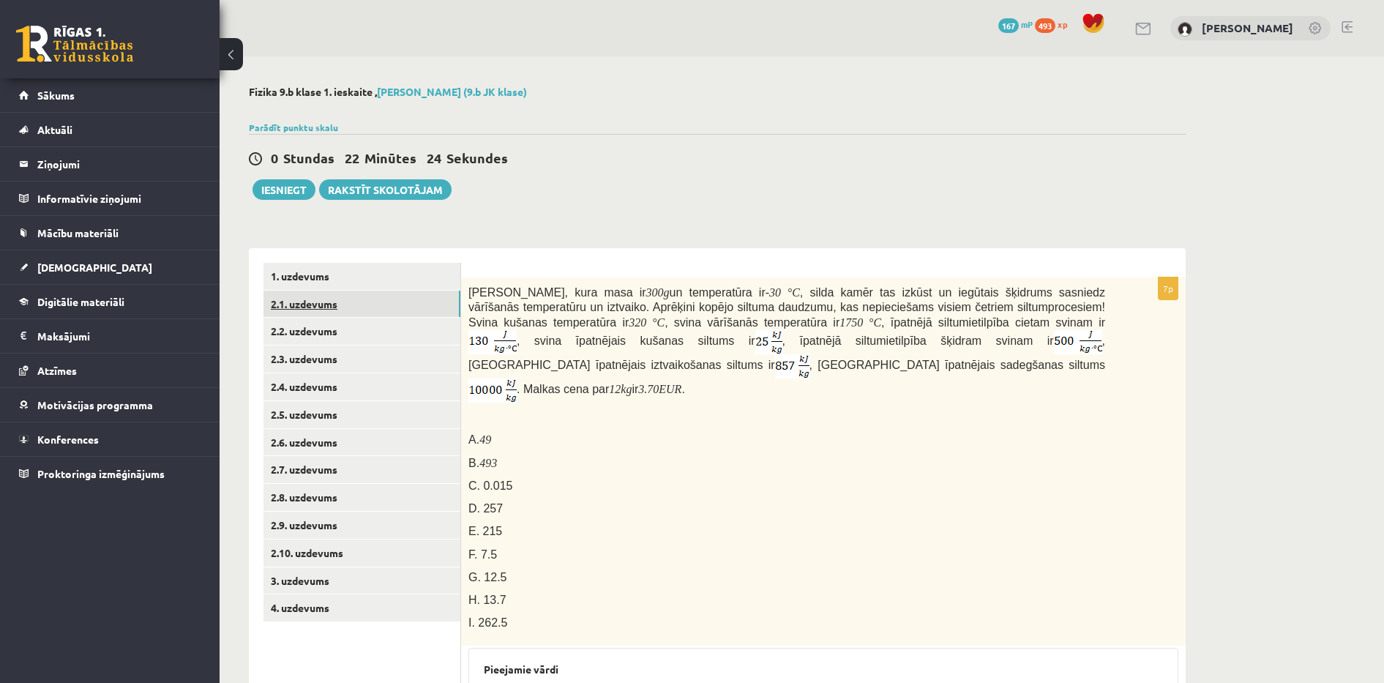
click at [322, 301] on link "2.1. uzdevums" at bounding box center [361, 303] width 197 height 27
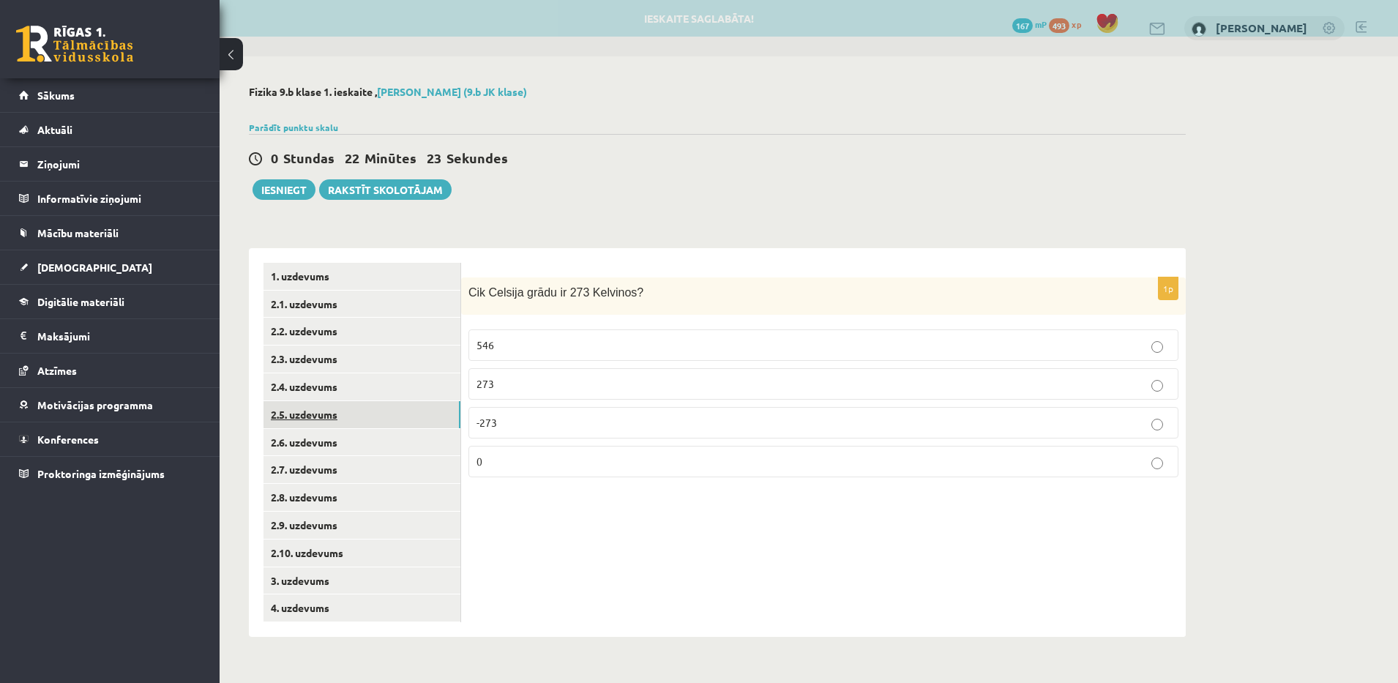
click at [340, 420] on link "2.5. uzdevums" at bounding box center [361, 414] width 197 height 27
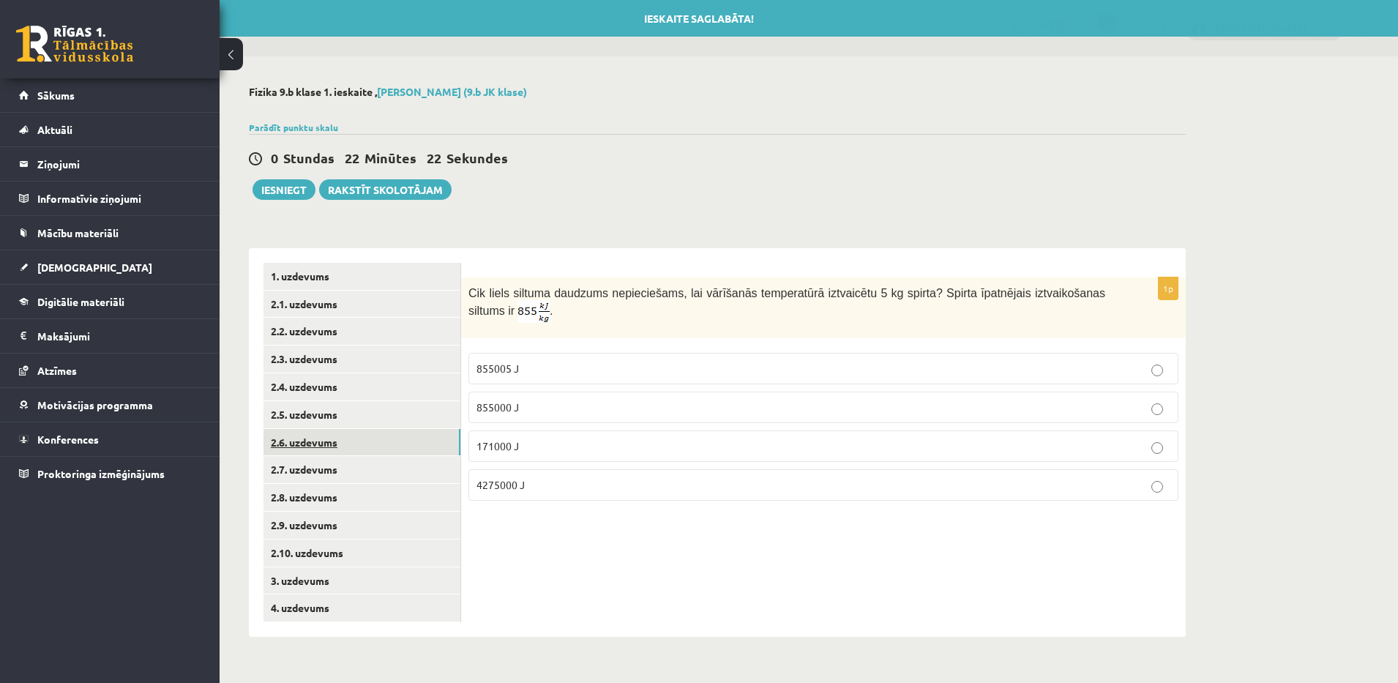
click at [347, 453] on link "2.6. uzdevums" at bounding box center [361, 442] width 197 height 27
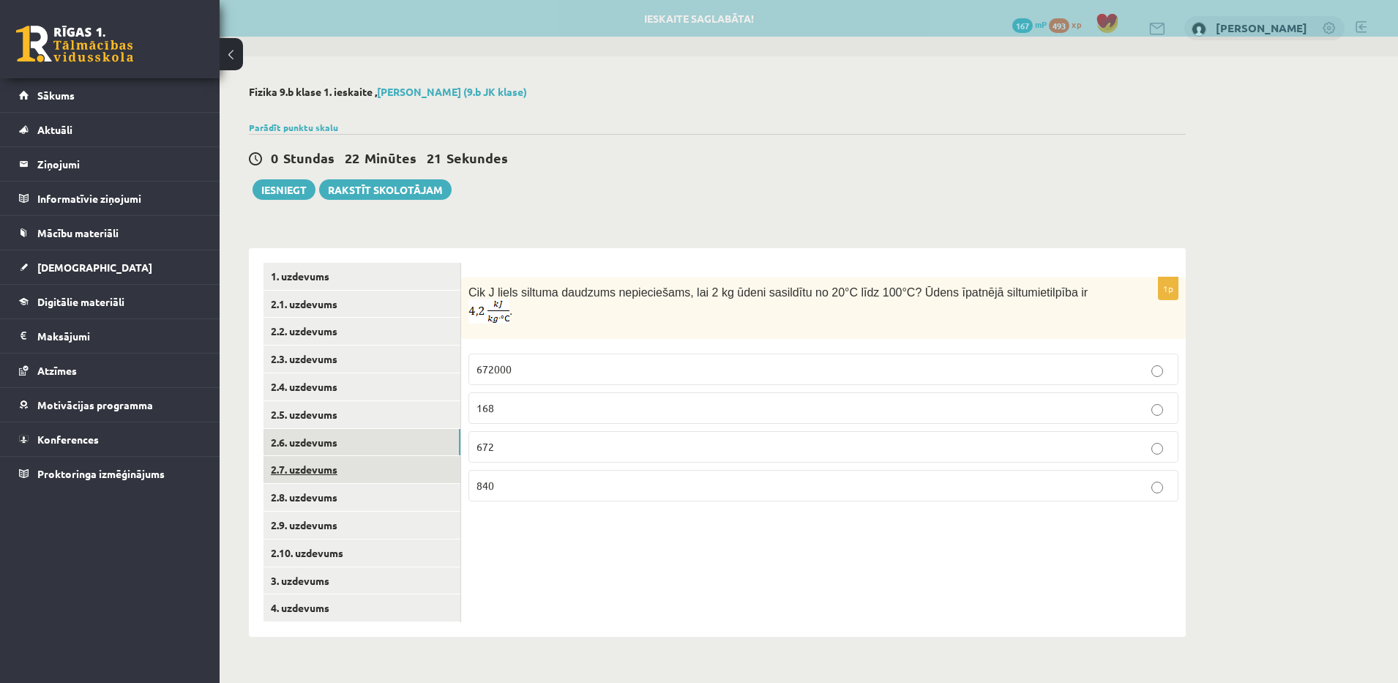
click at [350, 477] on link "2.7. uzdevums" at bounding box center [361, 469] width 197 height 27
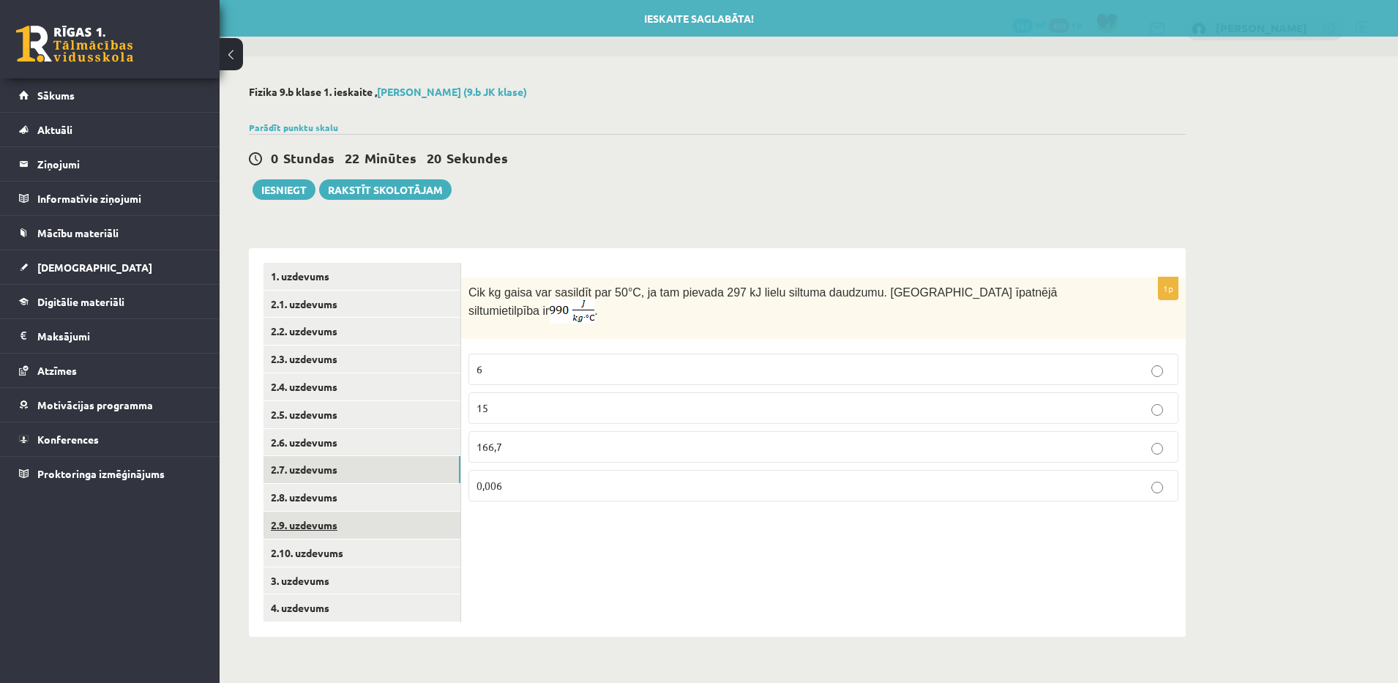
click at [364, 522] on link "2.9. uzdevums" at bounding box center [361, 524] width 197 height 27
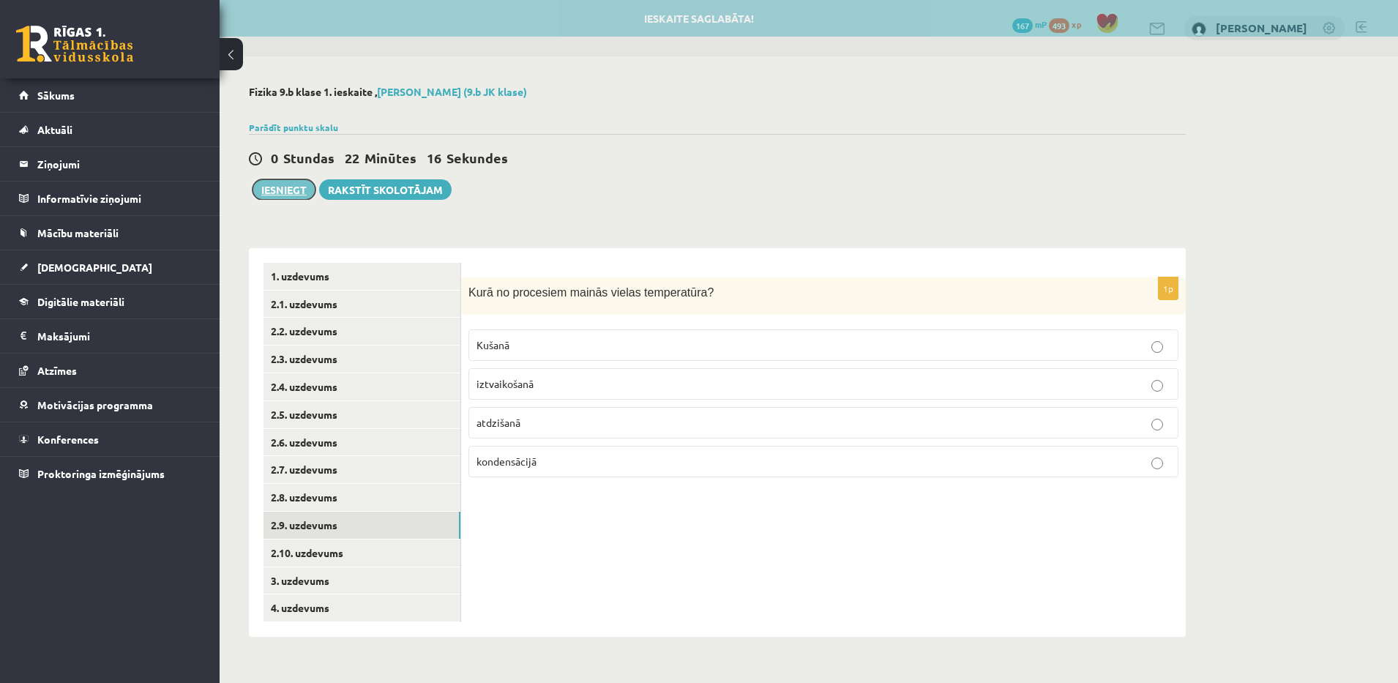
click at [293, 188] on button "Iesniegt" at bounding box center [283, 189] width 63 height 20
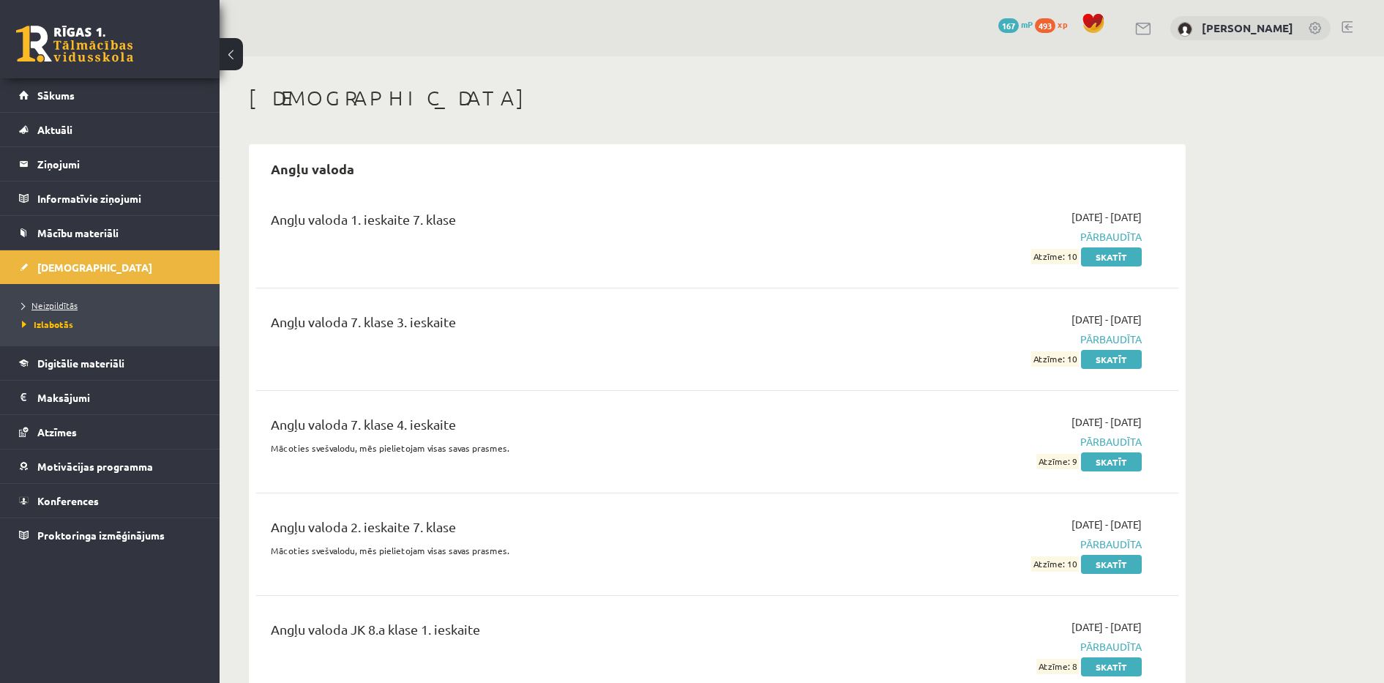
click at [56, 306] on span "Neizpildītās" at bounding box center [50, 305] width 56 height 12
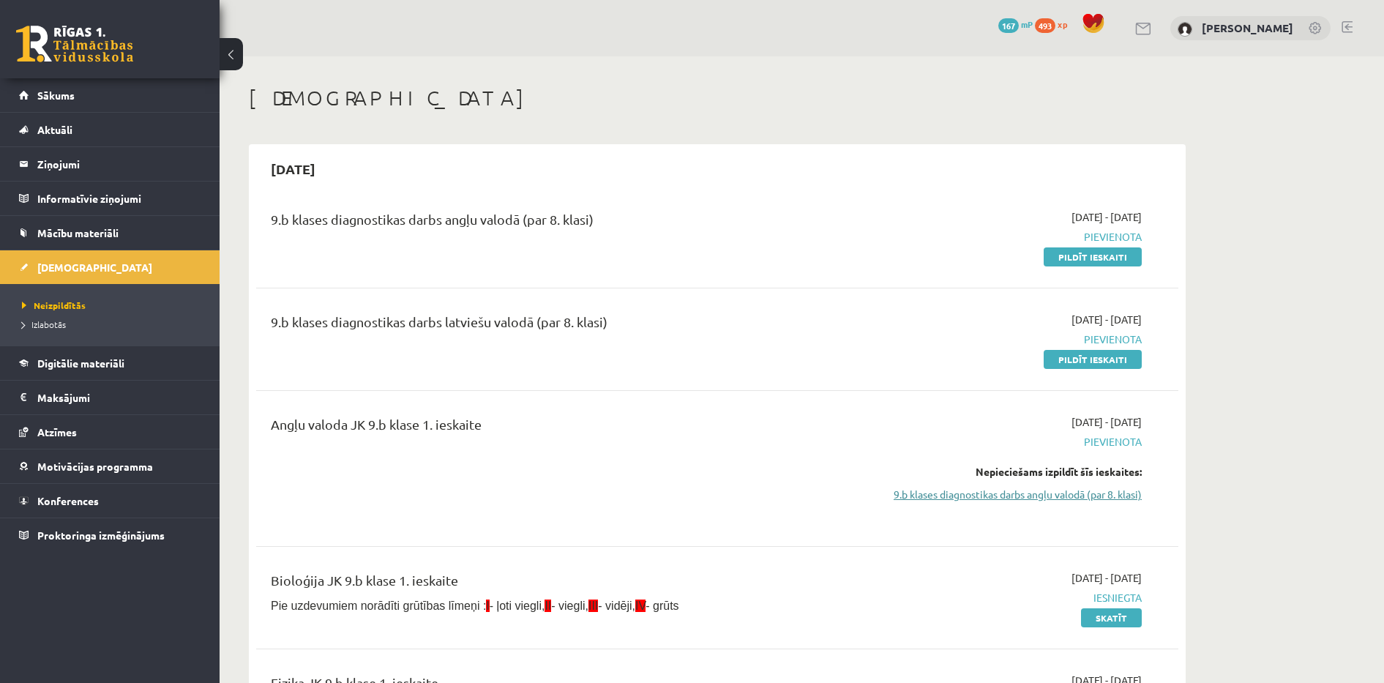
click at [952, 495] on link "9.b klases diagnostikas darbs angļu valodā (par 8. klasi)" at bounding box center [1004, 494] width 276 height 15
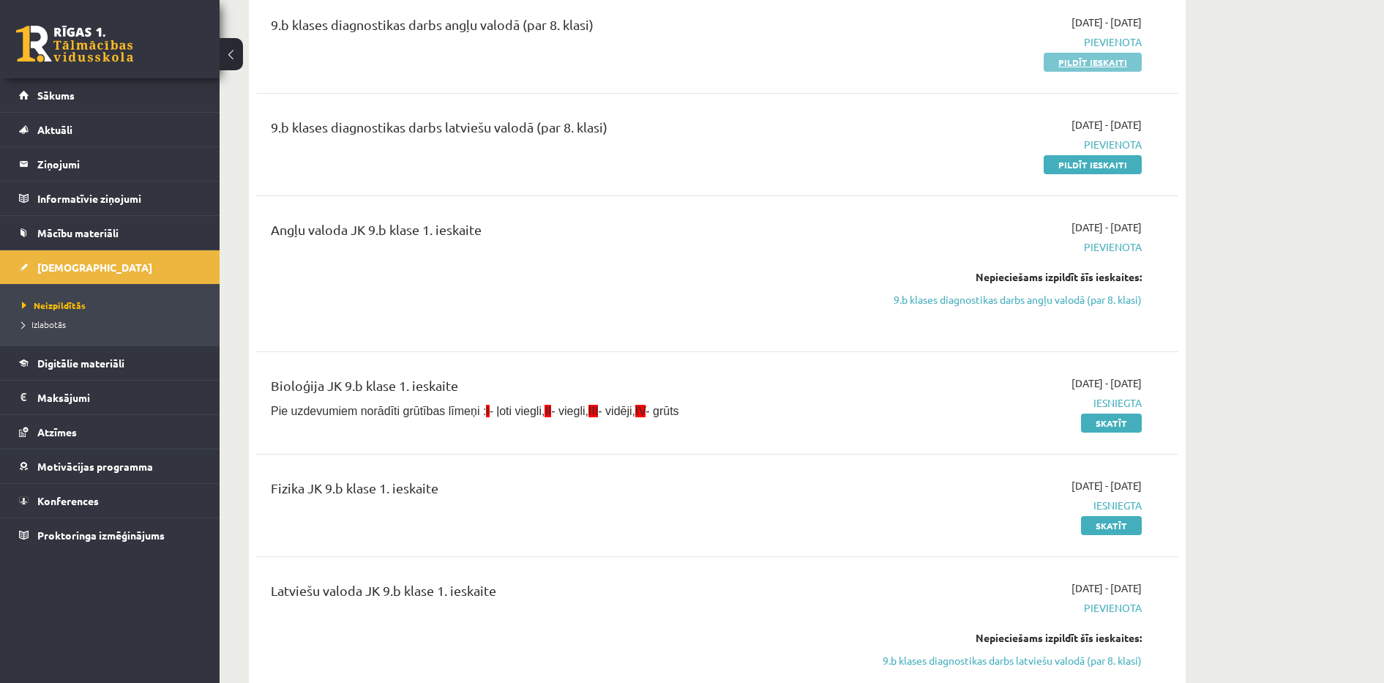
click at [1077, 63] on link "Pildīt ieskaiti" at bounding box center [1092, 62] width 98 height 19
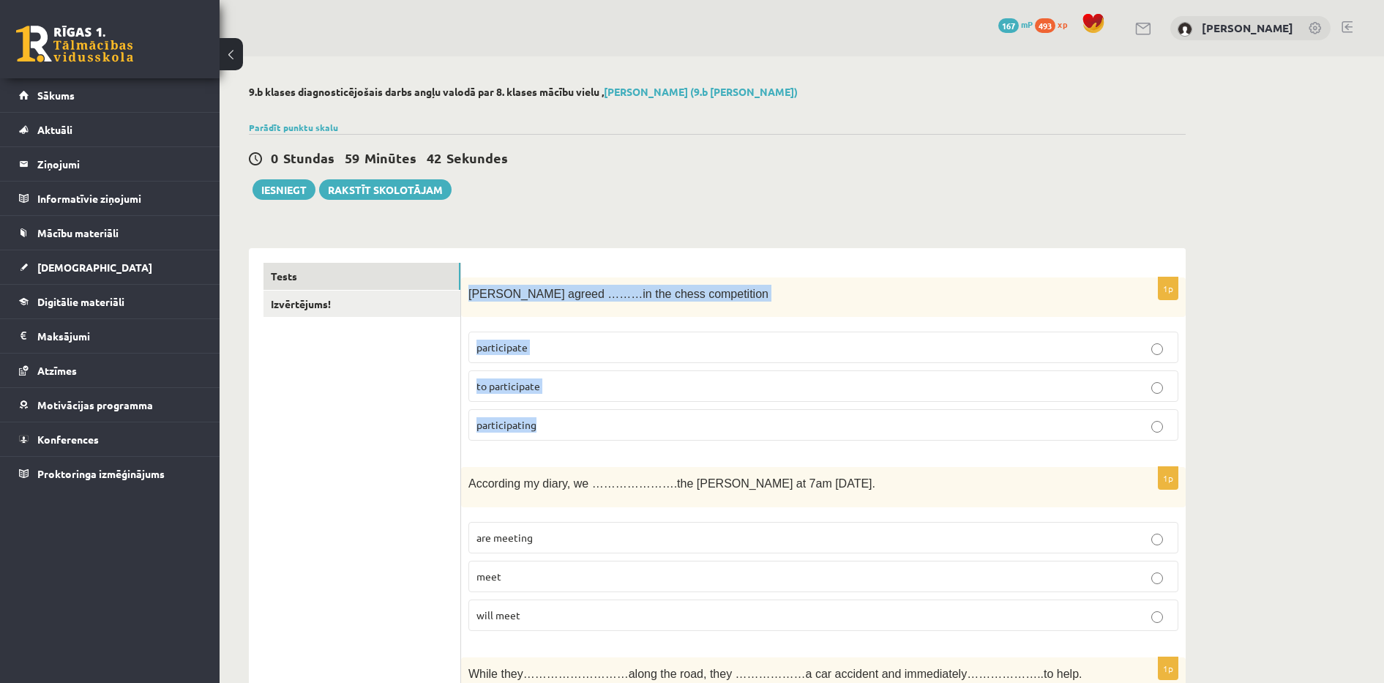
drag, startPoint x: 469, startPoint y: 290, endPoint x: 662, endPoint y: 435, distance: 241.5
click at [662, 435] on div "1p [PERSON_NAME] agreed ………in the chess competition participate to participate …" at bounding box center [823, 365] width 724 height 176
copy div "[PERSON_NAME] agreed ………in the chess competition participate to participate par…"
click at [639, 349] on p "participate" at bounding box center [823, 347] width 694 height 15
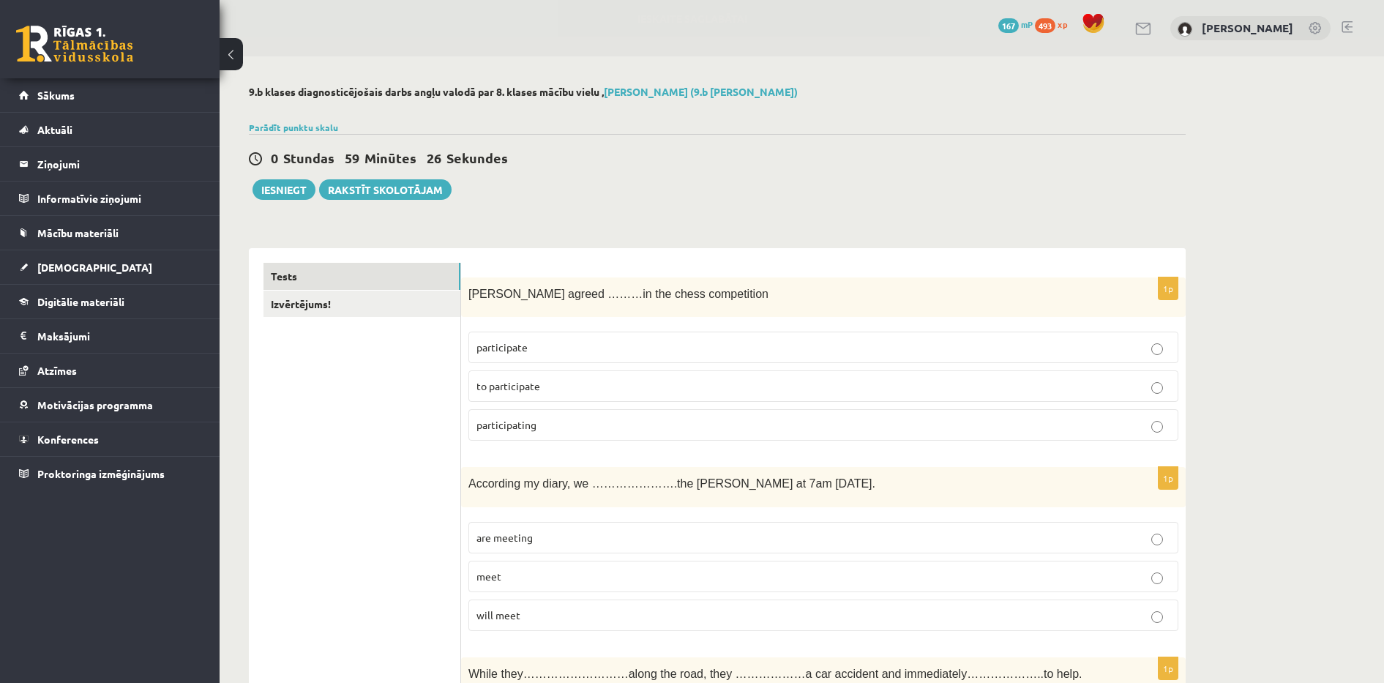
click at [525, 375] on label "to participate" at bounding box center [823, 385] width 710 height 31
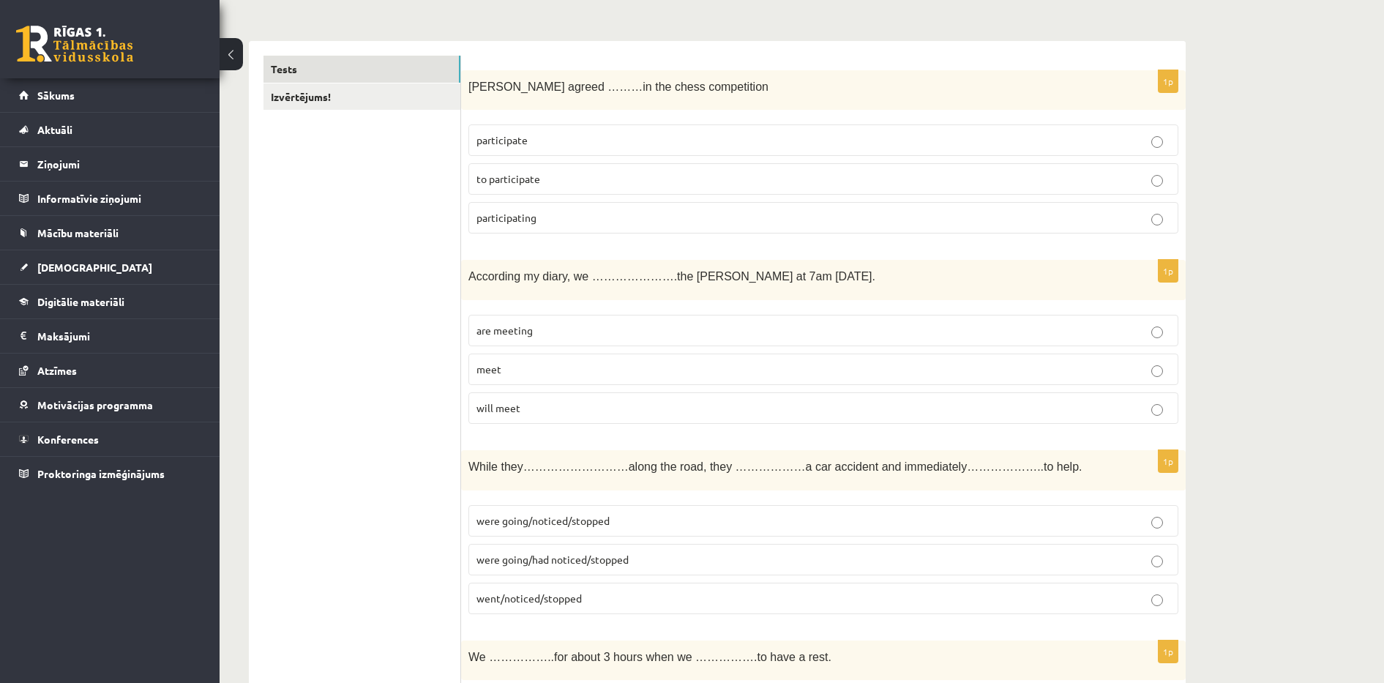
scroll to position [292, 0]
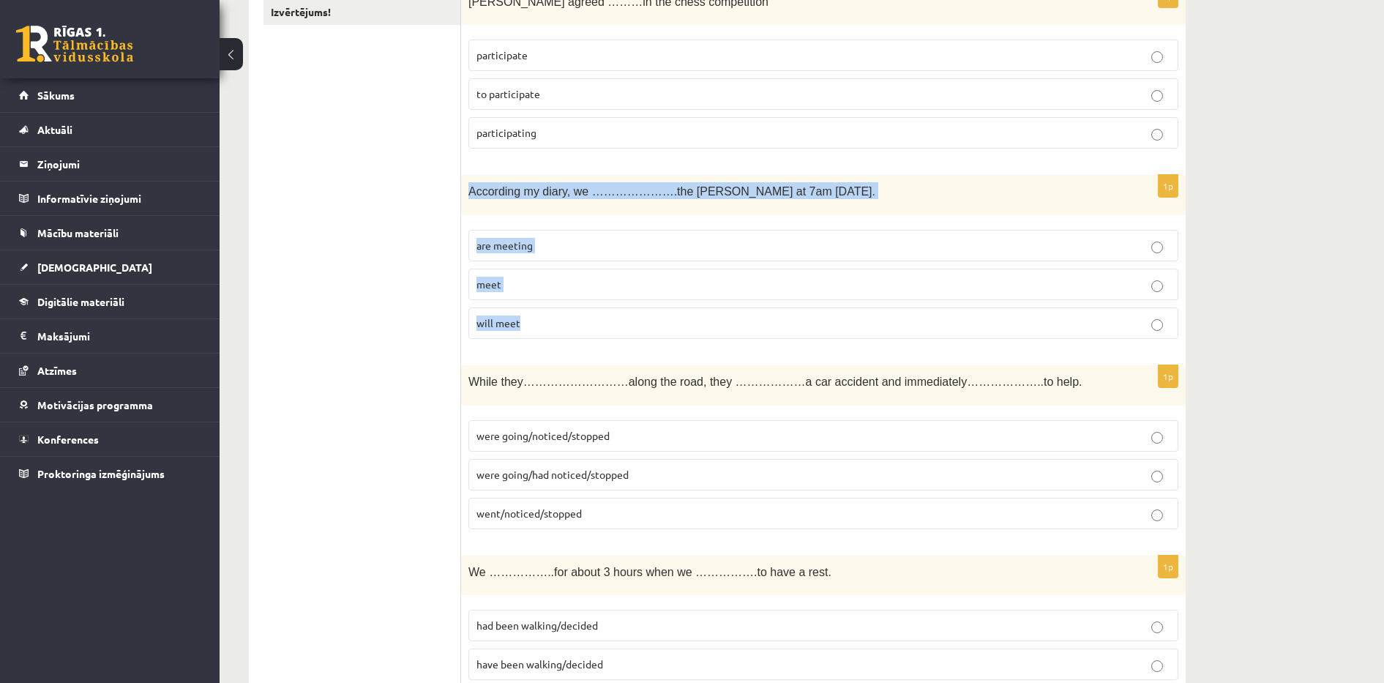
drag, startPoint x: 468, startPoint y: 192, endPoint x: 593, endPoint y: 320, distance: 179.0
click at [593, 320] on div "1p According my diary, we ………………….the byers at 7am tomorrow. are meeting meet w…" at bounding box center [823, 263] width 724 height 176
copy div "According my diary, we ………………….the byers at 7am tomorrow. are meeting meet will…"
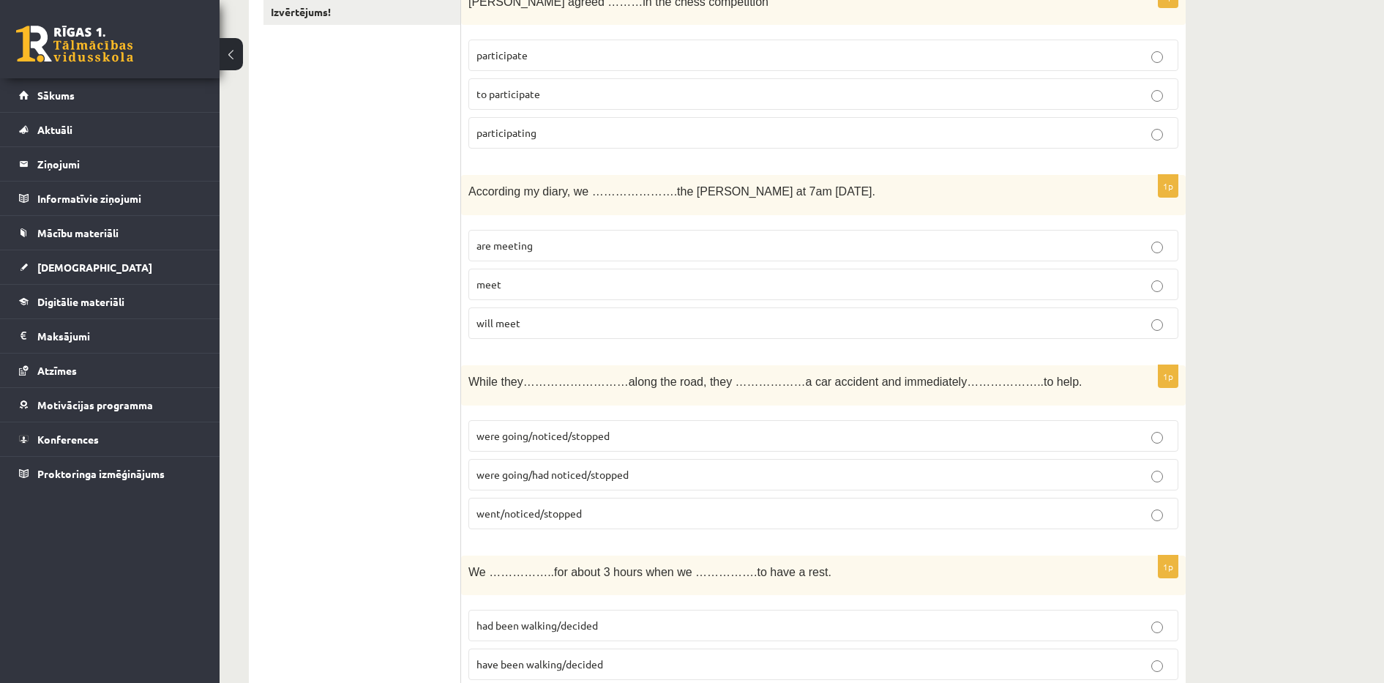
click at [506, 243] on span "are meeting" at bounding box center [504, 245] width 56 height 13
click at [718, 323] on p "will meet" at bounding box center [823, 322] width 694 height 15
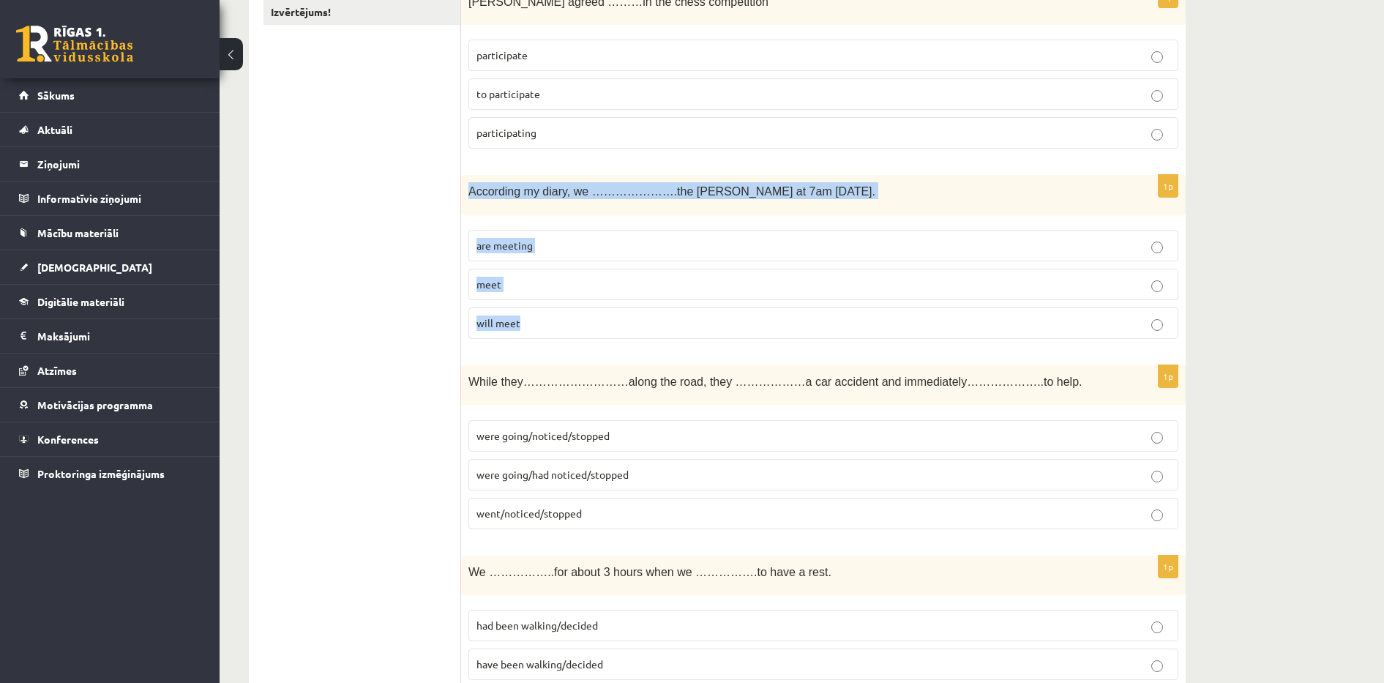
drag, startPoint x: 471, startPoint y: 192, endPoint x: 604, endPoint y: 336, distance: 195.2
click at [604, 336] on div "1p According my diary, we ………………….the byers at 7am tomorrow. are meeting meet w…" at bounding box center [823, 263] width 724 height 176
copy div "According my diary, we ………………….the byers at 7am tomorrow. are meeting meet will…"
click at [566, 252] on p "are meeting" at bounding box center [823, 245] width 694 height 15
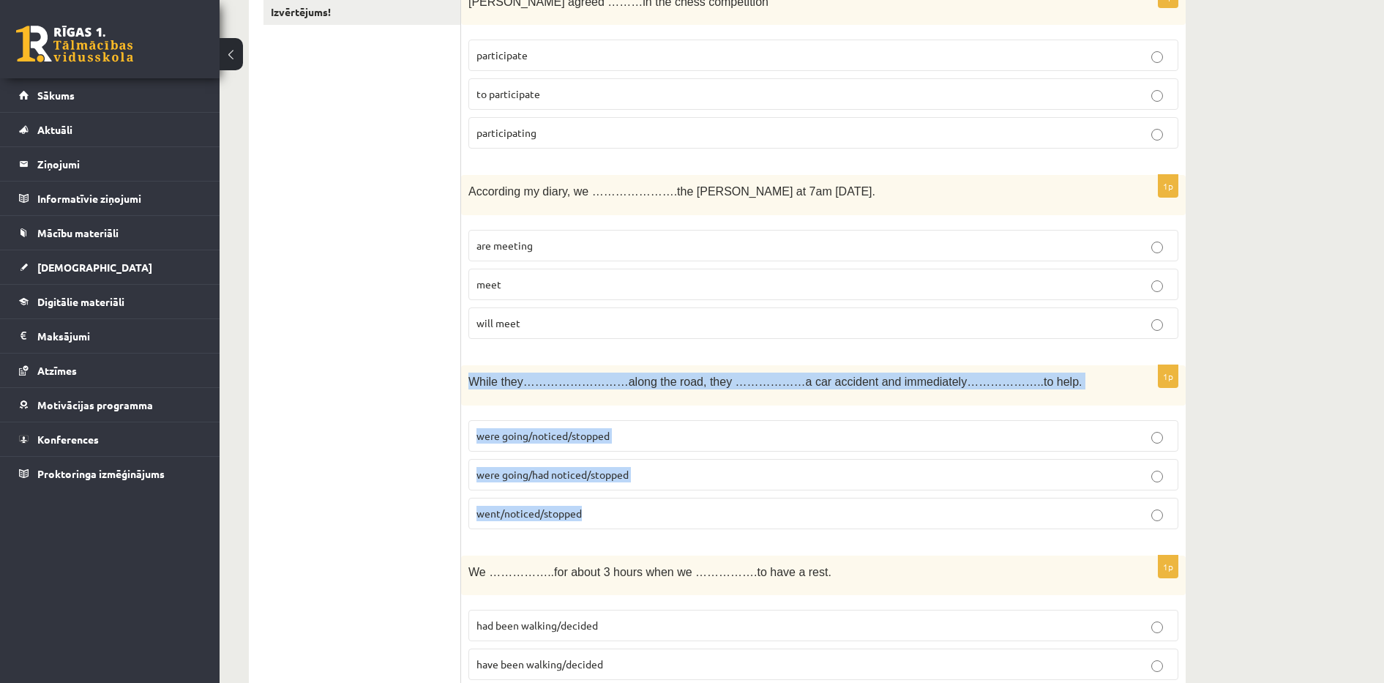
drag, startPoint x: 469, startPoint y: 377, endPoint x: 642, endPoint y: 515, distance: 221.2
click at [642, 515] on div "1p While they………………………along the road, they ………………a car accident and immediately…" at bounding box center [823, 453] width 724 height 176
copy div "While they………………………along the road, they ………………a car accident and immediately…………"
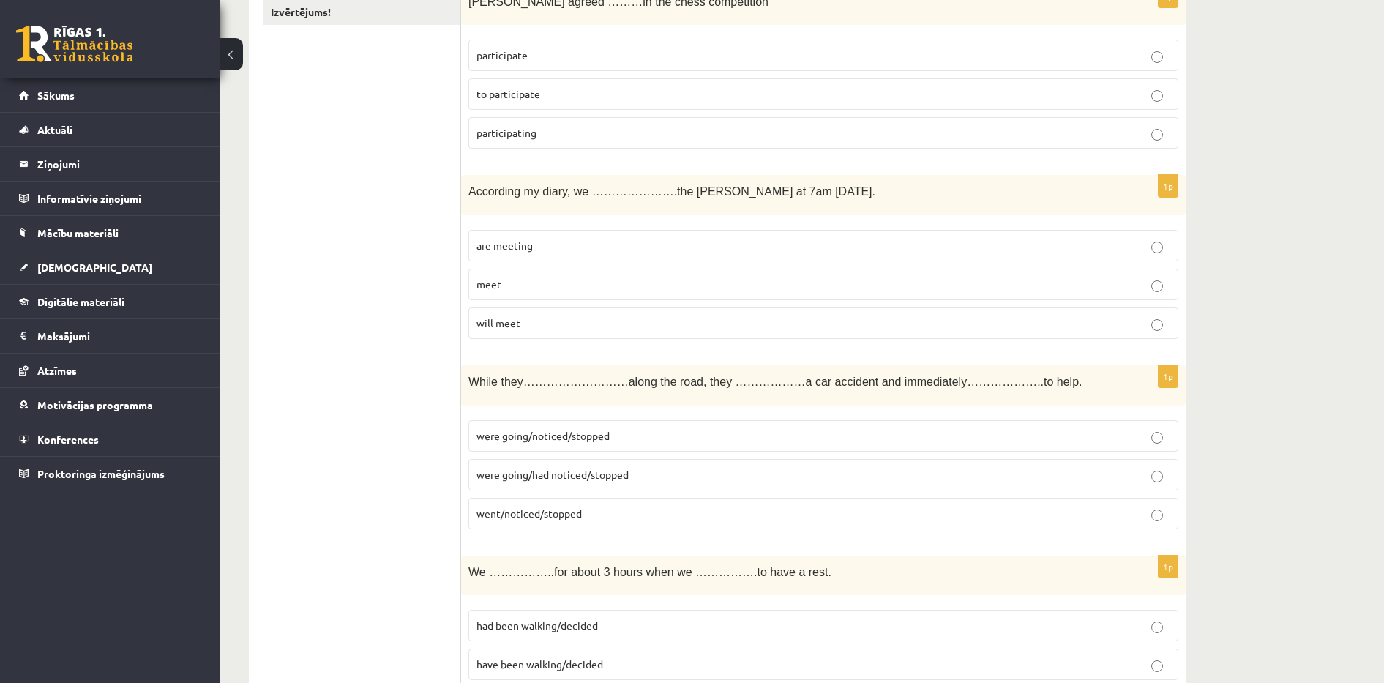
click at [479, 435] on span "were going/noticed/stopped" at bounding box center [542, 435] width 133 height 13
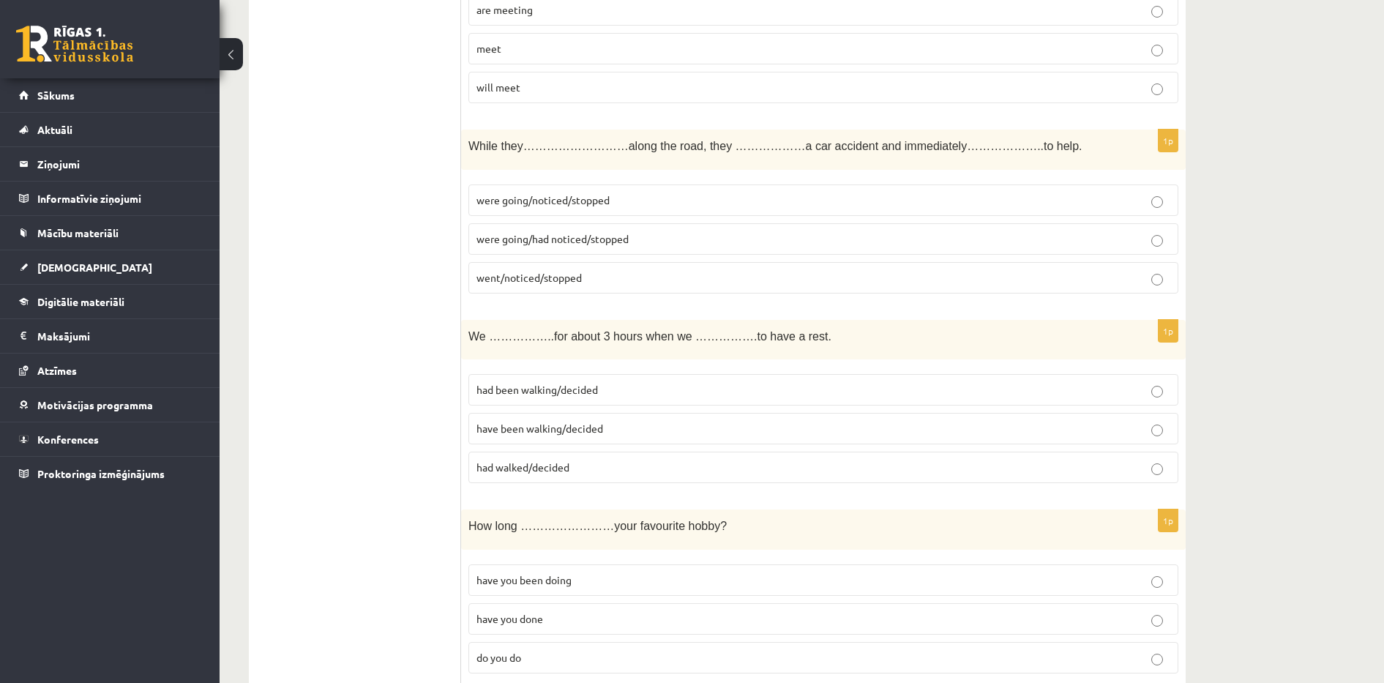
scroll to position [536, 0]
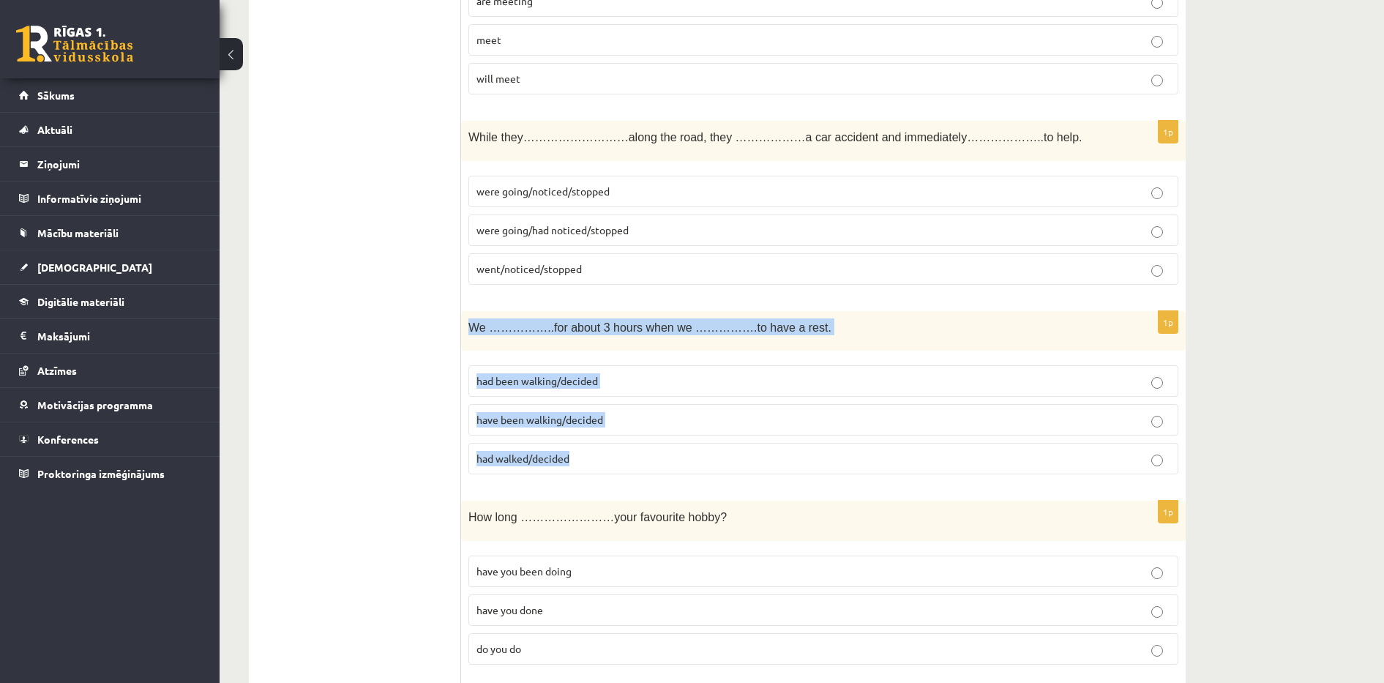
drag, startPoint x: 472, startPoint y: 326, endPoint x: 613, endPoint y: 452, distance: 189.2
click at [613, 452] on div "1p We ……………..for about 3 hours when we …………….to have a rest. had been walking/d…" at bounding box center [823, 399] width 724 height 176
copy div "We ……………..for about 3 hours when we …………….to have a rest. had been walking/deci…"
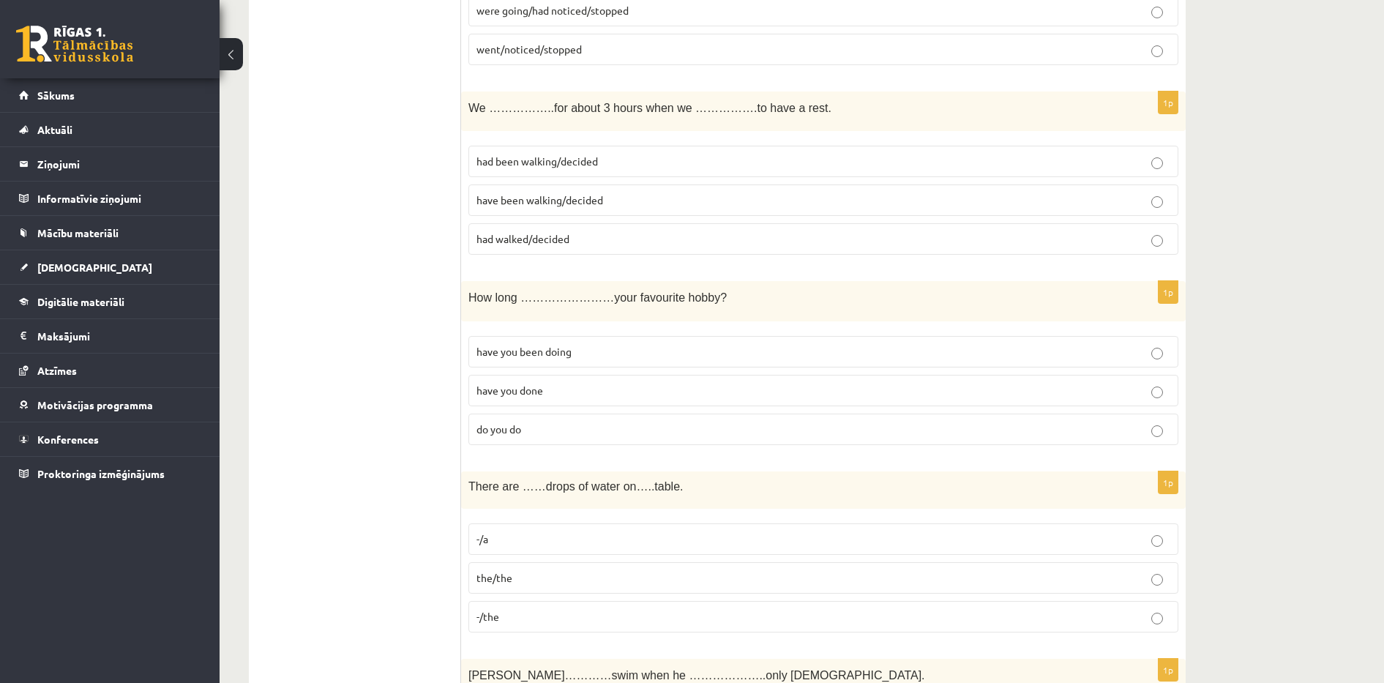
scroll to position [792, 0]
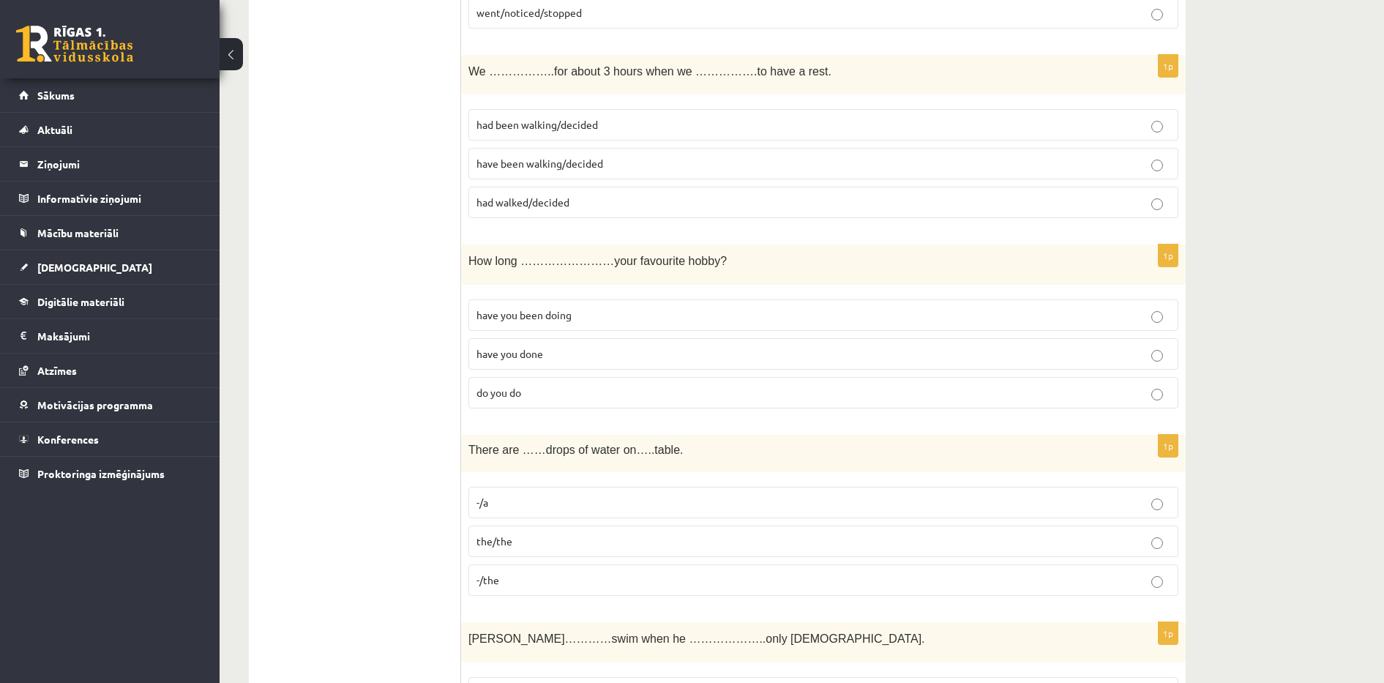
click at [918, 130] on p "had been walking/decided" at bounding box center [823, 124] width 694 height 15
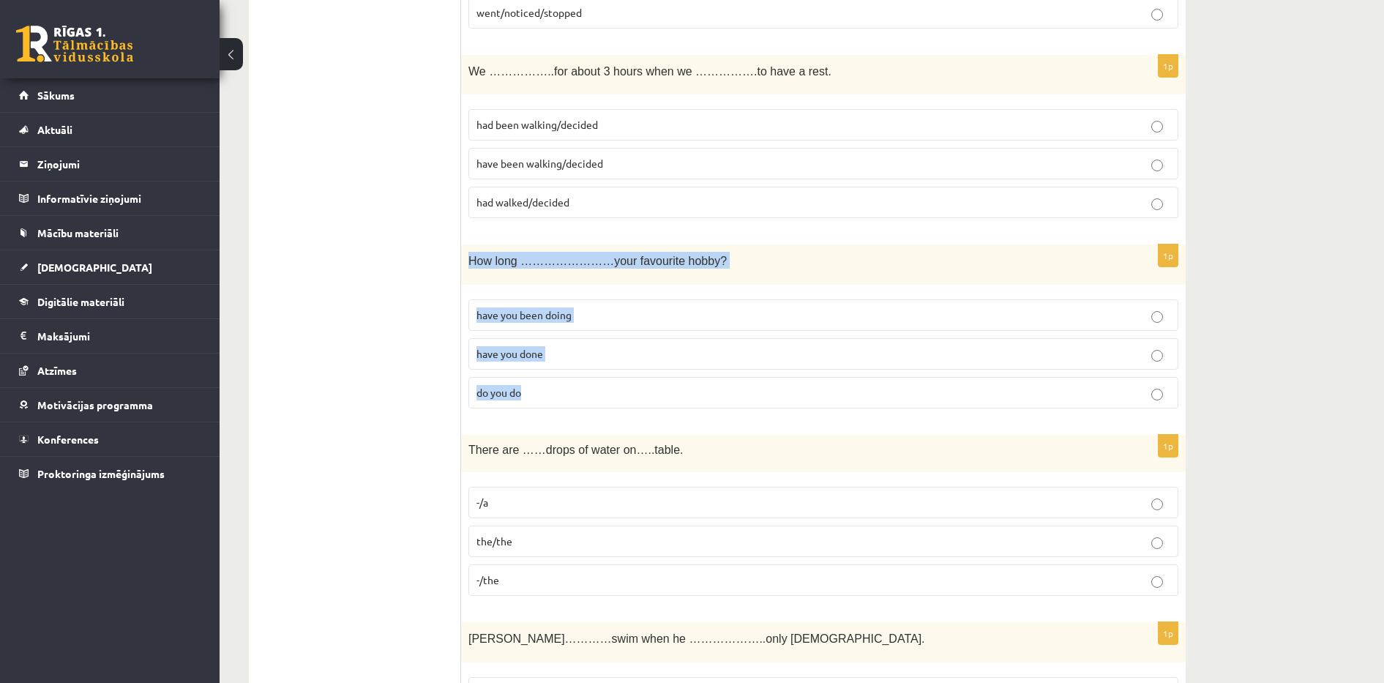
drag, startPoint x: 470, startPoint y: 260, endPoint x: 577, endPoint y: 400, distance: 176.5
click at [577, 400] on div "1p How long ……………………your favourite hobby? have you been doing have you done do …" at bounding box center [823, 332] width 724 height 176
copy div "How long ……………………your favourite hobby? have you been doing have you done do you…"
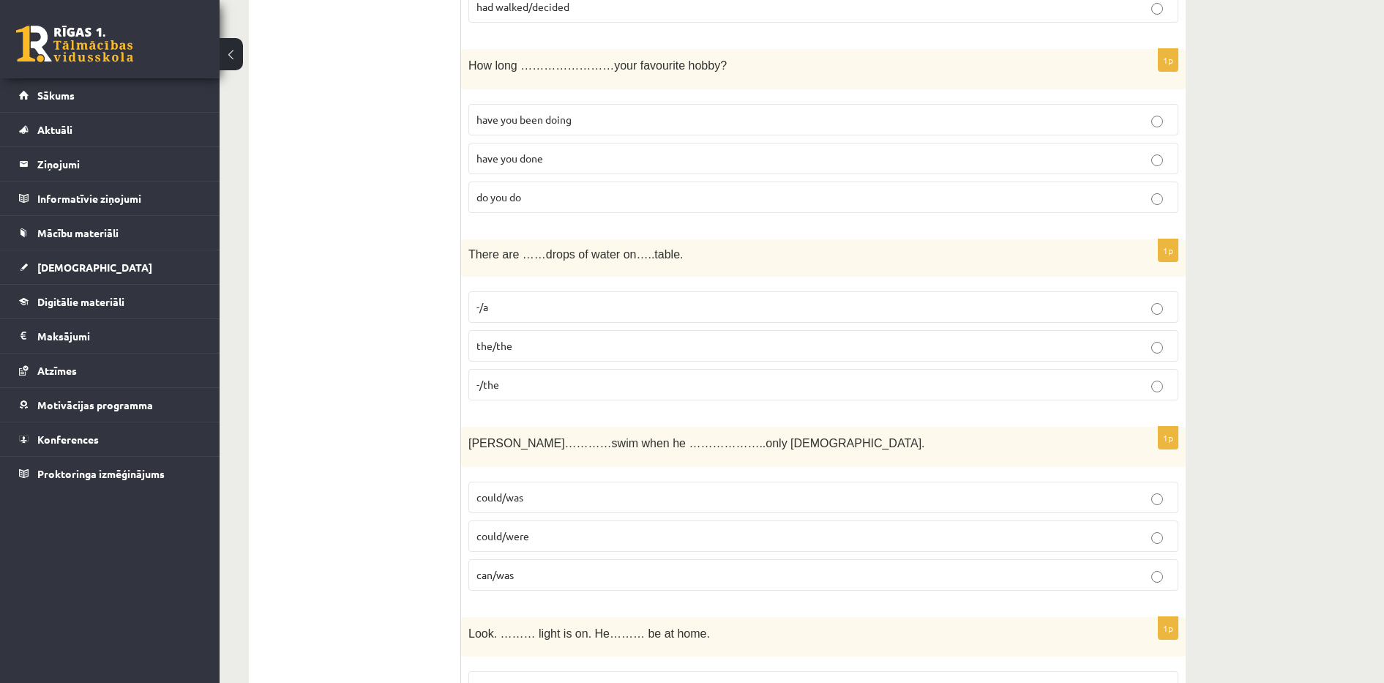
scroll to position [1024, 0]
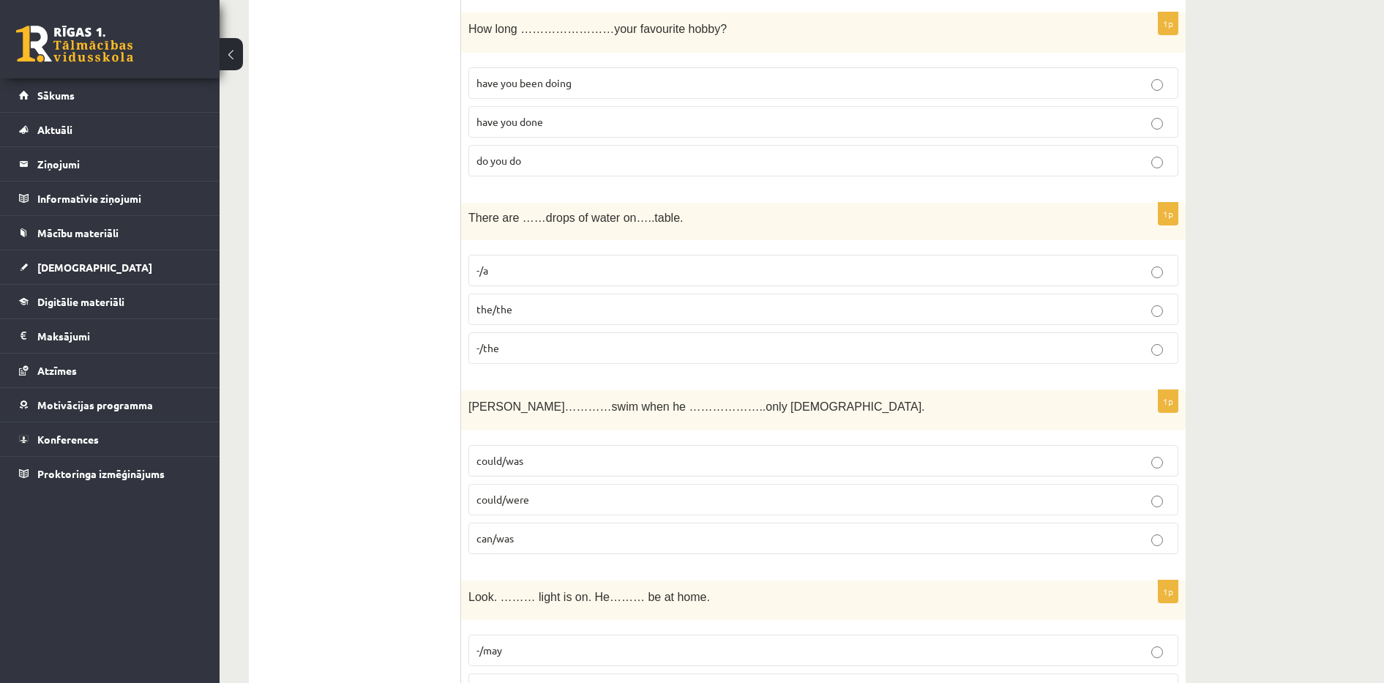
click at [875, 124] on p "have you done" at bounding box center [823, 121] width 694 height 15
click at [510, 89] on span "have you been doing" at bounding box center [523, 82] width 95 height 13
drag, startPoint x: 470, startPoint y: 215, endPoint x: 593, endPoint y: 339, distance: 174.4
click at [593, 339] on div "1p There are ……drops of water on…..table. -/a the/the -/the" at bounding box center [823, 289] width 724 height 173
copy div "There are ……drops of water on…..table. -/a the/the -/the"
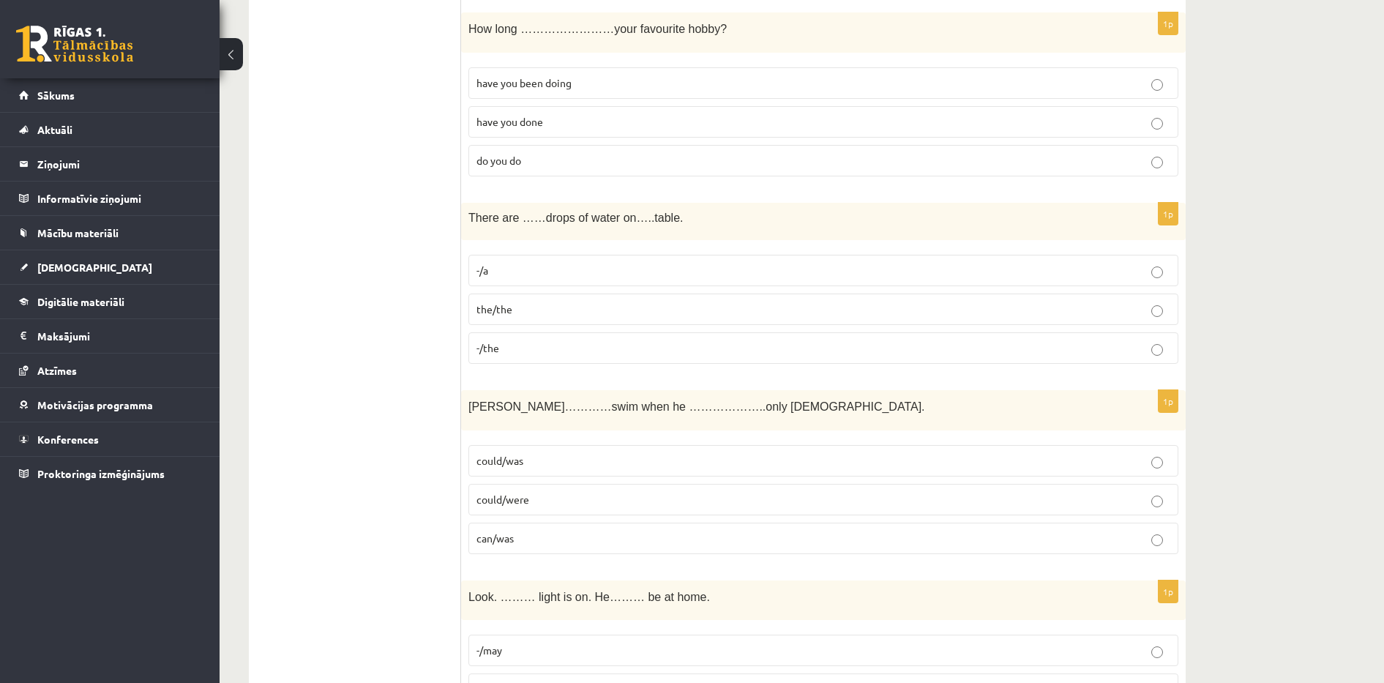
click at [490, 267] on p "-/a" at bounding box center [823, 270] width 694 height 15
click at [495, 311] on span "the/the" at bounding box center [494, 308] width 36 height 13
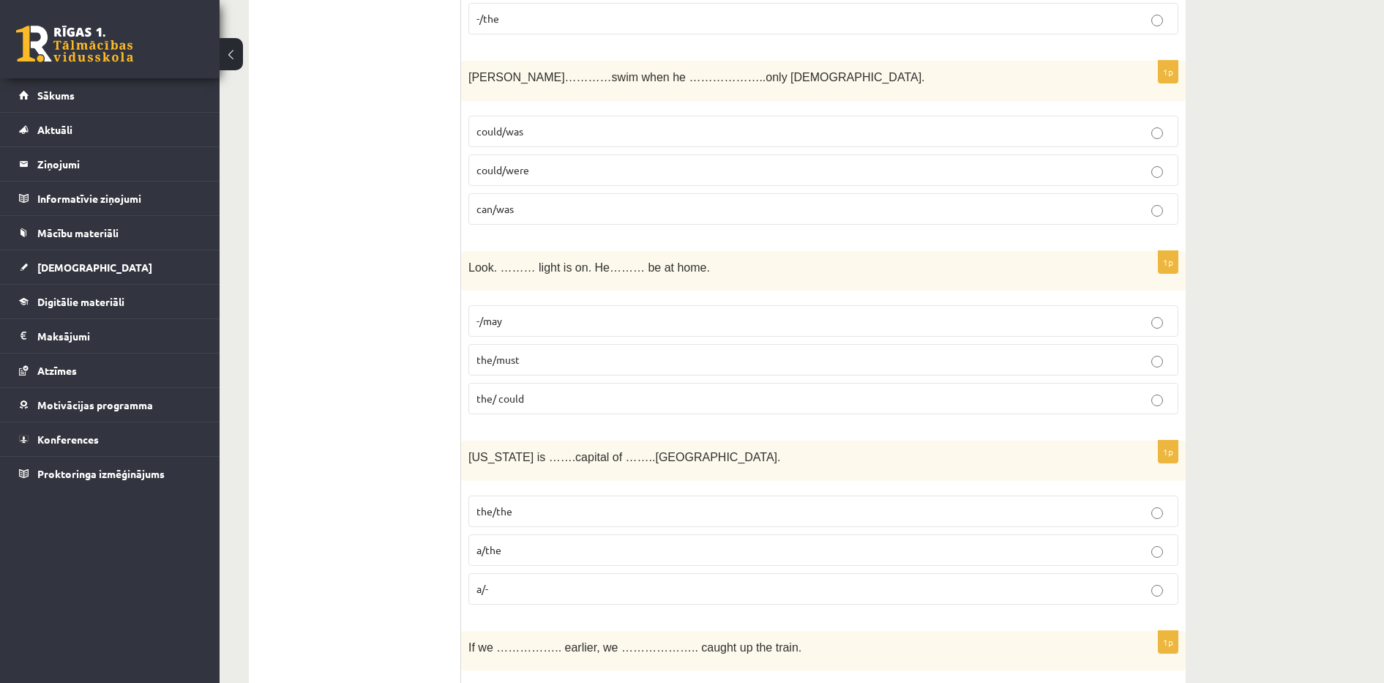
scroll to position [1390, 0]
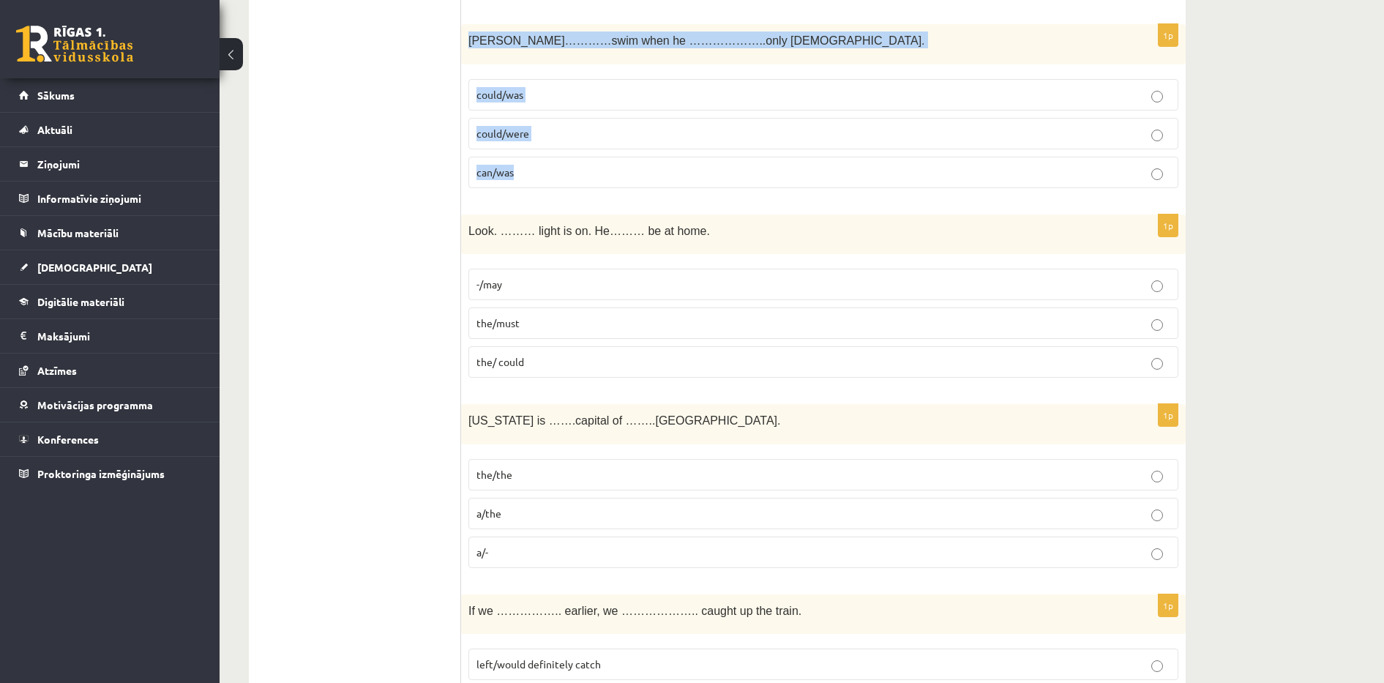
drag, startPoint x: 468, startPoint y: 35, endPoint x: 612, endPoint y: 186, distance: 208.6
click at [612, 186] on div "1p Tom…………swim when he ………………..only 4 years old. could/was could/were can/was" at bounding box center [823, 112] width 724 height 176
copy div "Tom…………swim when he ………………..only 4 years old. could/was could/were can/was"
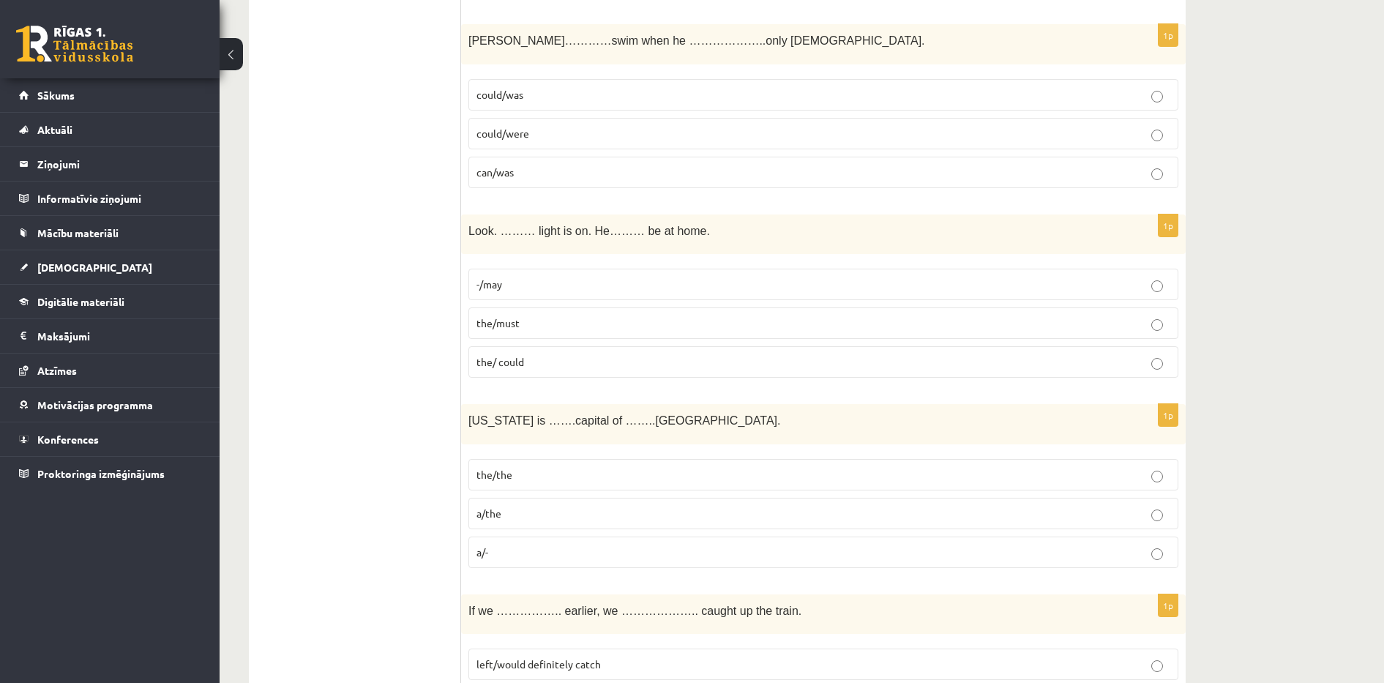
click at [1111, 90] on p "could/was" at bounding box center [823, 94] width 694 height 15
click at [855, 289] on p "-/may" at bounding box center [823, 284] width 694 height 15
drag, startPoint x: 473, startPoint y: 236, endPoint x: 590, endPoint y: 359, distance: 169.3
click at [590, 359] on div "1p Look. ……… light is on. He……… be at home. -/may the/must the/ could" at bounding box center [823, 302] width 724 height 176
copy div "ook. ……… light is on. He……… be at home. -/may the/must the/ could"
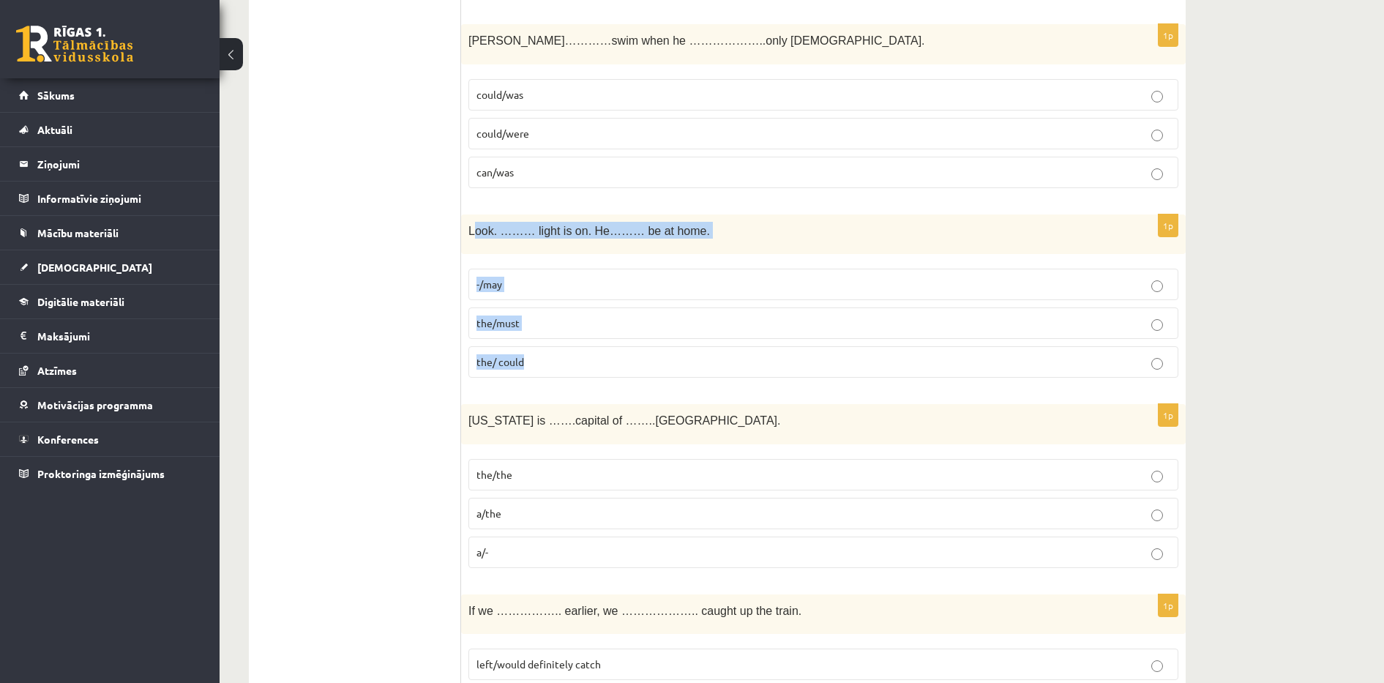
click at [514, 323] on span "the/must" at bounding box center [497, 322] width 43 height 13
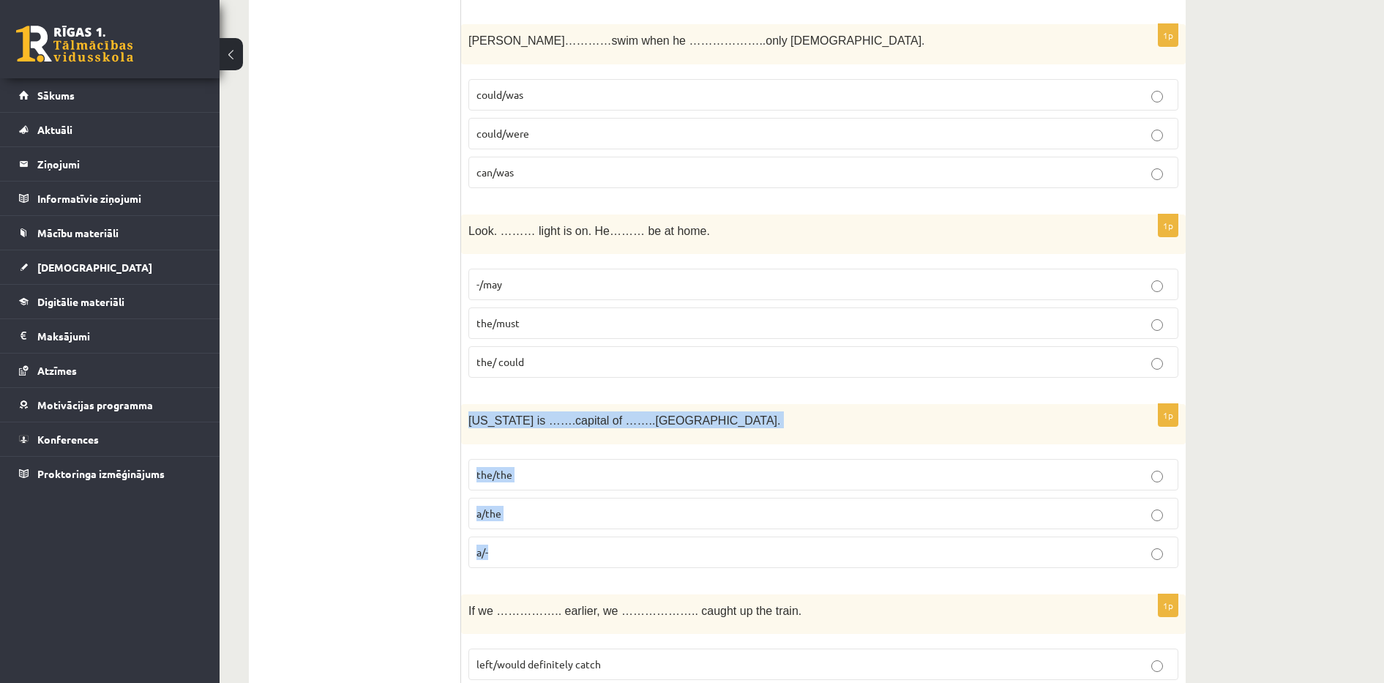
drag, startPoint x: 470, startPoint y: 419, endPoint x: 520, endPoint y: 565, distance: 153.9
click at [520, 565] on div "1p Washington is …….capital of ……..USA. the/the a/the a/-" at bounding box center [823, 492] width 724 height 176
copy div "Washington is …….capital of ……..USA. the/the a/the a/-"
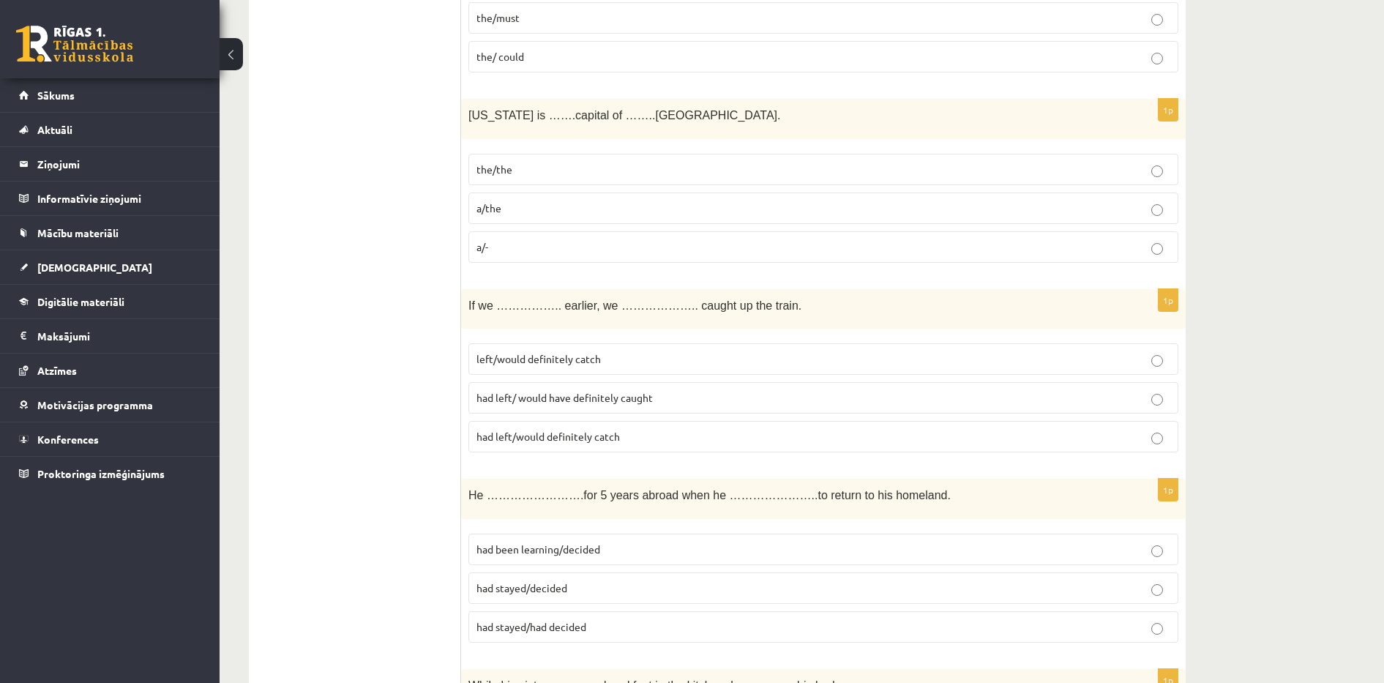
scroll to position [1732, 0]
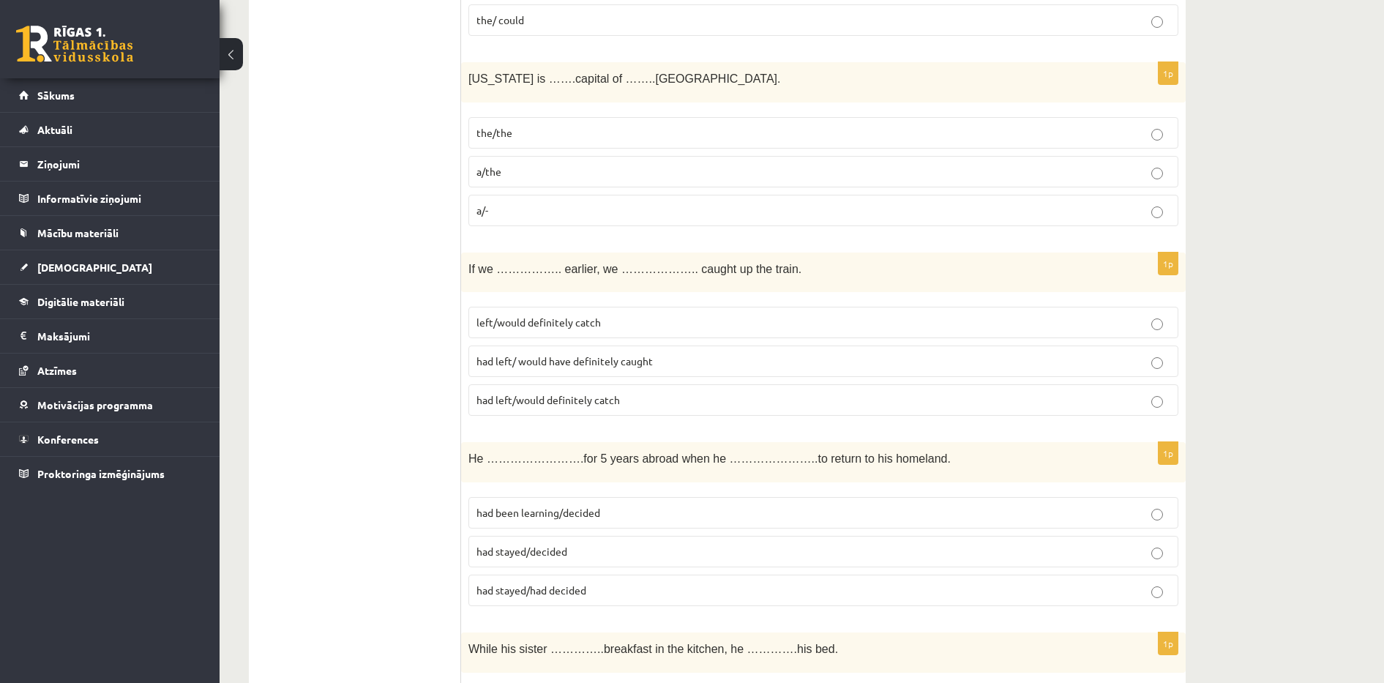
click at [500, 132] on span "the/the" at bounding box center [494, 132] width 36 height 13
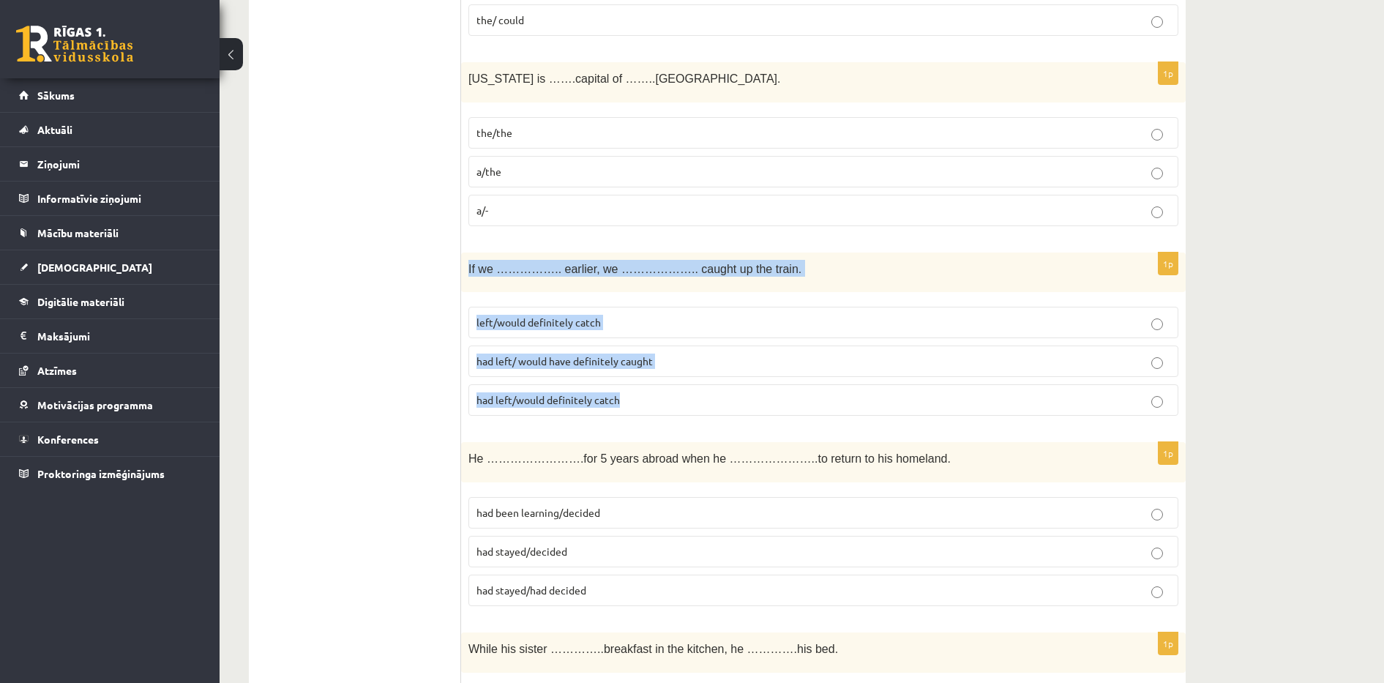
drag, startPoint x: 466, startPoint y: 265, endPoint x: 659, endPoint y: 405, distance: 238.3
click at [659, 405] on div "1p If we …………….. earlier, we ……………….. caught up the train. left/would definitel…" at bounding box center [823, 340] width 724 height 176
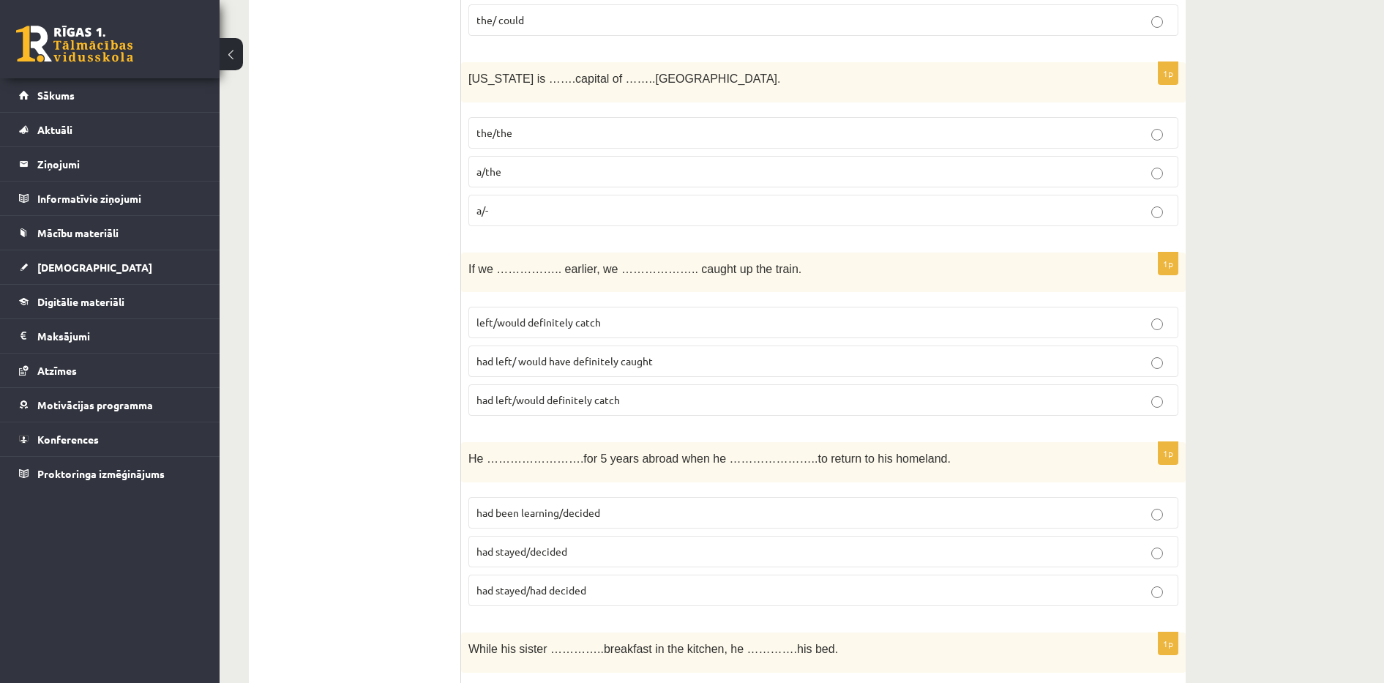
click at [526, 398] on span "had left/would definitely catch" at bounding box center [547, 399] width 143 height 13
click at [514, 364] on span "had left/ would have definitely caught" at bounding box center [564, 360] width 176 height 13
click at [523, 398] on span "had left/would definitely catch" at bounding box center [547, 399] width 143 height 13
click at [567, 364] on span "had left/ would have definitely caught" at bounding box center [564, 360] width 176 height 13
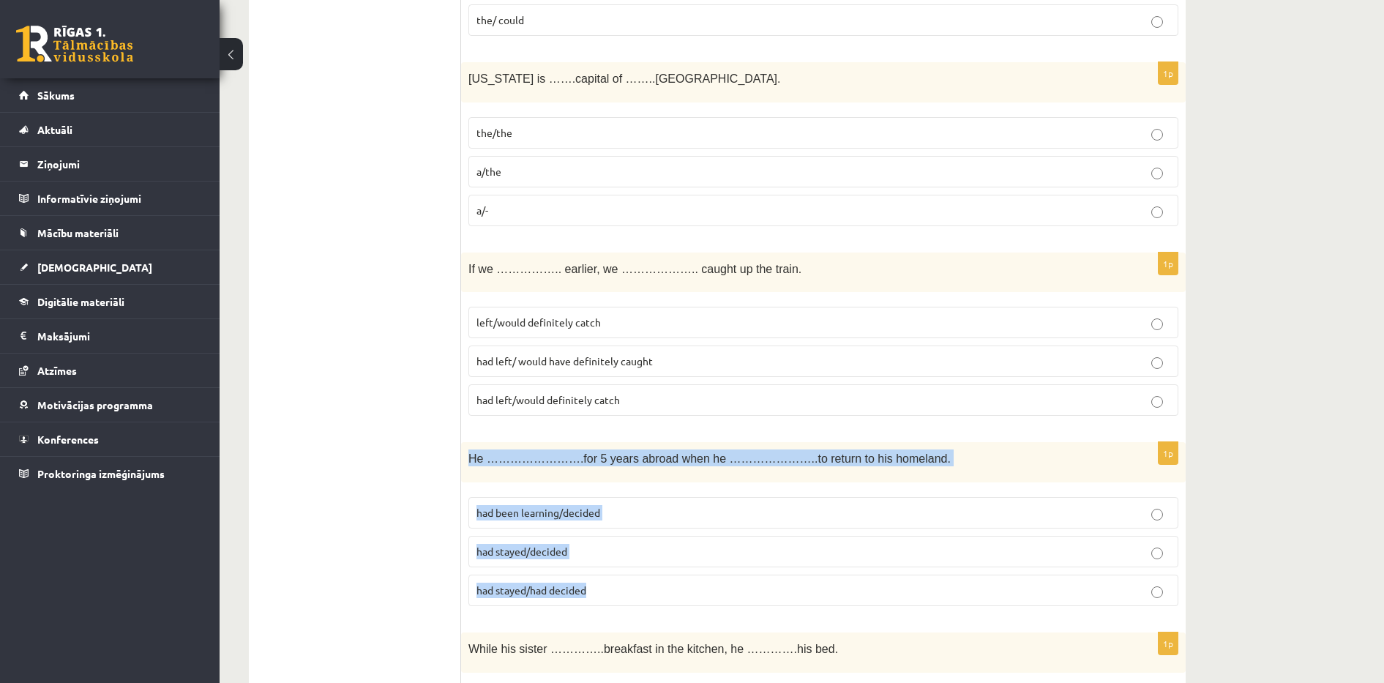
drag, startPoint x: 468, startPoint y: 459, endPoint x: 593, endPoint y: 582, distance: 175.4
click at [593, 582] on div "1p He …………………….for 5 years abroad when he …………………..to return to his homeland. h…" at bounding box center [823, 530] width 724 height 176
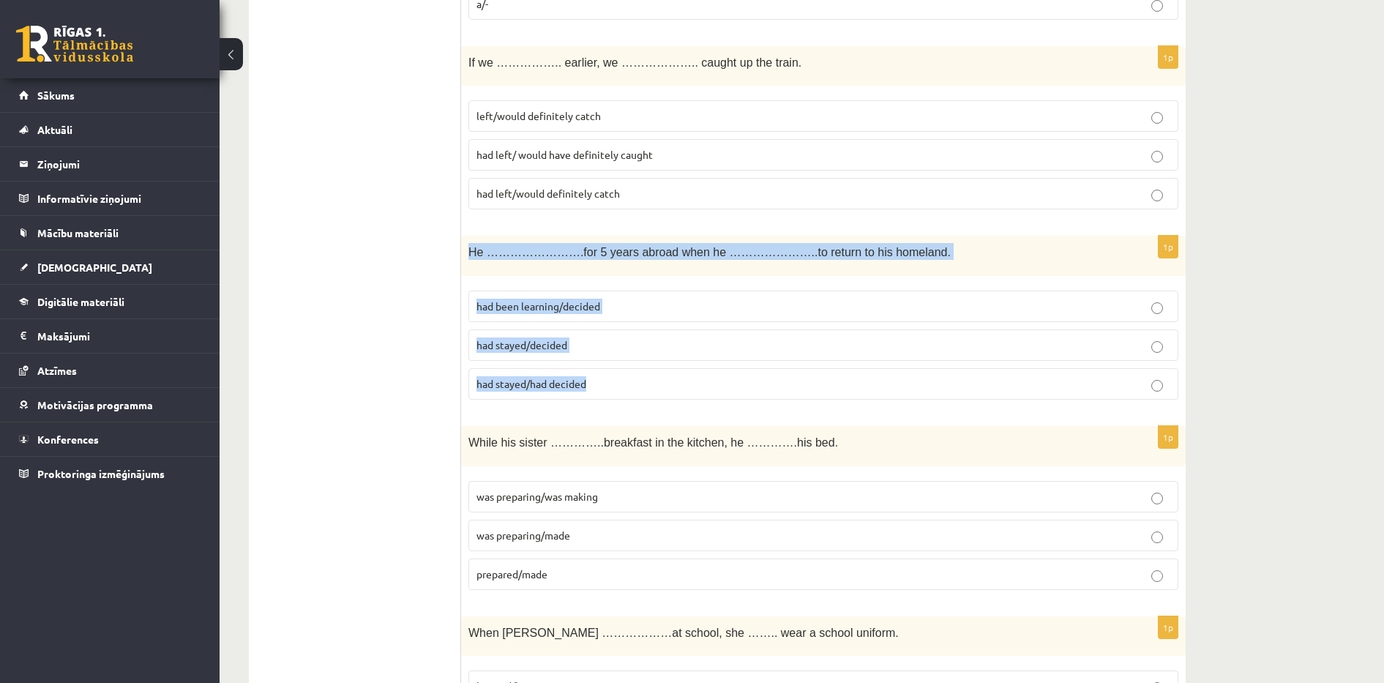
scroll to position [2023, 0]
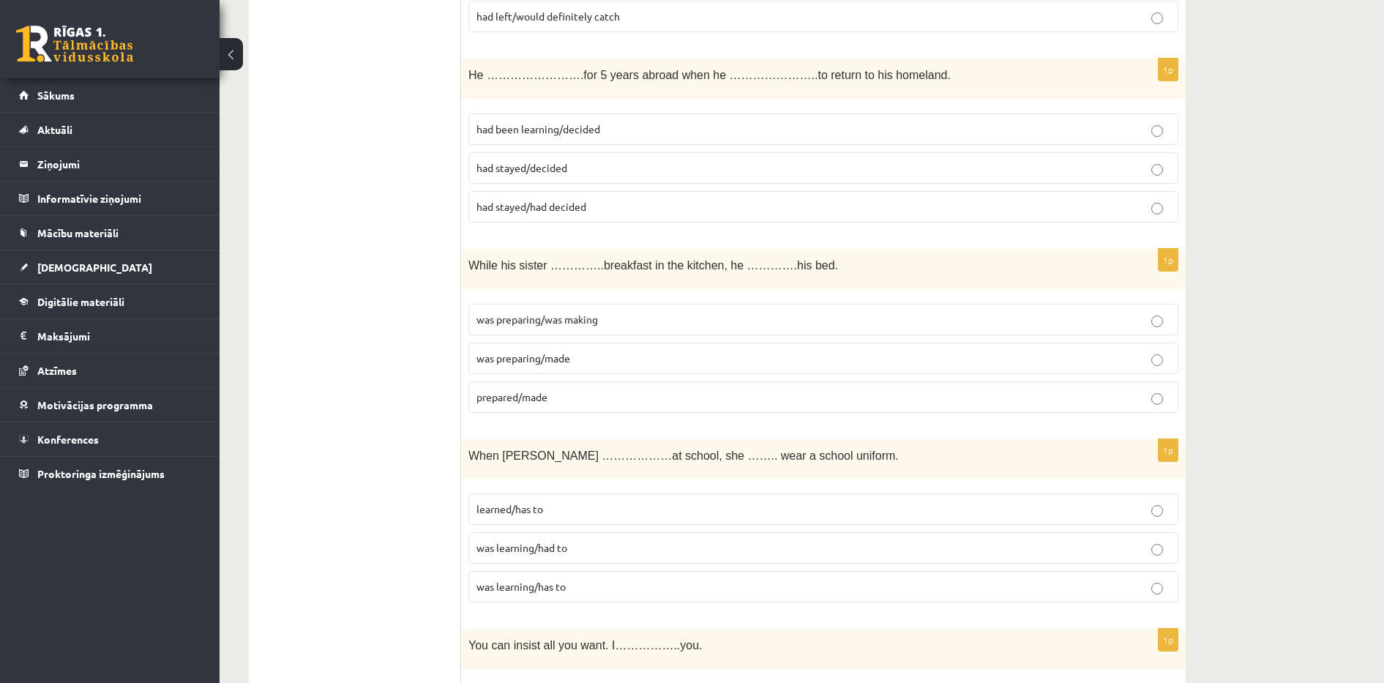
scroll to position [2133, 0]
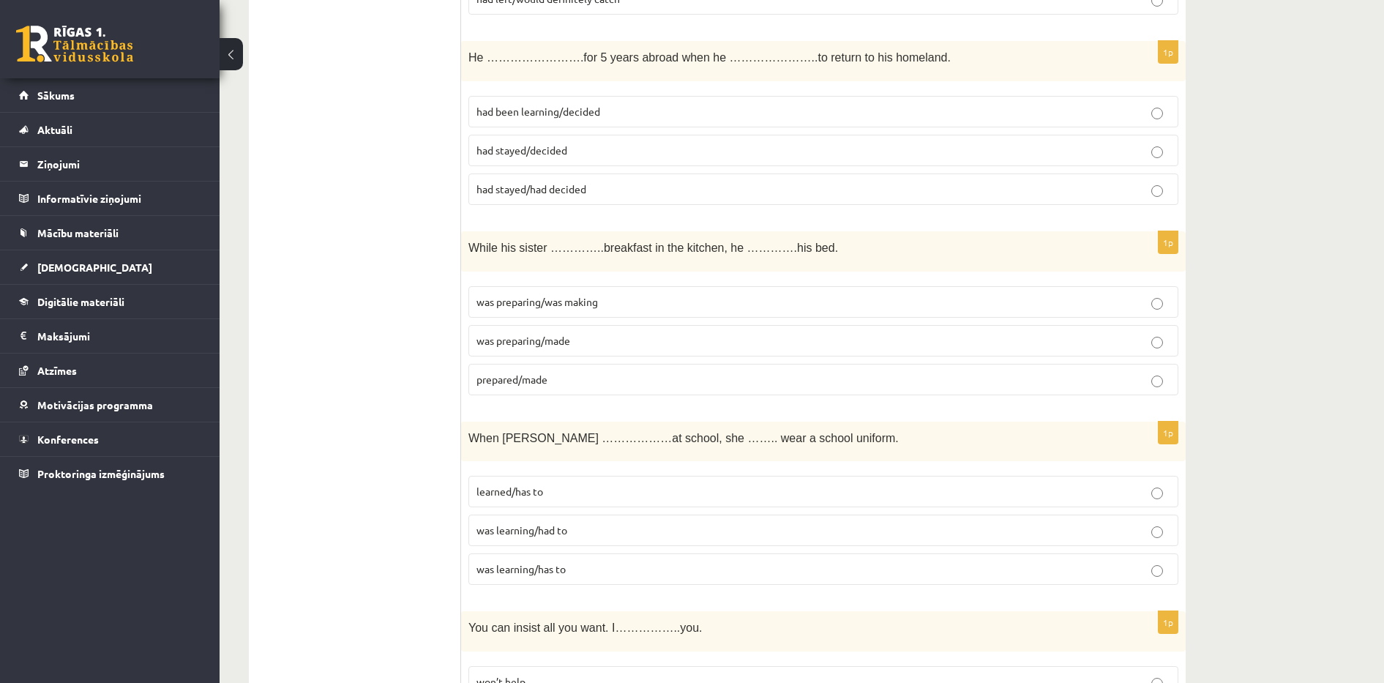
click at [550, 185] on span "had stayed/had decided" at bounding box center [531, 188] width 110 height 13
click at [520, 116] on span "had been learning/decided" at bounding box center [538, 111] width 124 height 13
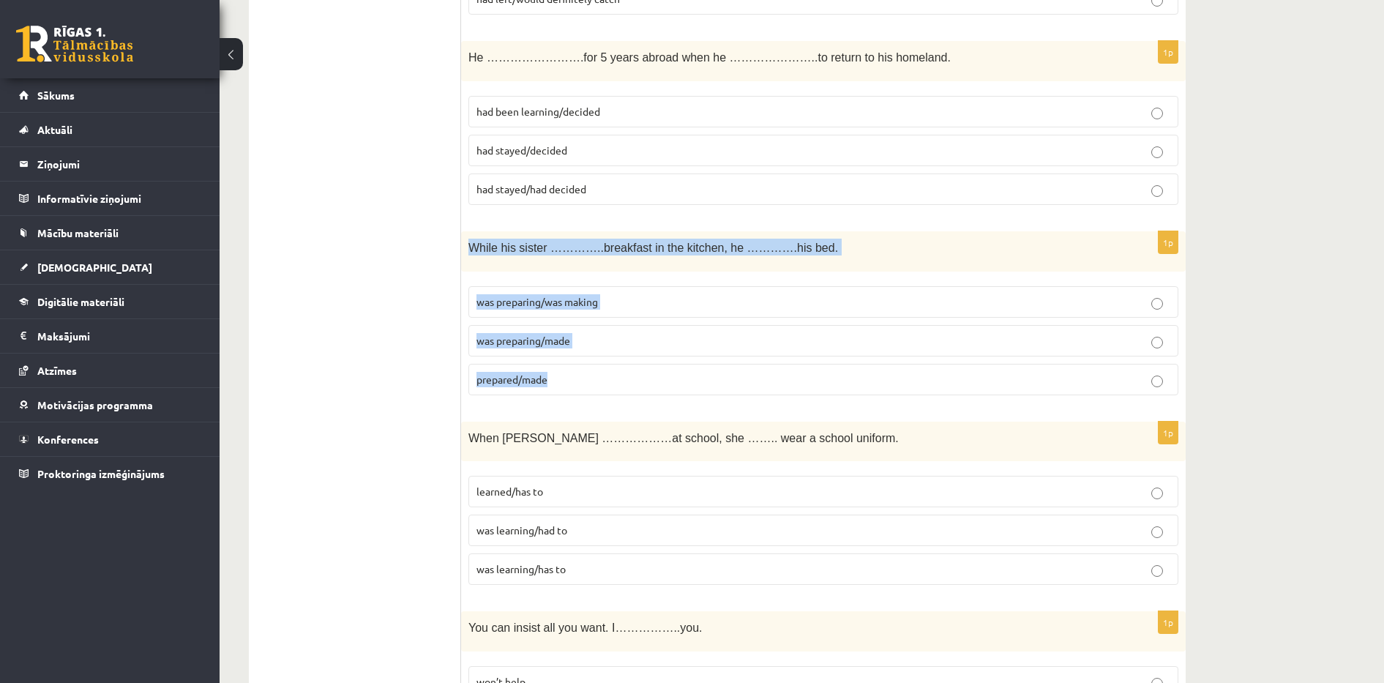
drag, startPoint x: 469, startPoint y: 250, endPoint x: 590, endPoint y: 367, distance: 168.7
click at [590, 367] on div "1p While his sister …………..breakfast in the kitchen, he ………….his bed. was prepar…" at bounding box center [823, 319] width 724 height 176
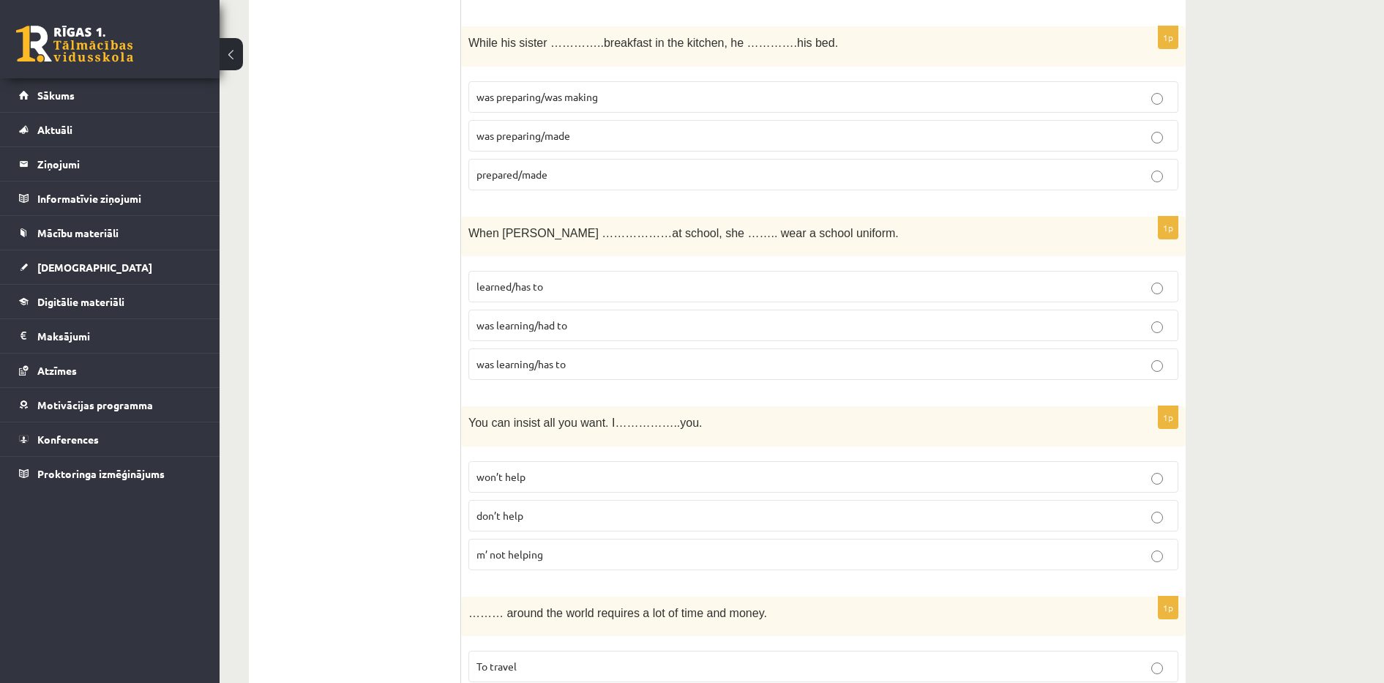
scroll to position [2352, 0]
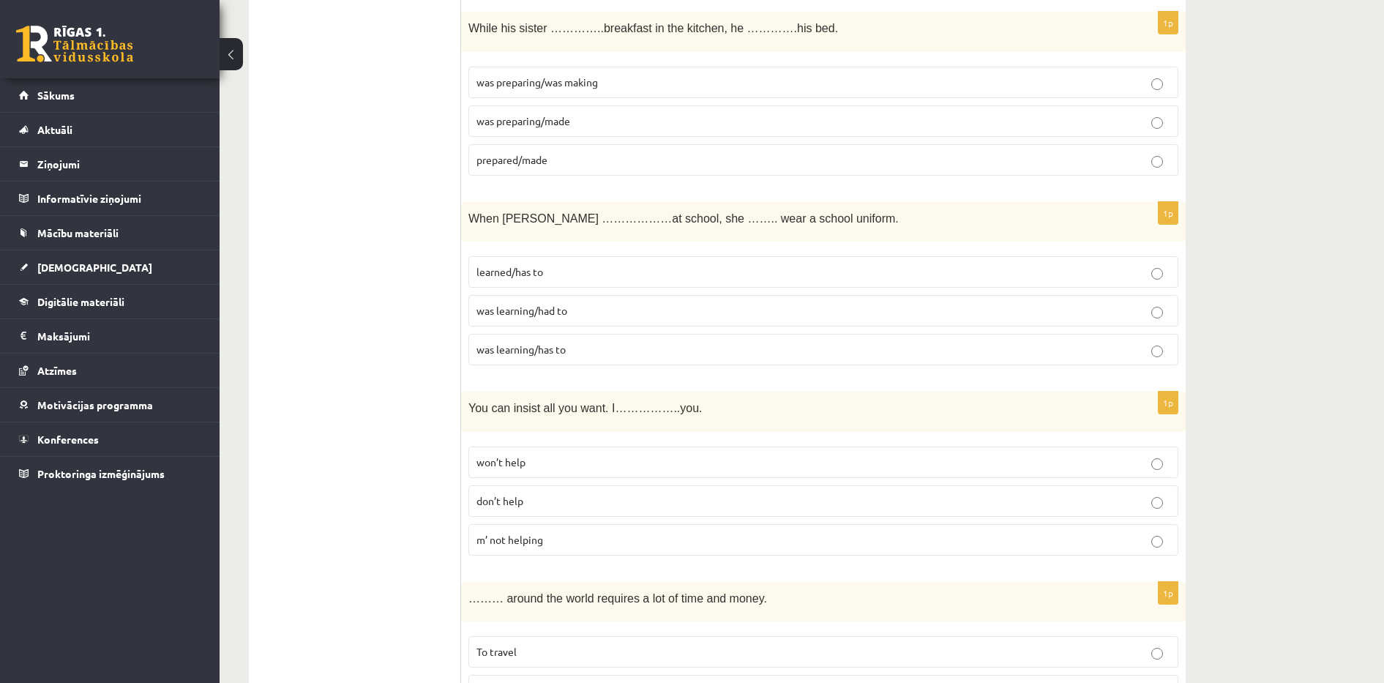
click at [1000, 86] on p "was preparing/was making" at bounding box center [823, 82] width 694 height 15
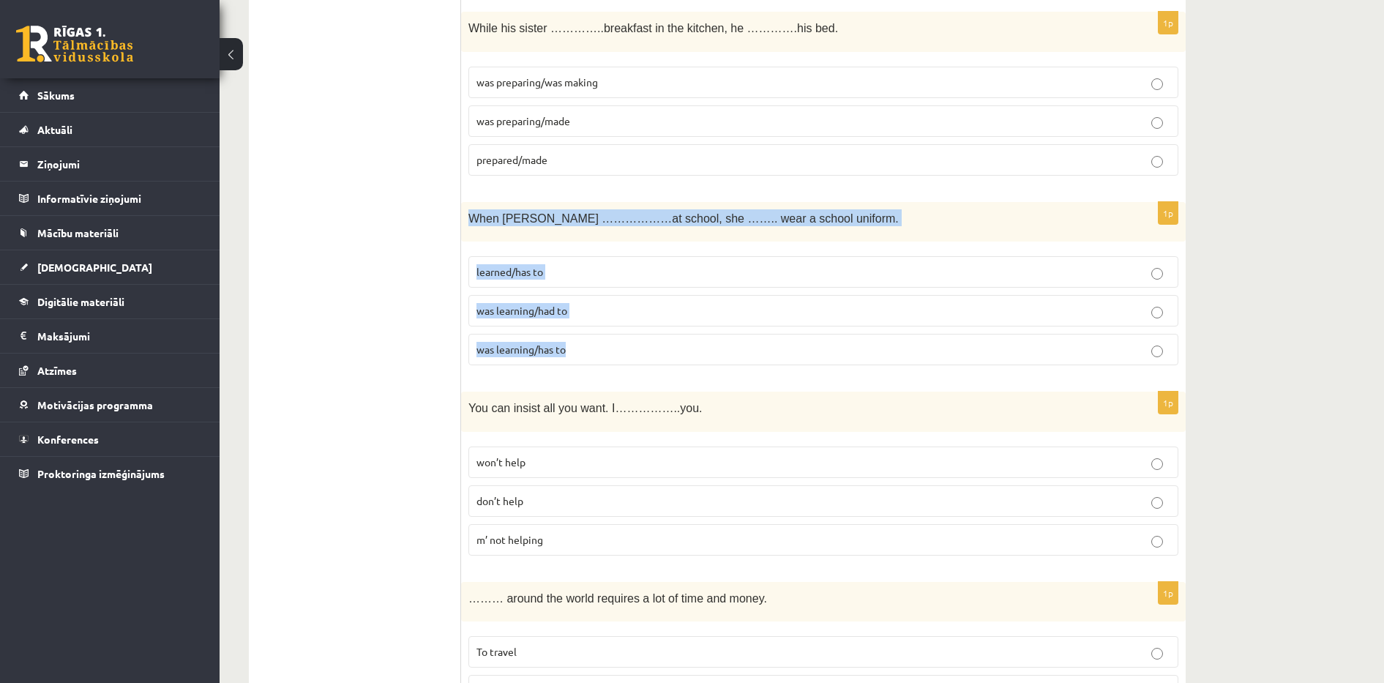
drag, startPoint x: 468, startPoint y: 216, endPoint x: 571, endPoint y: 348, distance: 167.4
click at [571, 348] on div "1p When Helen ………………at school, she …….. wear a school uniform. learned/has to w…" at bounding box center [823, 290] width 724 height 176
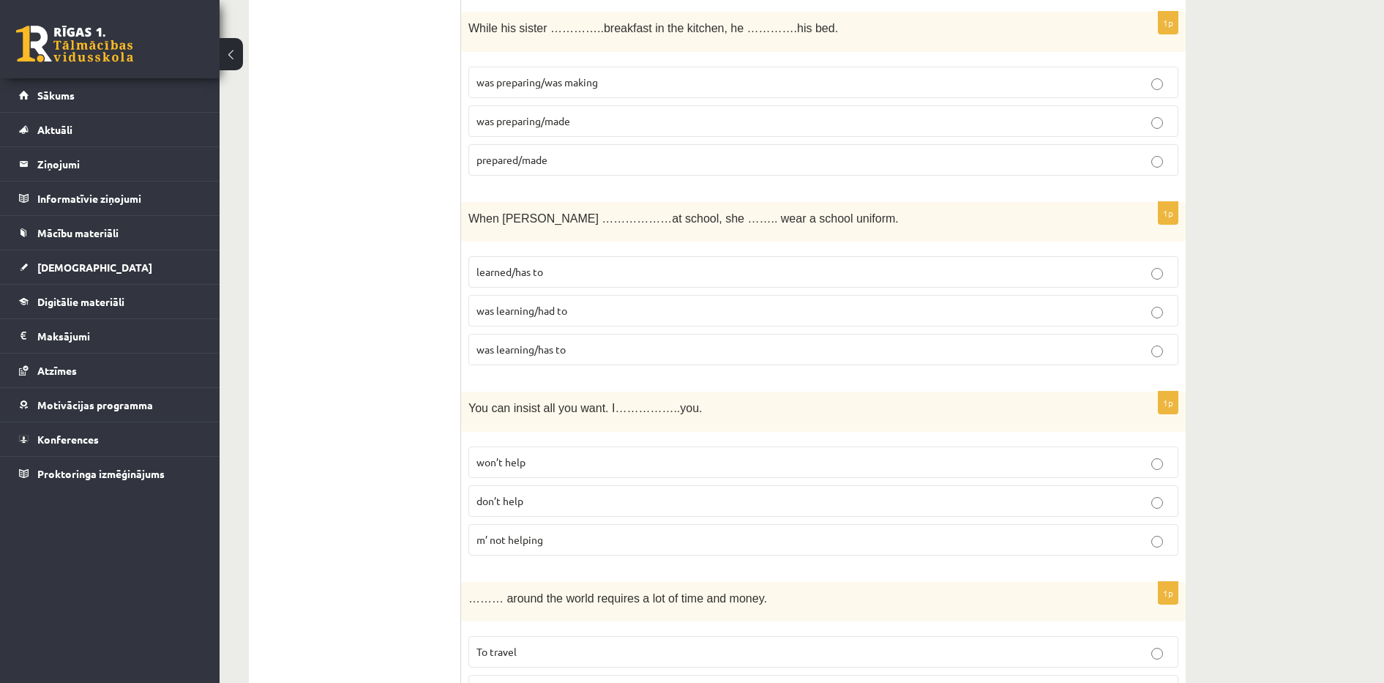
click at [386, 72] on ul "Tests Izvērtējums!" at bounding box center [362, 669] width 198 height 5518
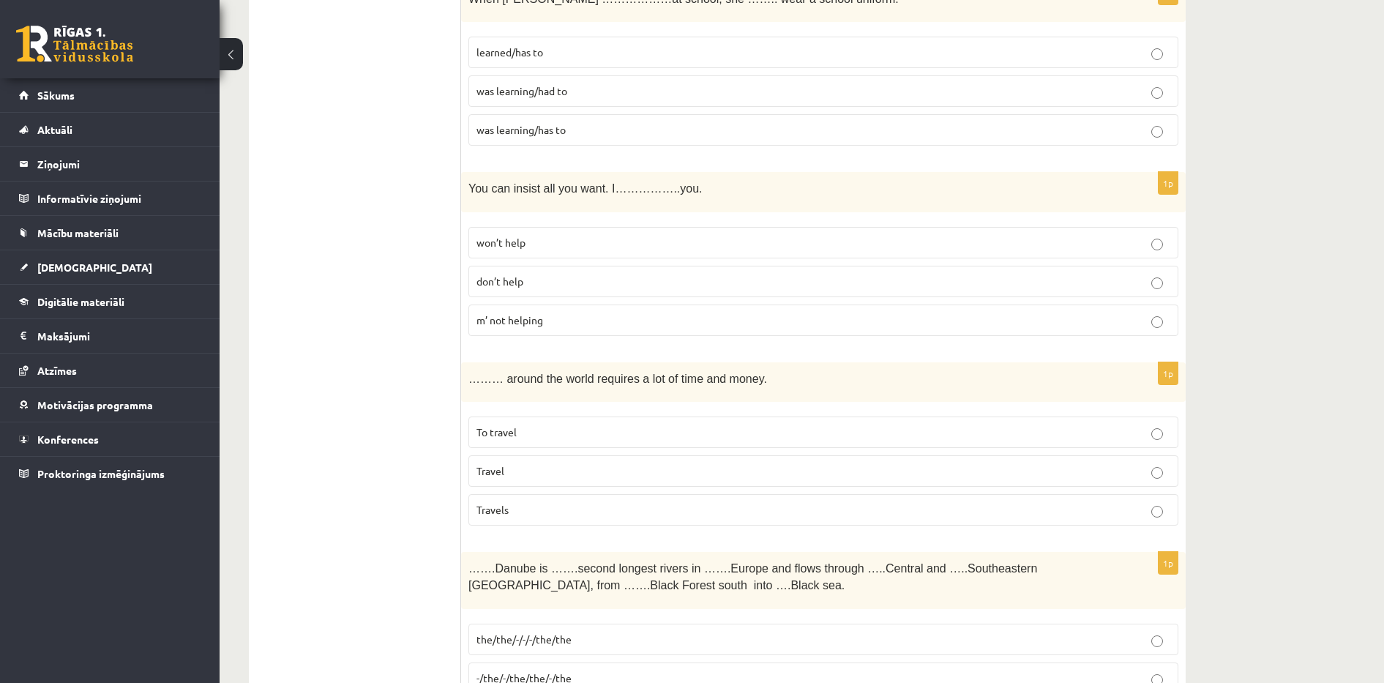
scroll to position [2535, 0]
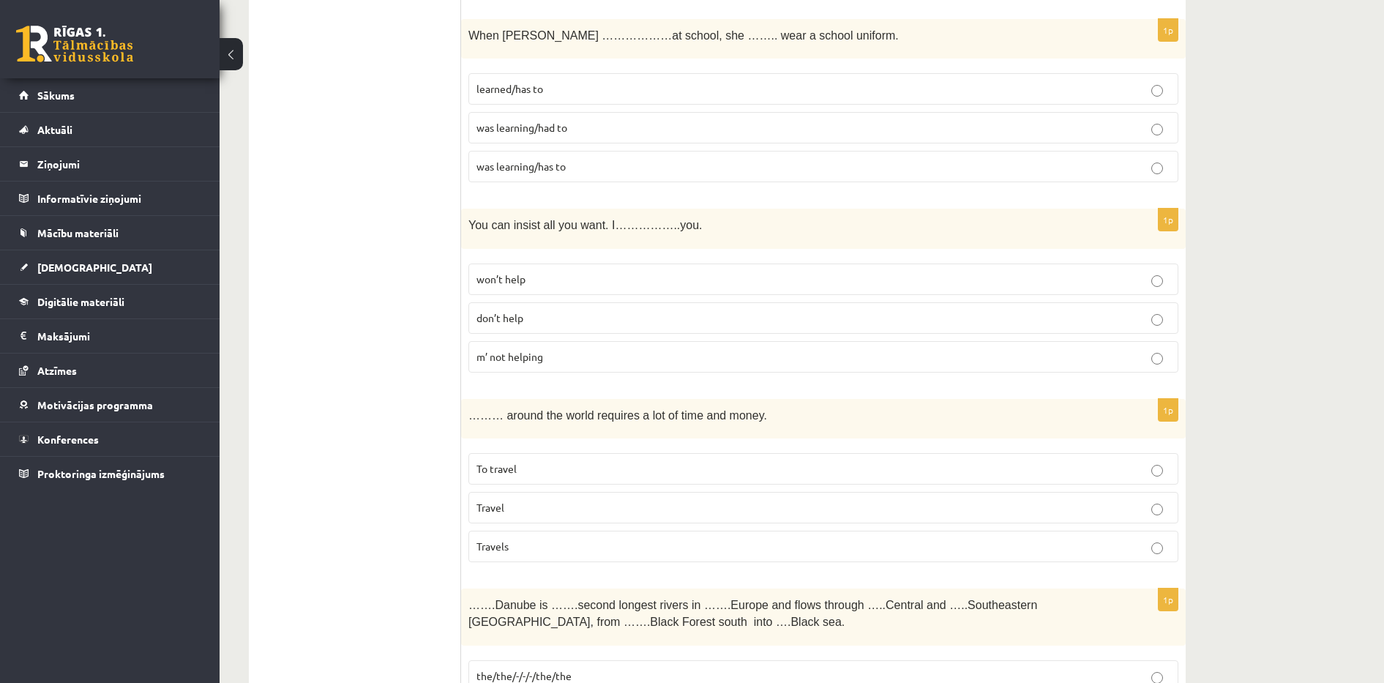
click at [1125, 175] on label "was learning/has to" at bounding box center [823, 166] width 710 height 31
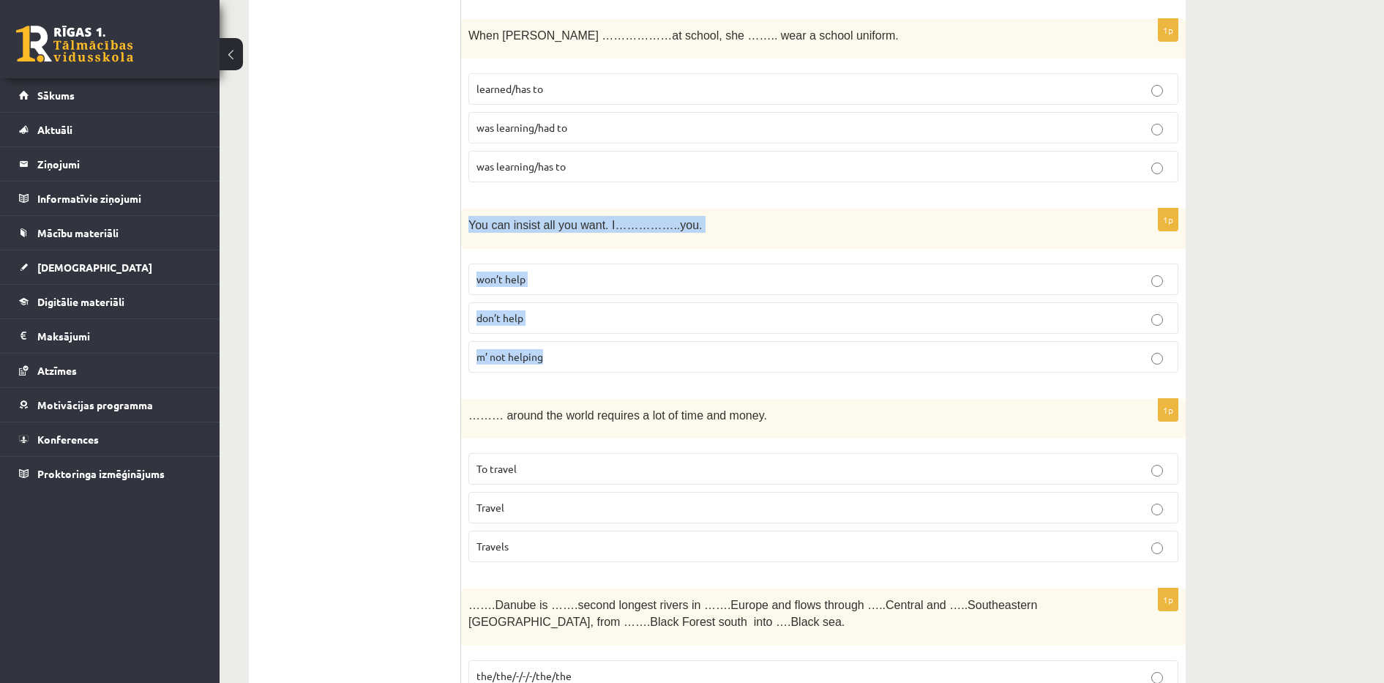
drag, startPoint x: 470, startPoint y: 222, endPoint x: 598, endPoint y: 380, distance: 203.4
click at [598, 380] on div "1p You can insist all you want. I……………..you. won’t help don’t help m’ not helpi…" at bounding box center [823, 297] width 724 height 176
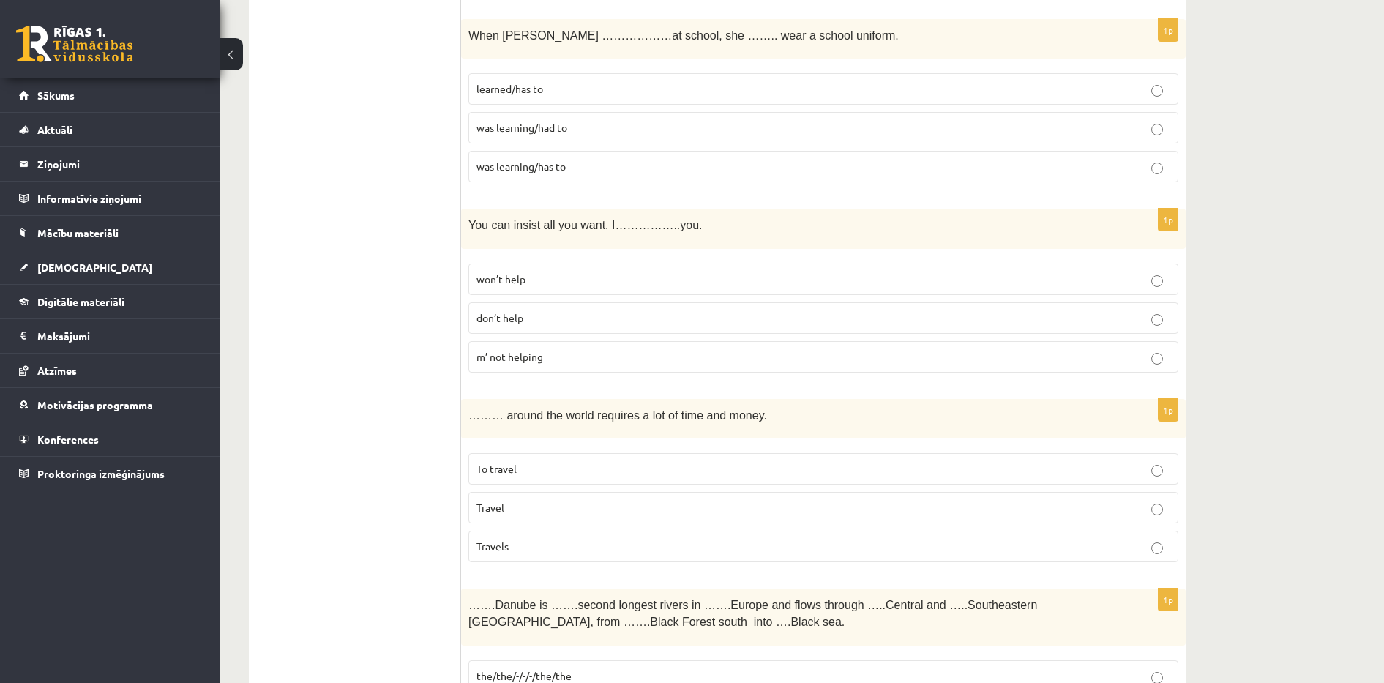
click at [442, 269] on ul "Tests Izvērtējums!" at bounding box center [362, 486] width 198 height 5518
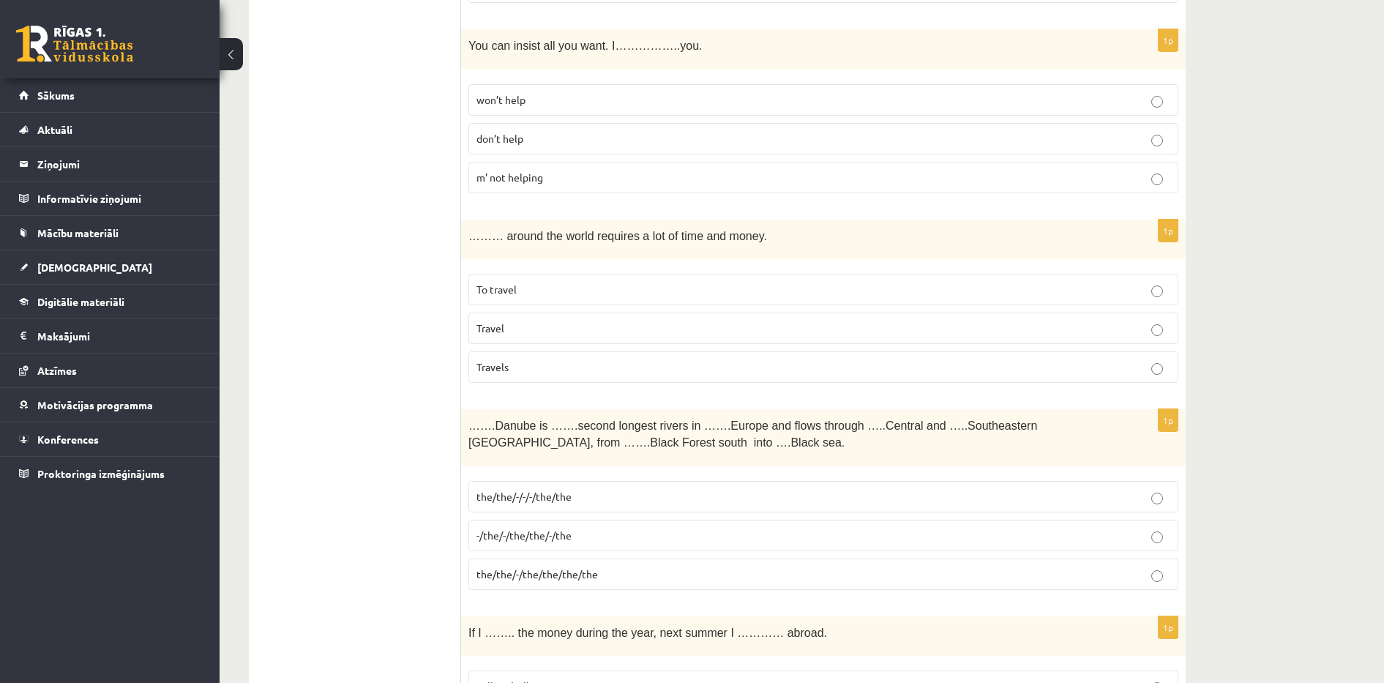
scroll to position [2718, 0]
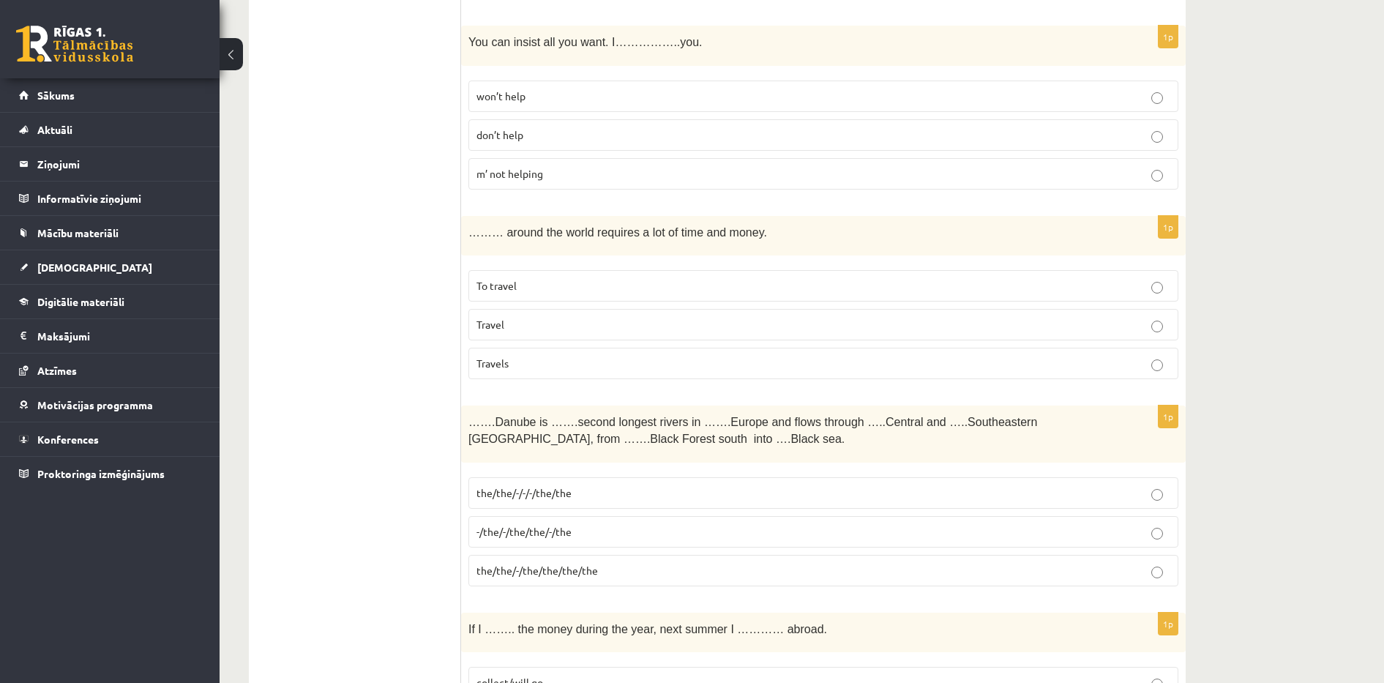
click at [569, 94] on p "won’t help" at bounding box center [823, 96] width 694 height 15
drag, startPoint x: 468, startPoint y: 236, endPoint x: 555, endPoint y: 348, distance: 142.4
click at [555, 348] on div "1p ……… around the world requires a lot of time and money. To travel Travel Trav…" at bounding box center [823, 304] width 724 height 176
click at [459, 271] on ul "Tests Izvērtējums!" at bounding box center [362, 303] width 198 height 5518
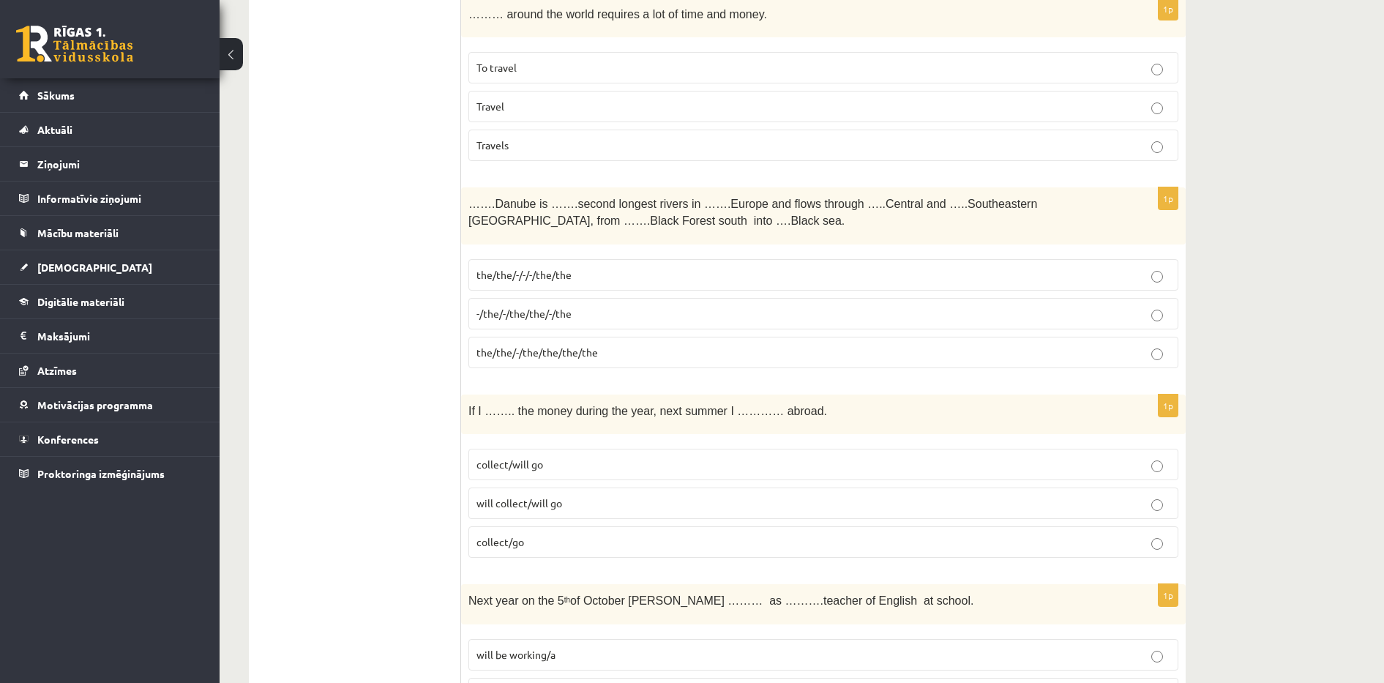
scroll to position [2938, 0]
click at [651, 73] on p "To travel" at bounding box center [823, 66] width 694 height 15
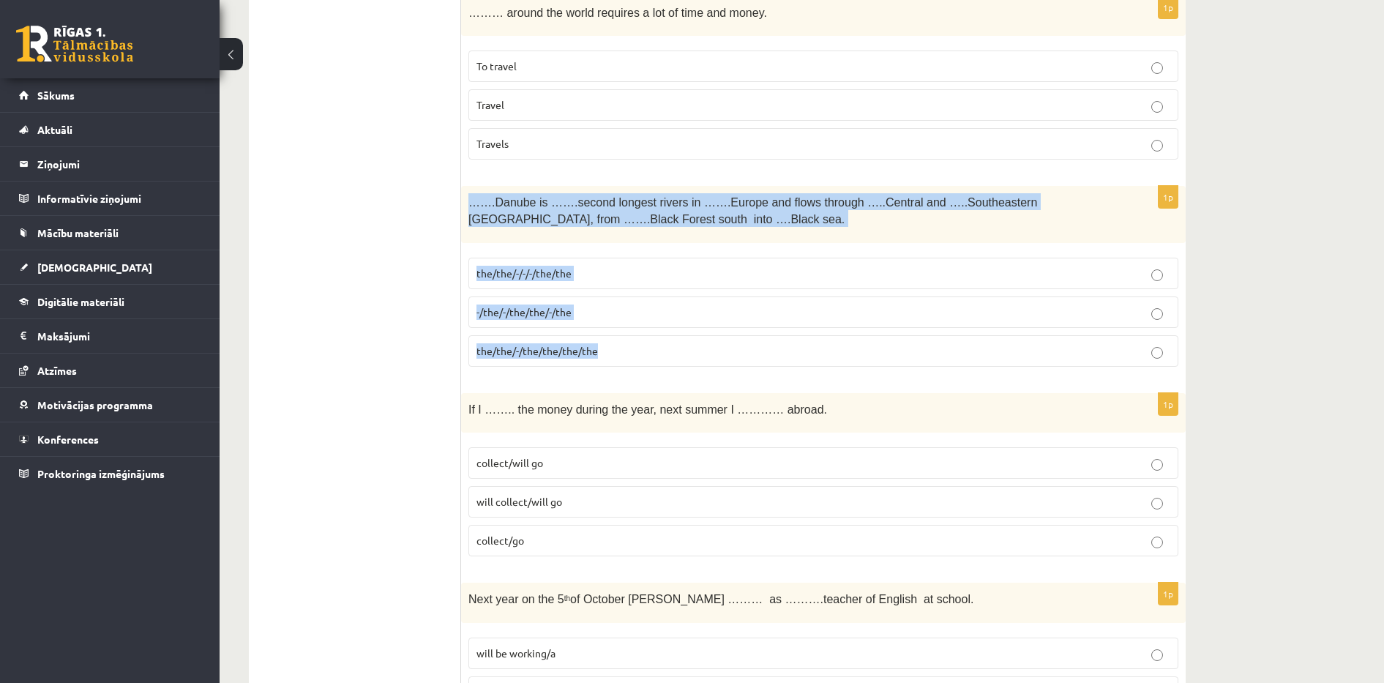
drag, startPoint x: 467, startPoint y: 206, endPoint x: 606, endPoint y: 344, distance: 195.6
click at [606, 344] on div "1p …….Danube is …….second longest rivers in …….Europe and flows through …..Cent…" at bounding box center [823, 282] width 724 height 192
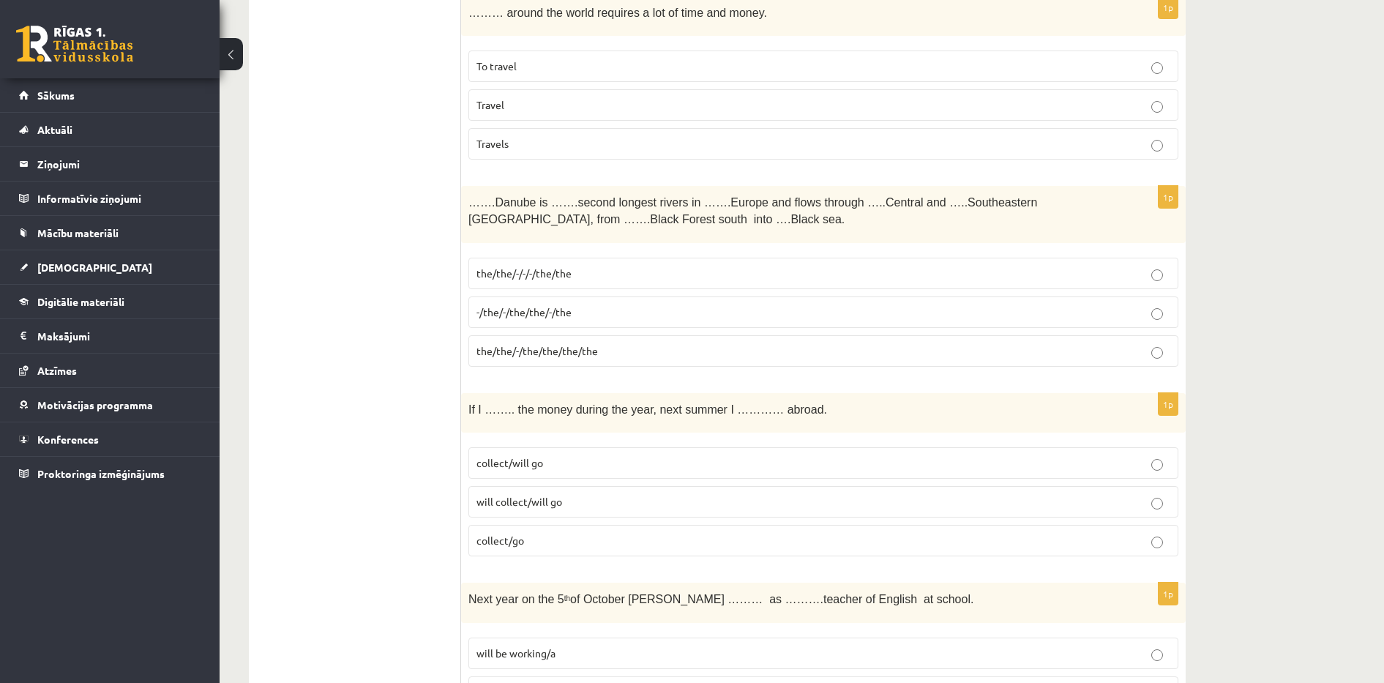
click at [449, 288] on ul "Tests Izvērtējums!" at bounding box center [362, 84] width 198 height 5518
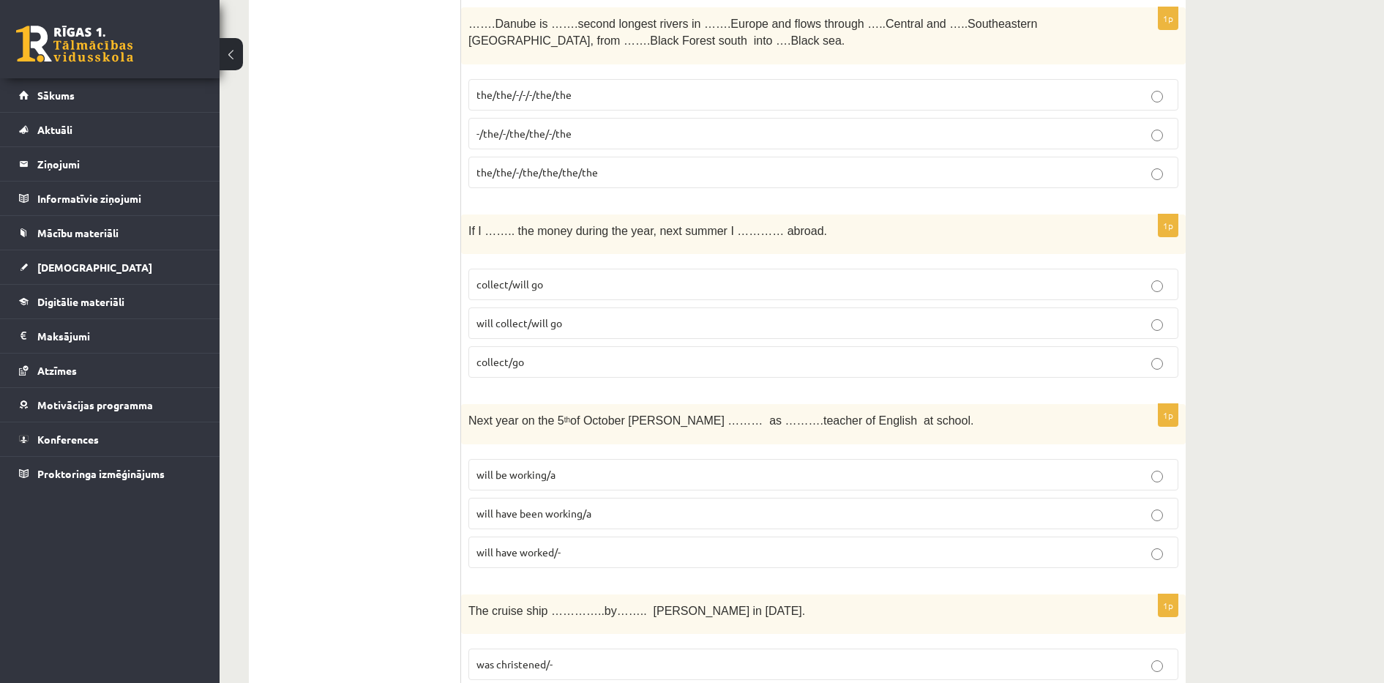
scroll to position [3121, 0]
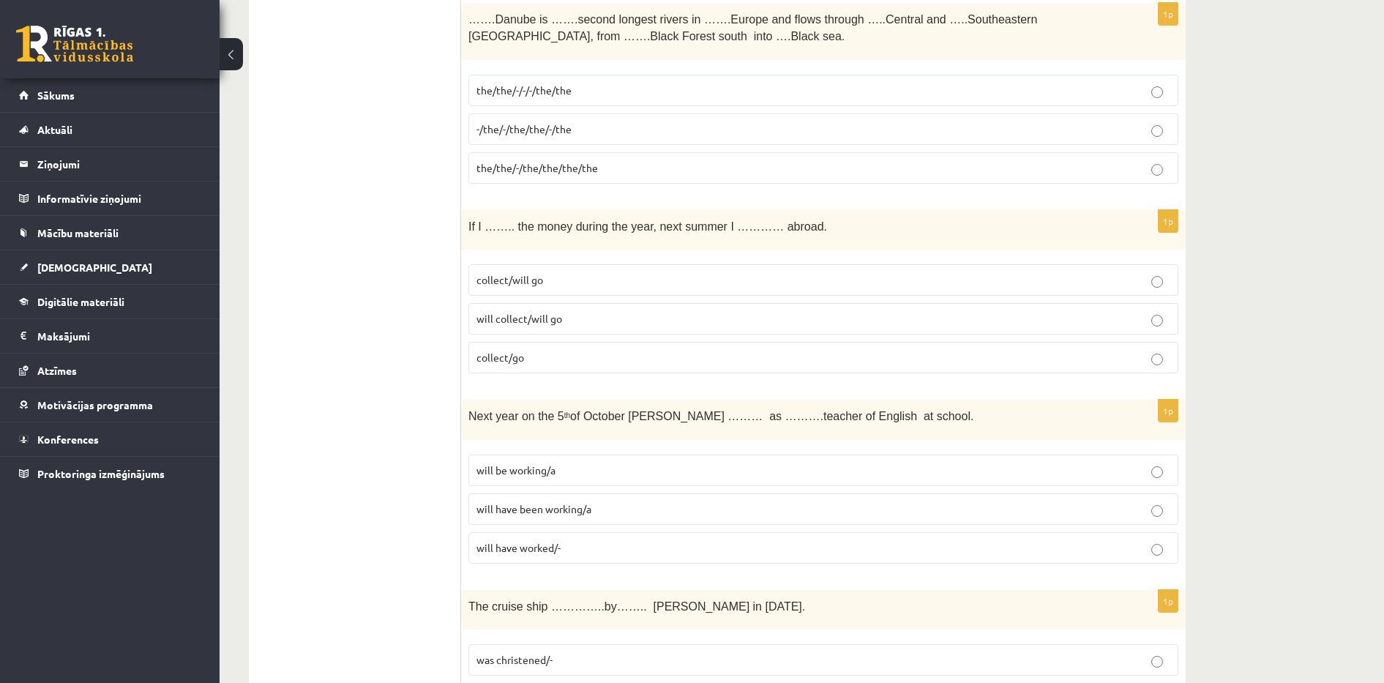
click at [560, 132] on span "-/the/-/the/the/-/the" at bounding box center [523, 128] width 95 height 13
click at [521, 170] on span "the/the/-/the/the/the/the" at bounding box center [536, 167] width 121 height 13
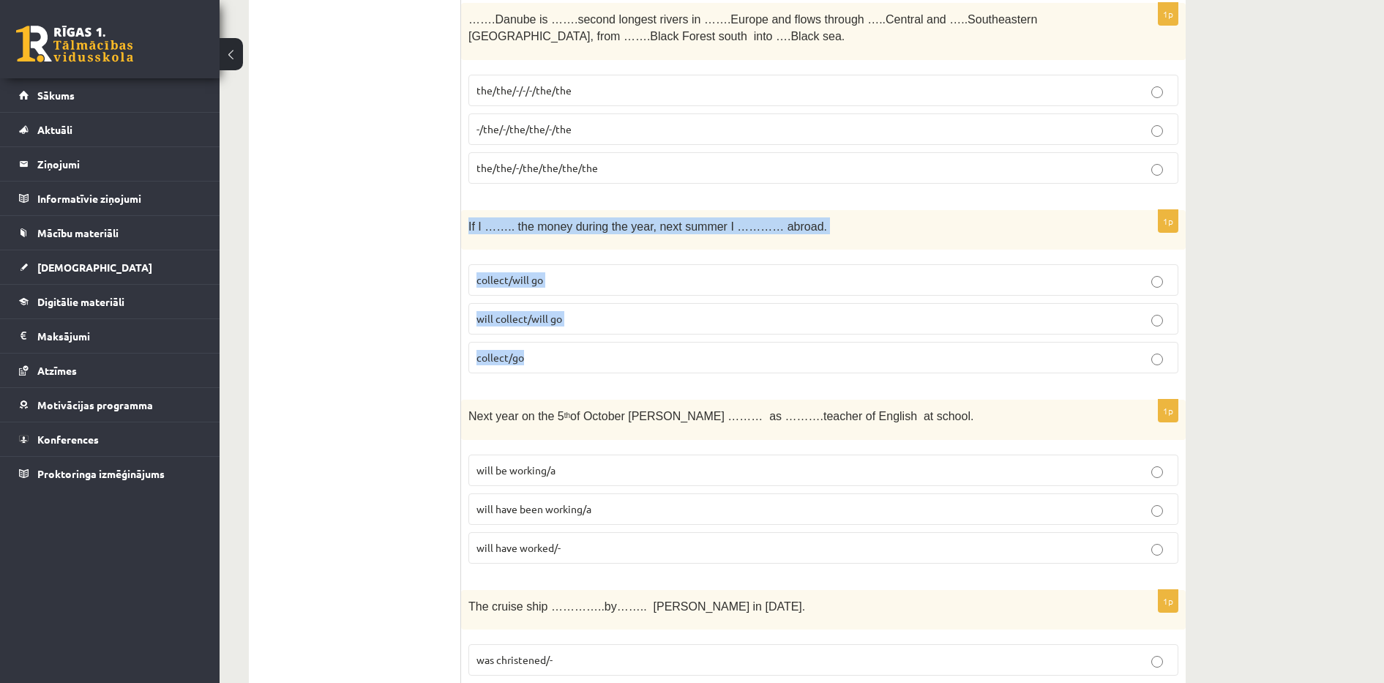
drag, startPoint x: 467, startPoint y: 228, endPoint x: 558, endPoint y: 358, distance: 159.1
click at [558, 358] on div "1p If I …….. the money during the year, next summer I ………… abroad. collect/will…" at bounding box center [823, 298] width 724 height 176
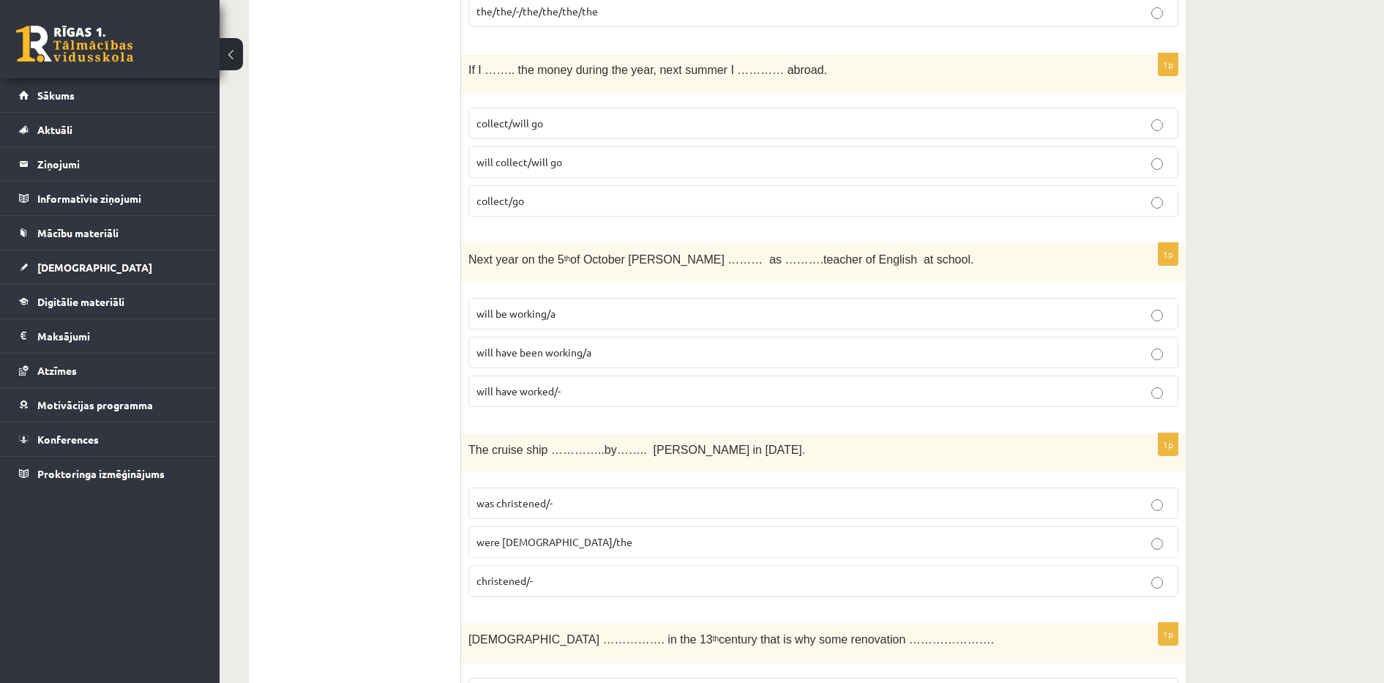
scroll to position [3304, 0]
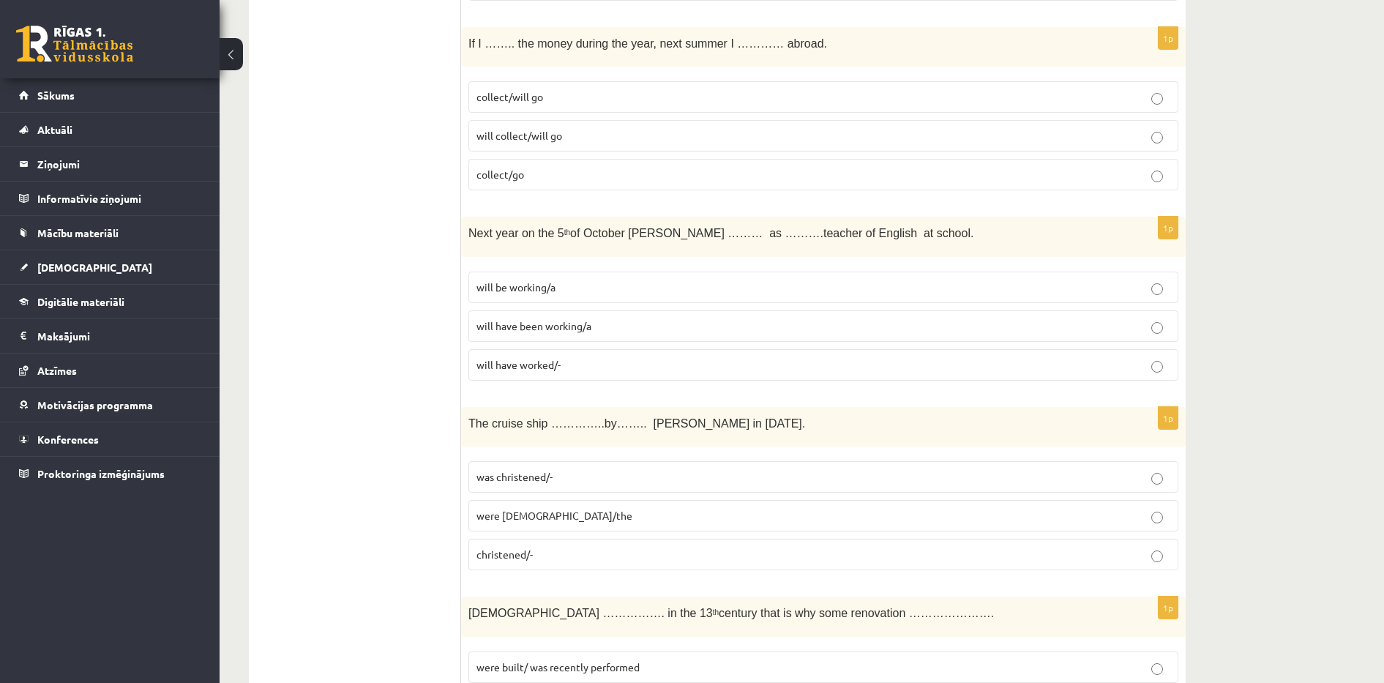
click at [517, 139] on span "will collect/will go" at bounding box center [519, 135] width 86 height 13
click at [509, 97] on span "collect/will go" at bounding box center [509, 96] width 67 height 13
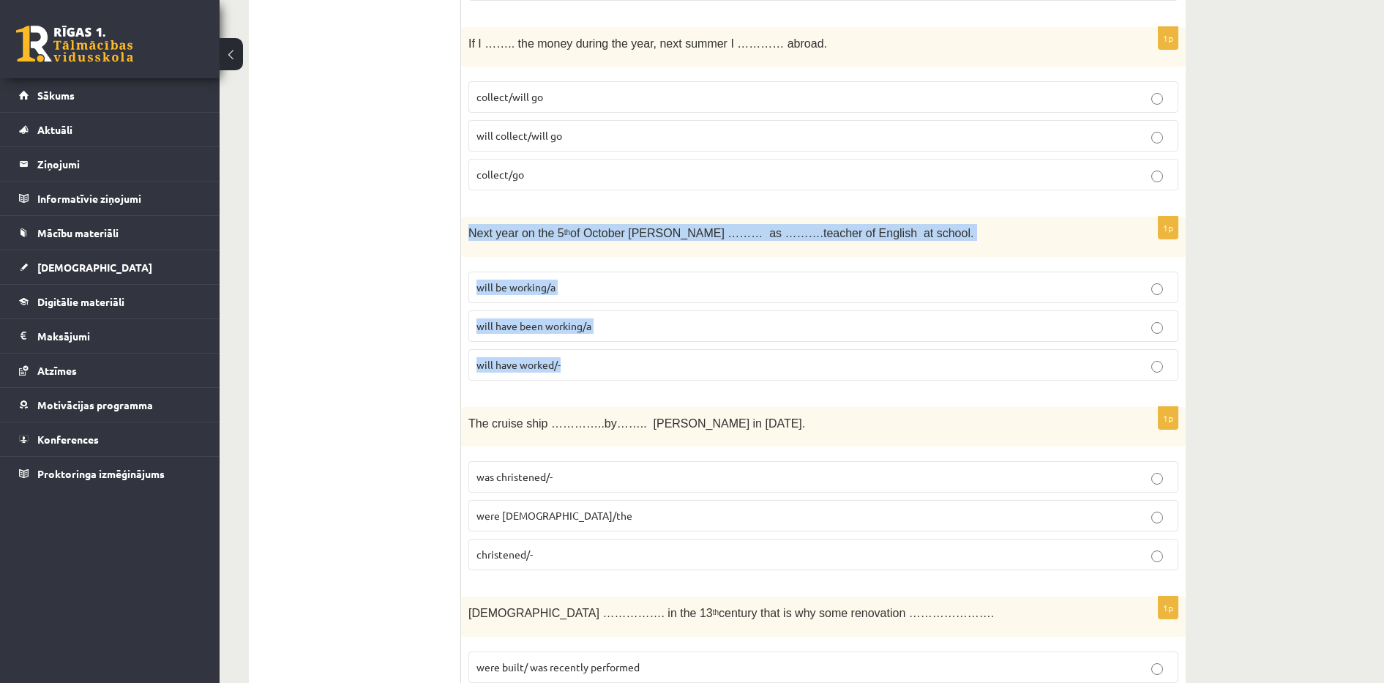
drag, startPoint x: 469, startPoint y: 230, endPoint x: 607, endPoint y: 367, distance: 193.5
click at [607, 367] on div "1p Next year on the 5 th of October Ann ……… as ……….teacher of English at school…" at bounding box center [823, 305] width 724 height 176
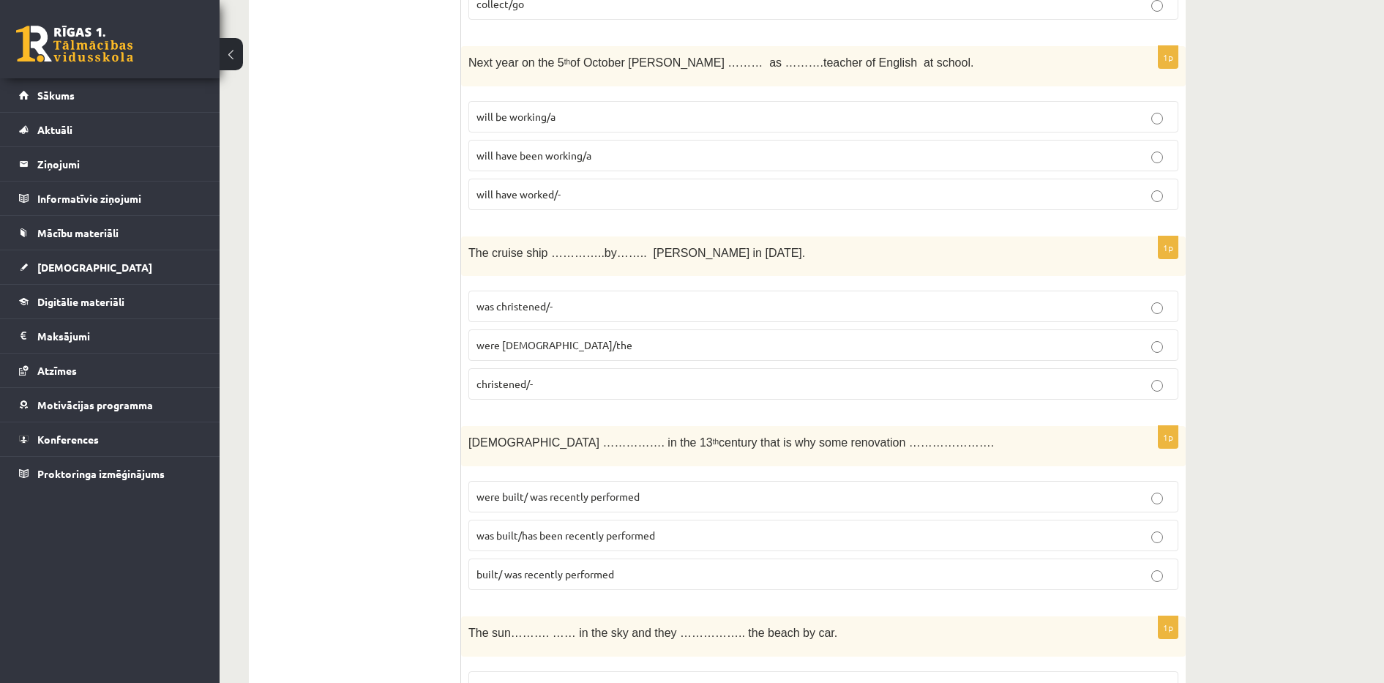
scroll to position [3475, 0]
click at [1135, 123] on p "will be working/a" at bounding box center [823, 115] width 694 height 15
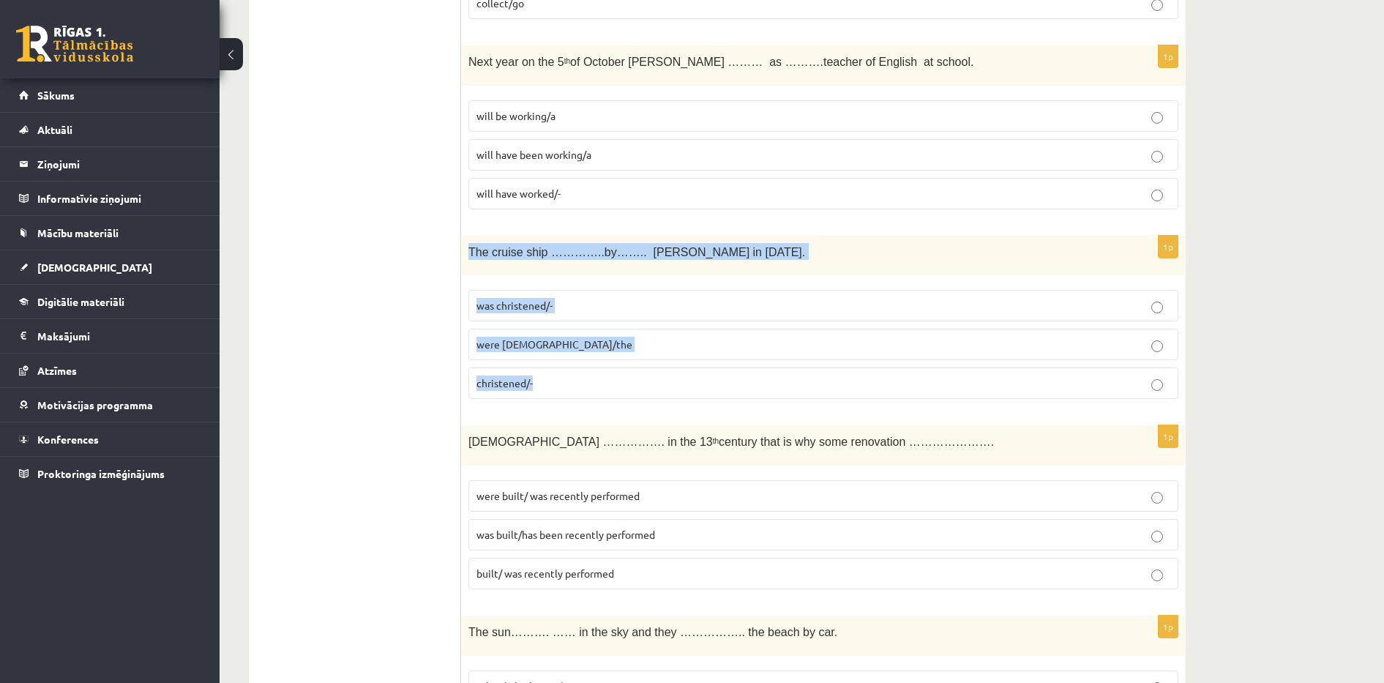
drag, startPoint x: 468, startPoint y: 250, endPoint x: 569, endPoint y: 378, distance: 163.1
click at [569, 378] on div "1p The cruise ship …………..by…….. Queen Elizabeth in 1987. was christened/- were …" at bounding box center [823, 324] width 724 height 176
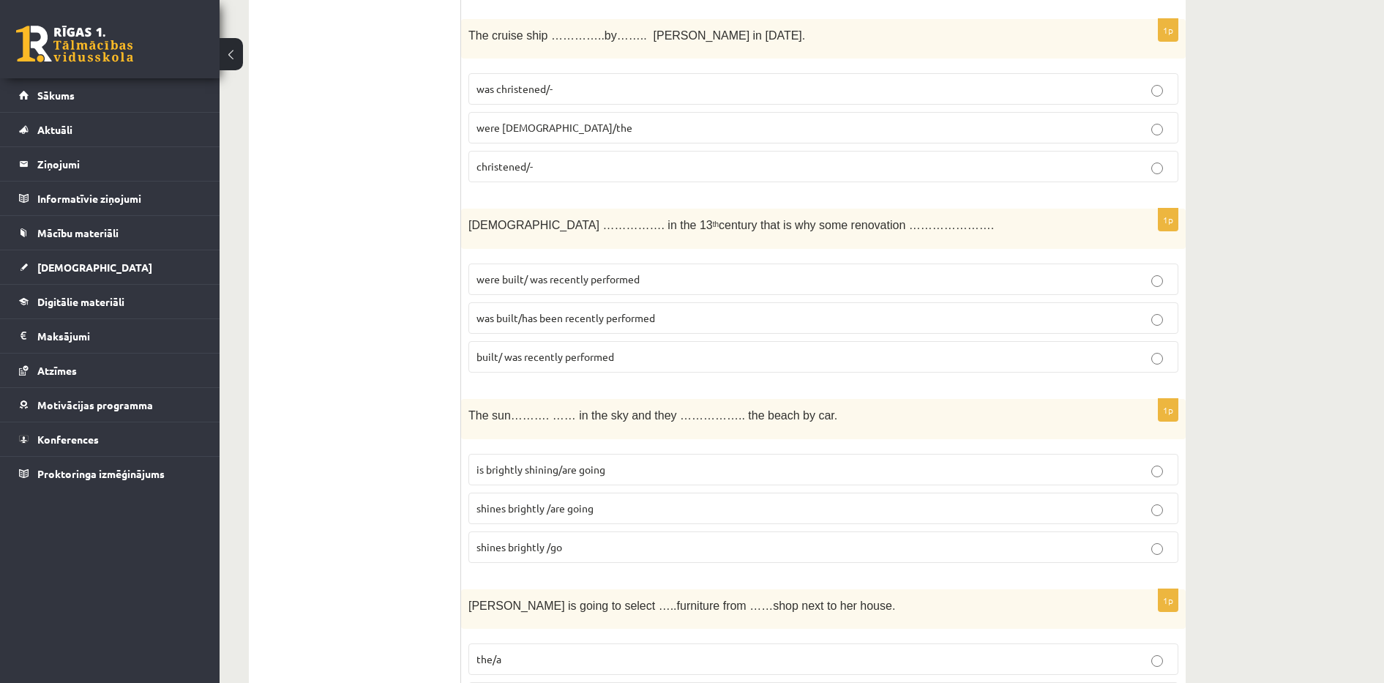
scroll to position [3694, 0]
click at [960, 89] on p "was christened/-" at bounding box center [823, 85] width 694 height 15
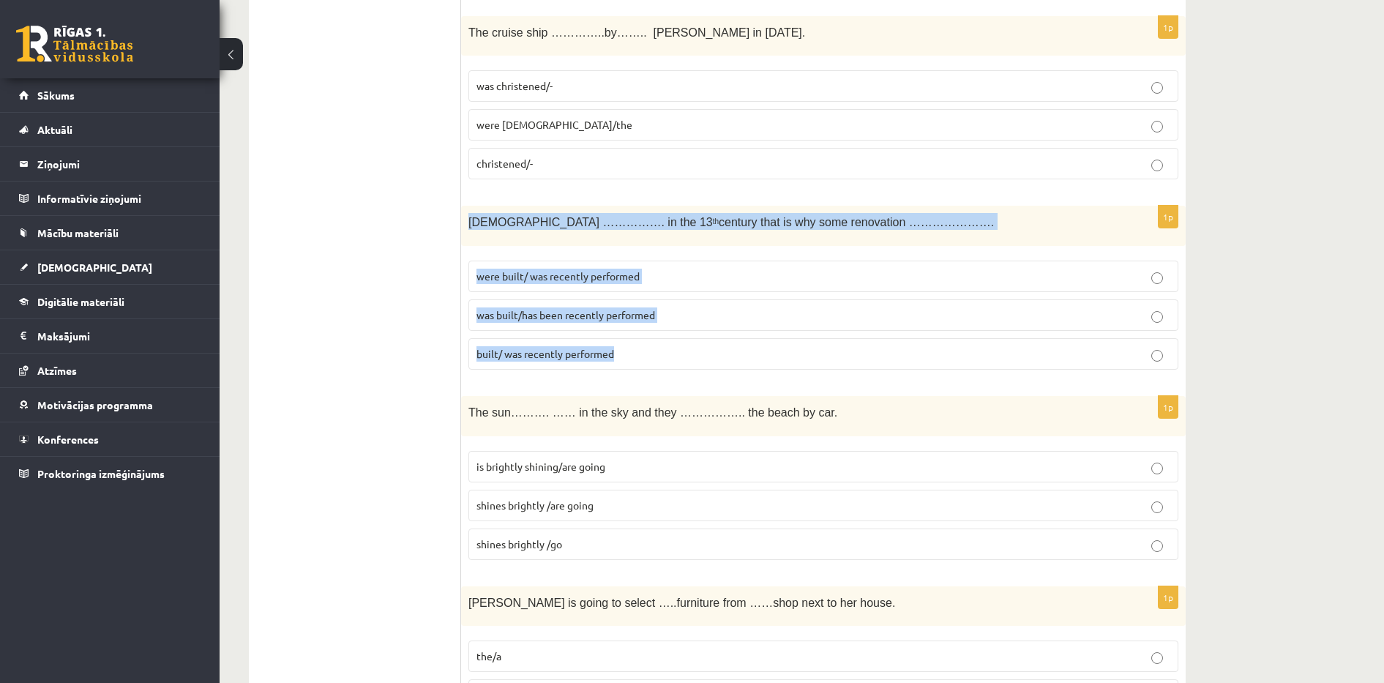
drag, startPoint x: 468, startPoint y: 215, endPoint x: 650, endPoint y: 340, distance: 220.6
click at [650, 340] on div "1p The church ……………. in the 13 th century that is why some renovation …………………. …" at bounding box center [823, 294] width 724 height 176
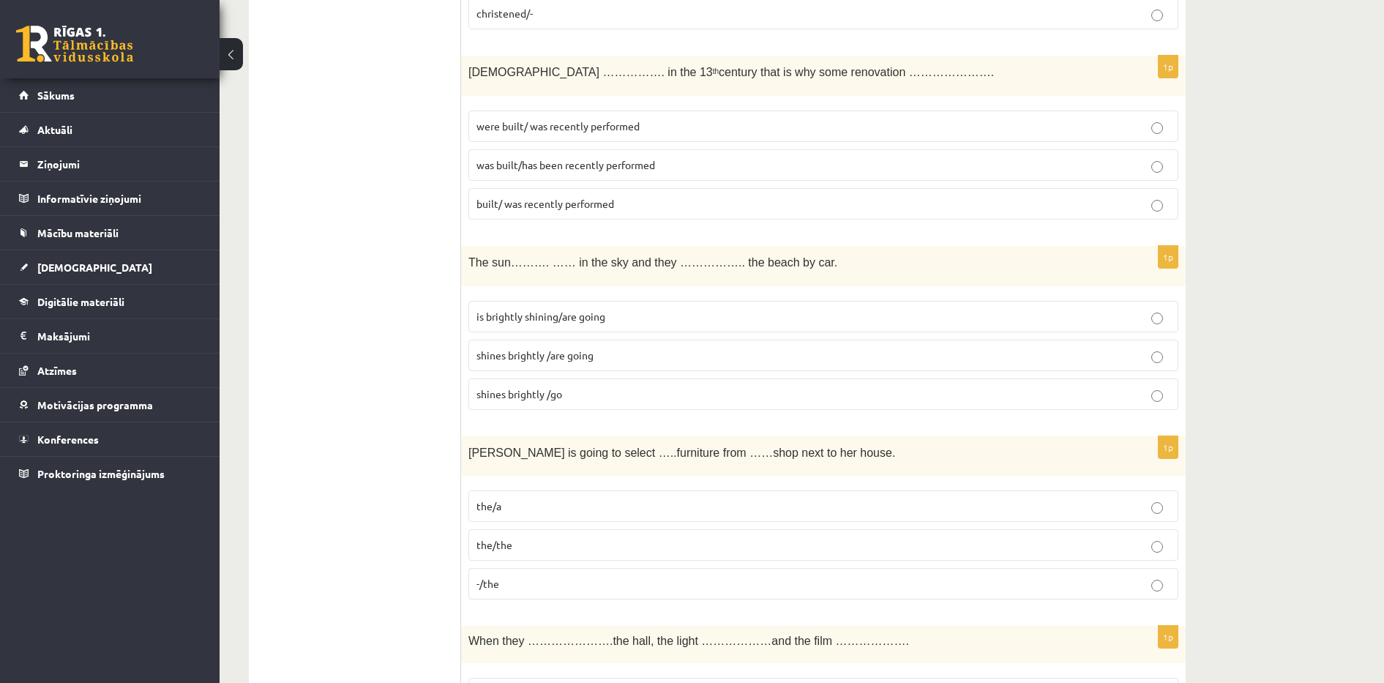
scroll to position [3877, 0]
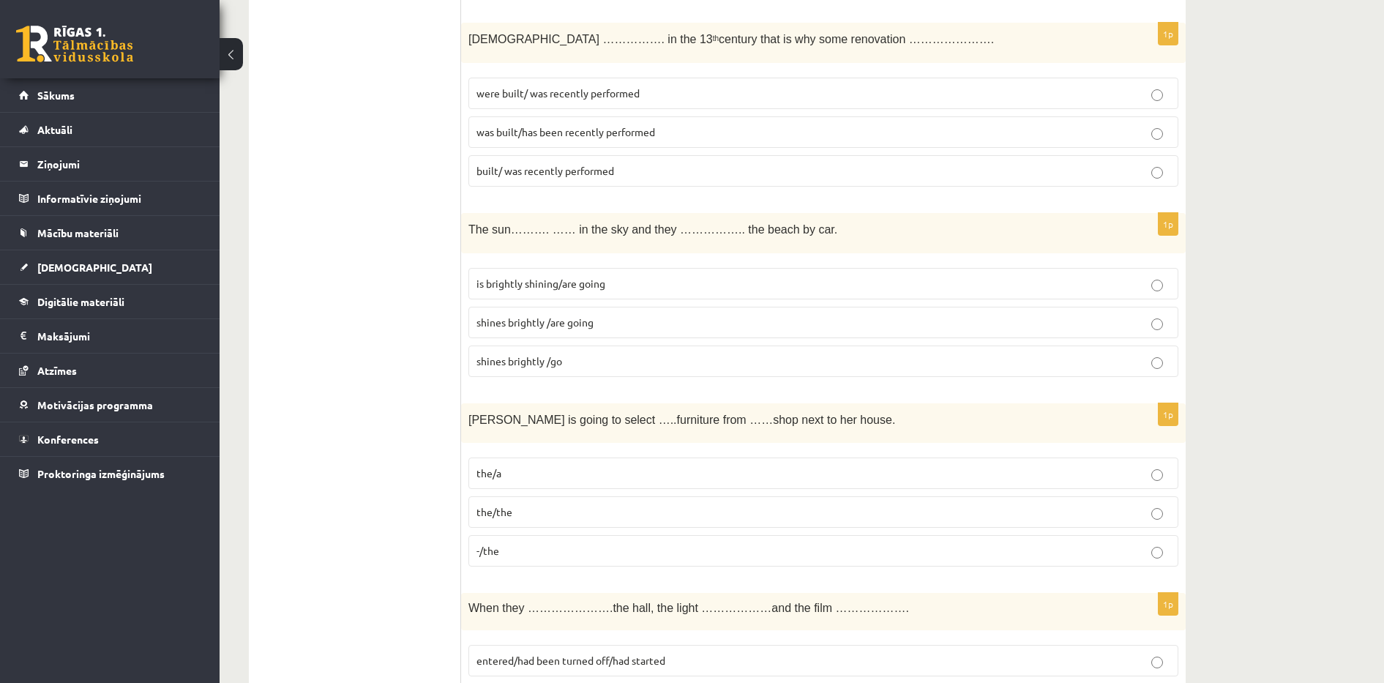
click at [1003, 137] on p "was built/has been recently performed" at bounding box center [823, 131] width 694 height 15
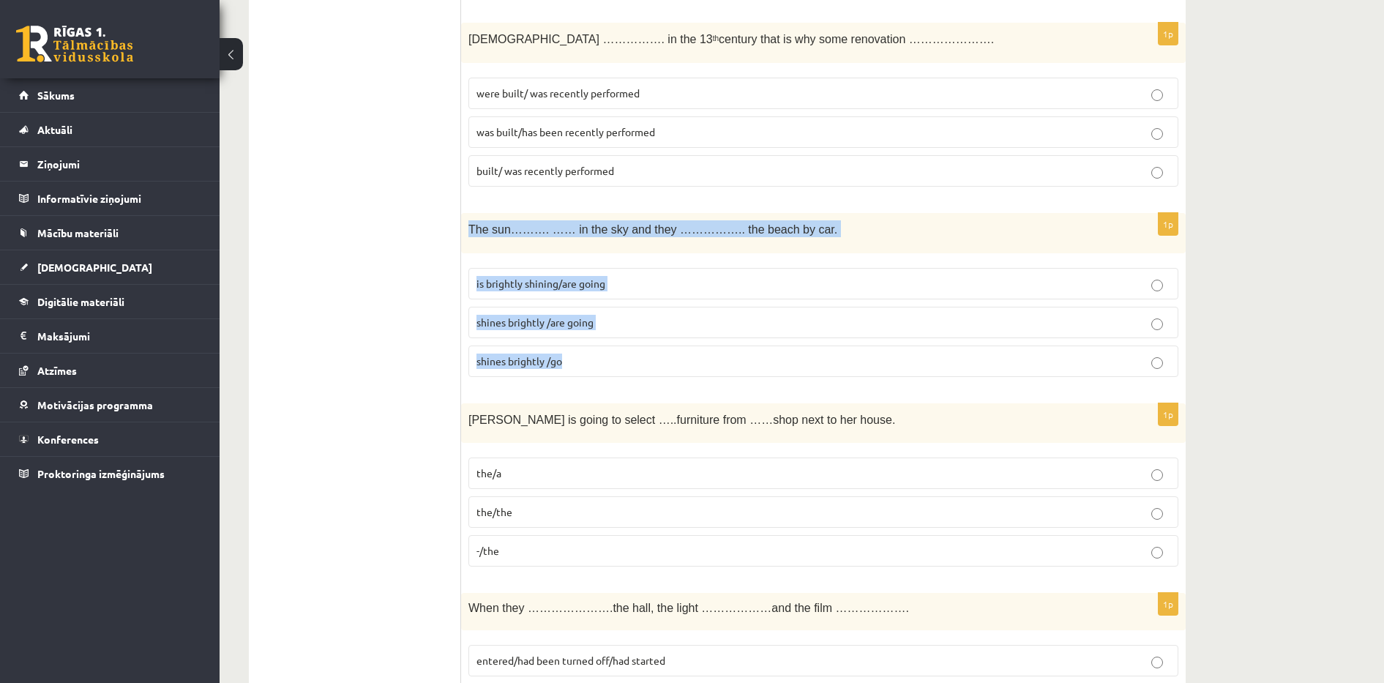
drag, startPoint x: 468, startPoint y: 227, endPoint x: 570, endPoint y: 364, distance: 171.5
click at [570, 364] on div "1p The sun………. …… in the sky and they …………….. the beach by car. is brightly shi…" at bounding box center [823, 301] width 724 height 176
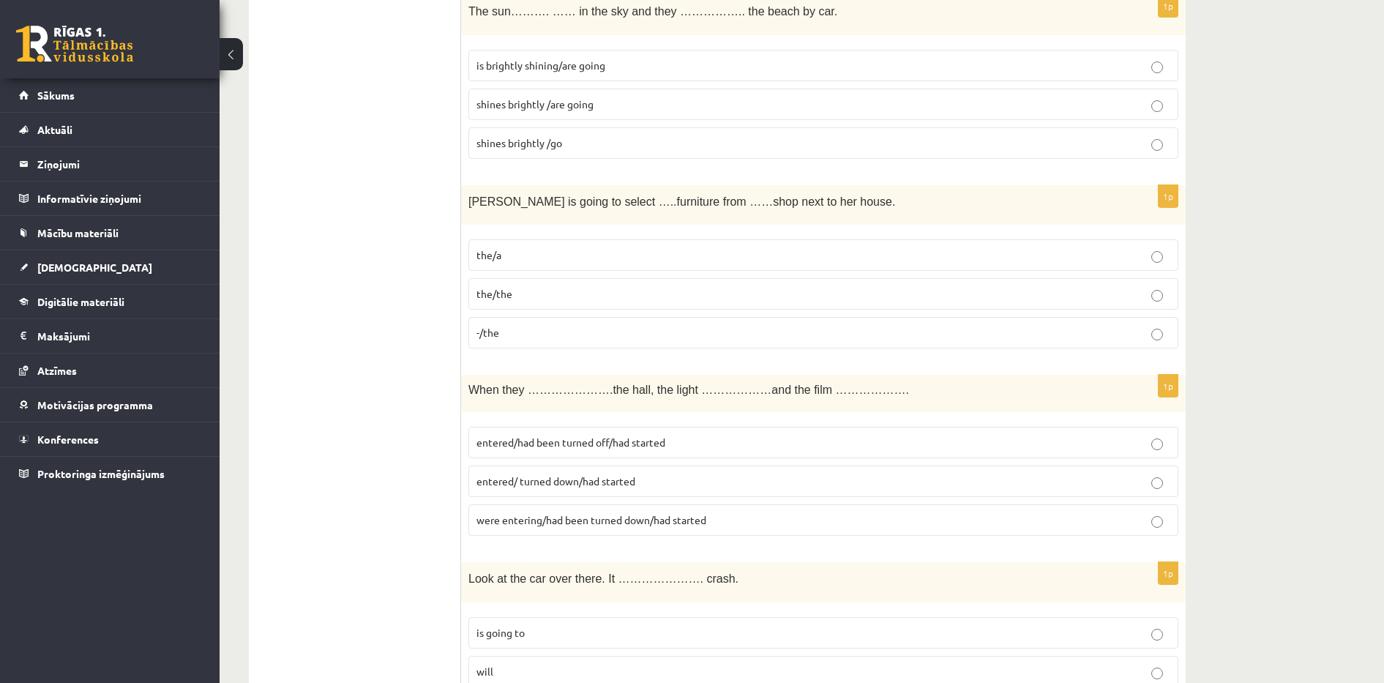
scroll to position [4097, 0]
click at [1016, 66] on p "is brightly shining/are going" at bounding box center [823, 63] width 694 height 15
click at [533, 111] on label "shines brightly /are going" at bounding box center [823, 102] width 710 height 31
click at [480, 294] on span "the/the" at bounding box center [494, 291] width 36 height 13
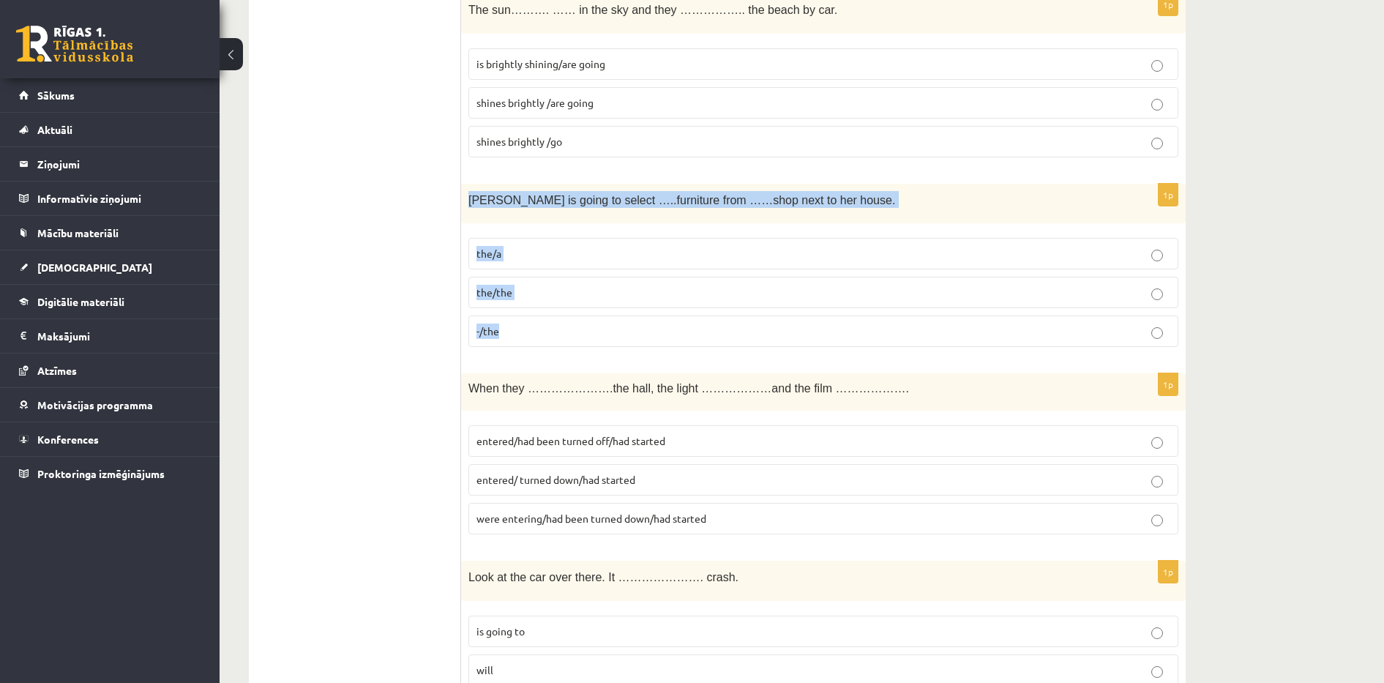
drag, startPoint x: 468, startPoint y: 200, endPoint x: 625, endPoint y: 330, distance: 203.8
click at [625, 330] on div "1p Gretta is going to select …..furniture from ……shop next to her house. the/a …" at bounding box center [823, 272] width 724 height 176
click at [608, 240] on label "the/a" at bounding box center [823, 253] width 710 height 31
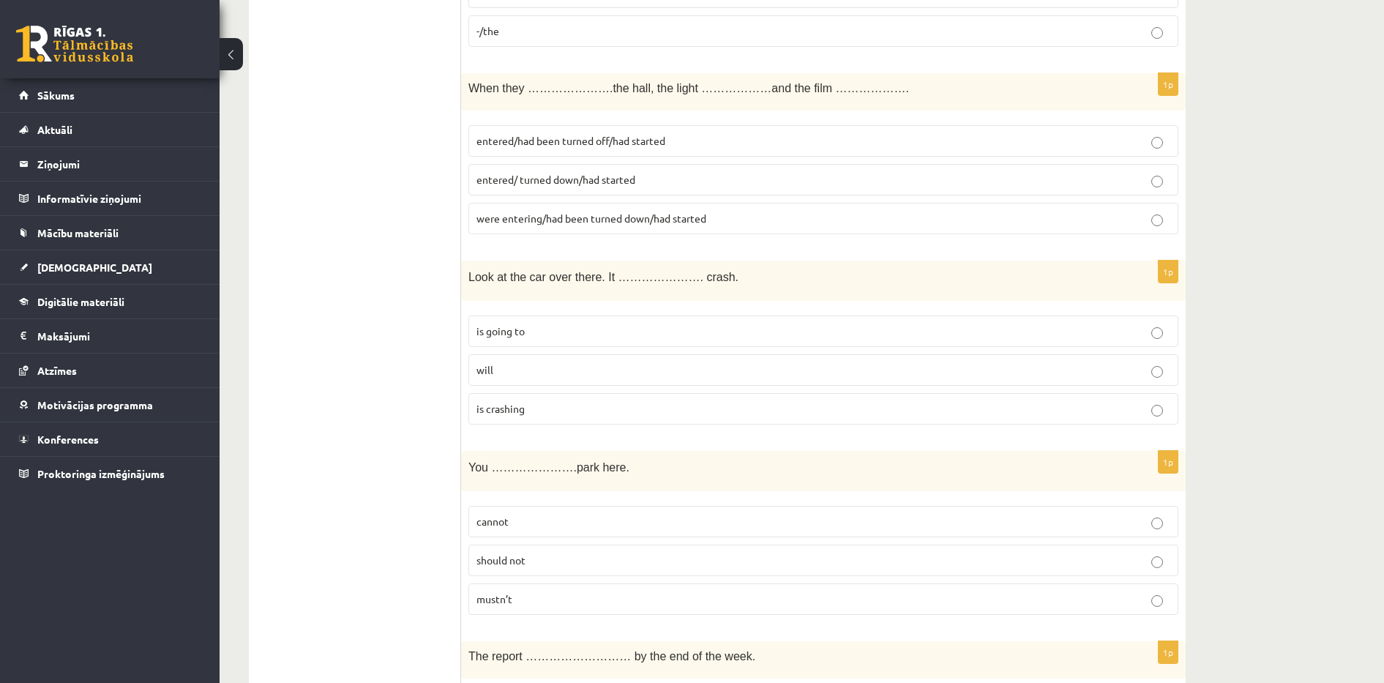
scroll to position [4426, 0]
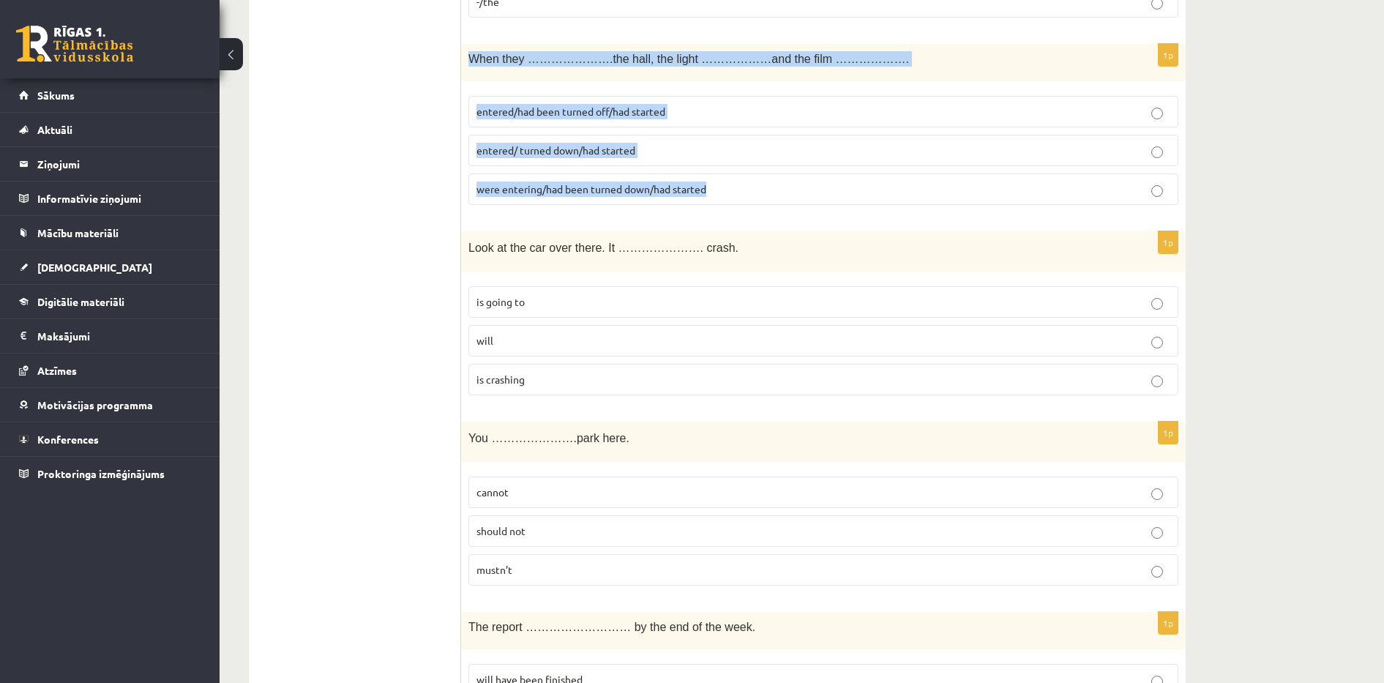
drag, startPoint x: 465, startPoint y: 57, endPoint x: 721, endPoint y: 195, distance: 290.4
click at [721, 195] on div "1p When they ………………….the hall, the light ………………and the film ………………. entered/had…" at bounding box center [823, 130] width 724 height 173
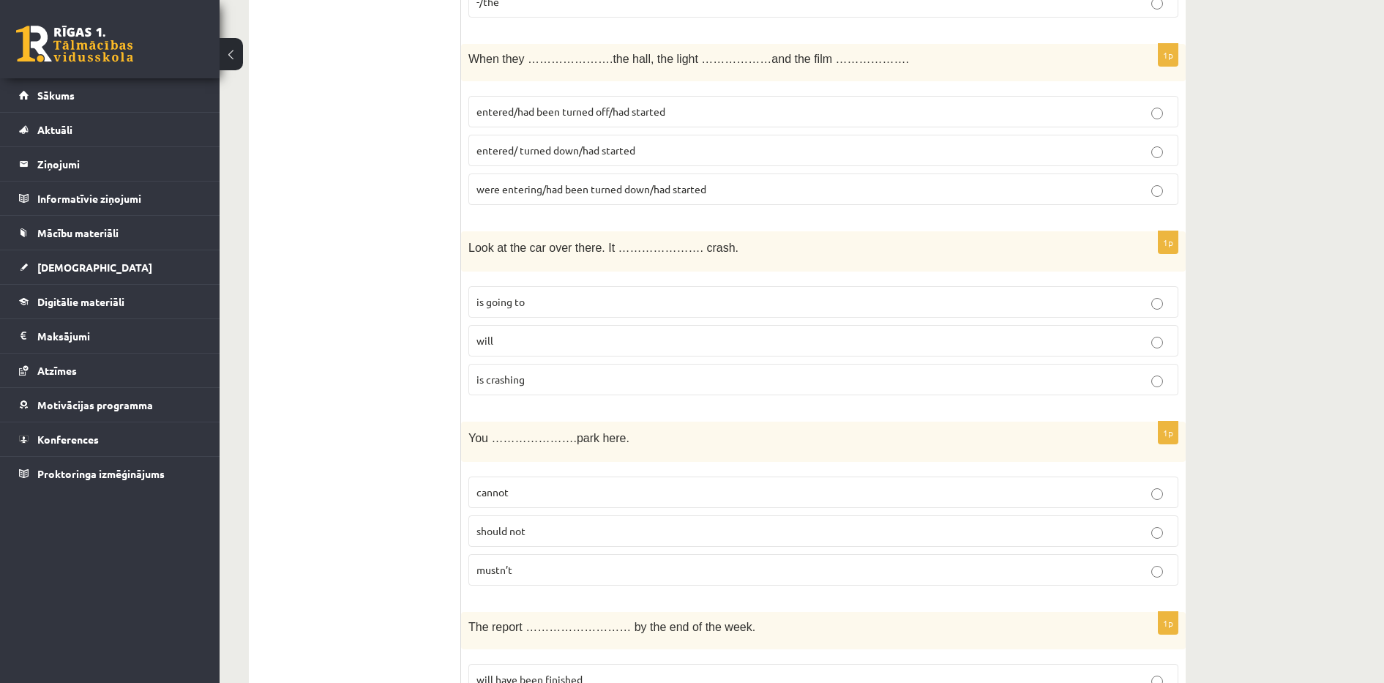
click at [521, 156] on span "entered/ turned down/had started" at bounding box center [555, 149] width 159 height 13
drag, startPoint x: 470, startPoint y: 247, endPoint x: 590, endPoint y: 367, distance: 170.2
click at [590, 367] on div "1p Look at the car over there. It …………………. crash. is going to will is crashing" at bounding box center [823, 319] width 724 height 176
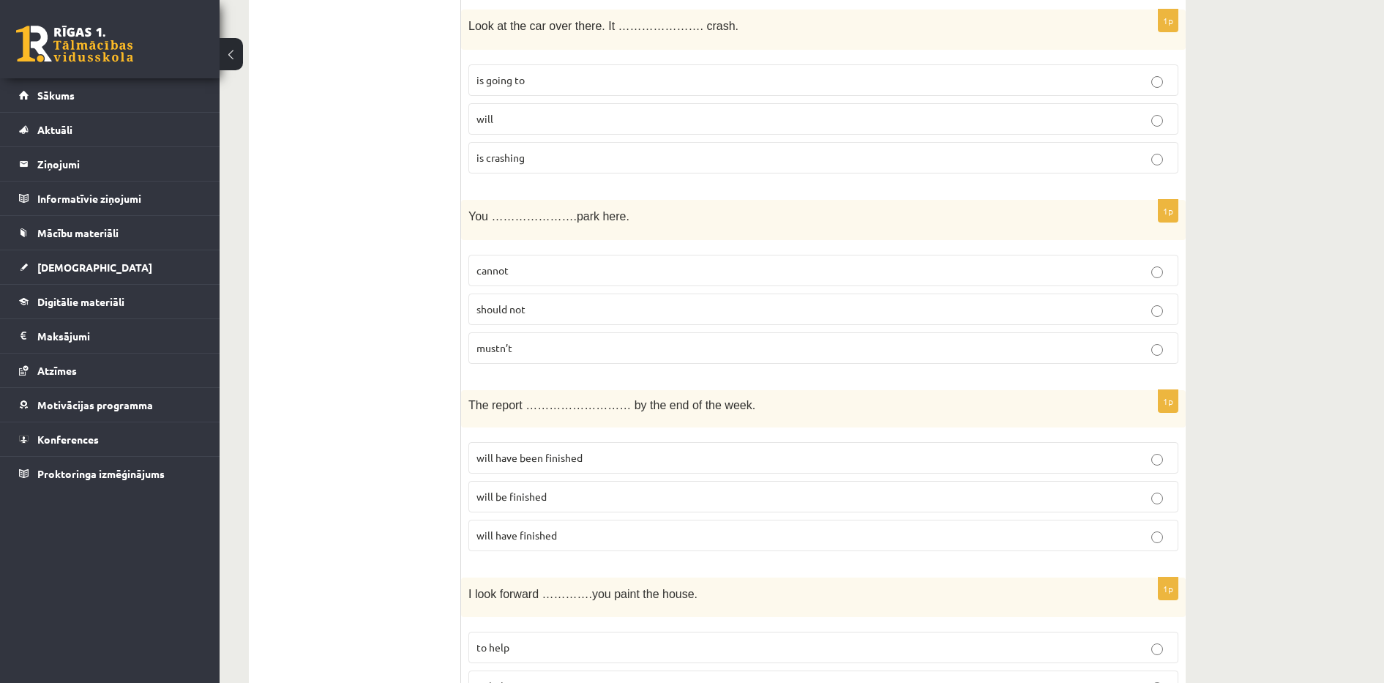
scroll to position [4682, 0]
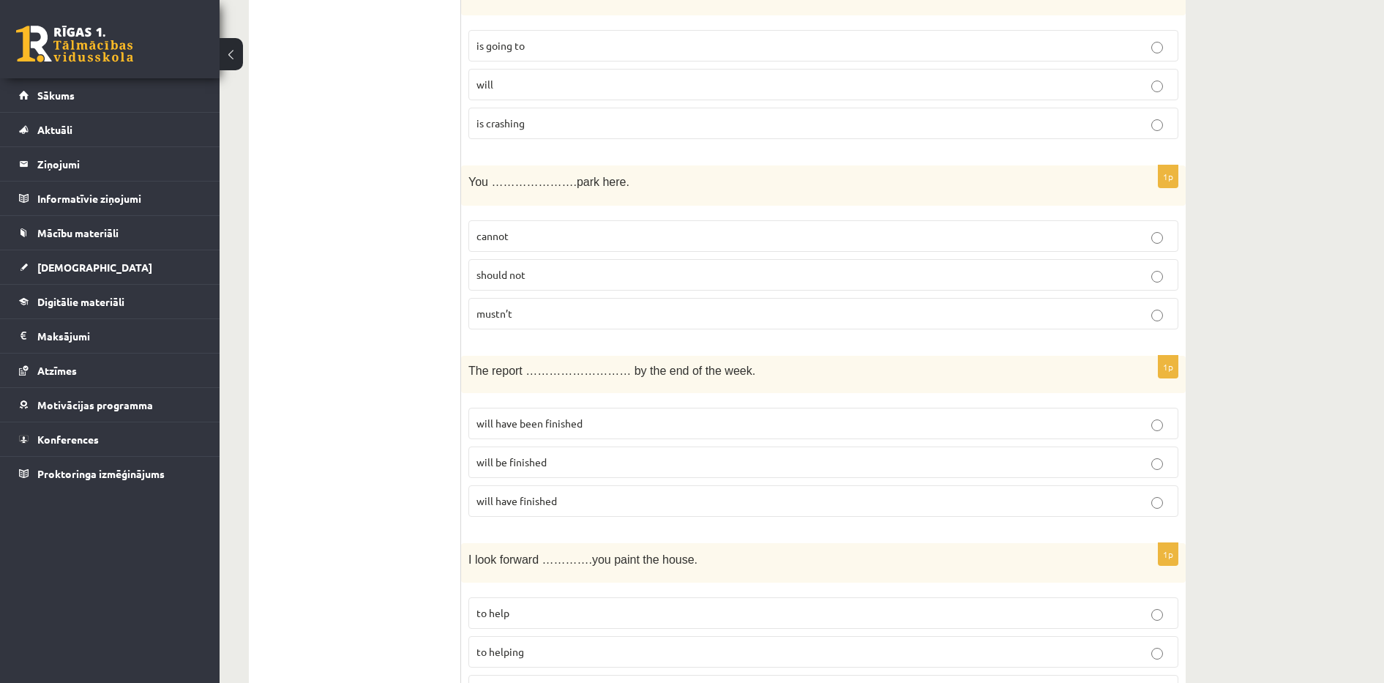
click at [498, 129] on span "is crashing" at bounding box center [500, 122] width 48 height 13
click at [548, 49] on p "is going to" at bounding box center [823, 45] width 694 height 15
drag, startPoint x: 468, startPoint y: 181, endPoint x: 574, endPoint y: 318, distance: 174.2
click at [574, 318] on div "1p You ………………….park here. cannot should not mustn’t" at bounding box center [823, 253] width 724 height 176
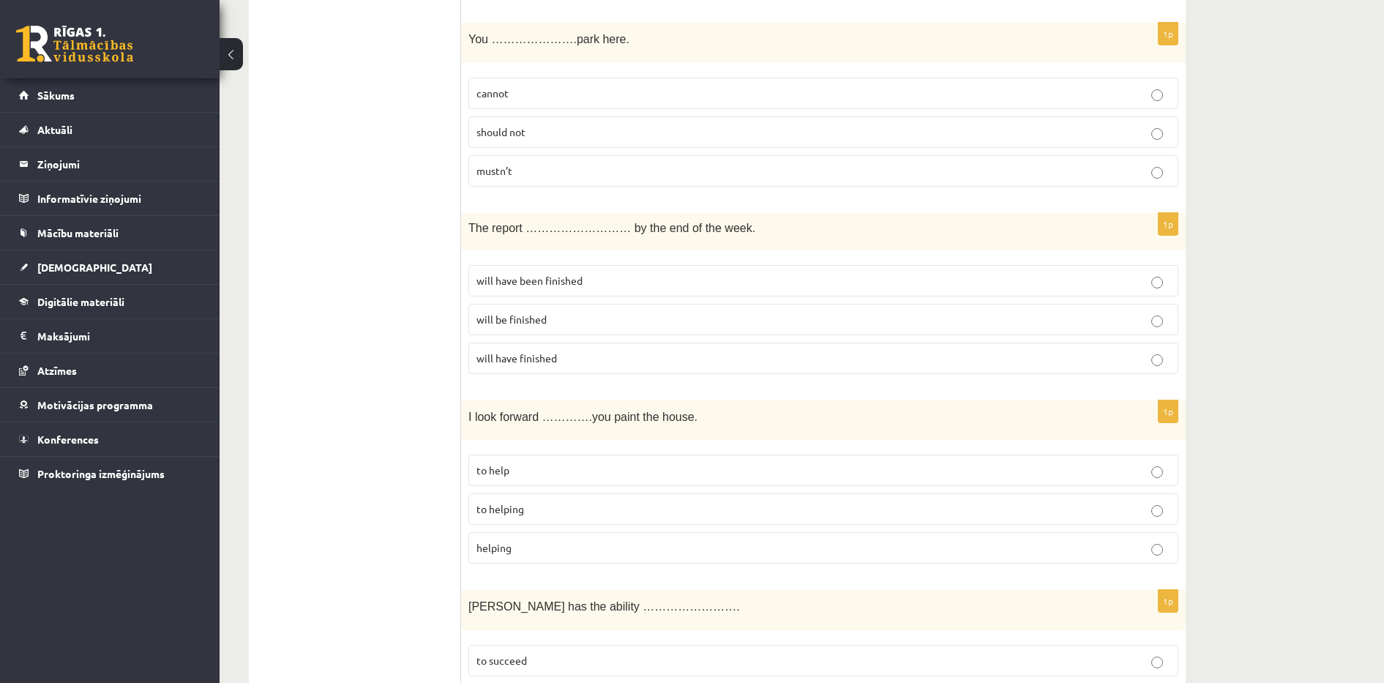
scroll to position [4829, 0]
click at [811, 97] on p "cannot" at bounding box center [823, 89] width 694 height 15
click at [535, 176] on label "mustn’t" at bounding box center [823, 166] width 710 height 31
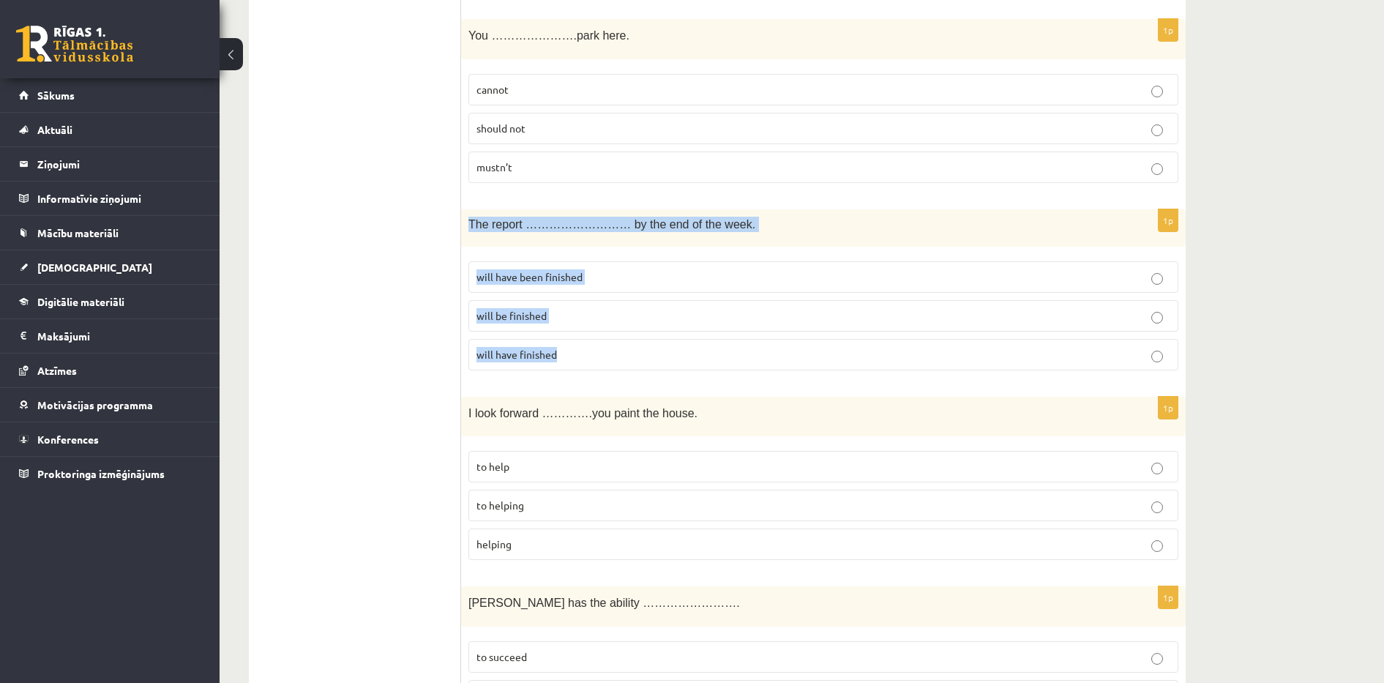
drag, startPoint x: 470, startPoint y: 223, endPoint x: 626, endPoint y: 343, distance: 196.7
click at [626, 343] on div "1p The report ……………………… by the end of the week. will have been finished will be…" at bounding box center [823, 295] width 724 height 173
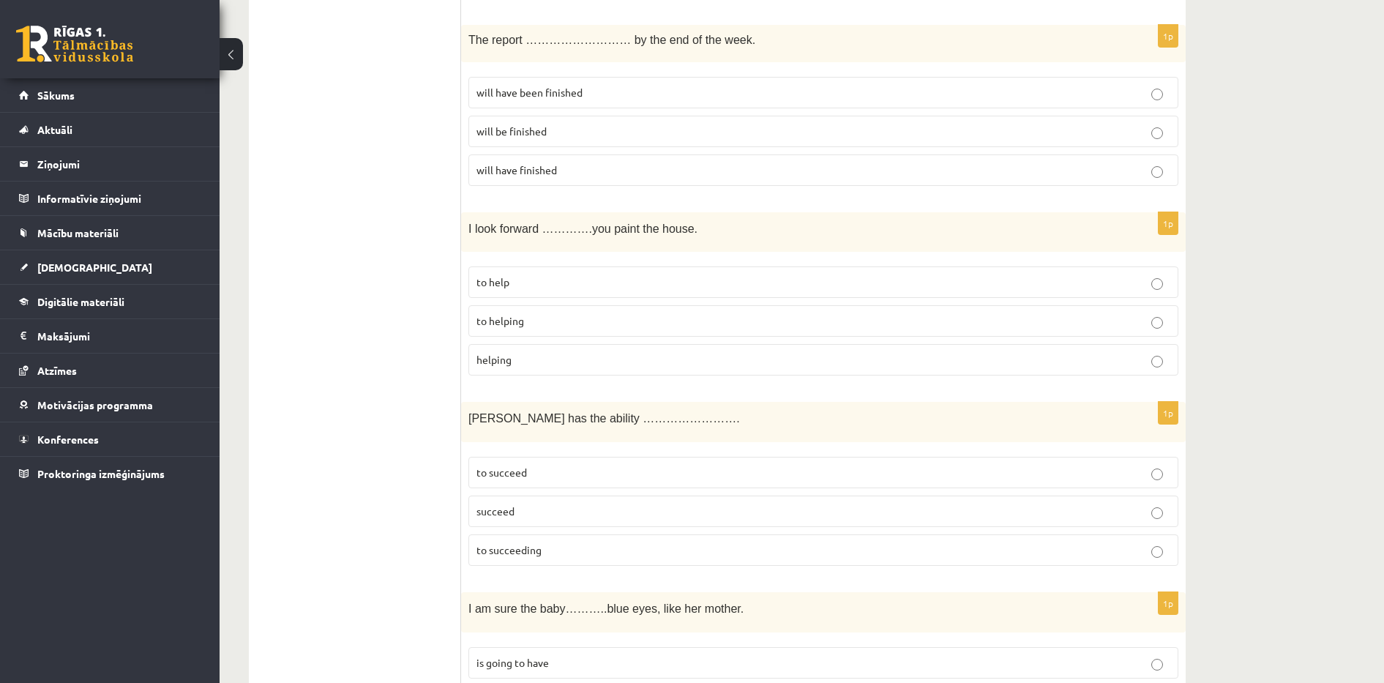
scroll to position [5011, 0]
click at [550, 87] on p "will have been finished" at bounding box center [823, 93] width 694 height 15
drag, startPoint x: 468, startPoint y: 230, endPoint x: 540, endPoint y: 350, distance: 140.2
click at [540, 350] on div "1p I look forward ………….you paint the house. to help to helping helping" at bounding box center [823, 302] width 724 height 176
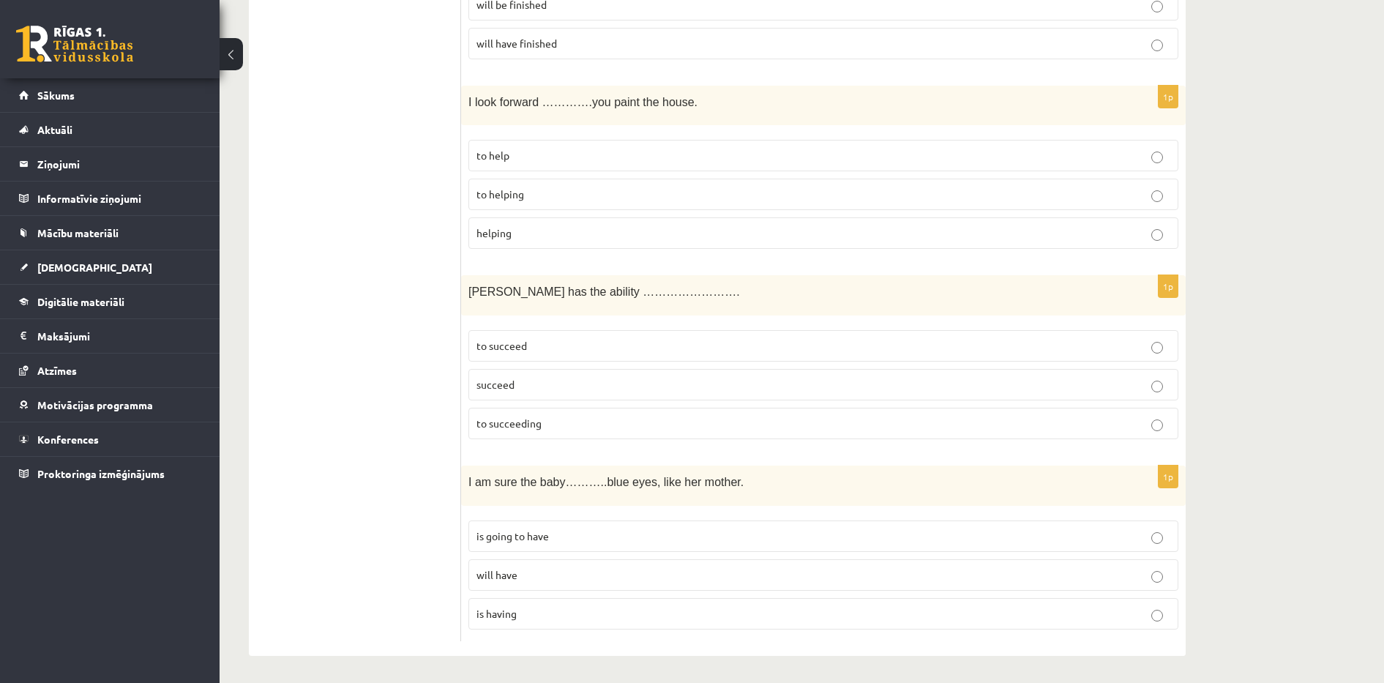
scroll to position [5142, 0]
click at [850, 194] on p "to helping" at bounding box center [823, 191] width 694 height 15
drag, startPoint x: 467, startPoint y: 104, endPoint x: 610, endPoint y: 247, distance: 201.8
click at [610, 247] on div "1p I look forward ………….you paint the house. to help to helping helping" at bounding box center [823, 171] width 724 height 176
click at [478, 301] on div "Tara has the ability ……………………." at bounding box center [823, 293] width 724 height 40
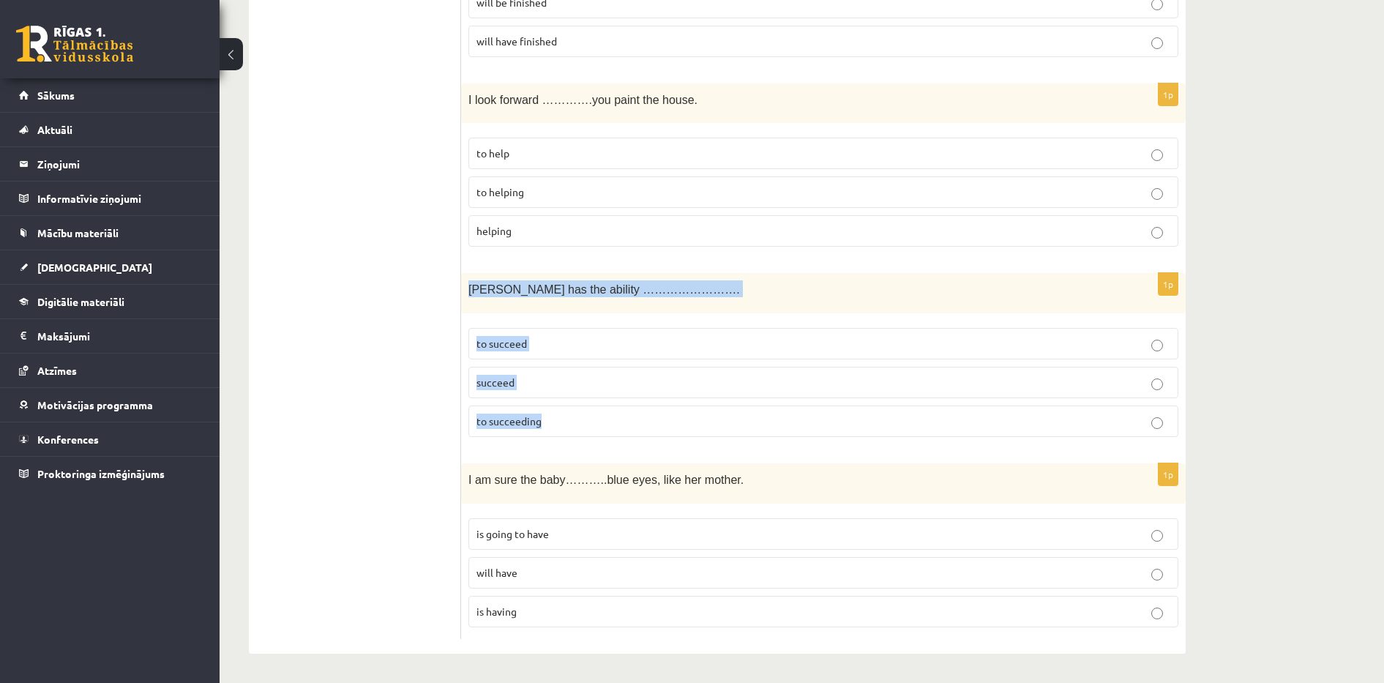
drag, startPoint x: 469, startPoint y: 287, endPoint x: 563, endPoint y: 419, distance: 162.0
click at [563, 419] on div "1p Tara has the ability ……………………. to succeed succeed to succeeding" at bounding box center [823, 361] width 724 height 176
click at [914, 348] on p "to succeed" at bounding box center [823, 343] width 694 height 15
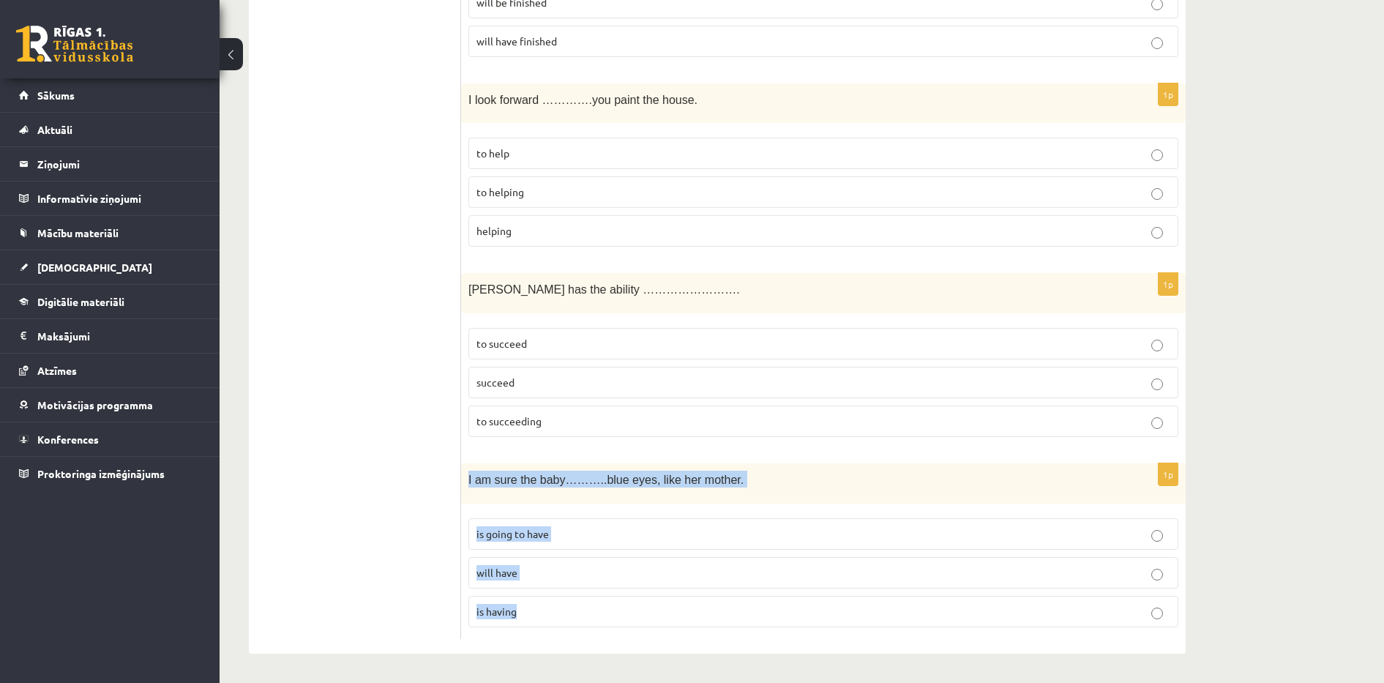
drag, startPoint x: 468, startPoint y: 475, endPoint x: 555, endPoint y: 613, distance: 163.4
click at [555, 613] on div "1p I am sure the baby………..blue eyes, like her mother. is going to have will hav…" at bounding box center [823, 551] width 724 height 176
click at [1061, 569] on p "will have" at bounding box center [823, 572] width 694 height 15
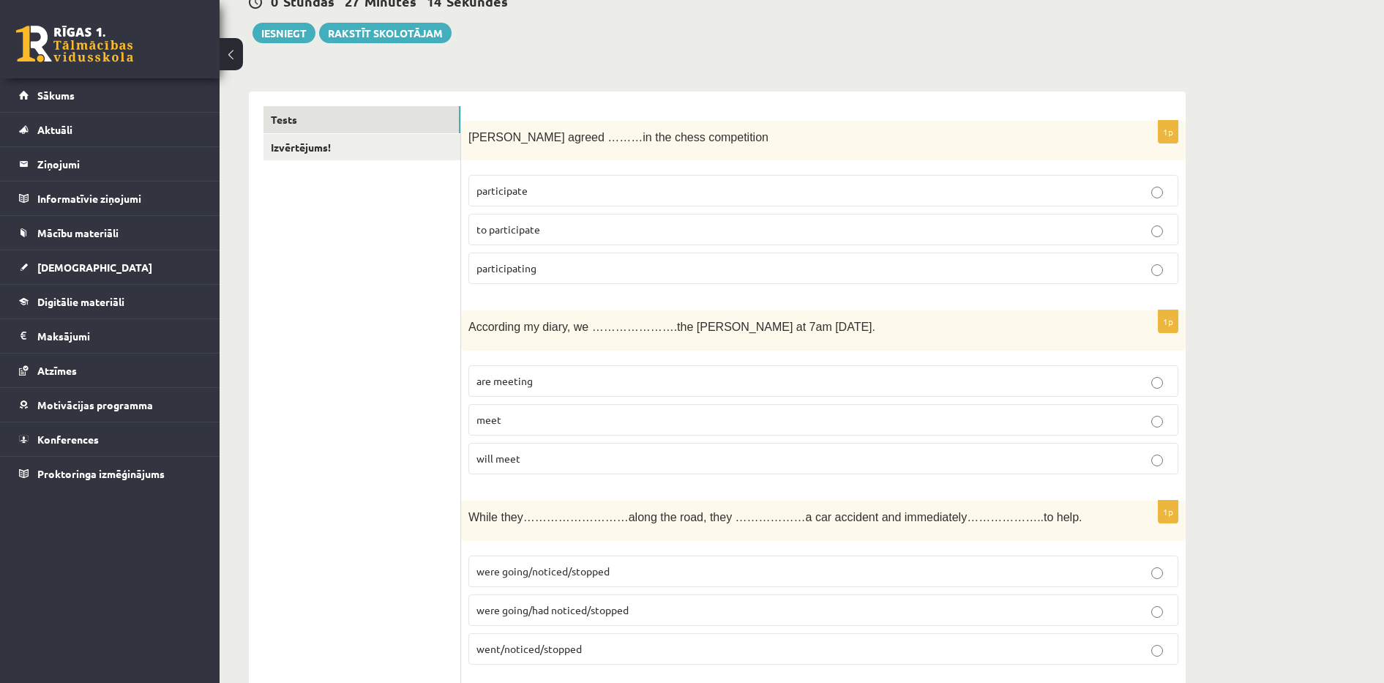
scroll to position [0, 0]
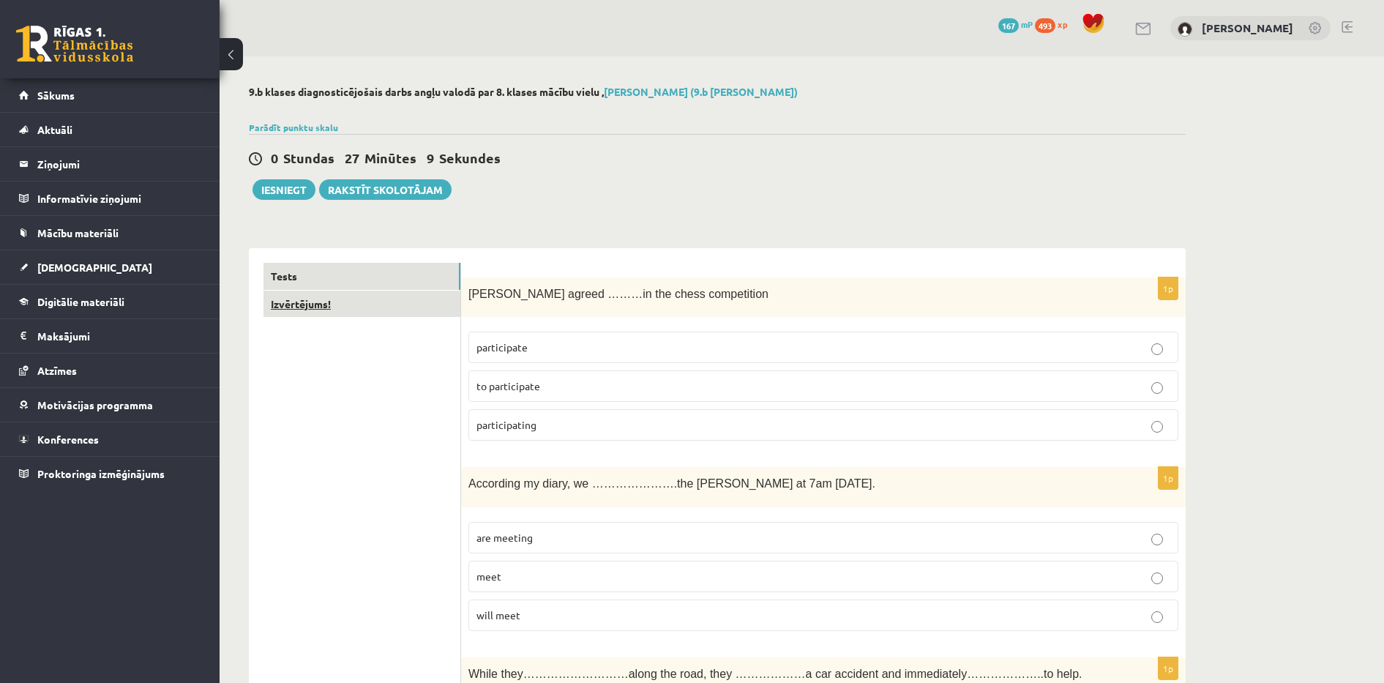
click at [363, 299] on link "Izvērtējums!" at bounding box center [361, 303] width 197 height 27
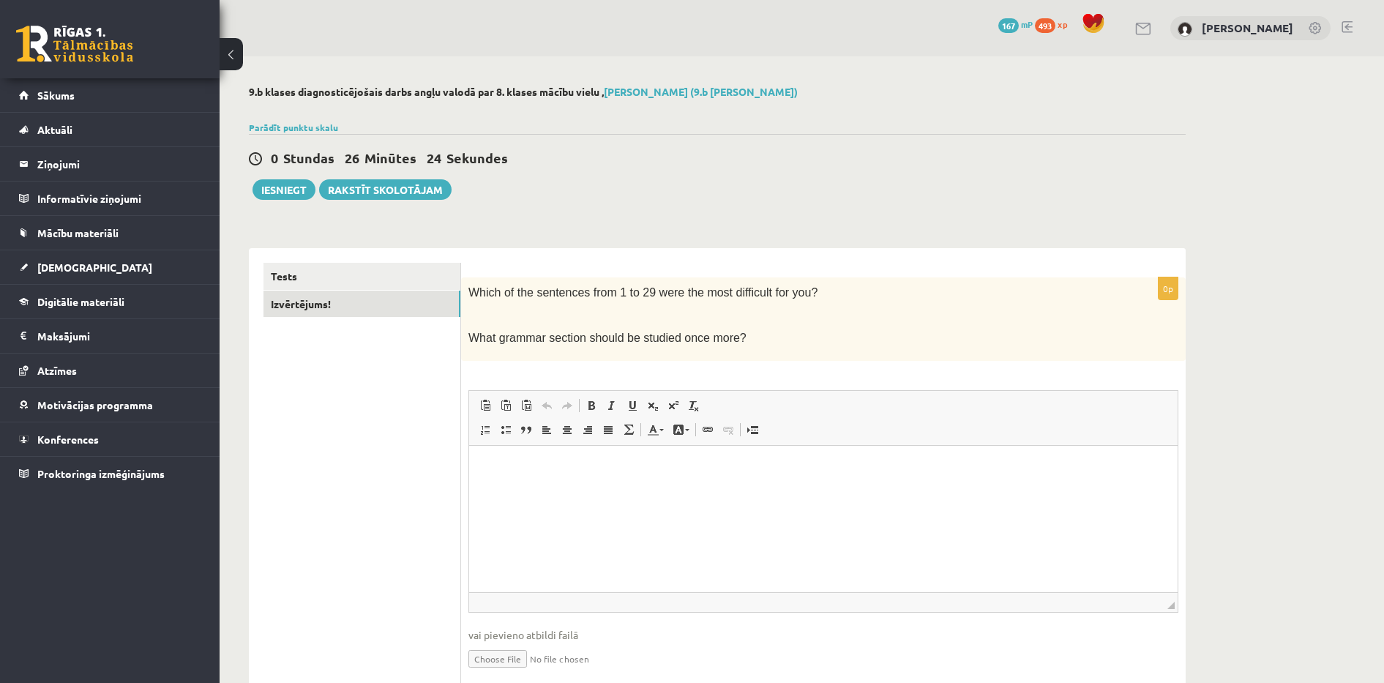
drag, startPoint x: 470, startPoint y: 292, endPoint x: 745, endPoint y: 336, distance: 278.6
click at [745, 336] on div "Which of the sentences from 1 to 29 were the most difficult for you? What gramm…" at bounding box center [823, 318] width 724 height 83
click at [633, 157] on div "0 Stundas 25 Minūtes 47 Sekundes" at bounding box center [717, 158] width 937 height 19
click at [290, 187] on button "Iesniegt" at bounding box center [283, 189] width 63 height 20
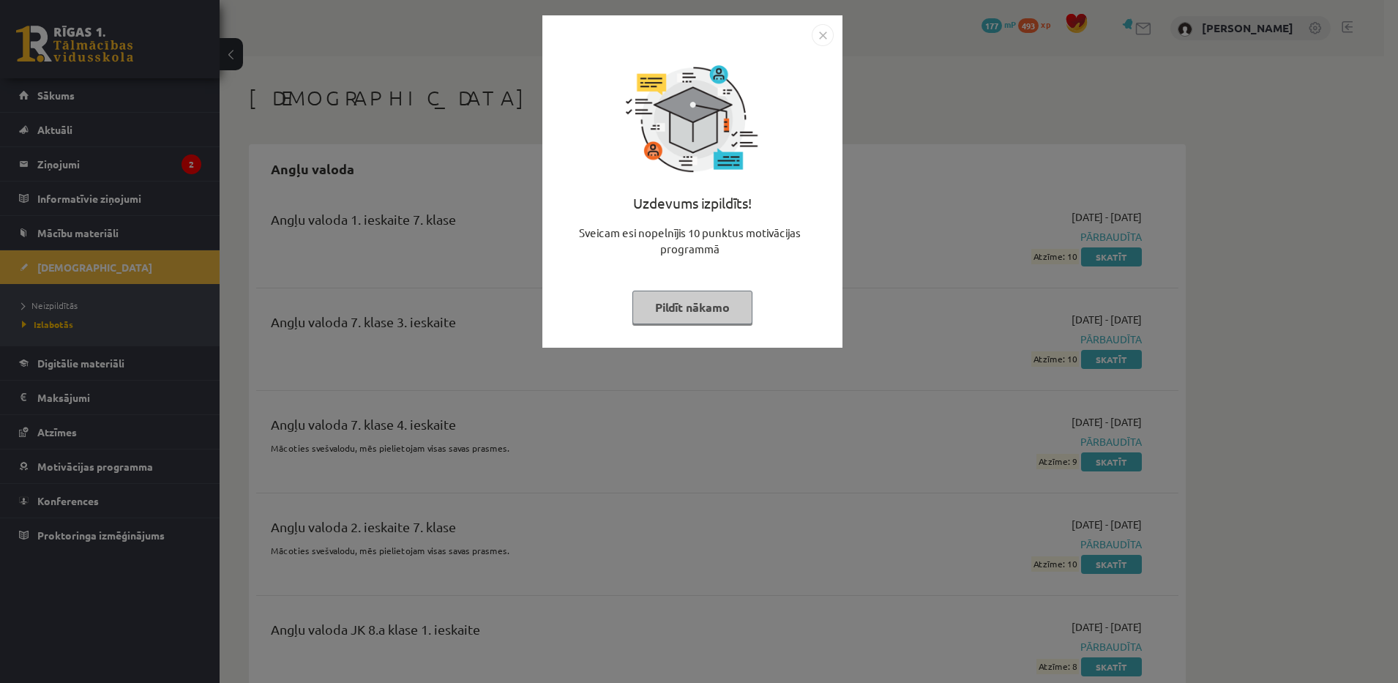
click at [676, 304] on button "Pildīt nākamo" at bounding box center [692, 307] width 120 height 34
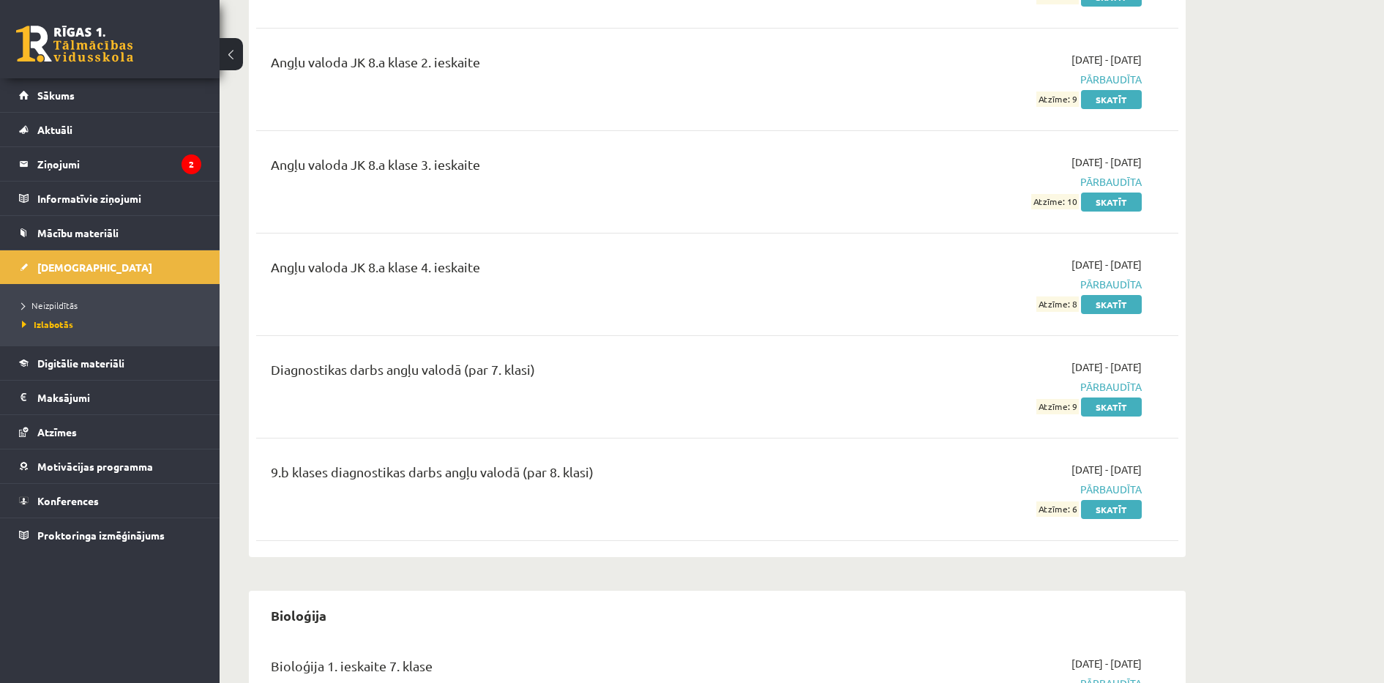
scroll to position [719, 0]
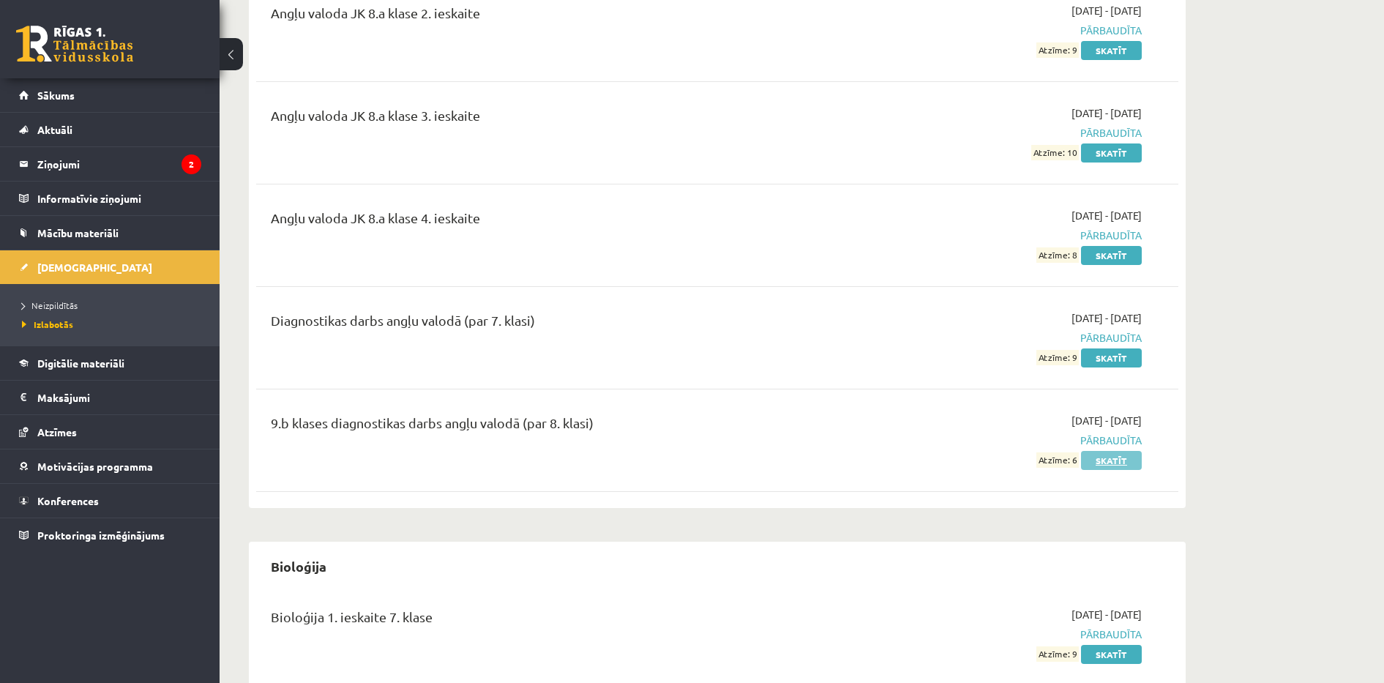
click at [1108, 460] on link "Skatīt" at bounding box center [1111, 460] width 61 height 19
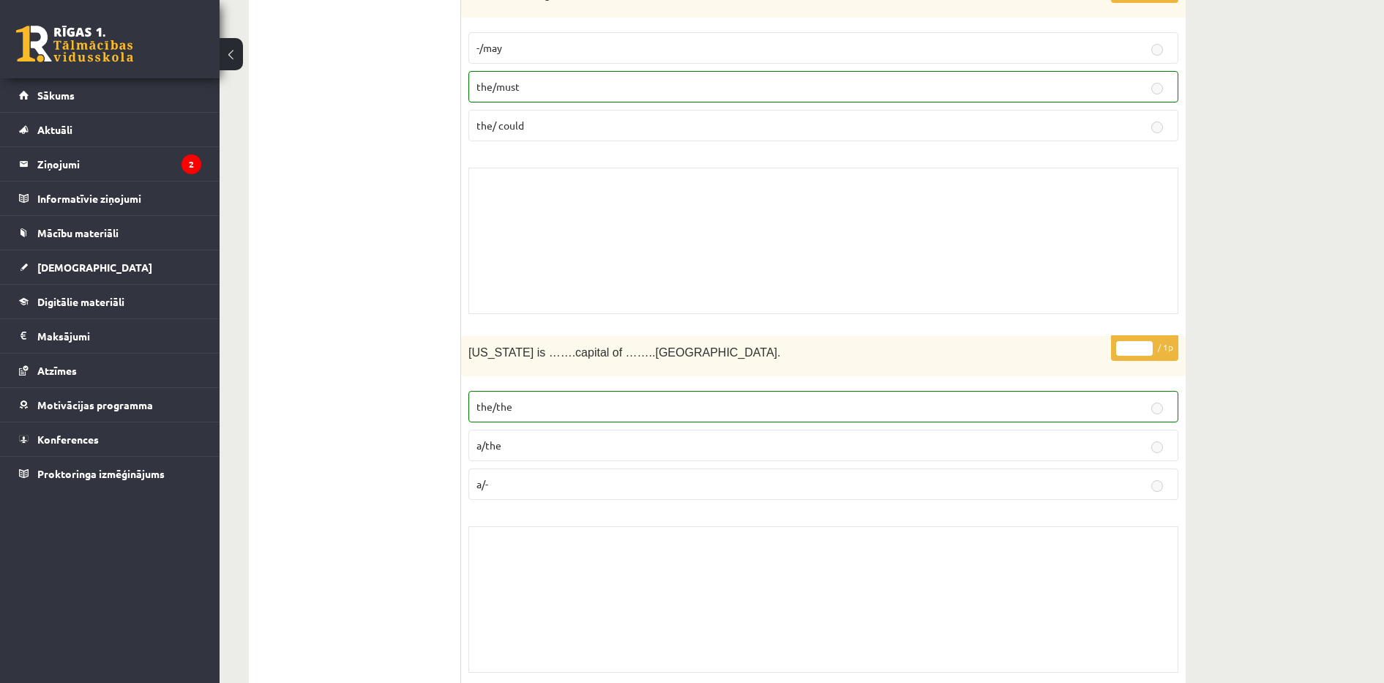
scroll to position [2276, 0]
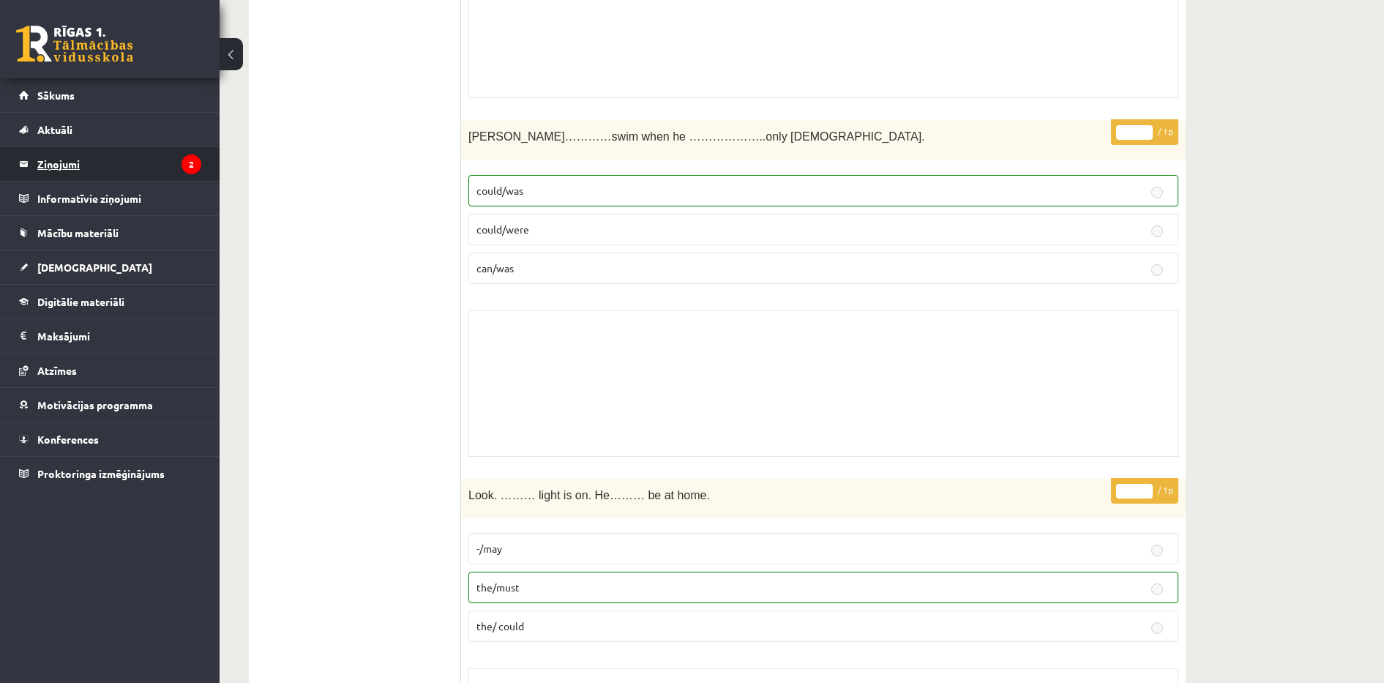
click at [72, 150] on legend "Ziņojumi 2" at bounding box center [119, 164] width 164 height 34
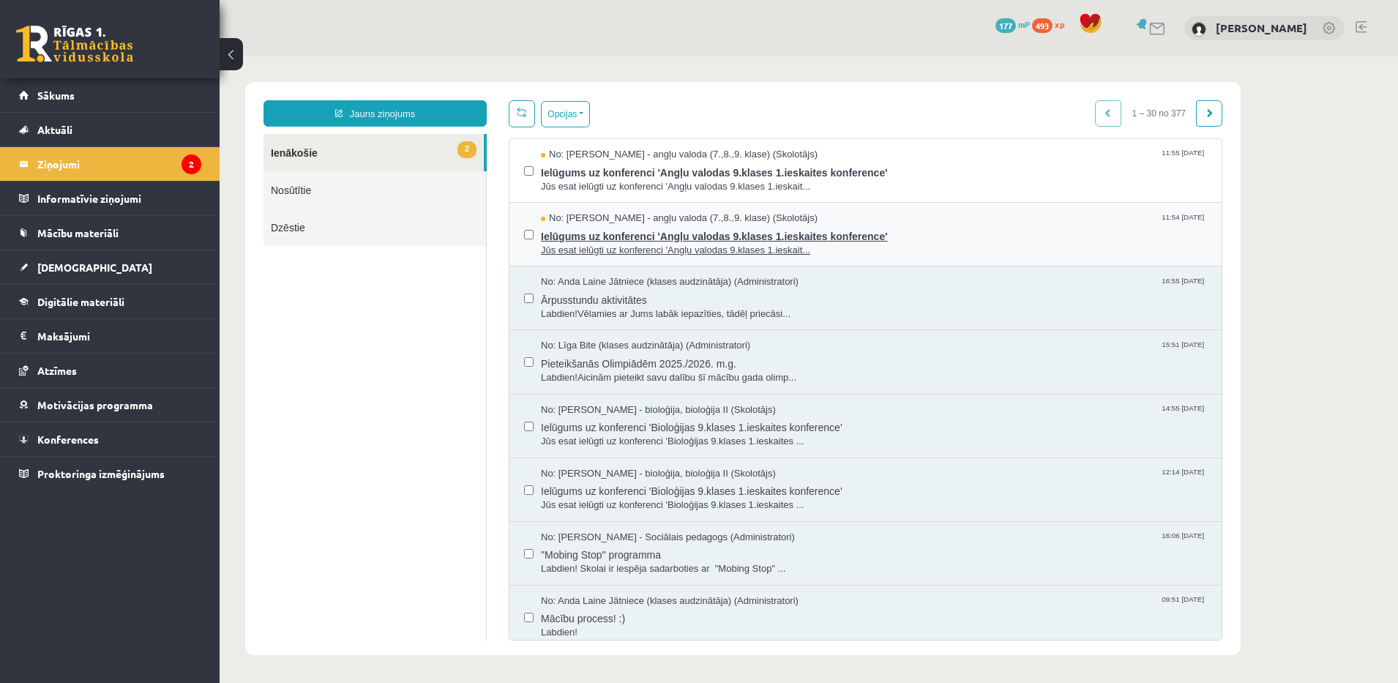
click at [786, 225] on span "Ielūgums uz konferenci 'Angļu valodas 9.klases 1.ieskaites konference'" at bounding box center [874, 234] width 666 height 18
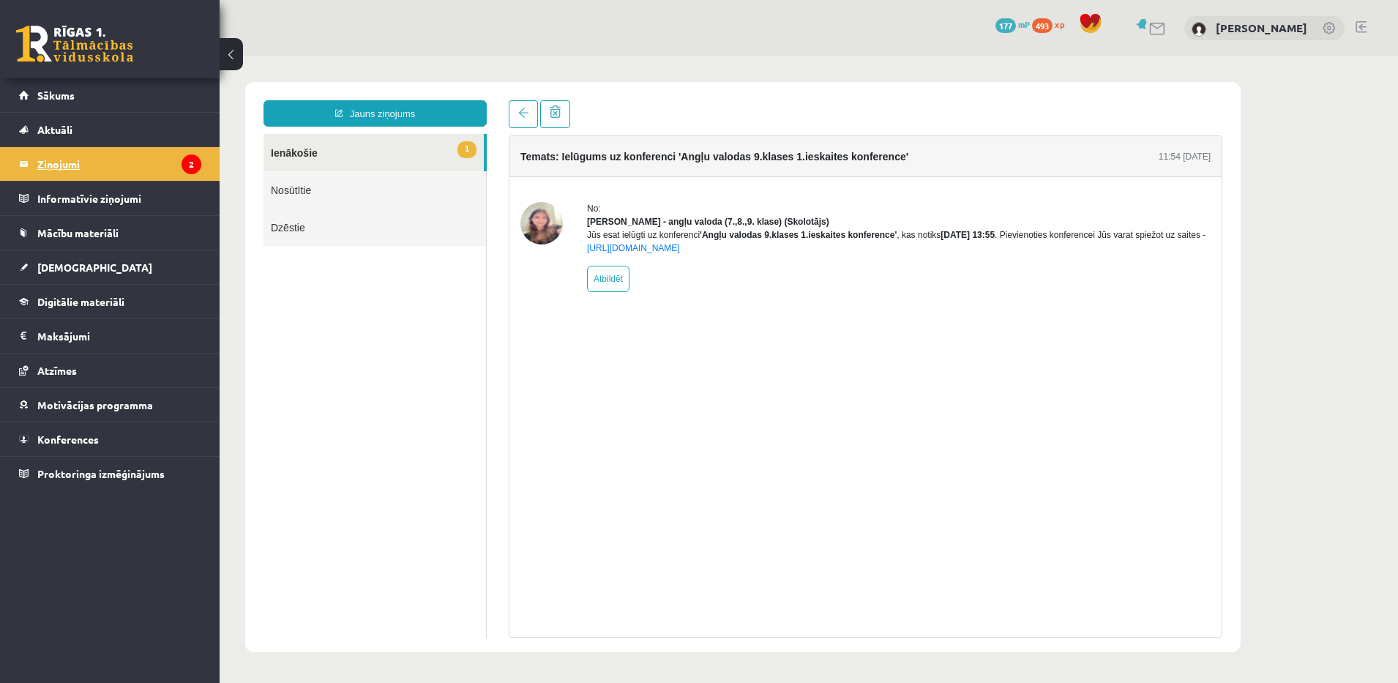
click at [131, 159] on legend "Ziņojumi 2" at bounding box center [119, 164] width 164 height 34
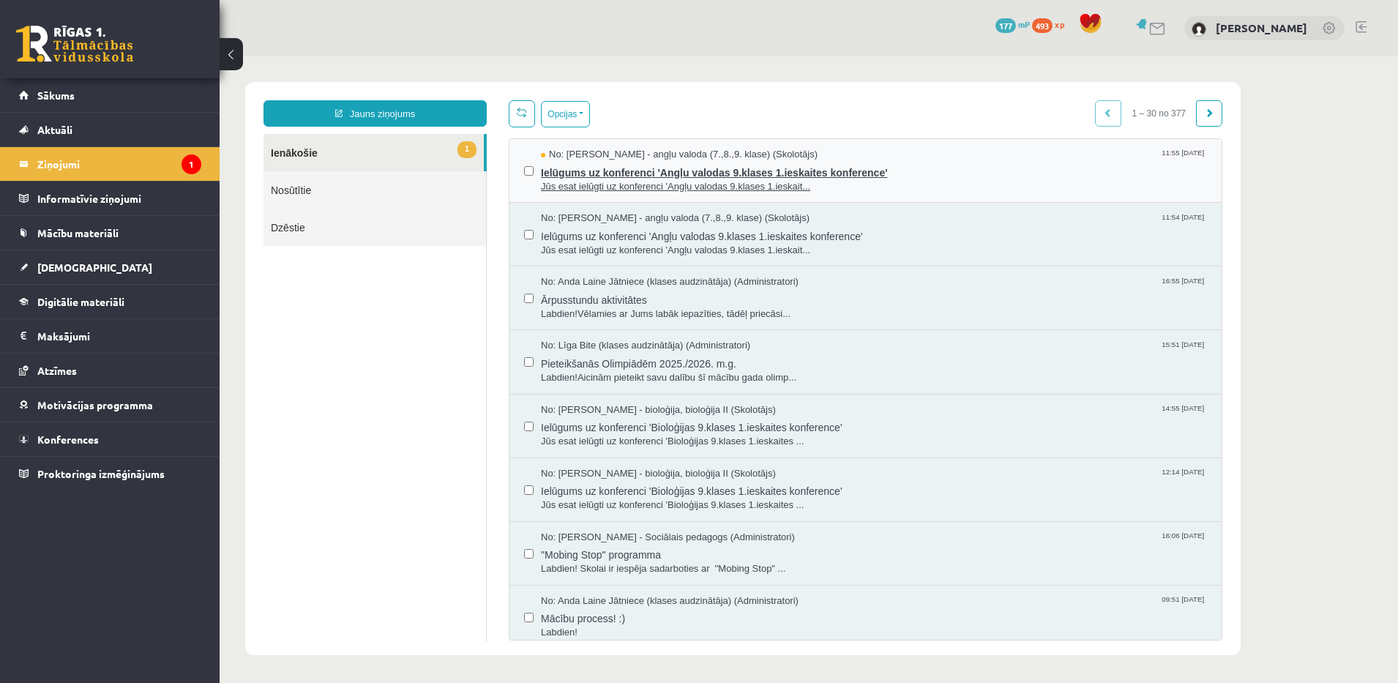
click at [693, 165] on span "Ielūgums uz konferenci 'Angļu valodas 9.klases 1.ieskaites konference'" at bounding box center [874, 171] width 666 height 18
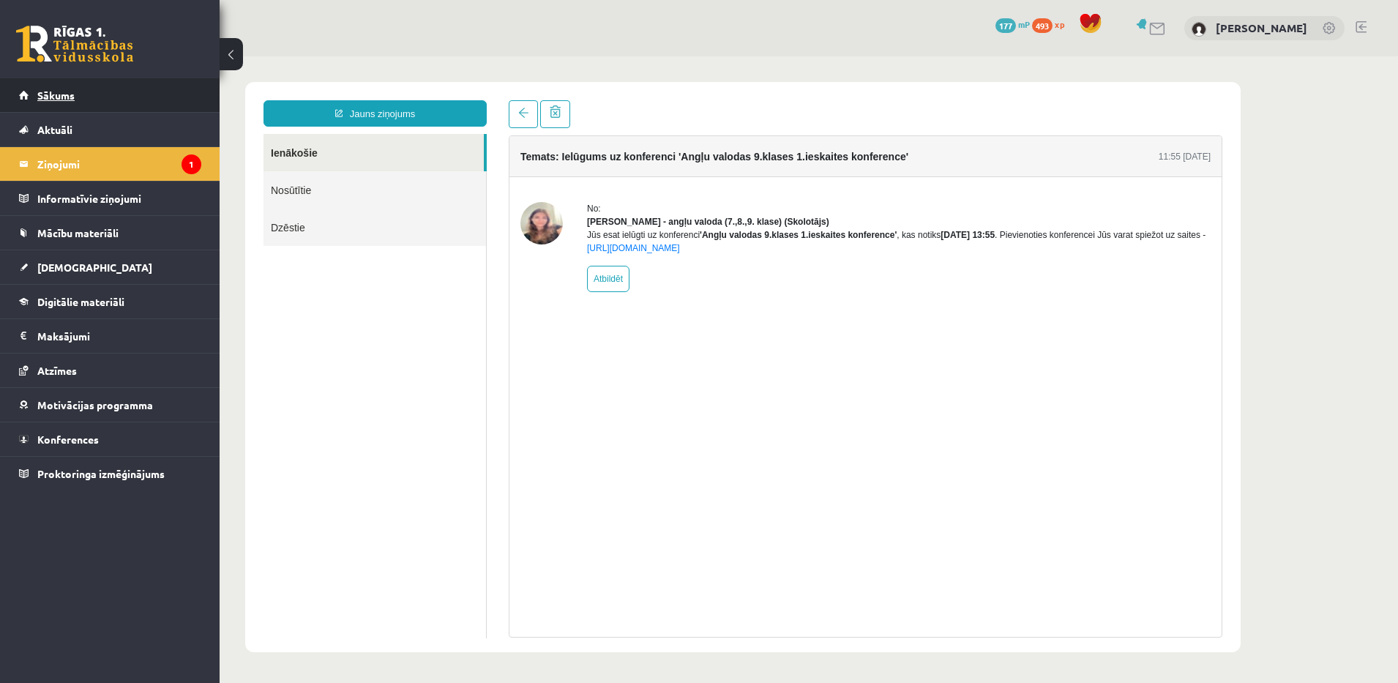
click at [80, 97] on link "Sākums" at bounding box center [110, 95] width 182 height 34
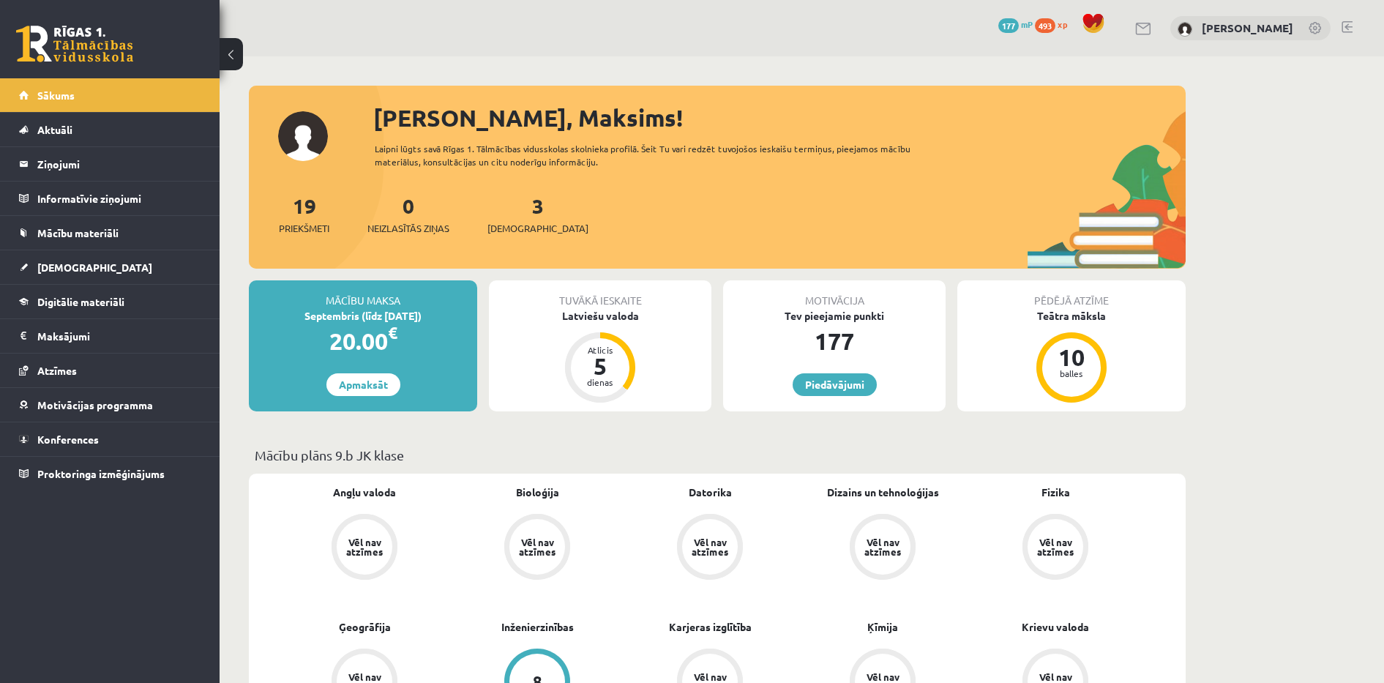
drag, startPoint x: 138, startPoint y: 532, endPoint x: 684, endPoint y: 260, distance: 610.3
click at [684, 260] on div "19 Priekšmeti 0 Neizlasītās ziņas 3 Ieskaites" at bounding box center [717, 229] width 937 height 78
